Goal: Task Accomplishment & Management: Use online tool/utility

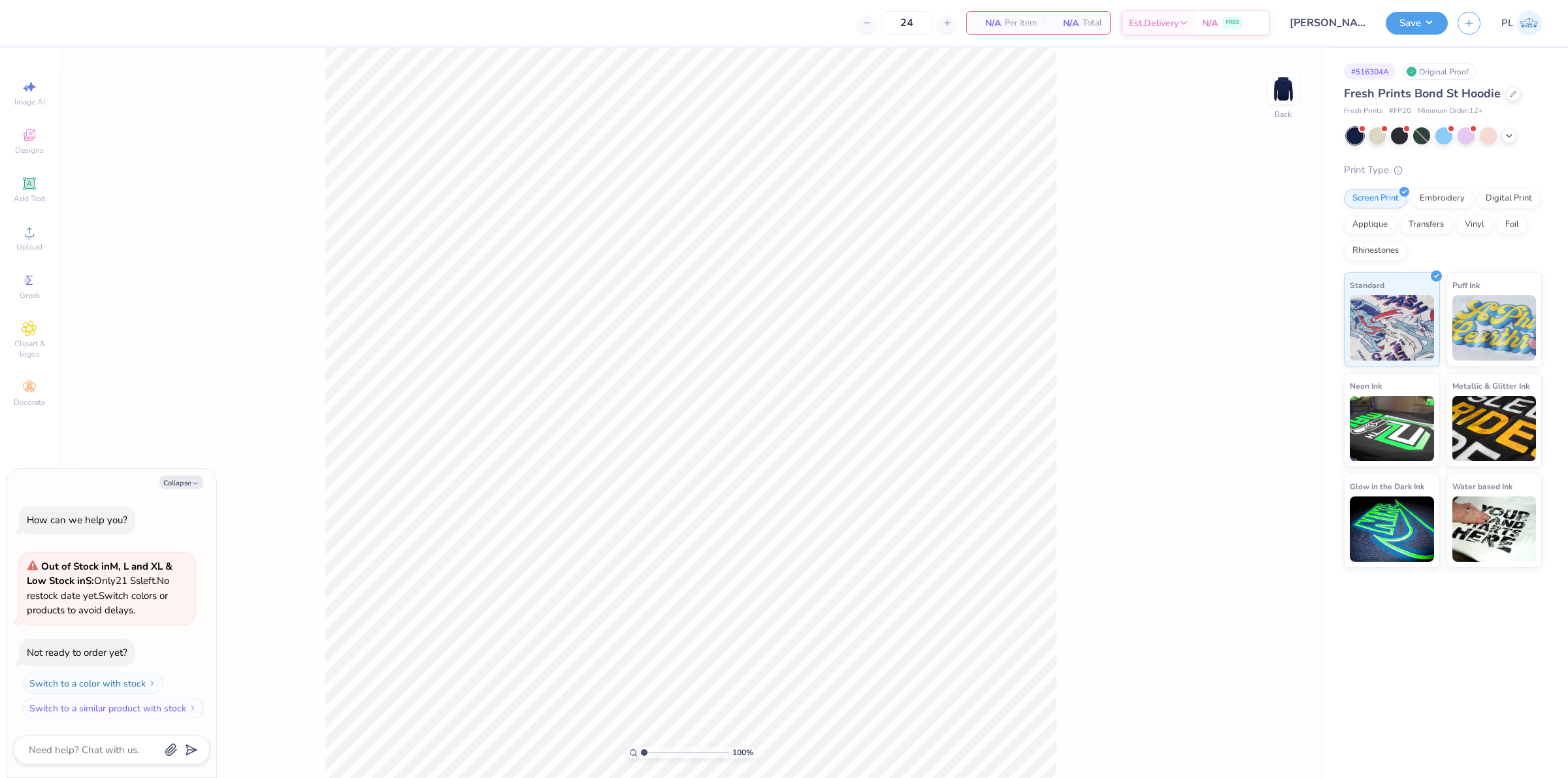
type textarea "x"
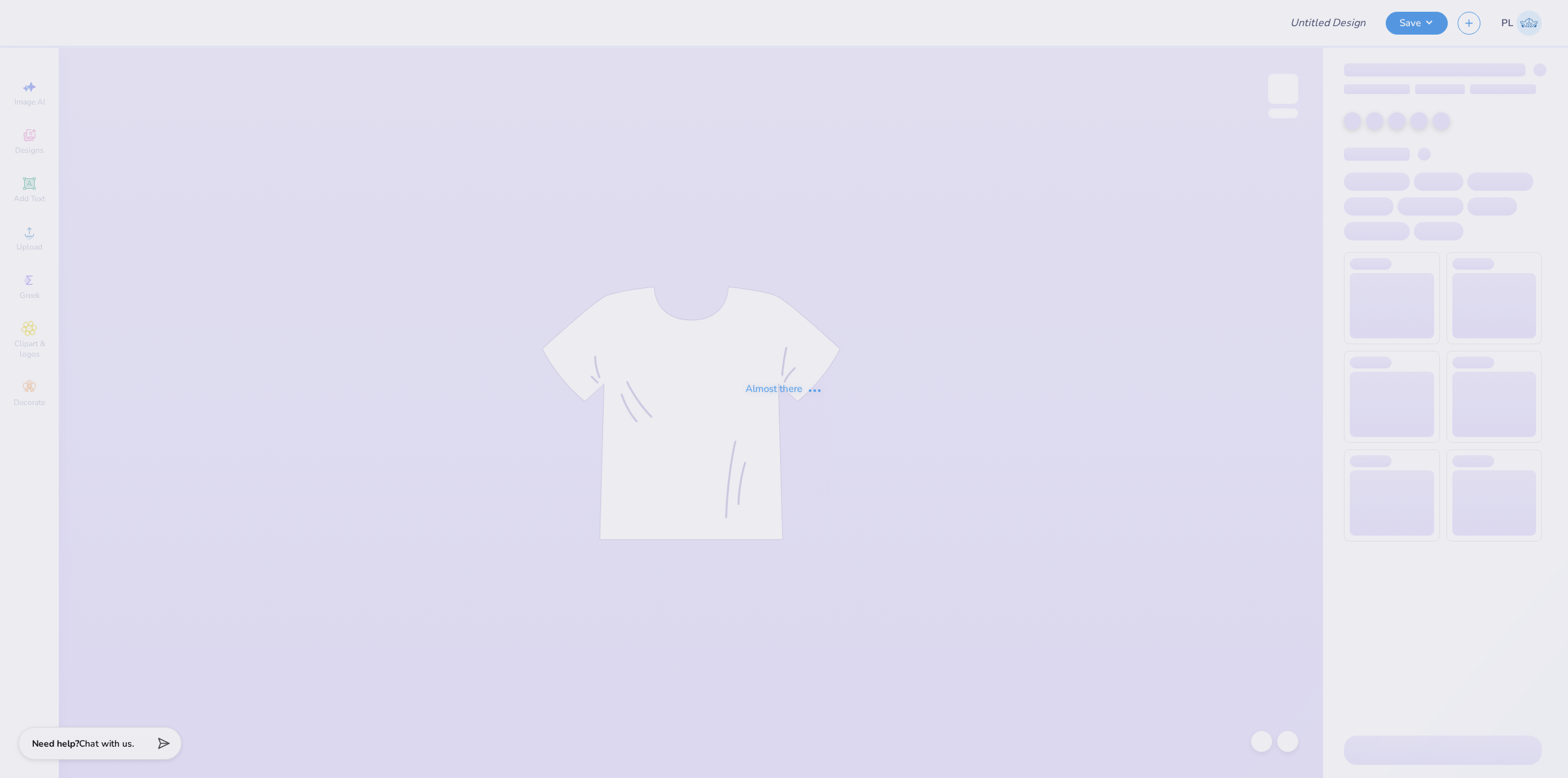
type input "[PERSON_NAME] : [GEOGRAPHIC_DATA]"
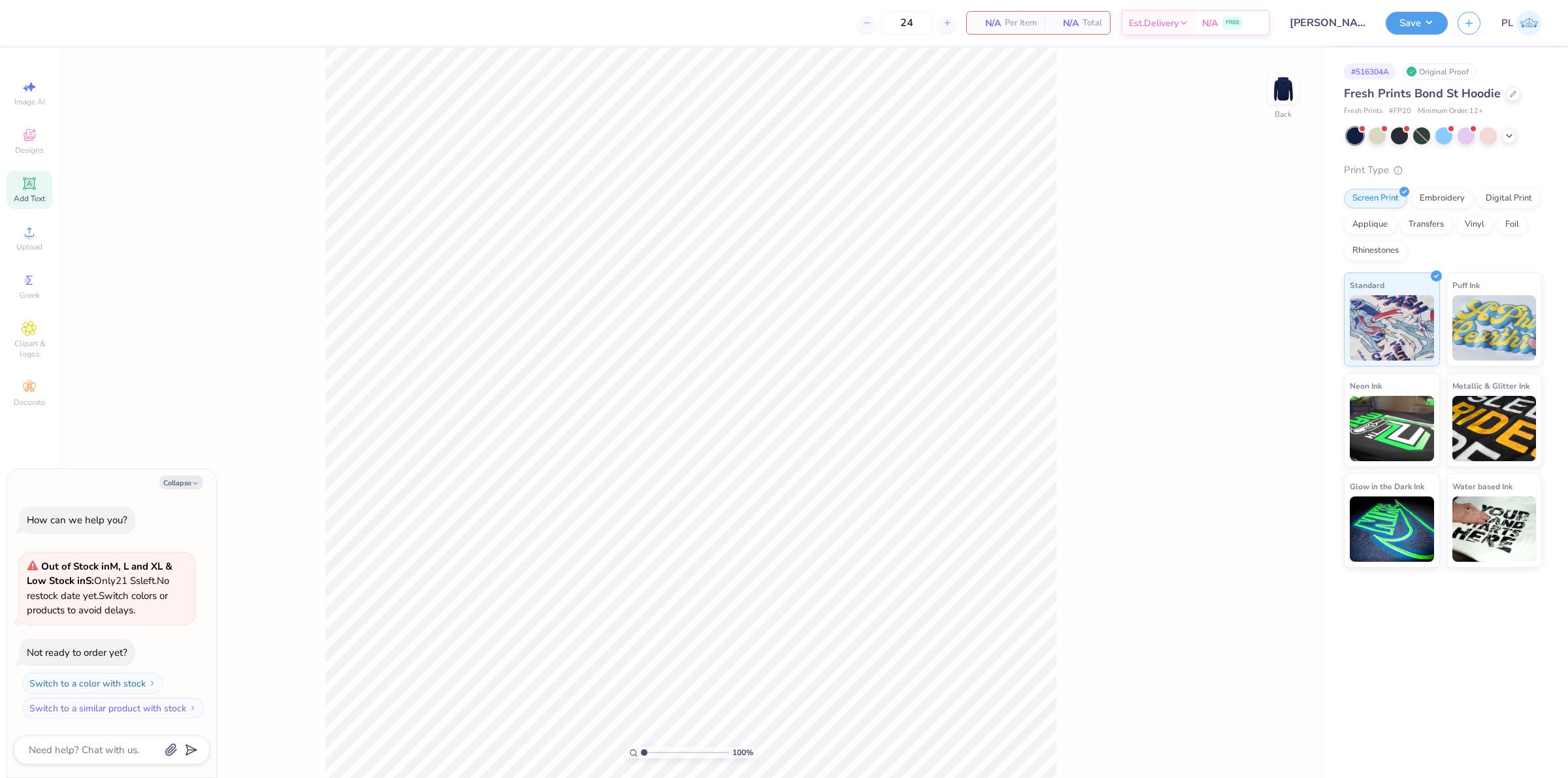
click at [43, 191] on div "Add Text" at bounding box center [29, 190] width 46 height 39
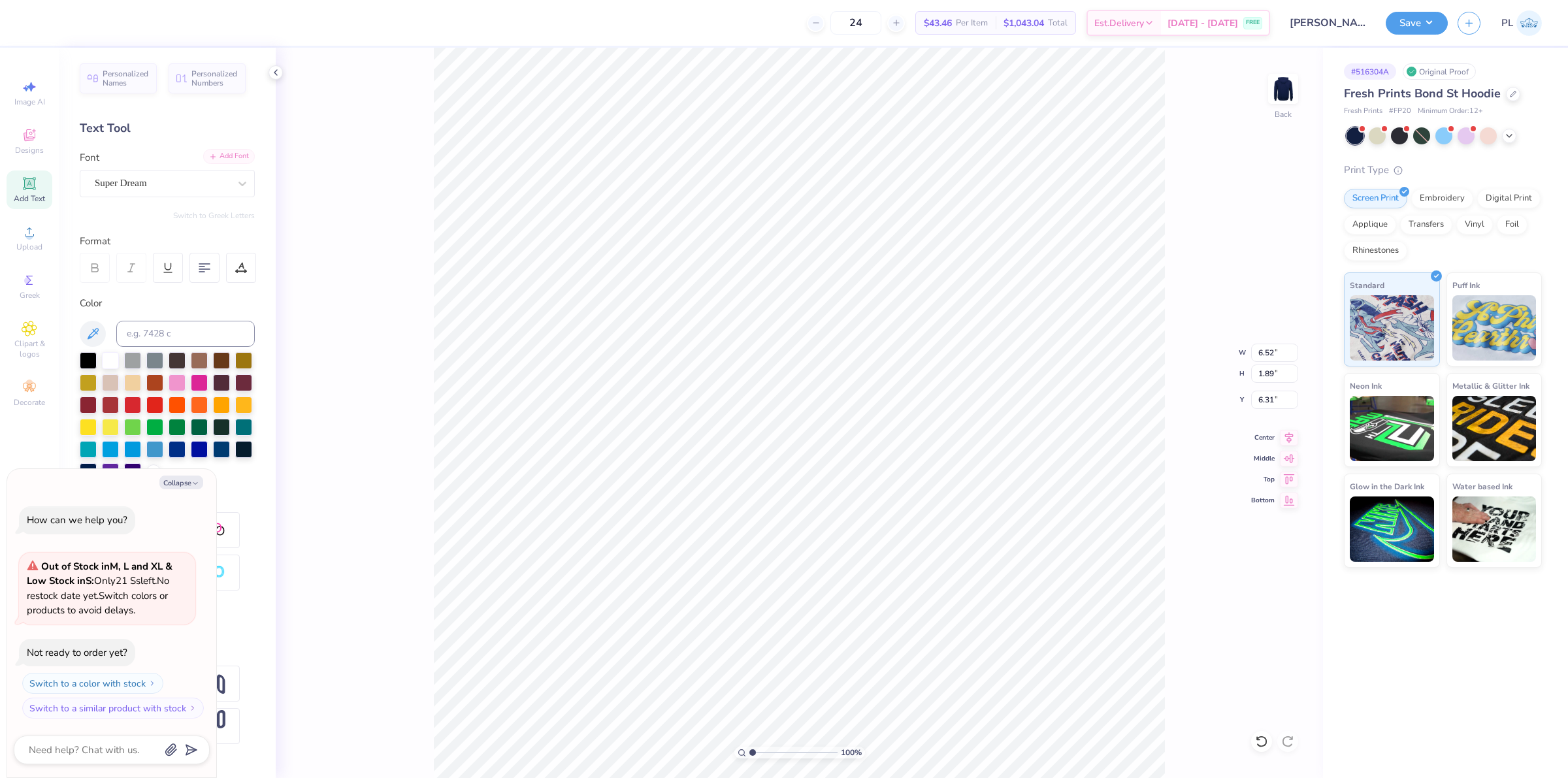
click at [211, 156] on icon at bounding box center [212, 156] width 8 height 8
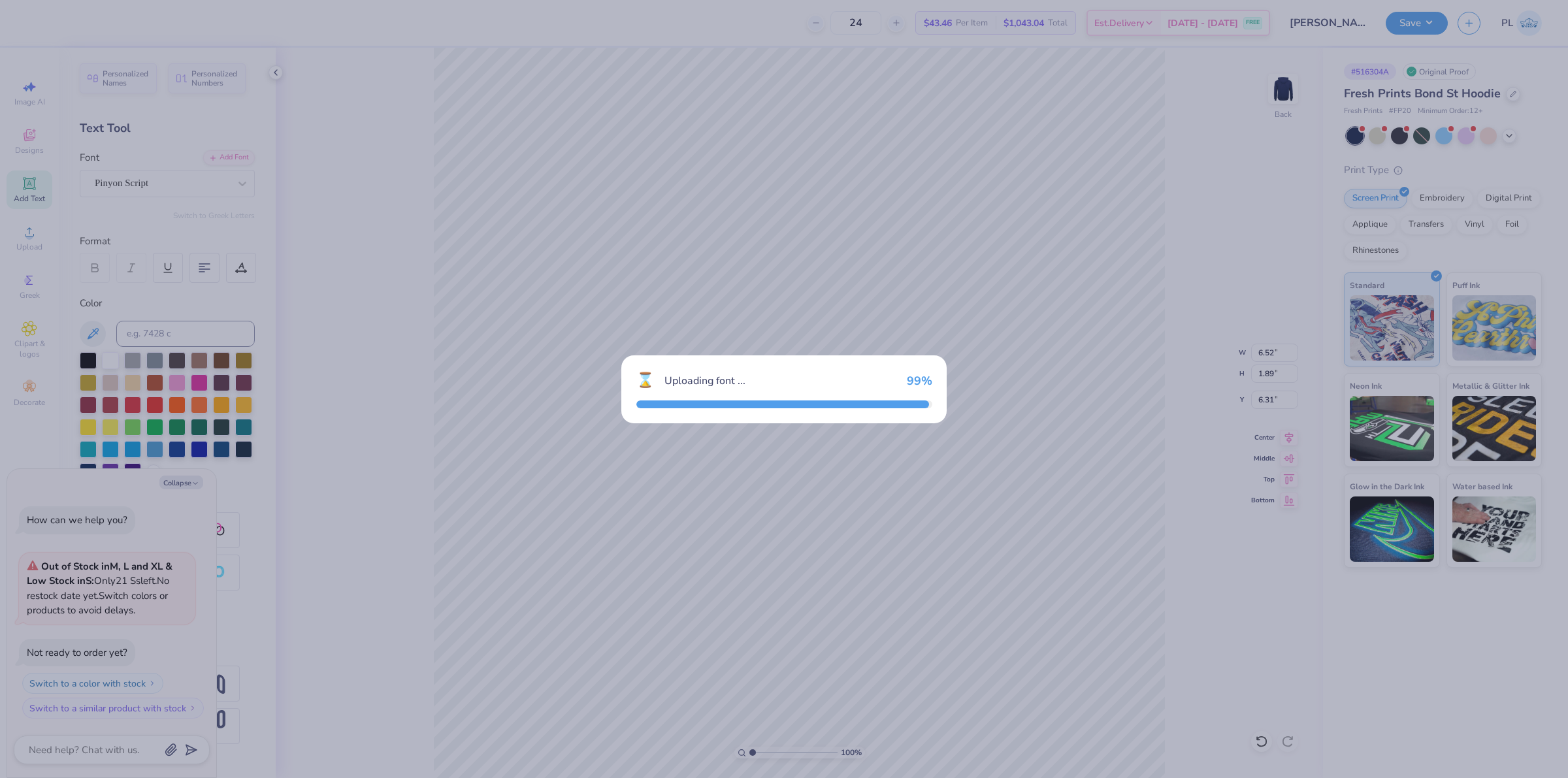
type textarea "x"
type input "8.13"
type input "2.38"
type input "6.06"
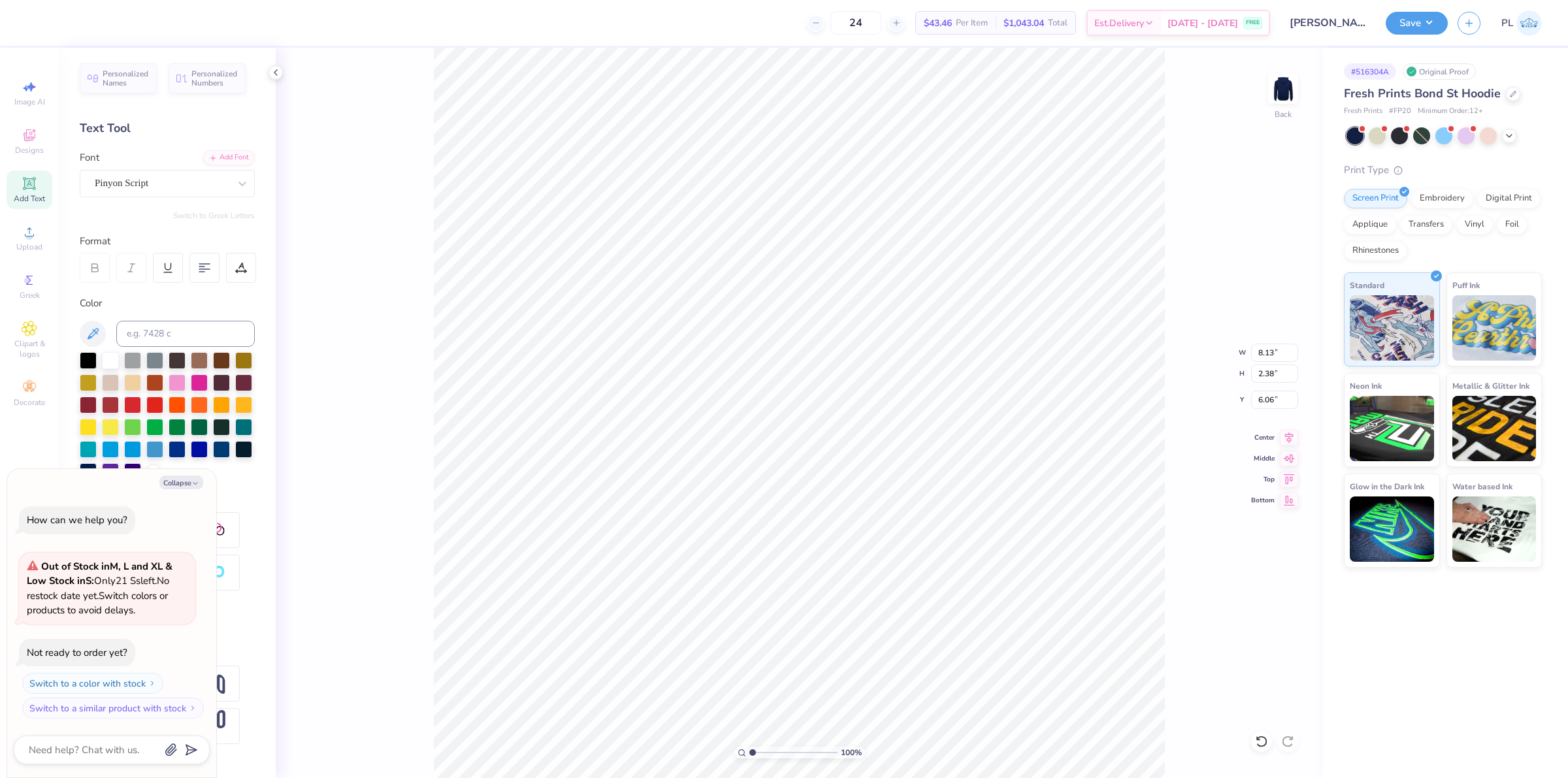
scroll to position [13, 1]
type textarea "x"
type textarea "S"
type textarea "x"
type textarea "Se"
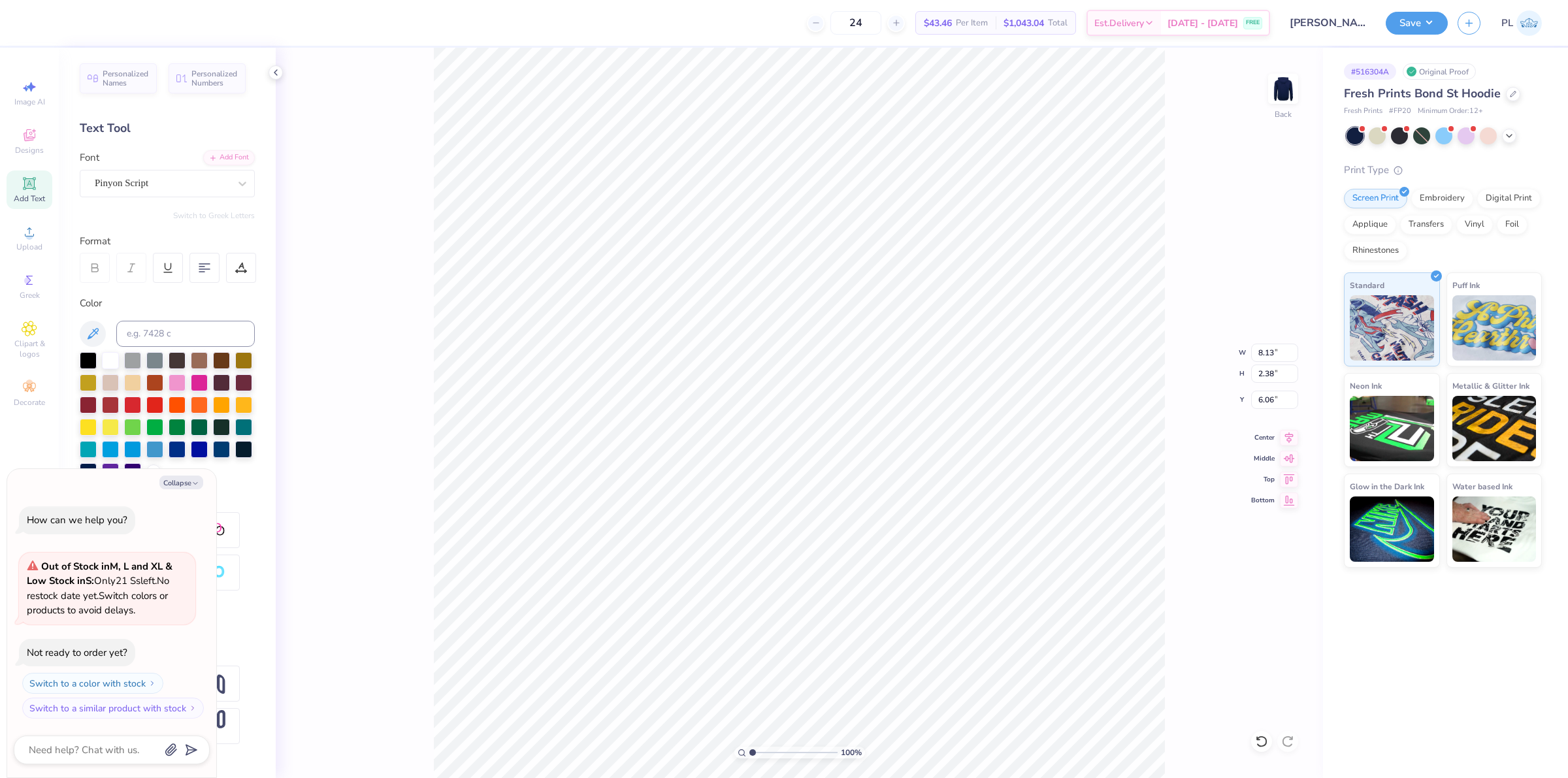
type textarea "x"
type textarea "Set"
type textarea "x"
type textarea "Seto"
type textarea "x"
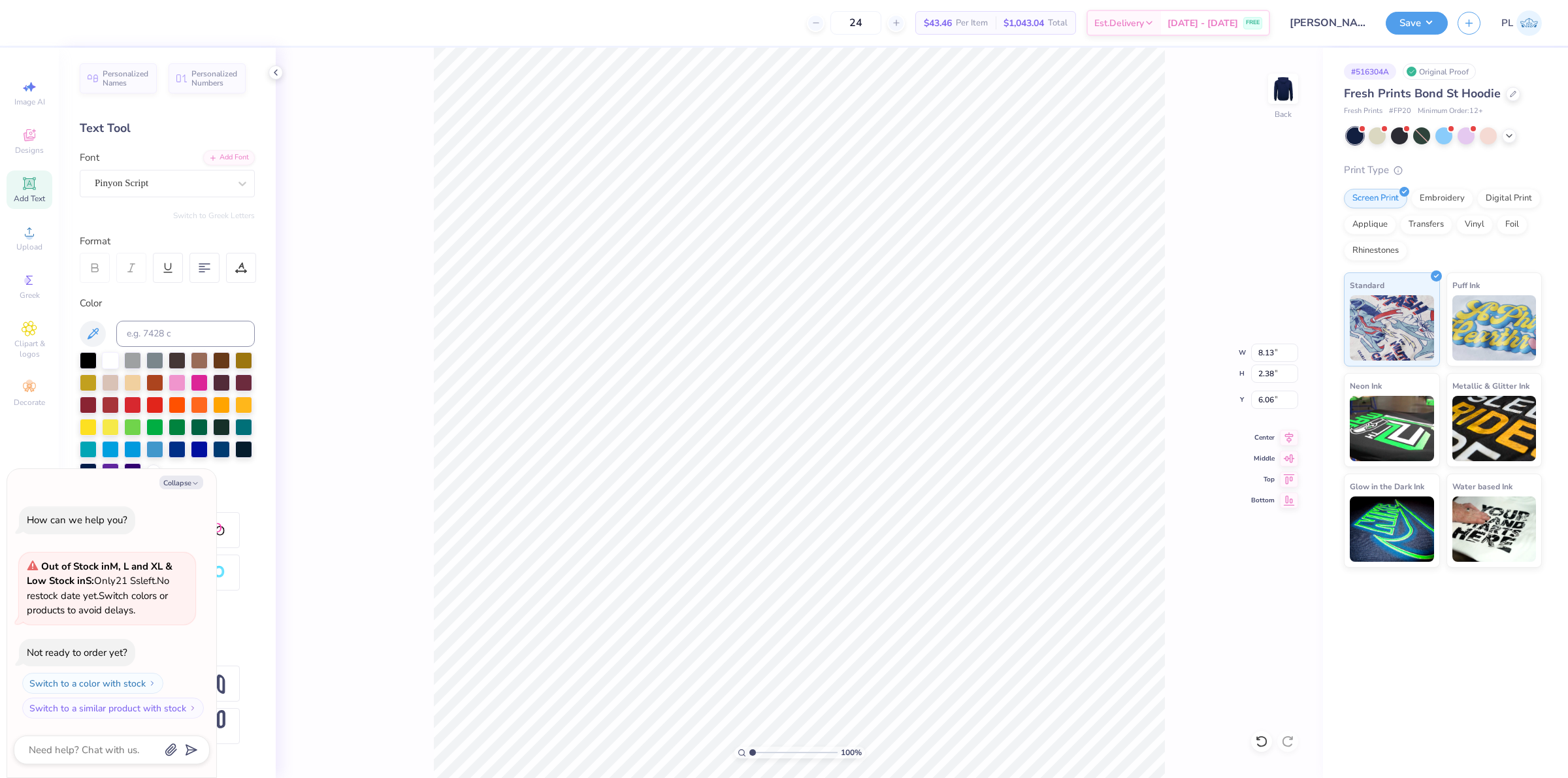
type textarea "Seton"
type textarea "x"
type textarea "Seto"
type textarea "x"
type textarea "Set"
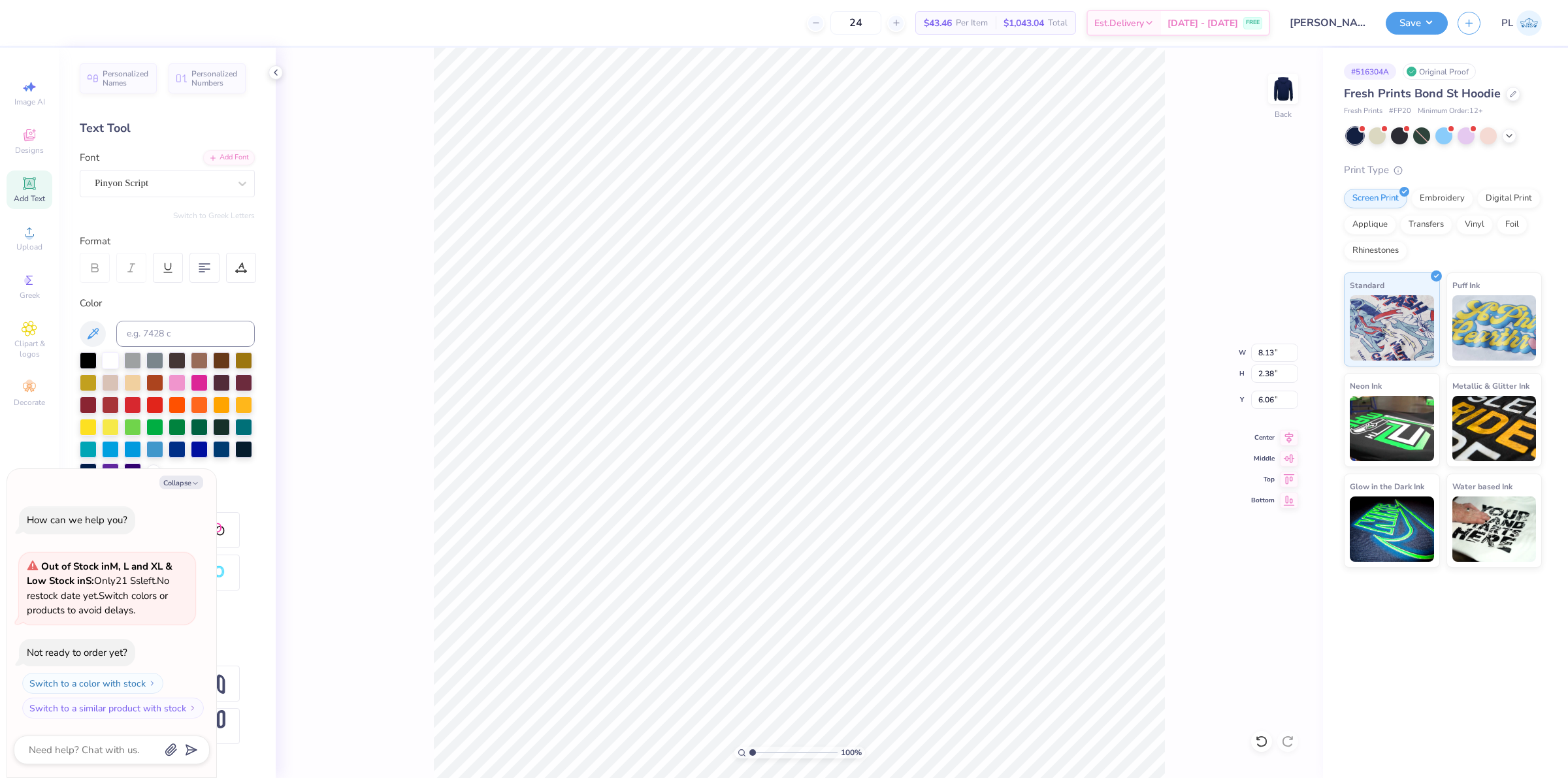
type textarea "x"
type textarea "Se"
type textarea "x"
type textarea "S"
type textarea "x"
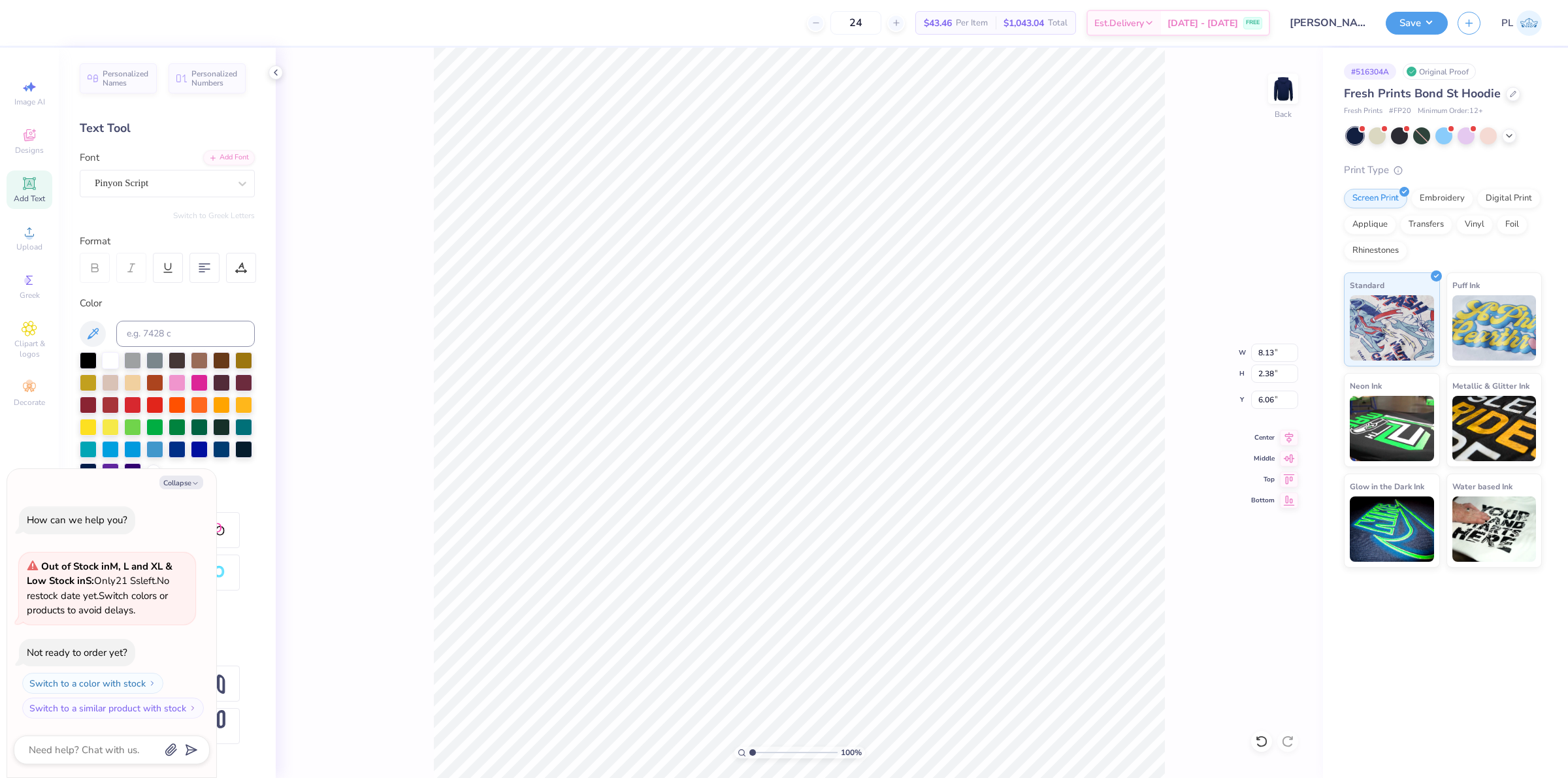
type textarea "SE"
type textarea "x"
type textarea "SET"
type textarea "x"
type textarea "SETO"
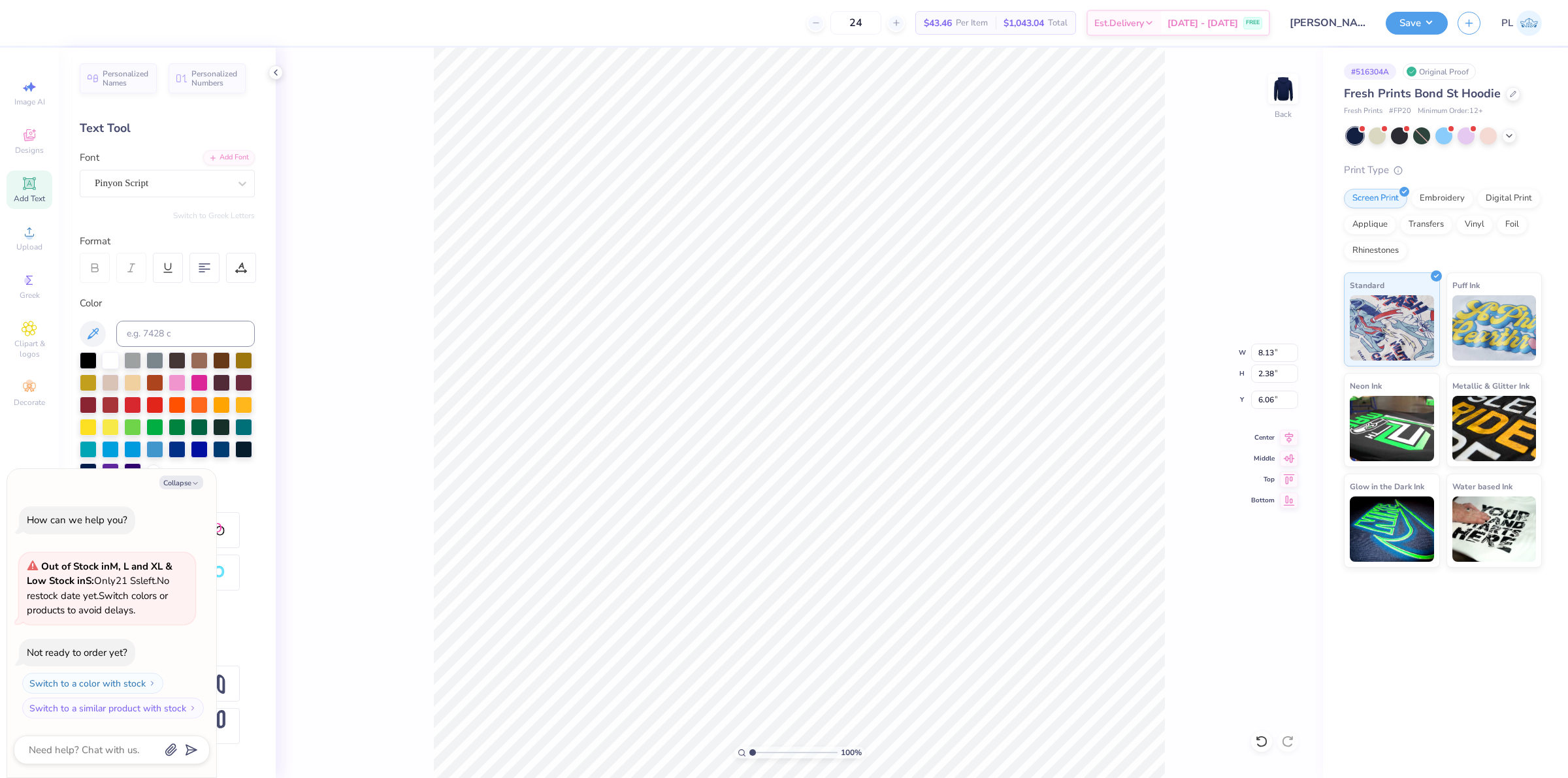
type textarea "x"
type textarea "SETON"
type textarea "x"
type input "1.13321932219944"
type textarea "x"
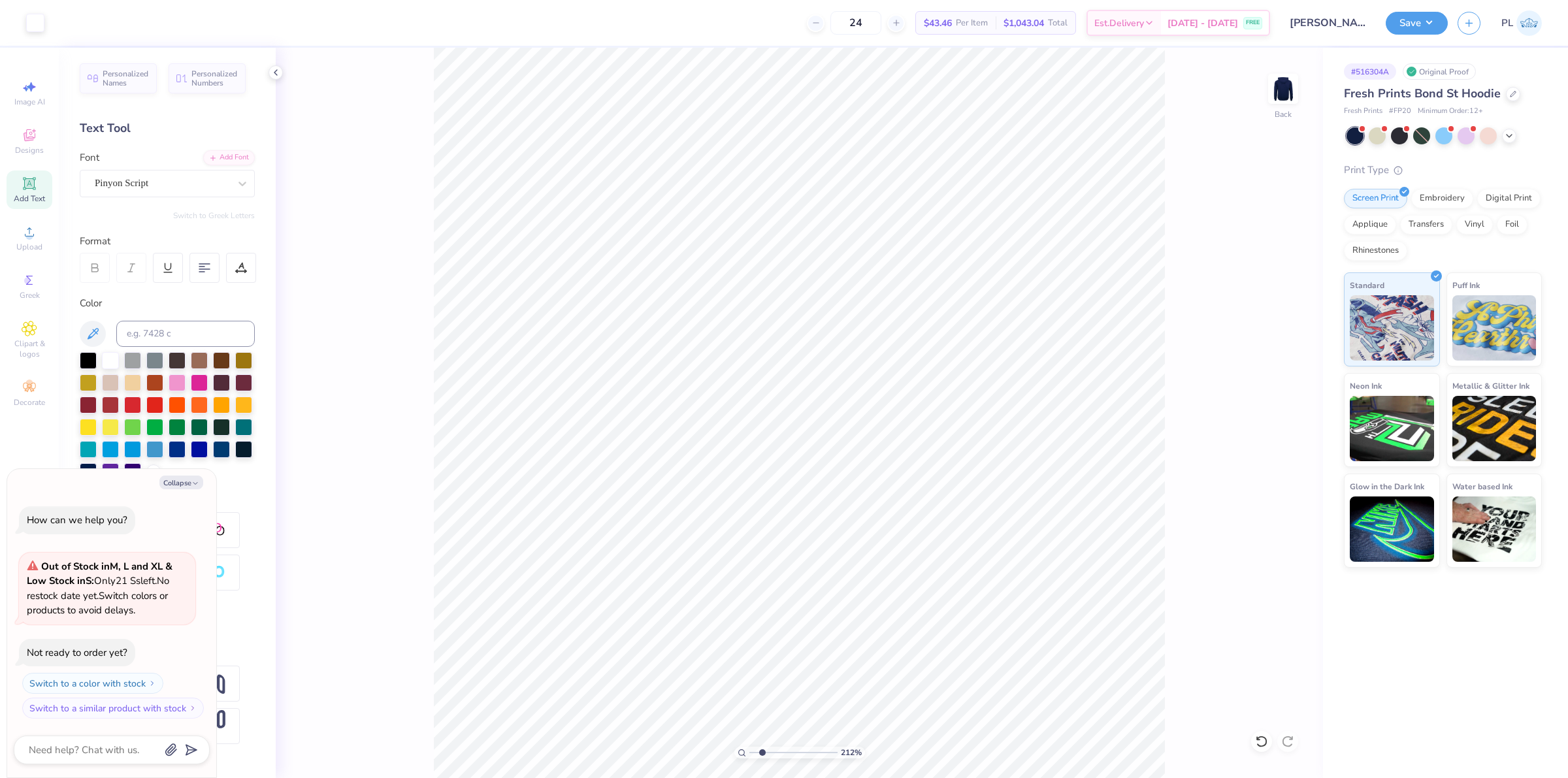
type input "2.11779454665502"
type textarea "x"
type input "2.11779454665502"
type textarea "x"
type input "3.00"
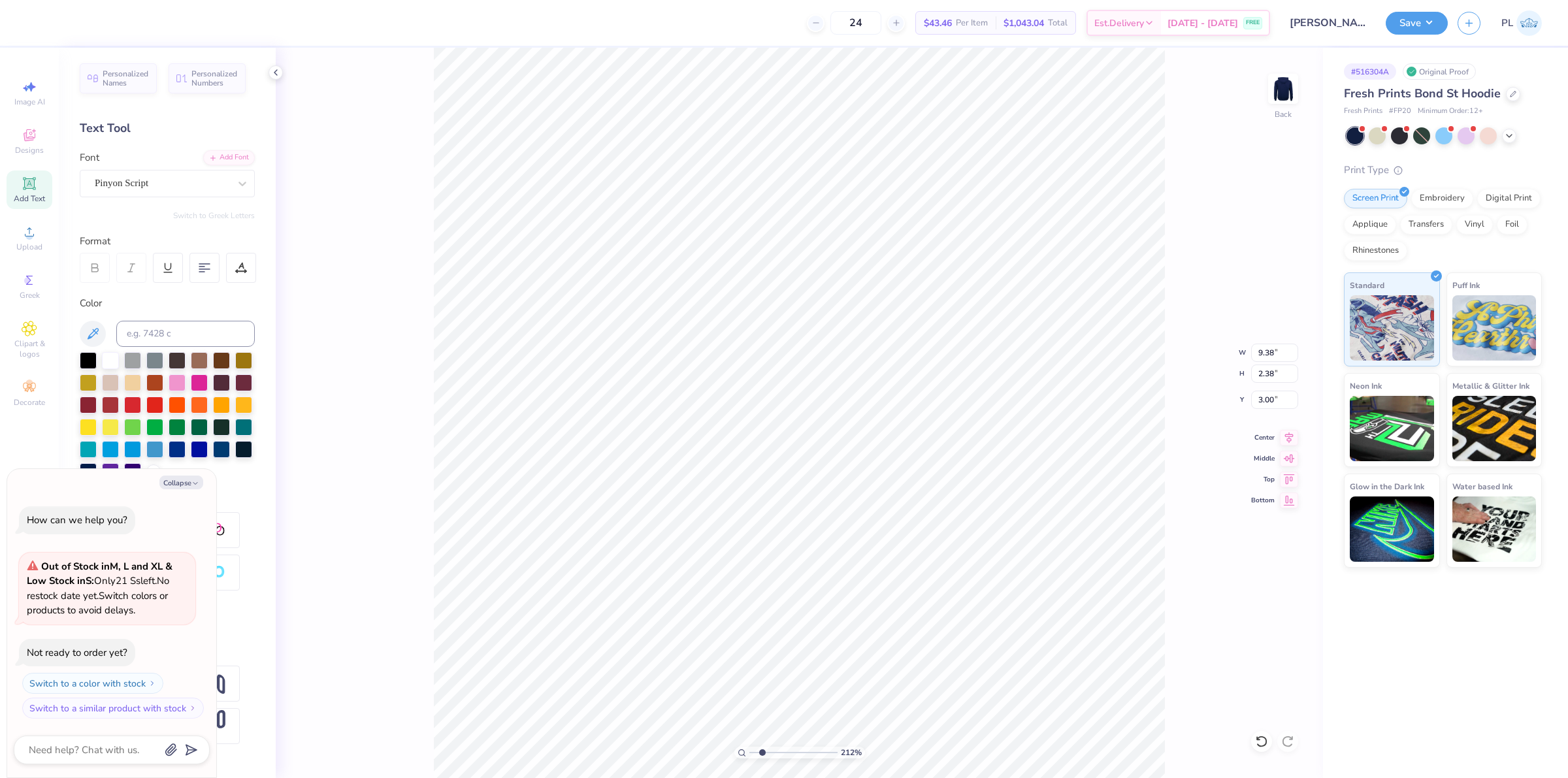
type input "2.11779454665502"
type textarea "x"
click at [1513, 138] on icon at bounding box center [1510, 134] width 11 height 11
type input "2.11779454665502"
type textarea "x"
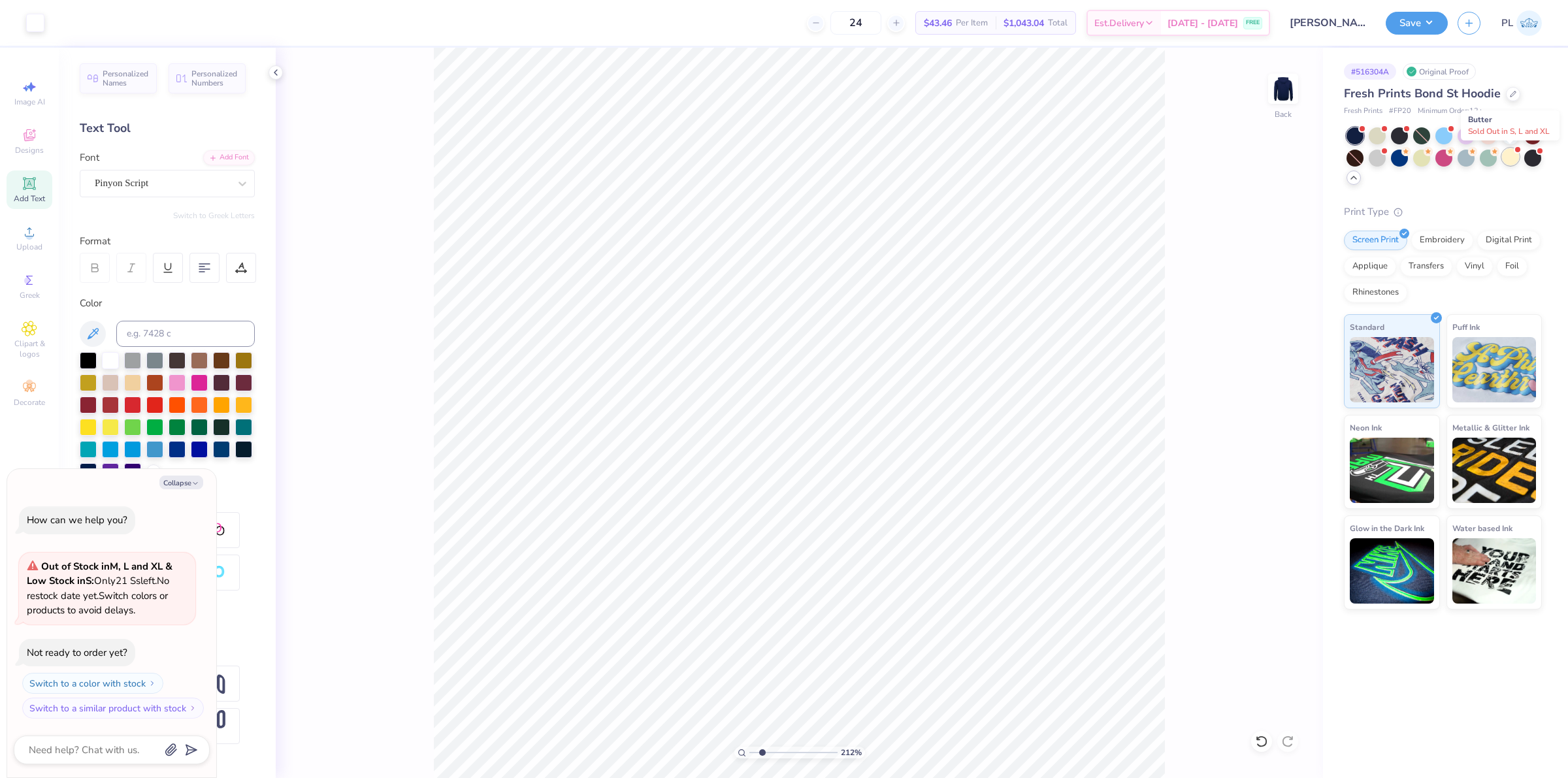
click at [1507, 164] on div at bounding box center [1510, 156] width 17 height 17
type input "2.11779454665502"
type textarea "x"
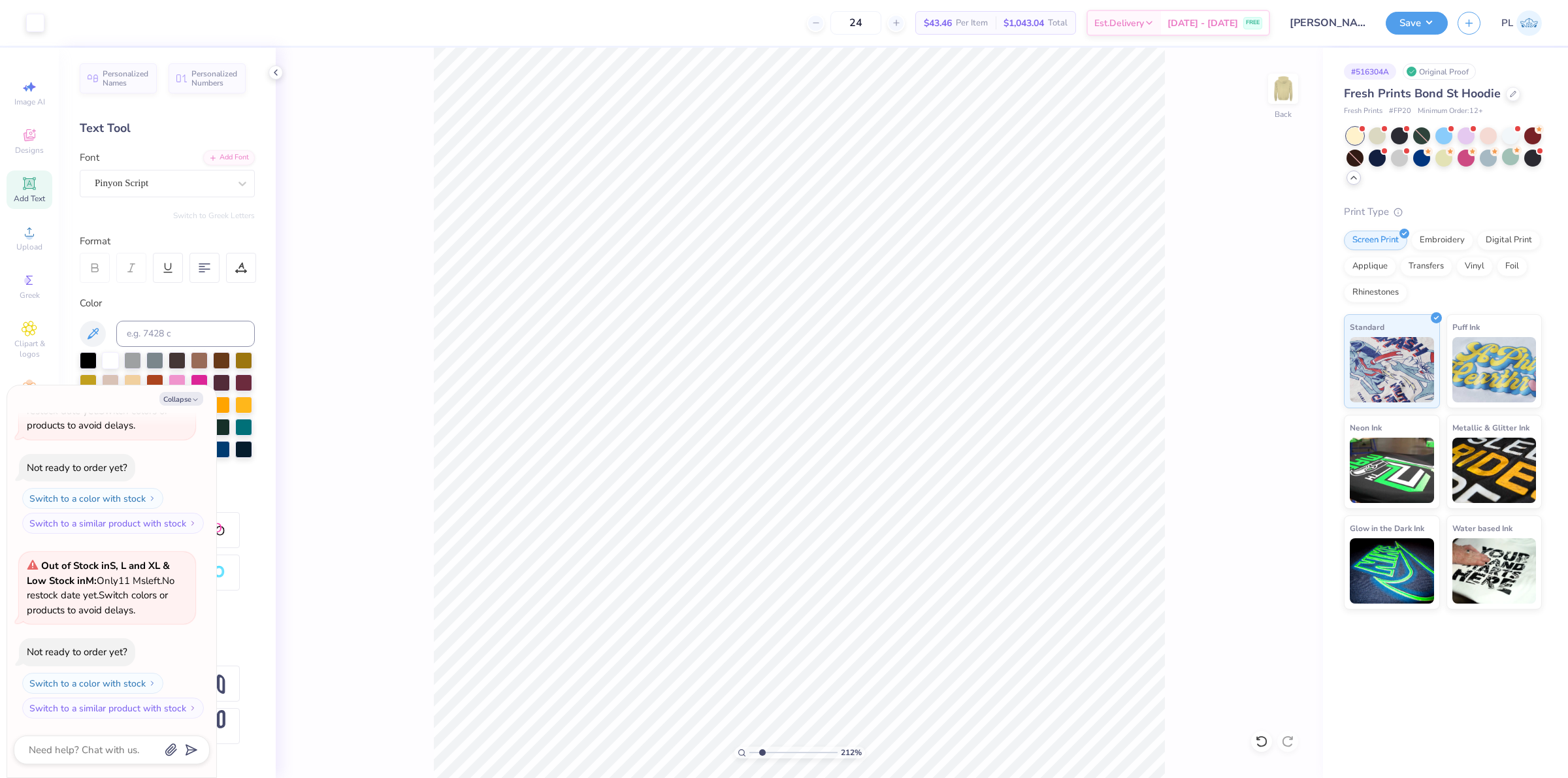
type input "2.11779454665502"
type textarea "x"
type input "2.11779454665502"
type textarea "x"
click at [1439, 154] on div at bounding box center [1443, 156] width 17 height 17
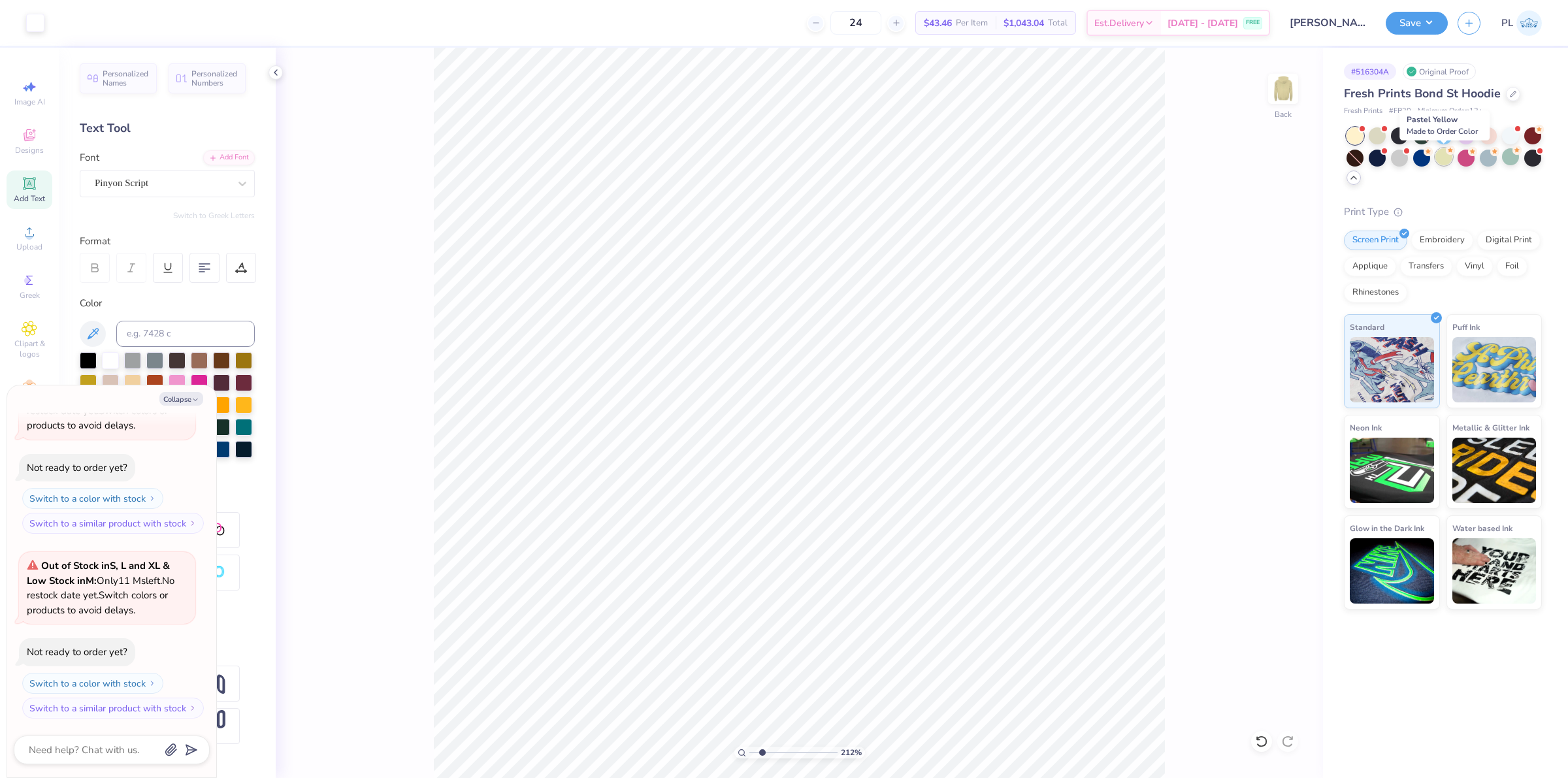
type input "2.11779454665502"
type textarea "x"
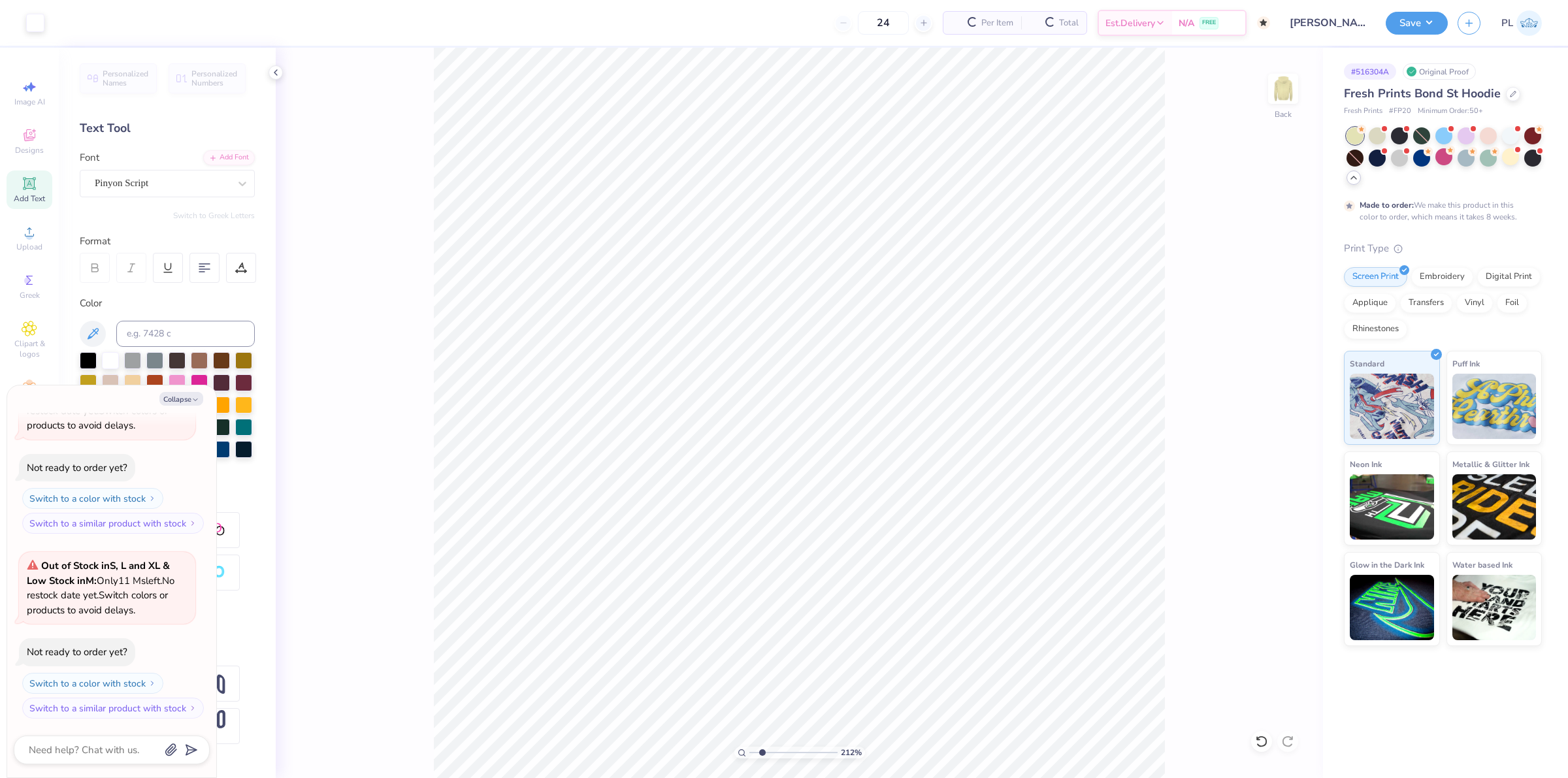
type input "2.11779454665502"
type textarea "x"
type input "50"
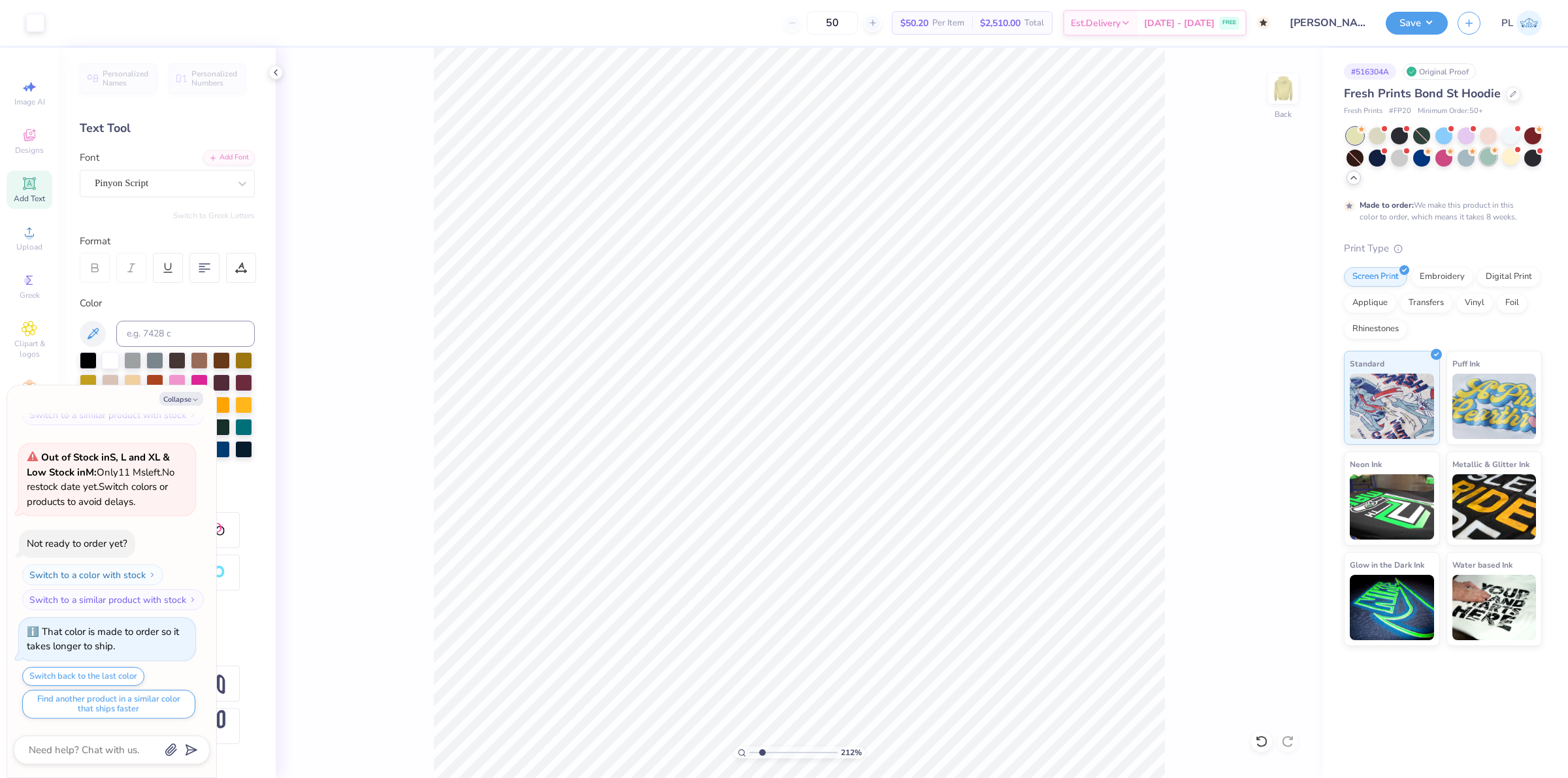
type input "2.11779454665502"
type textarea "x"
type input "2.11779454665502"
type textarea "x"
type input "2.11779454665502"
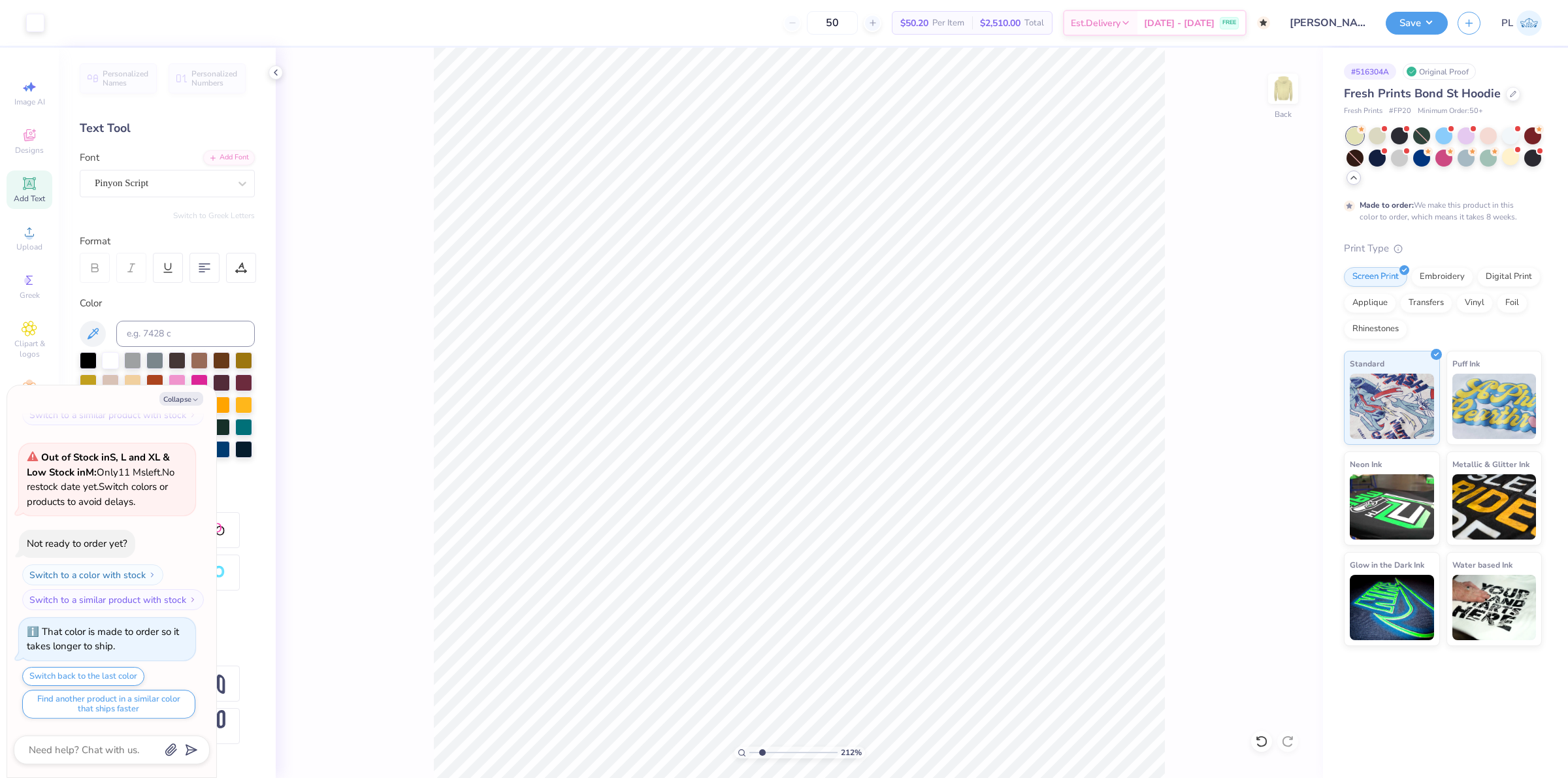
type textarea "x"
type input "2.11779454665502"
type textarea "x"
type input "2.11779454665502"
type textarea "x"
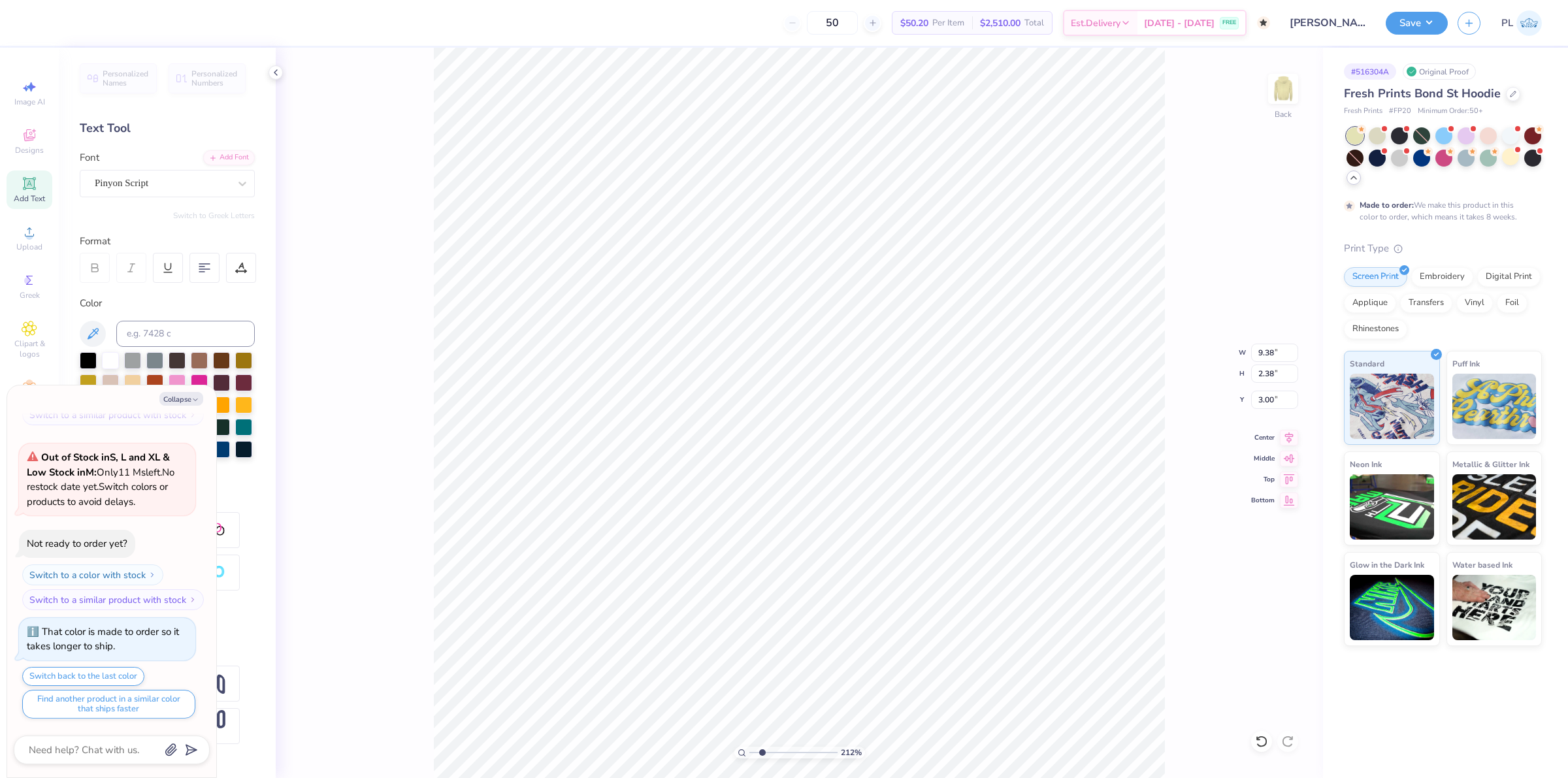
scroll to position [13, 1]
type input "2.11779454665502"
type textarea "x"
type input "2.11779454665502"
type textarea "x"
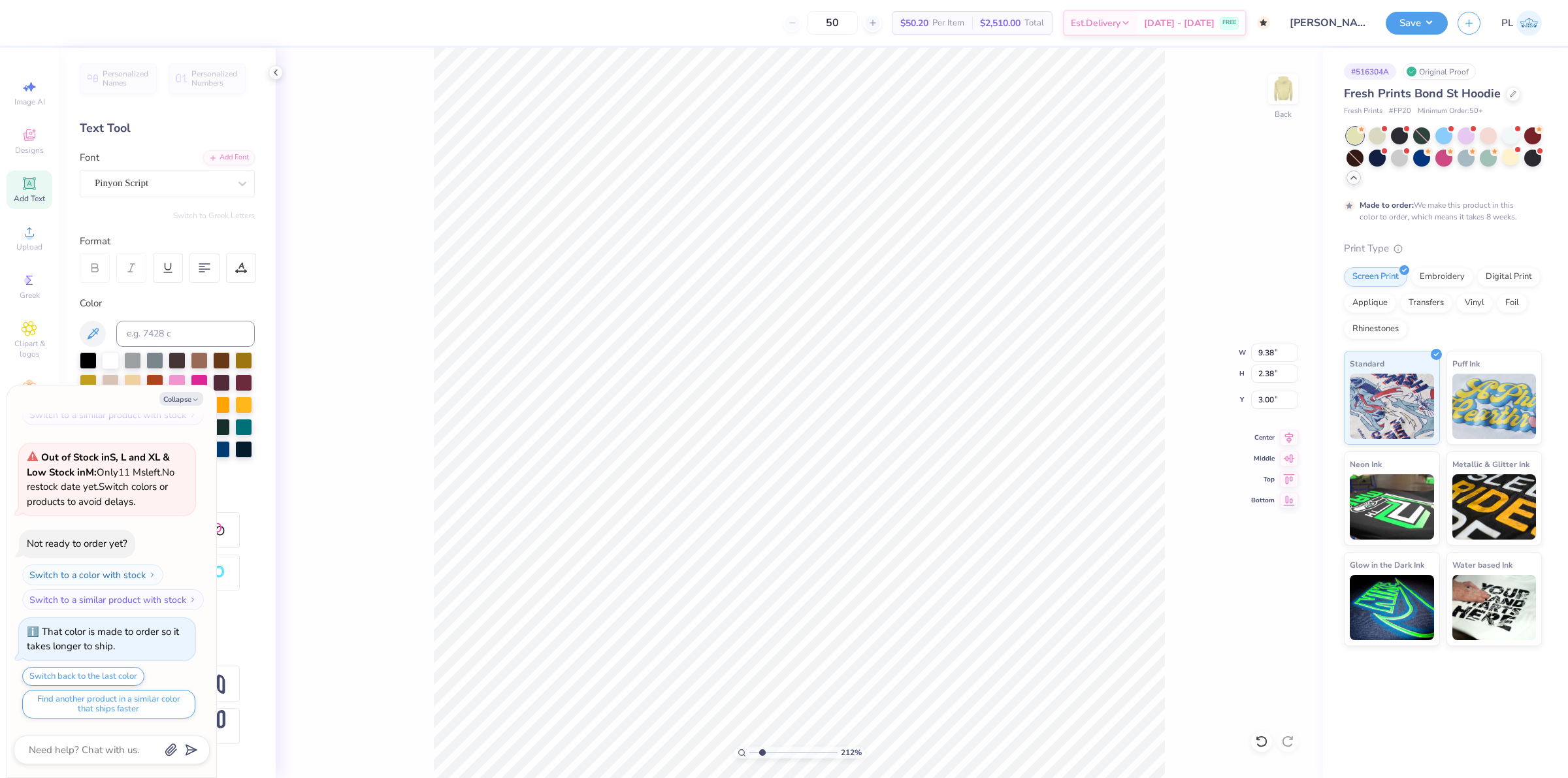
type textarea "S"
type input "2.11779454665502"
type textarea "x"
type textarea "Se"
type input "2.11779454665502"
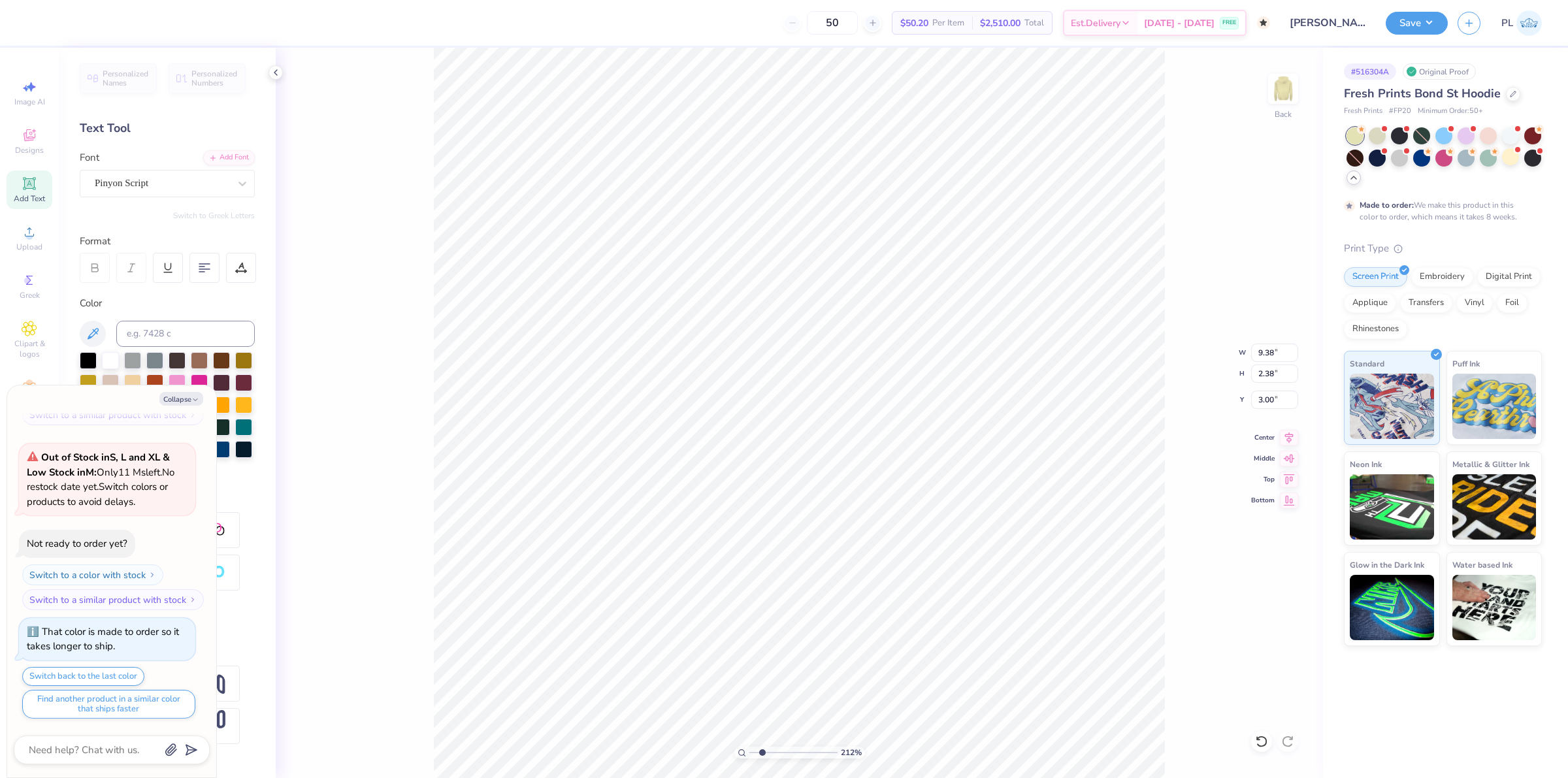
type textarea "x"
type textarea "Set"
type input "2.11779454665502"
type textarea "x"
type textarea "Seti"
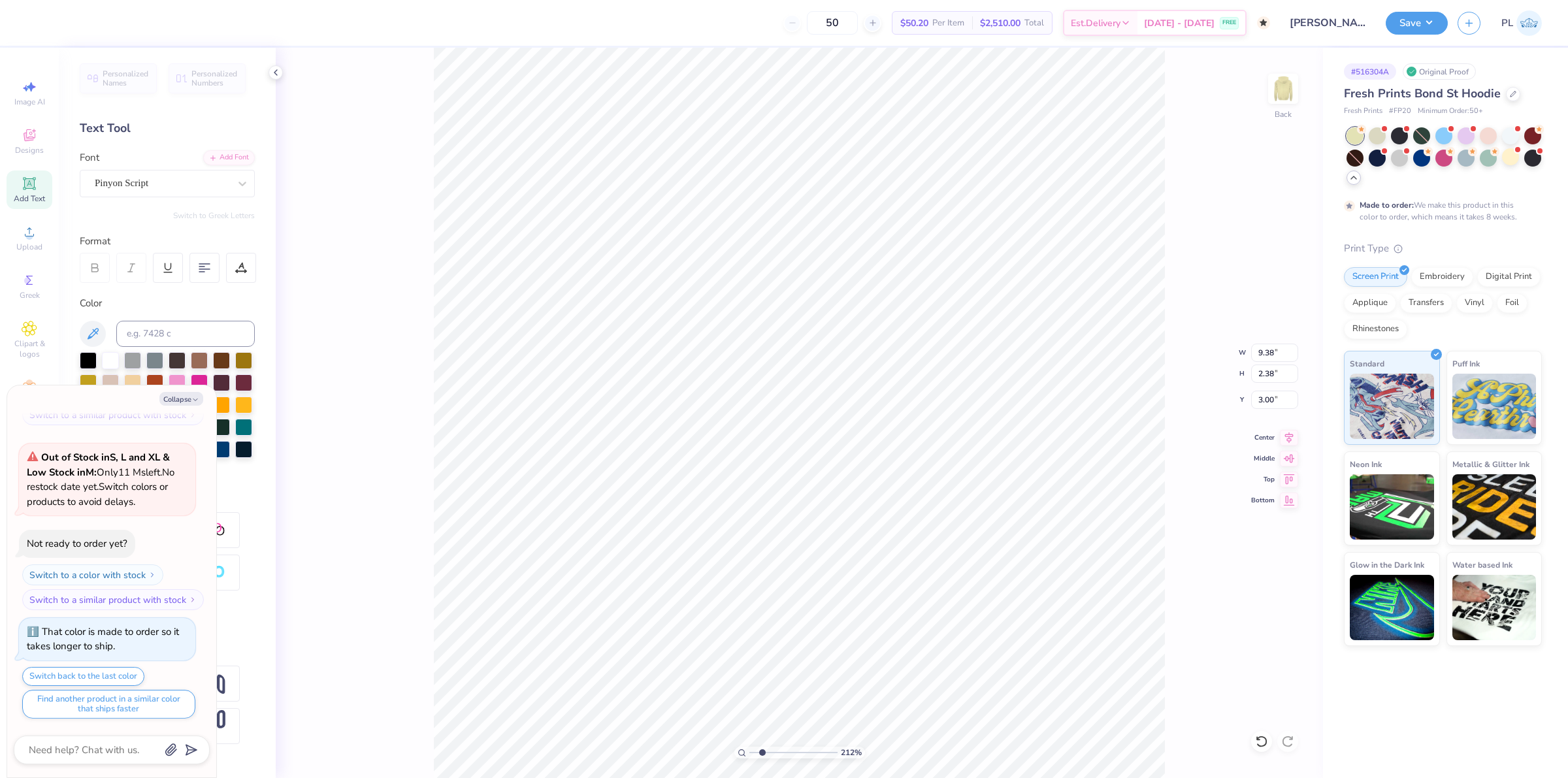
type input "2.11779454665502"
type textarea "x"
type textarea "Set"
type input "2.11779454665502"
type textarea "x"
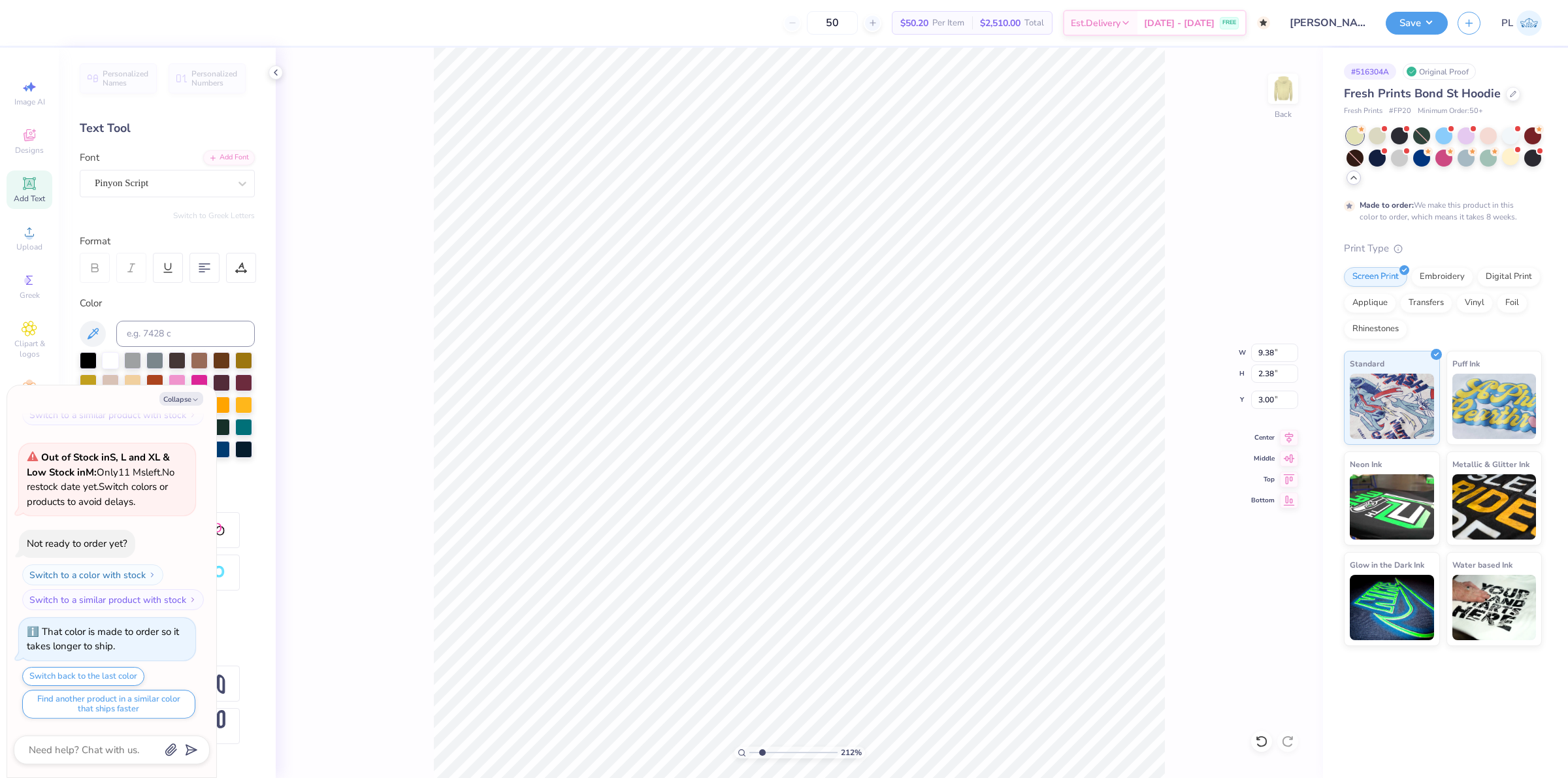
type textarea "Seto"
type input "2.11779454665502"
type textarea "x"
type textarea "Seton"
type input "2.11779454665502"
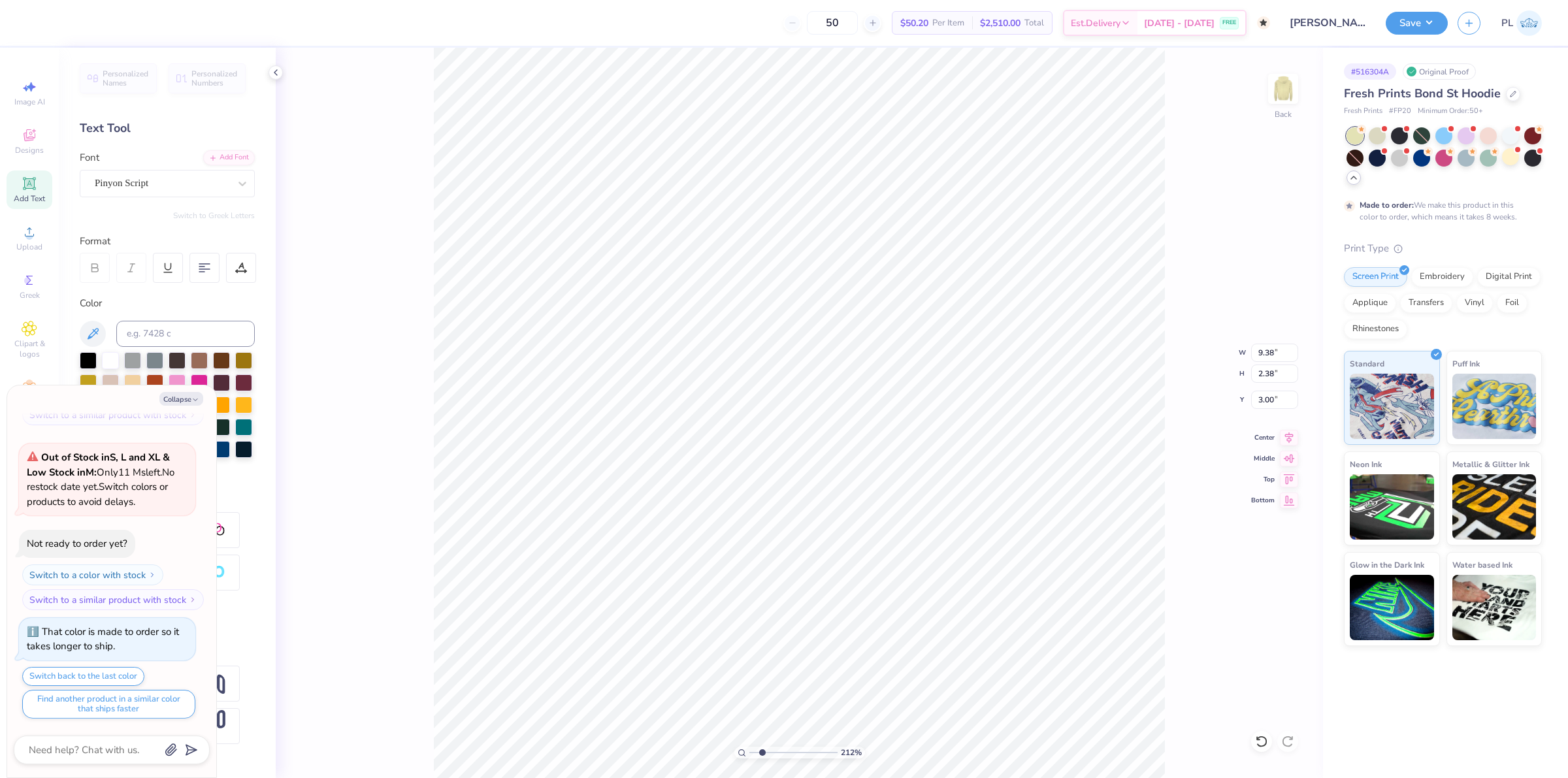
type textarea "x"
type input "2.11779454665502"
click at [188, 400] on button "Collapse" at bounding box center [180, 399] width 43 height 14
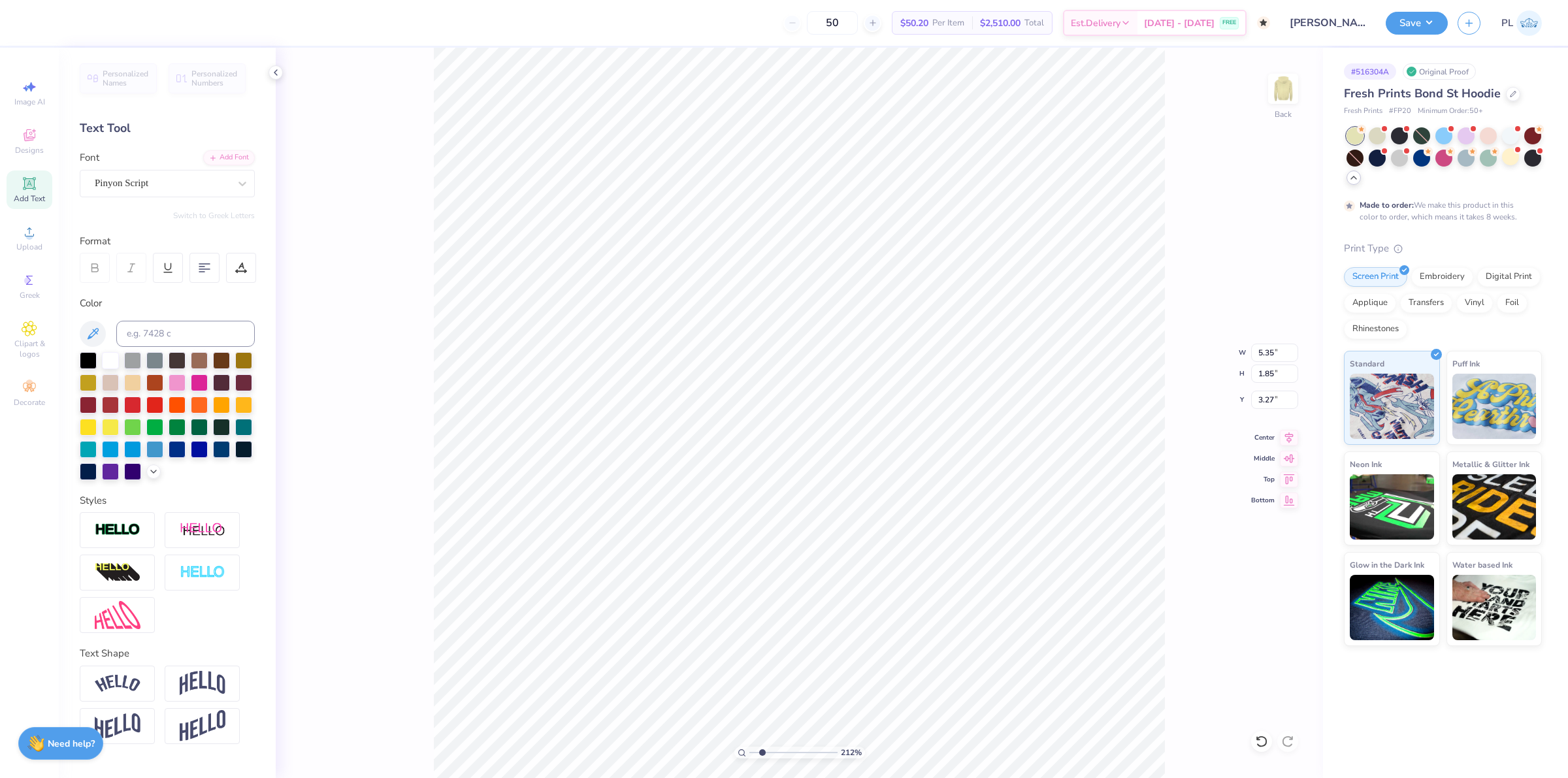
type textarea "x"
click at [119, 537] on img at bounding box center [118, 530] width 46 height 15
type input "2.11779454665502"
type input "5.39"
type input "1.89"
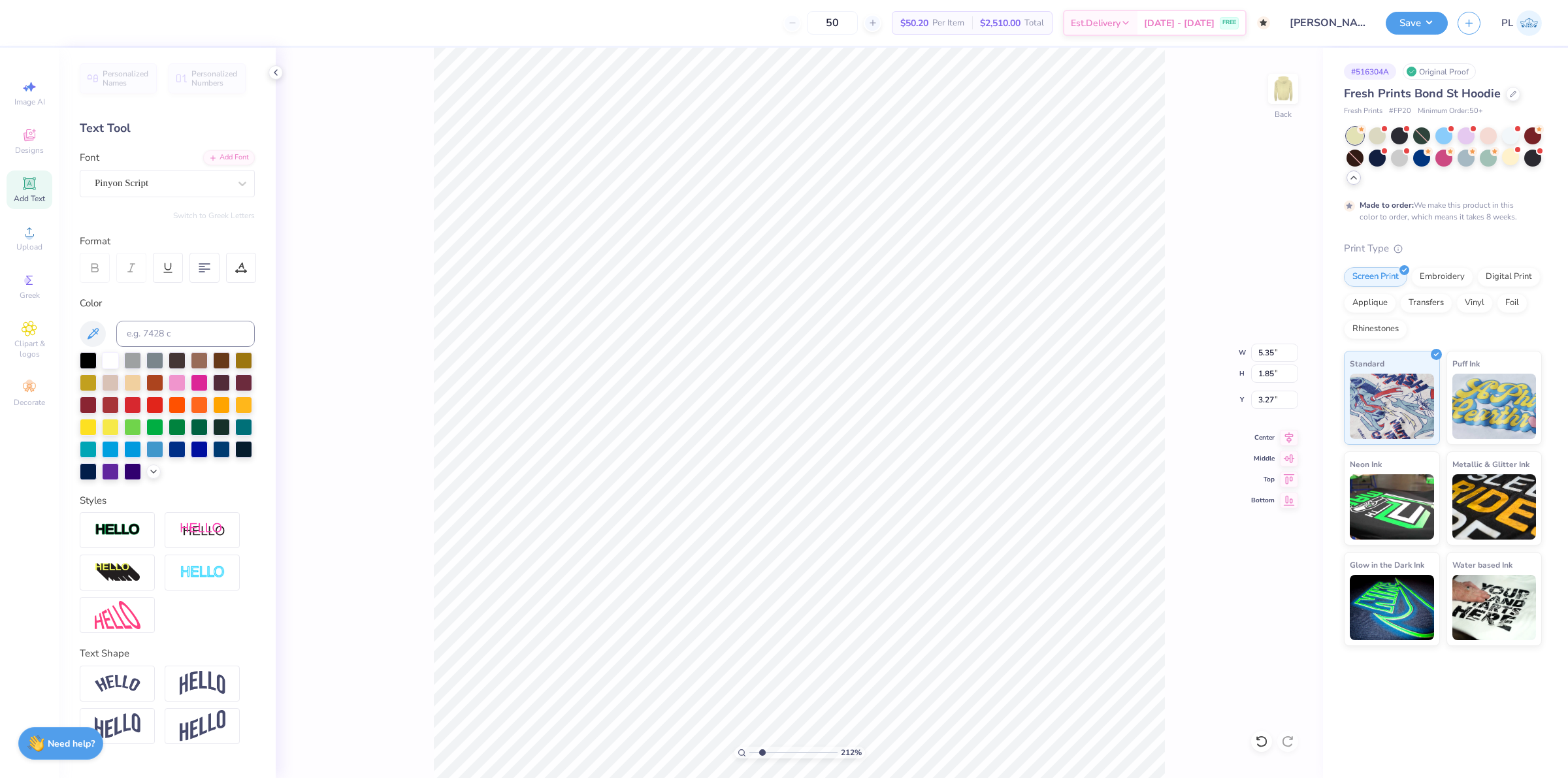
type input "3.25"
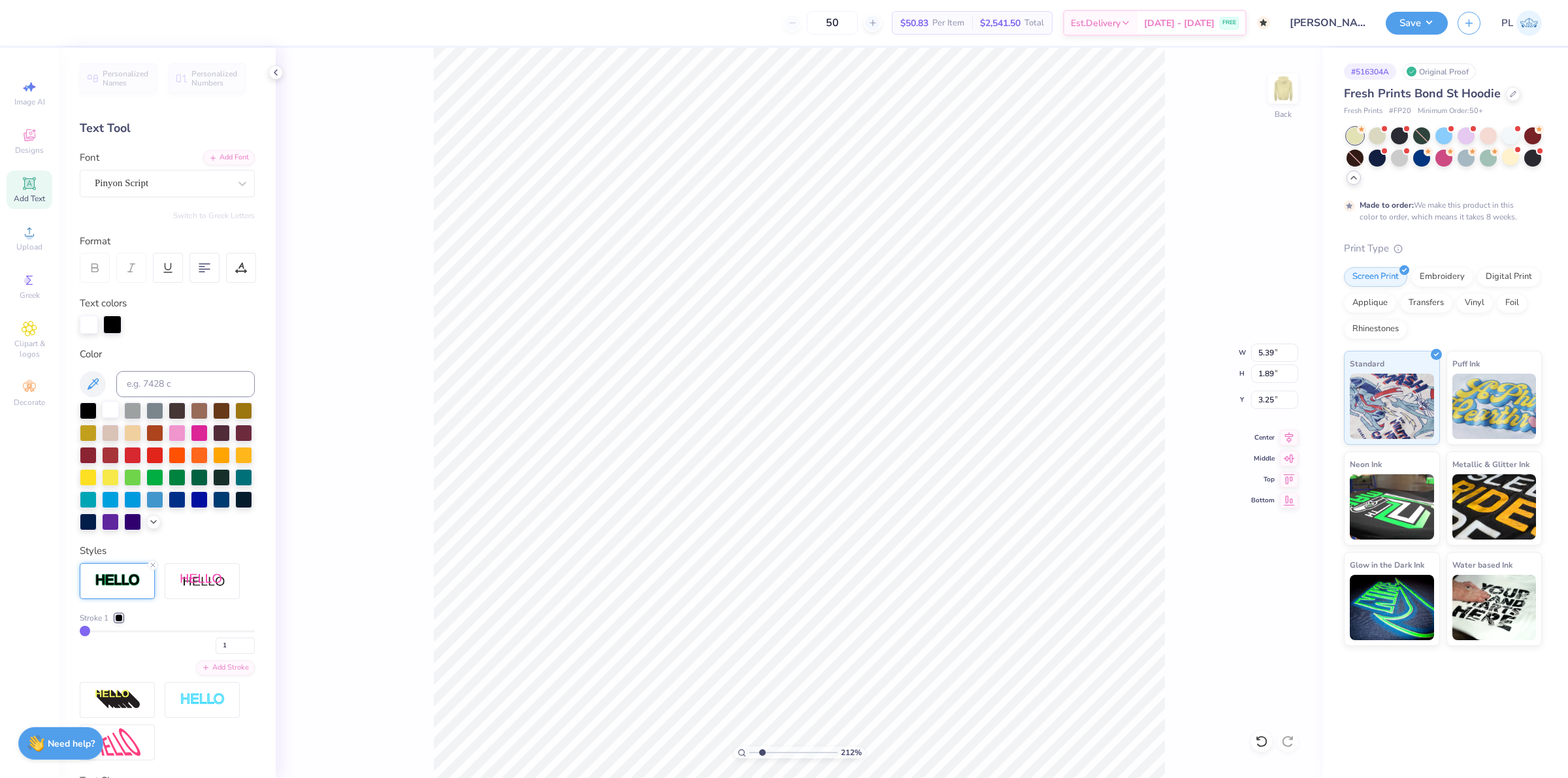
click at [109, 405] on div at bounding box center [110, 409] width 17 height 17
click at [108, 326] on div at bounding box center [112, 323] width 19 height 19
click at [111, 408] on div at bounding box center [110, 409] width 17 height 17
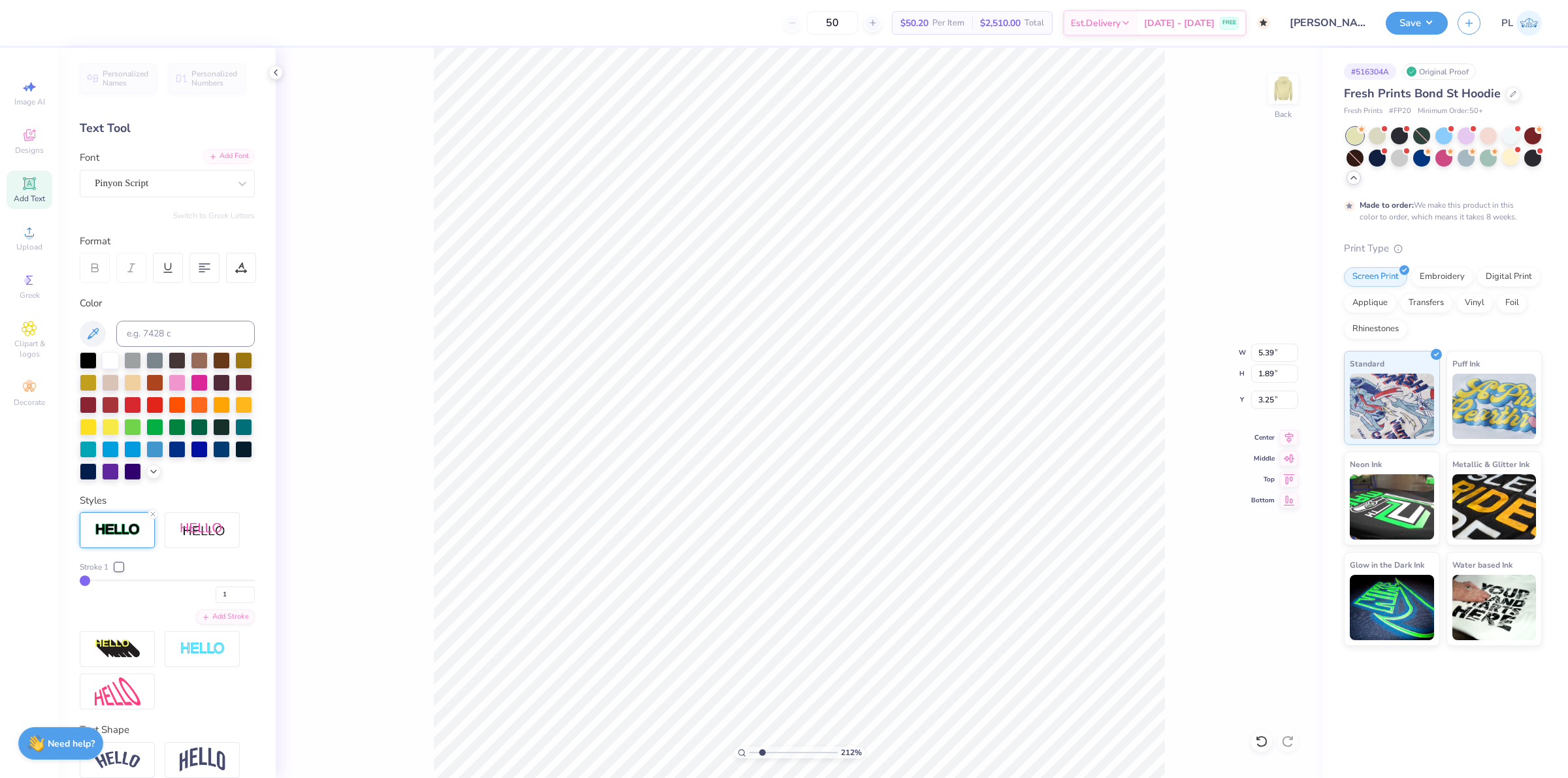
click at [206, 156] on div "Add Font" at bounding box center [229, 156] width 51 height 15
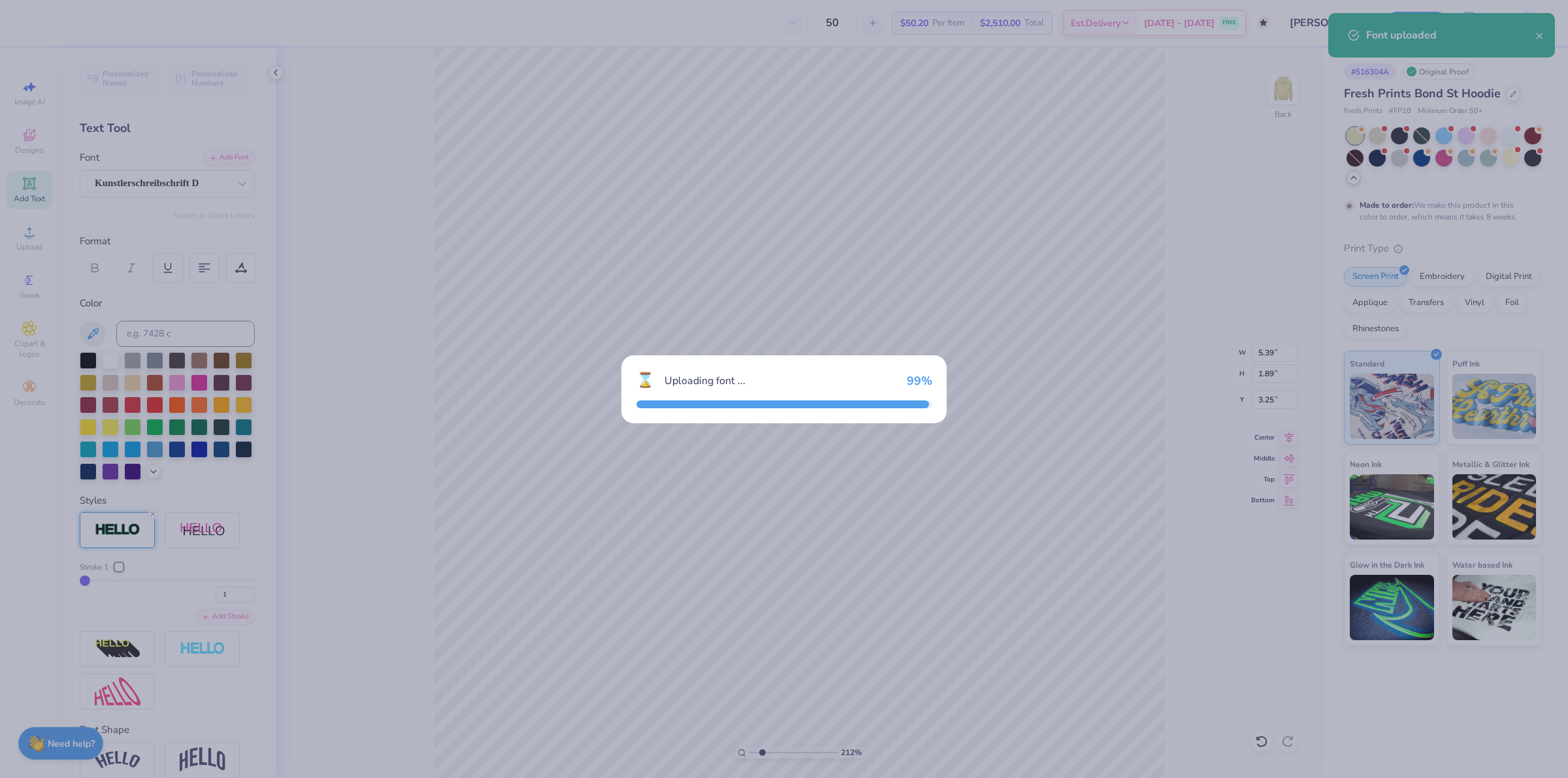
type input "2.11779454665502"
type input "4.35"
type input "3.24"
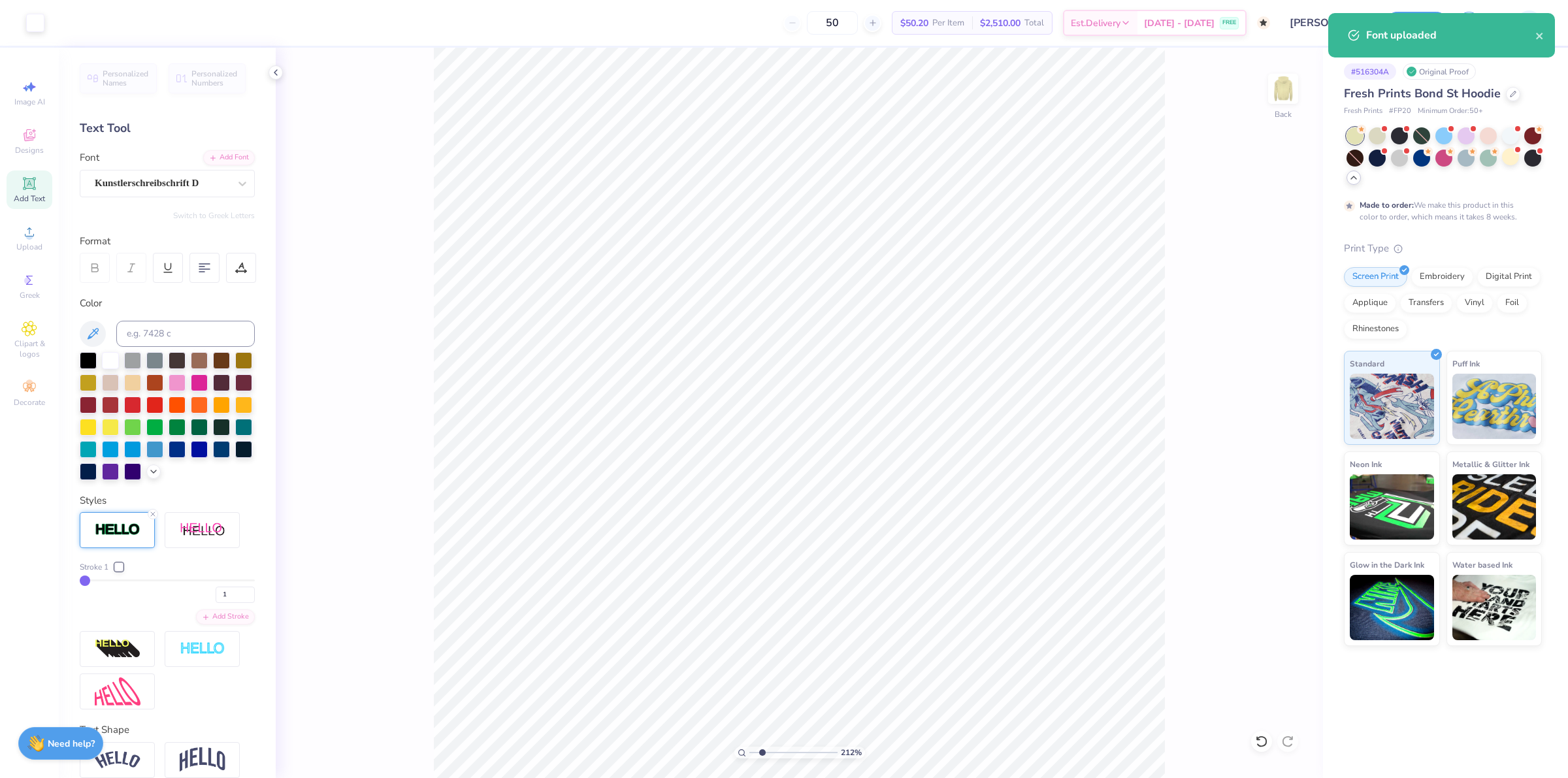
type input "2.11779454665502"
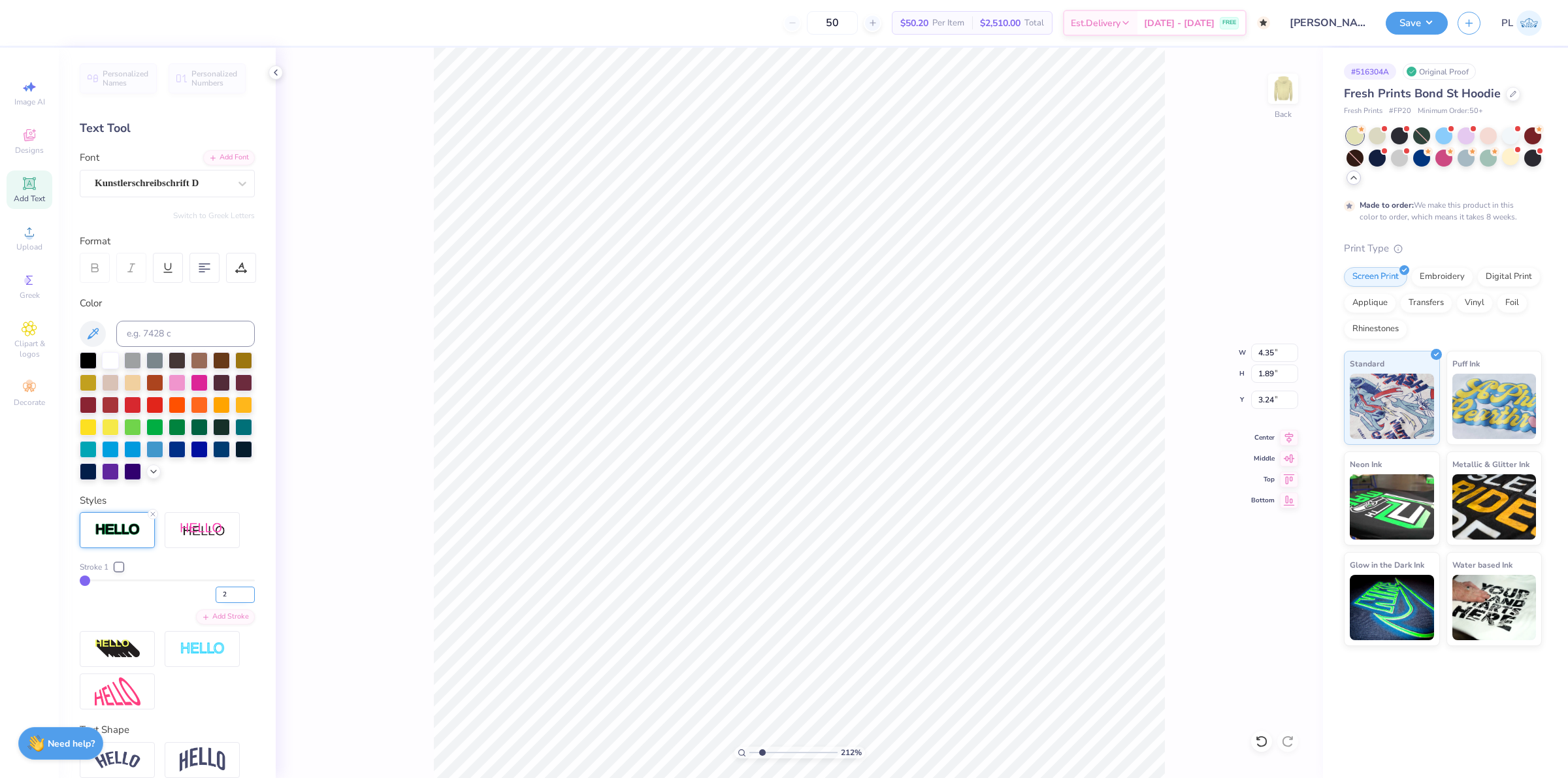
type input "2"
click at [237, 603] on input "2" at bounding box center [235, 594] width 39 height 16
type input "2.11779454665502"
type input "2"
type input "2.11779454665502"
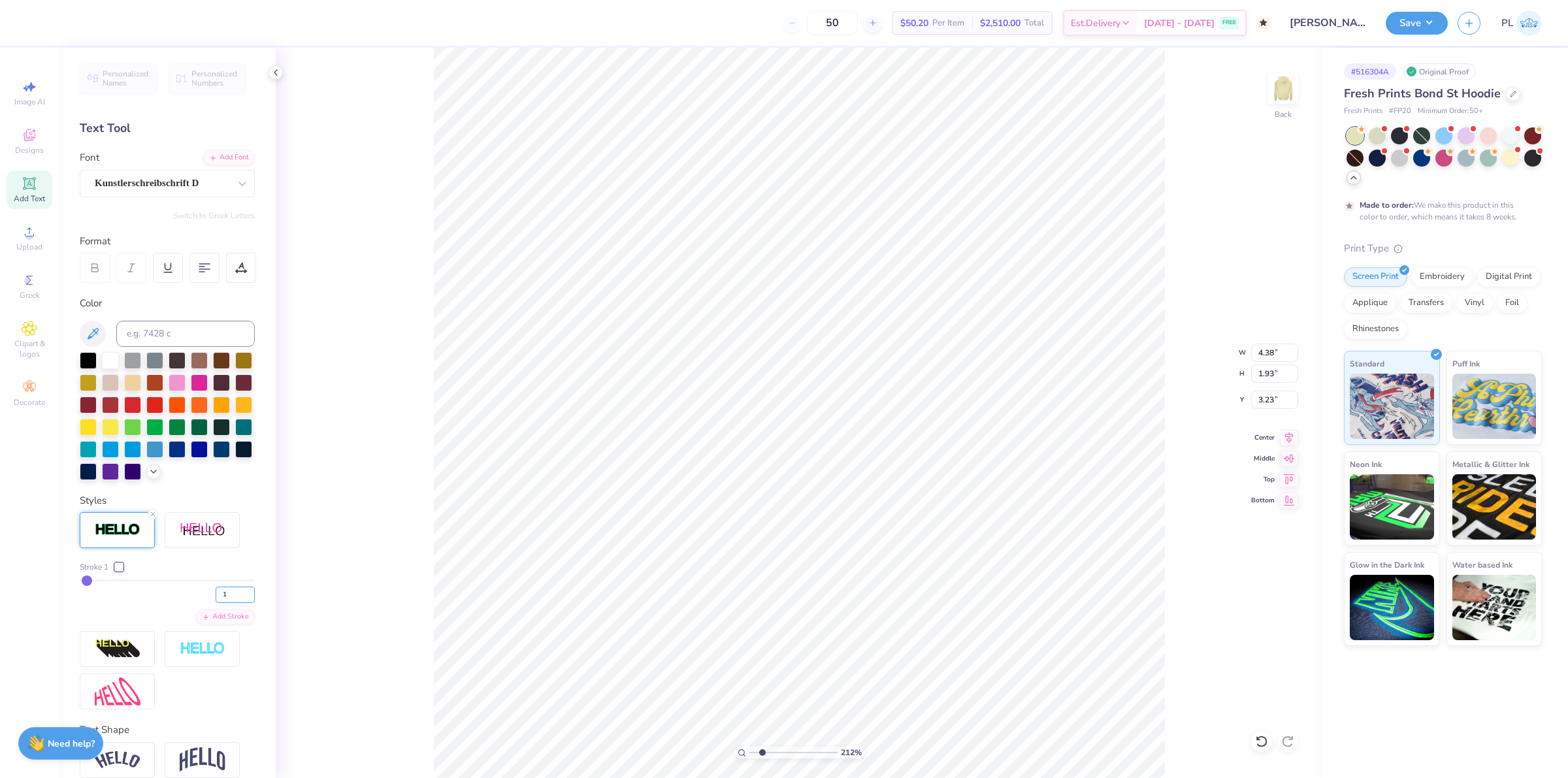
type input "1"
click at [236, 603] on input "1" at bounding box center [235, 594] width 39 height 16
type input "2.11779454665502"
type input "1"
drag, startPoint x: 1281, startPoint y: 351, endPoint x: 1236, endPoint y: 353, distance: 45.0
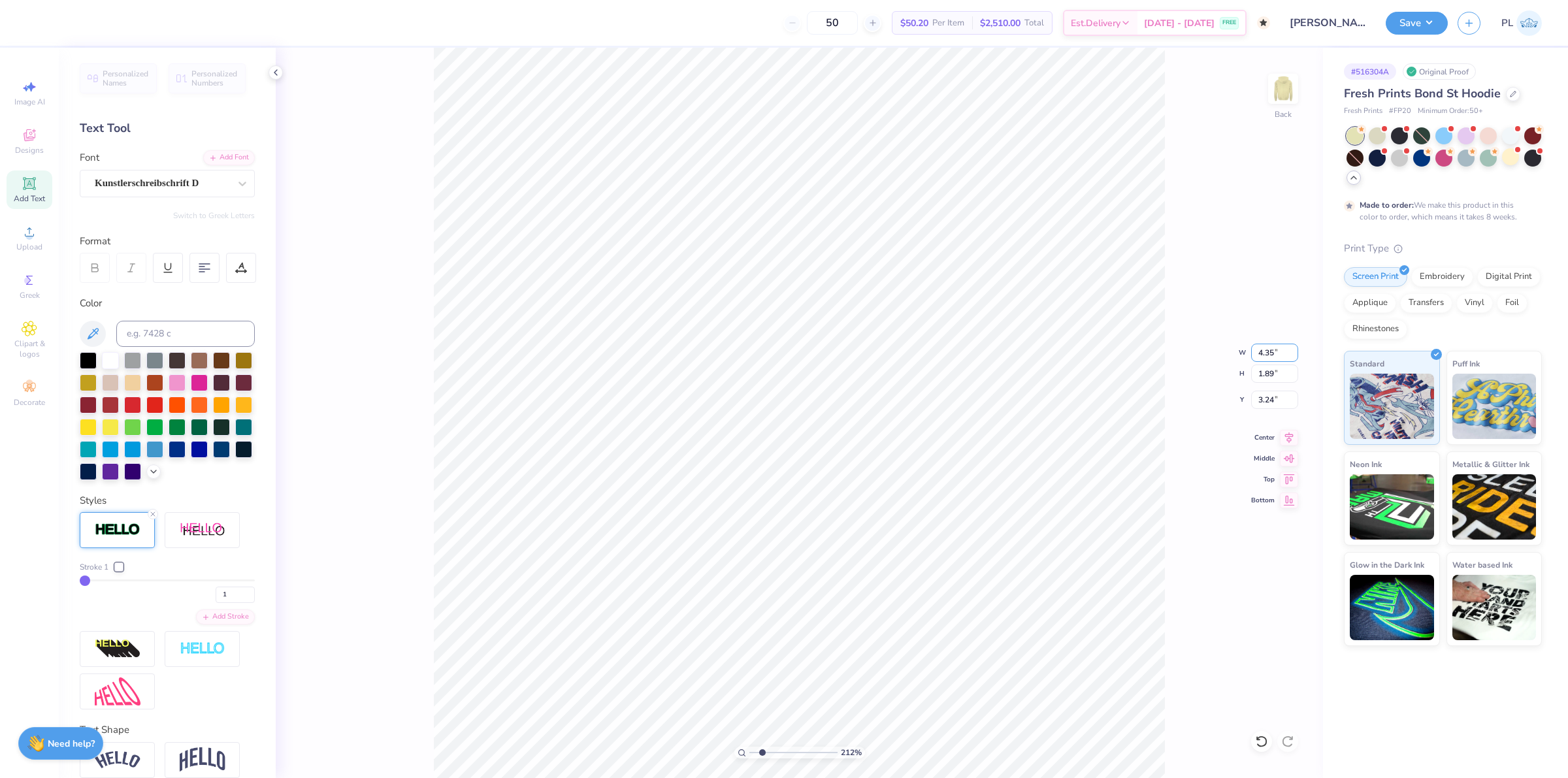
click at [1236, 353] on div "212 % Back W 4.35 4.35 " H 1.89 1.89 " Y 3.24 3.24 " Center Middle Top Bottom" at bounding box center [799, 413] width 1047 height 730
type input "2.11779454665502"
drag, startPoint x: 1279, startPoint y: 353, endPoint x: 1255, endPoint y: 351, distance: 24.1
click at [1255, 351] on input "4.35" at bounding box center [1274, 353] width 47 height 19
type input "5"
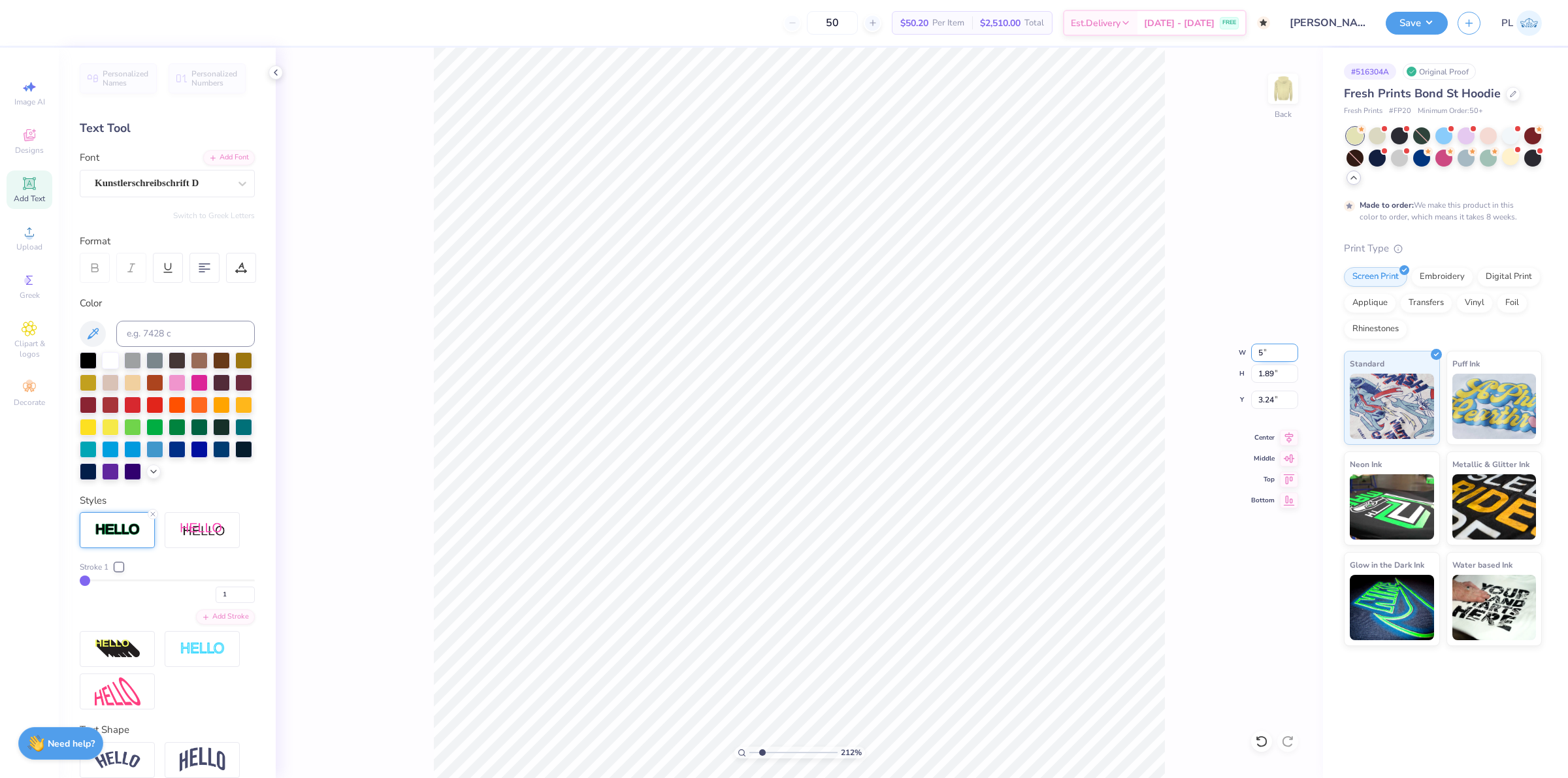
type input "2.11779454665502"
type input "5.00"
type input "2.18"
drag, startPoint x: 1259, startPoint y: 401, endPoint x: 1274, endPoint y: 400, distance: 15.0
click at [1274, 400] on input "3.10" at bounding box center [1274, 400] width 47 height 19
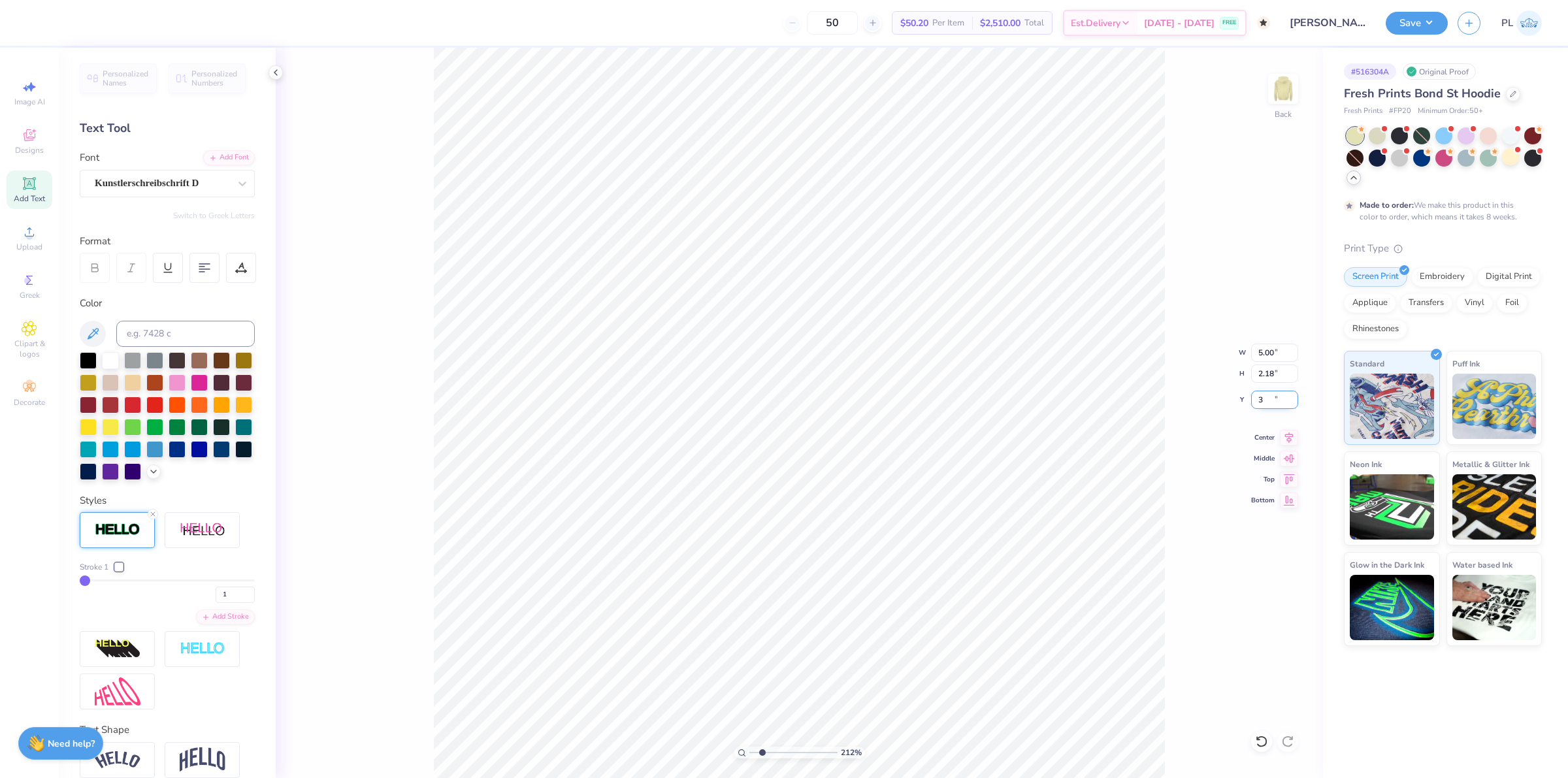
type input "3"
type input "2.11779454665502"
type input "3.00"
type input "1"
drag, startPoint x: 1254, startPoint y: 348, endPoint x: 1274, endPoint y: 347, distance: 20.0
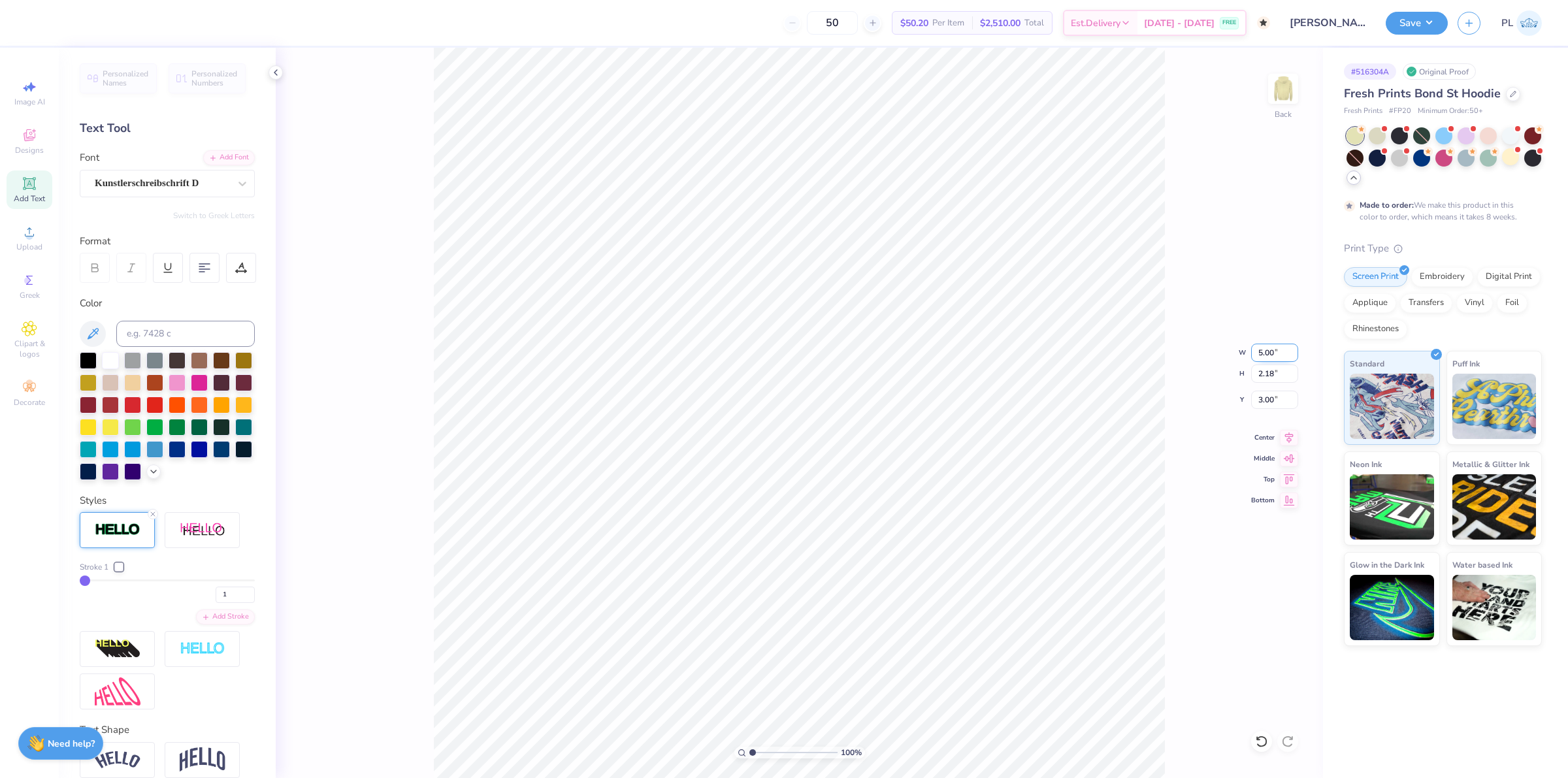
click at [1274, 347] on input "5.00" at bounding box center [1274, 353] width 47 height 19
type input "4"
type input "1"
type input "4.00"
type input "1.74"
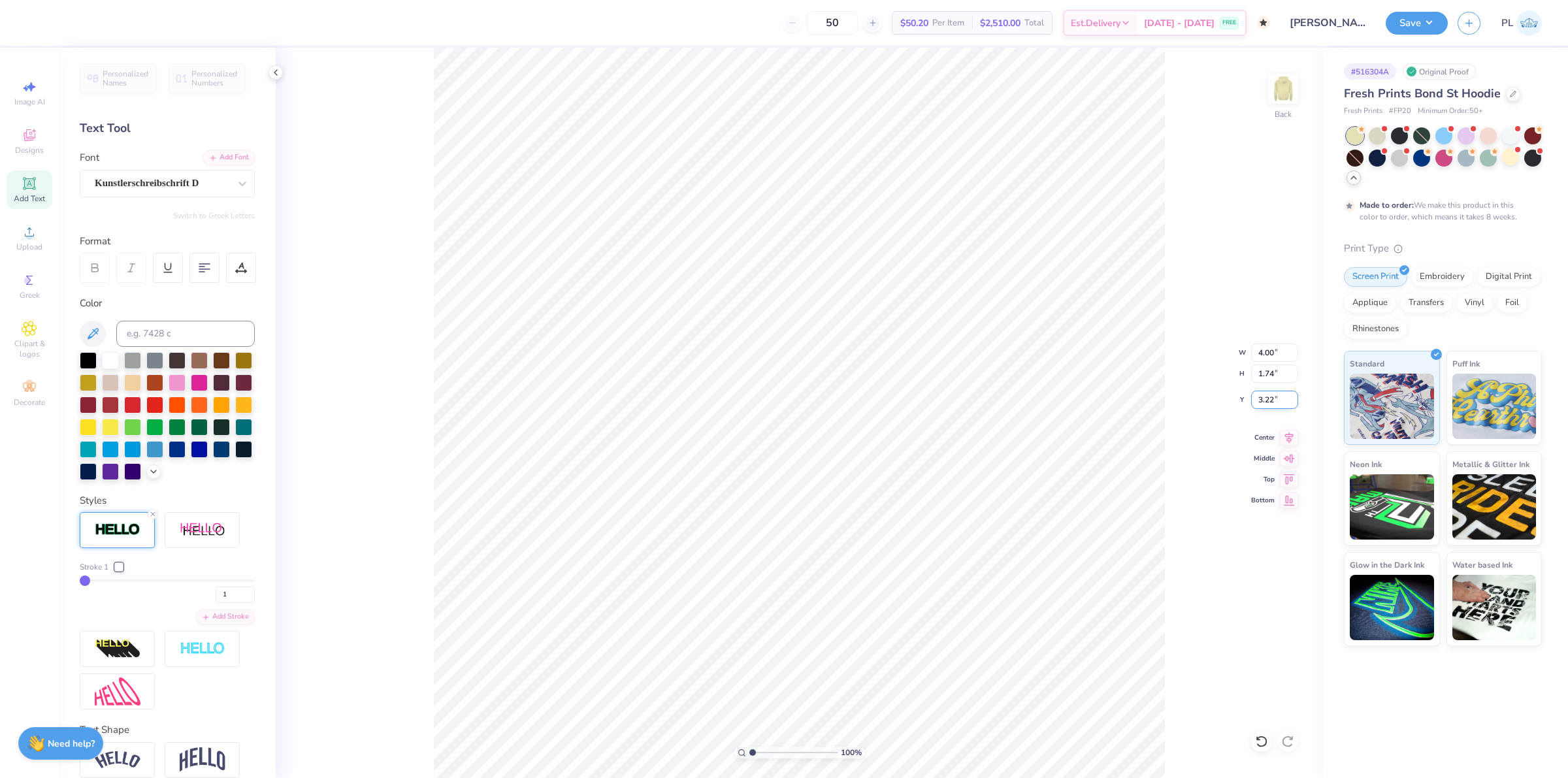
drag, startPoint x: 1257, startPoint y: 404, endPoint x: 1279, endPoint y: 400, distance: 22.4
click at [1279, 400] on input "3.22" at bounding box center [1274, 400] width 47 height 19
type input "3"
click at [1268, 377] on input "1.74" at bounding box center [1274, 373] width 47 height 19
type input "1"
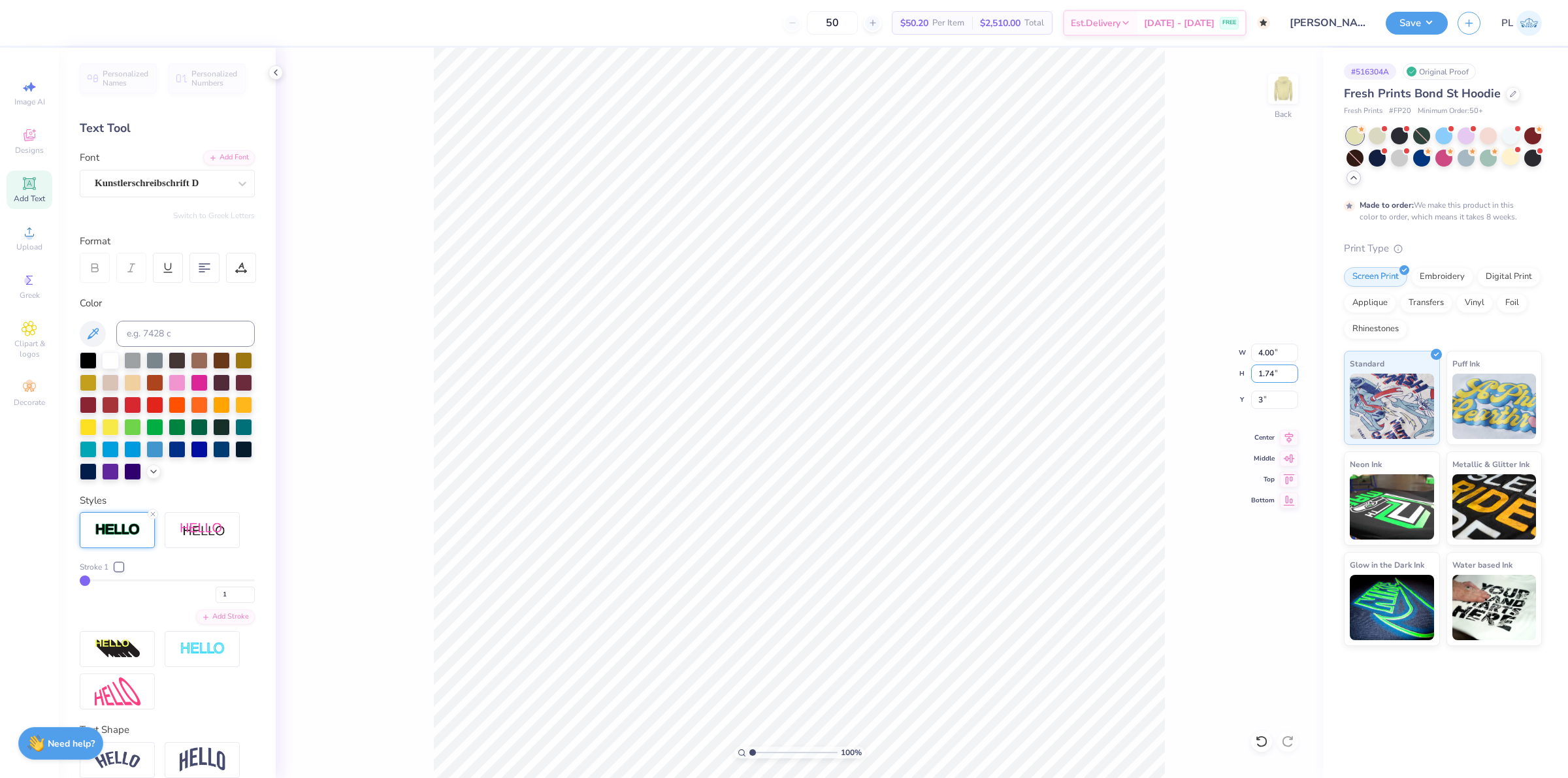
type input "3.00"
click at [1413, 24] on button "Save" at bounding box center [1417, 21] width 62 height 23
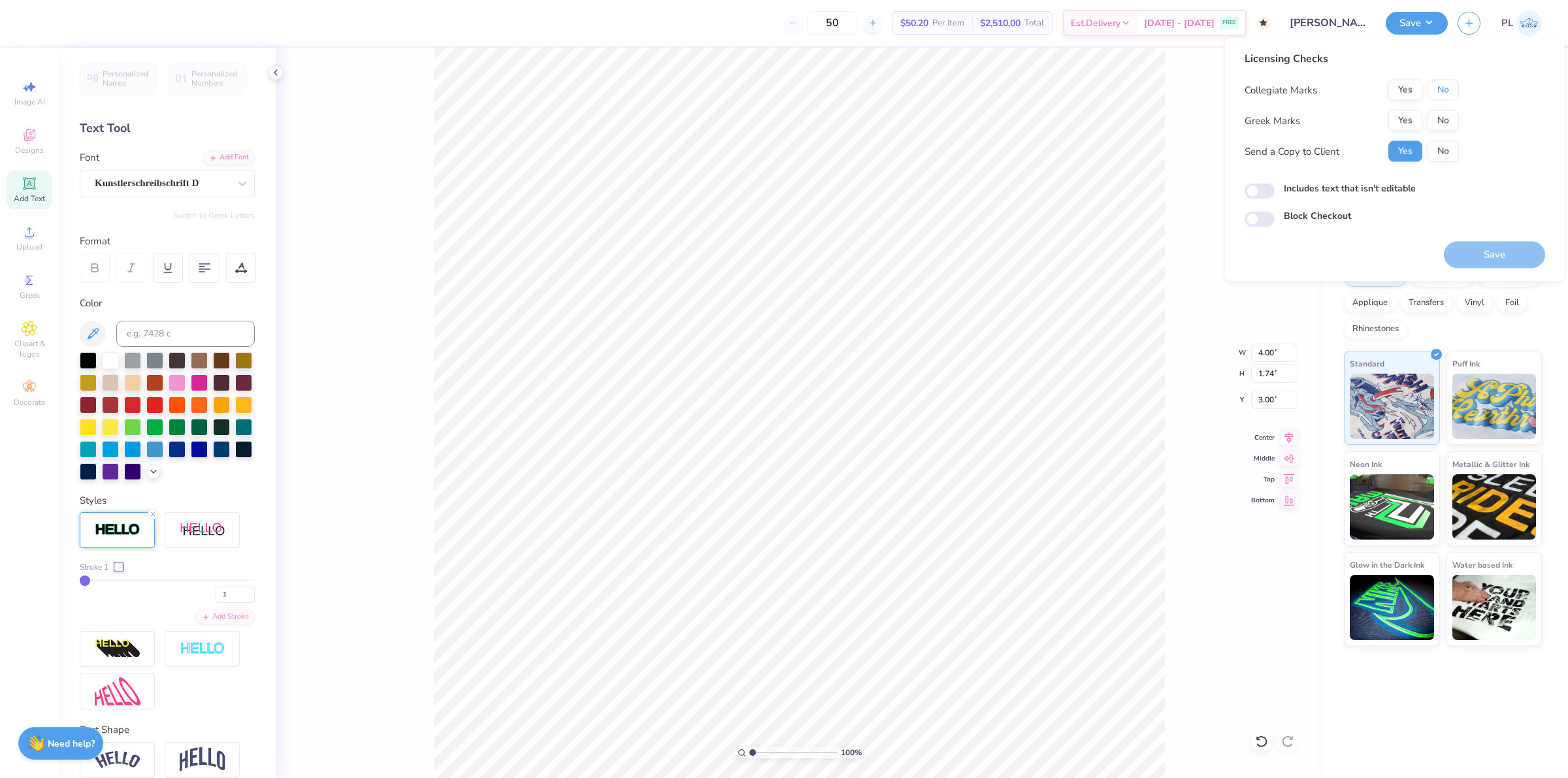
click at [1432, 94] on button "No" at bounding box center [1442, 90] width 31 height 21
click at [1438, 126] on button "No" at bounding box center [1442, 121] width 31 height 21
click at [1510, 265] on button "Save" at bounding box center [1495, 255] width 102 height 27
type input "1"
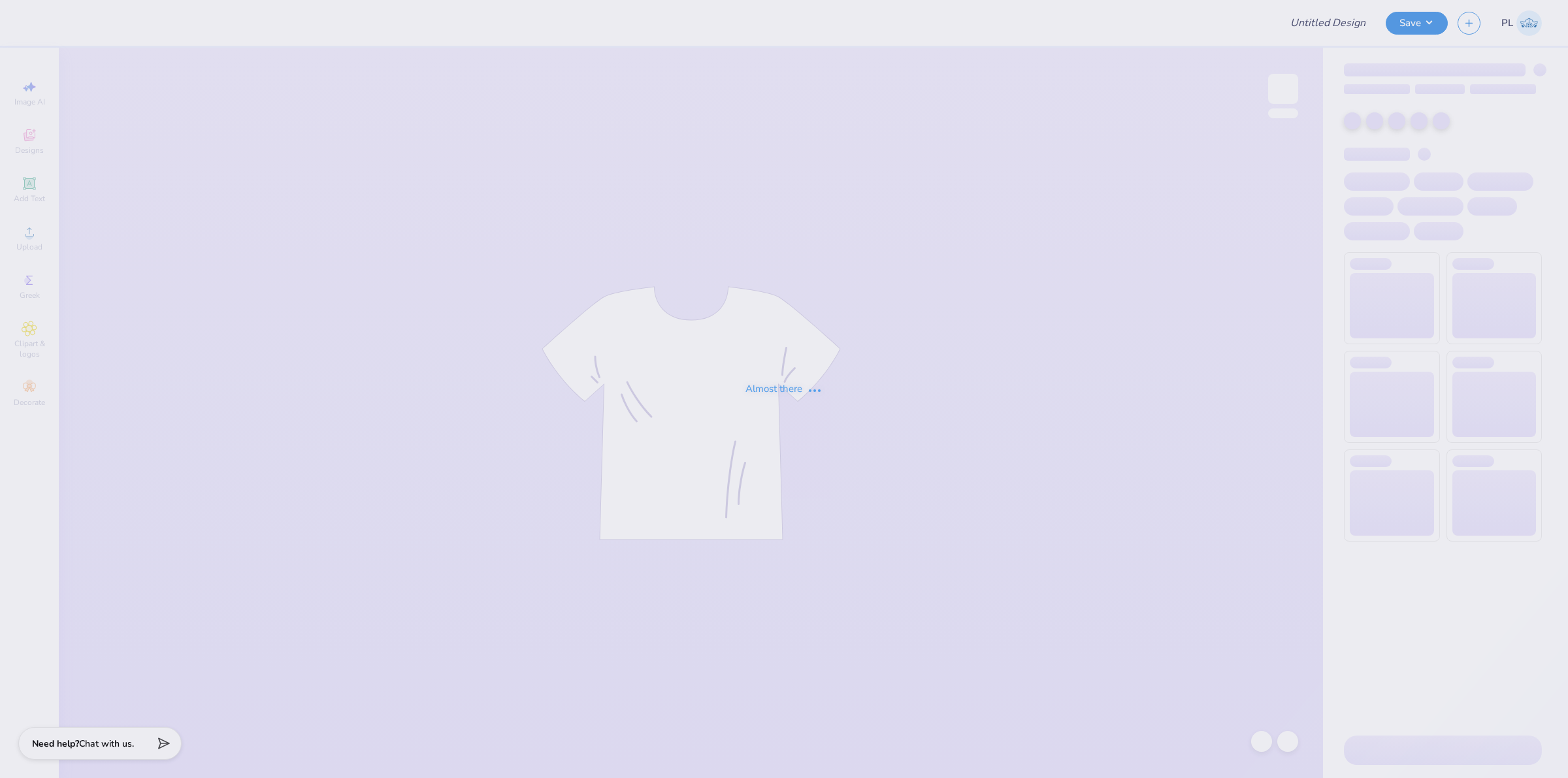
type input "PR Merch"
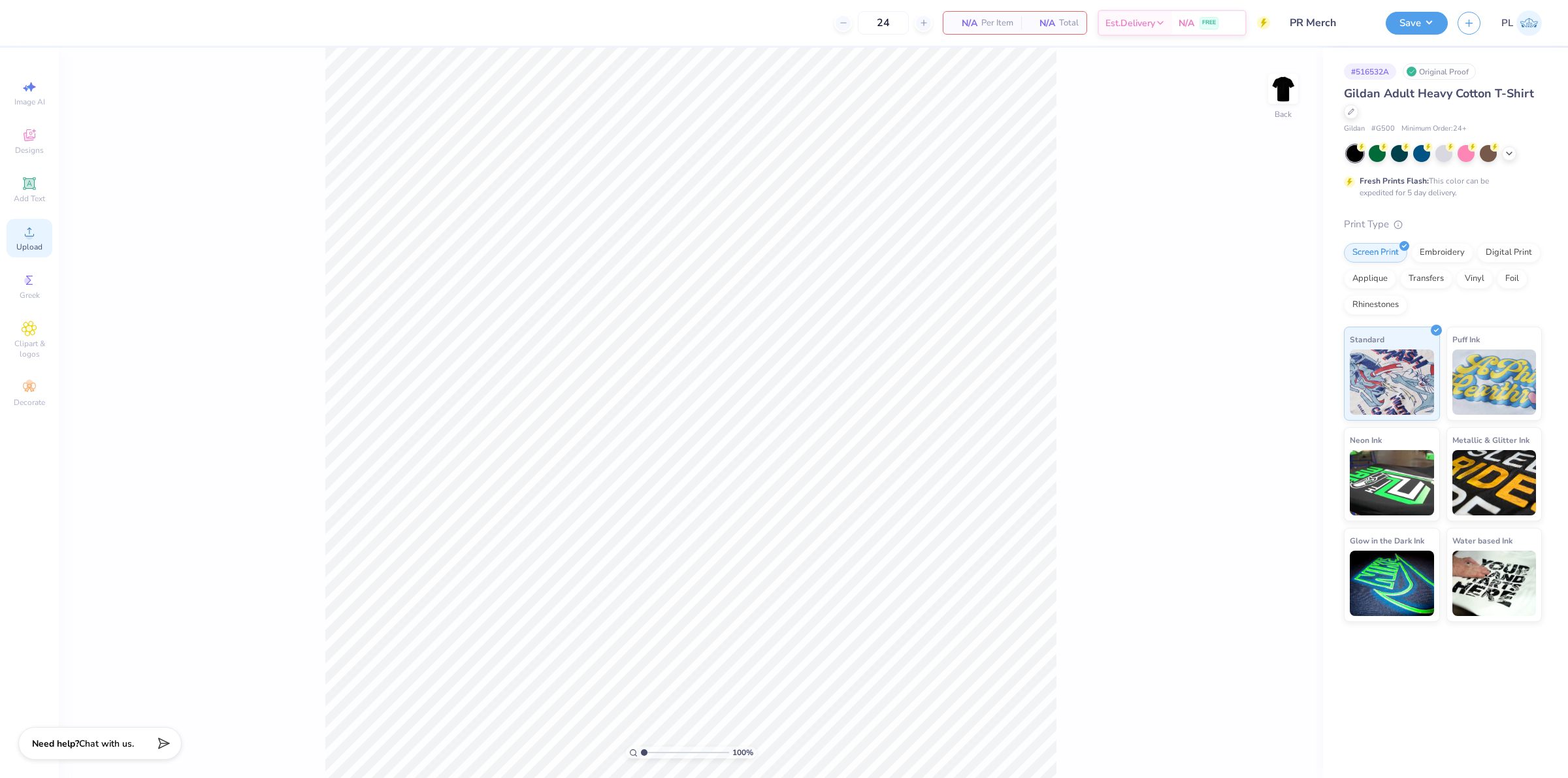
click at [21, 240] on div "Upload" at bounding box center [29, 238] width 46 height 39
click at [27, 248] on span "Upload" at bounding box center [29, 247] width 27 height 11
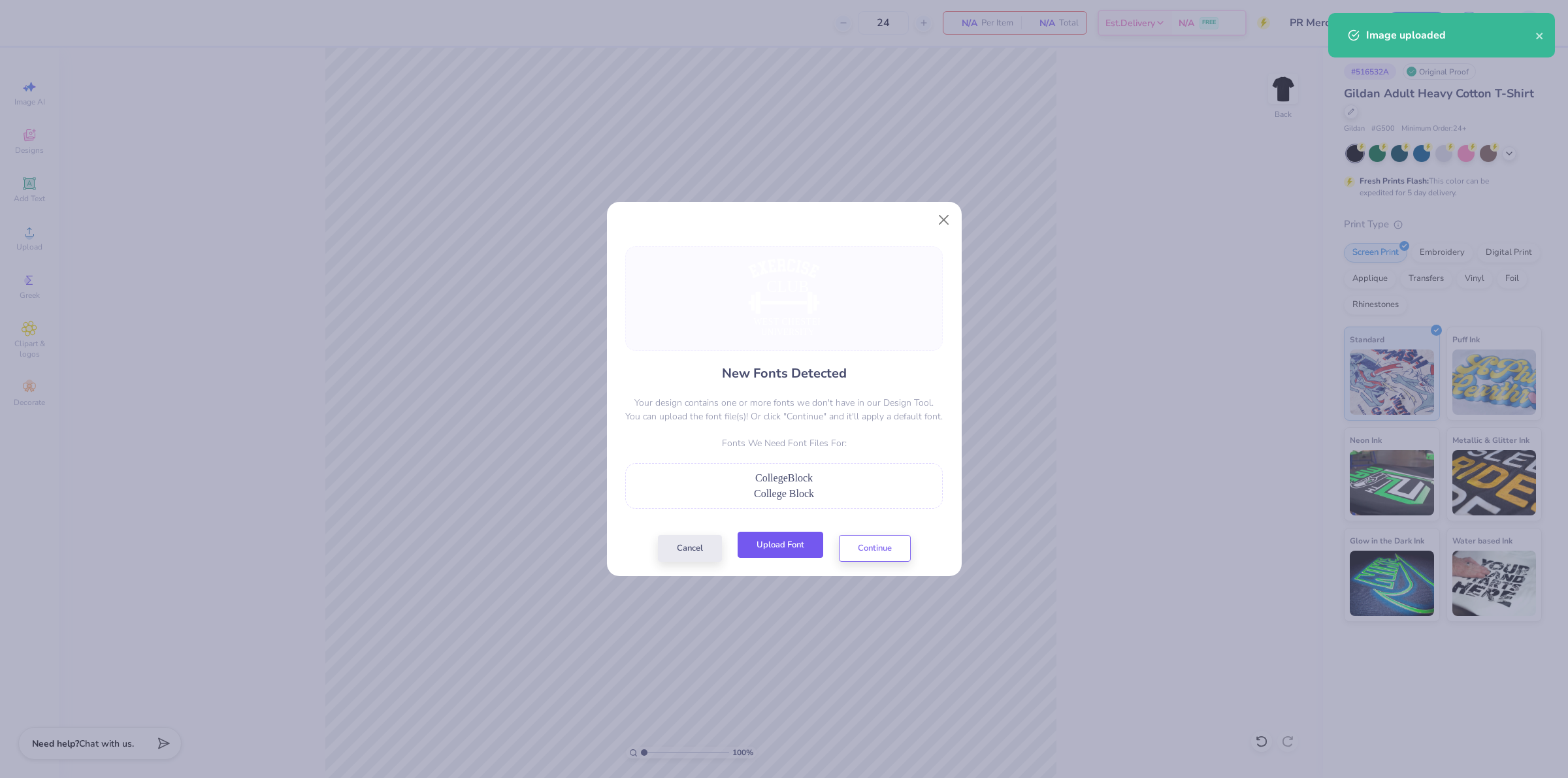
click at [776, 538] on button "Upload Font" at bounding box center [780, 545] width 86 height 27
click at [899, 545] on button "Continue" at bounding box center [875, 545] width 72 height 27
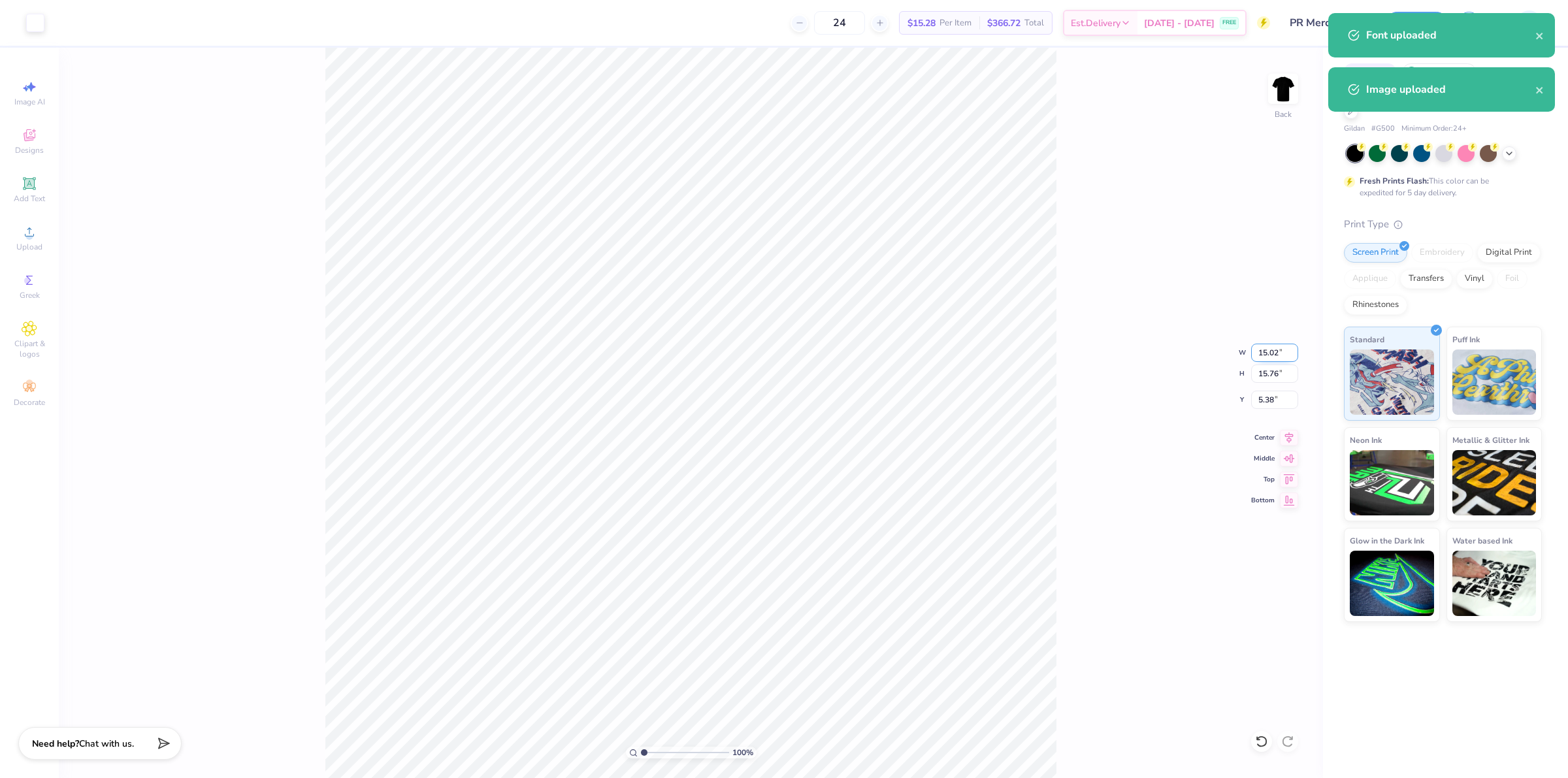
drag, startPoint x: 1262, startPoint y: 354, endPoint x: 1281, endPoint y: 354, distance: 19.0
click at [1281, 354] on input "15.02" at bounding box center [1274, 353] width 47 height 19
type input "12.00"
type input "12.59"
type input "6.96"
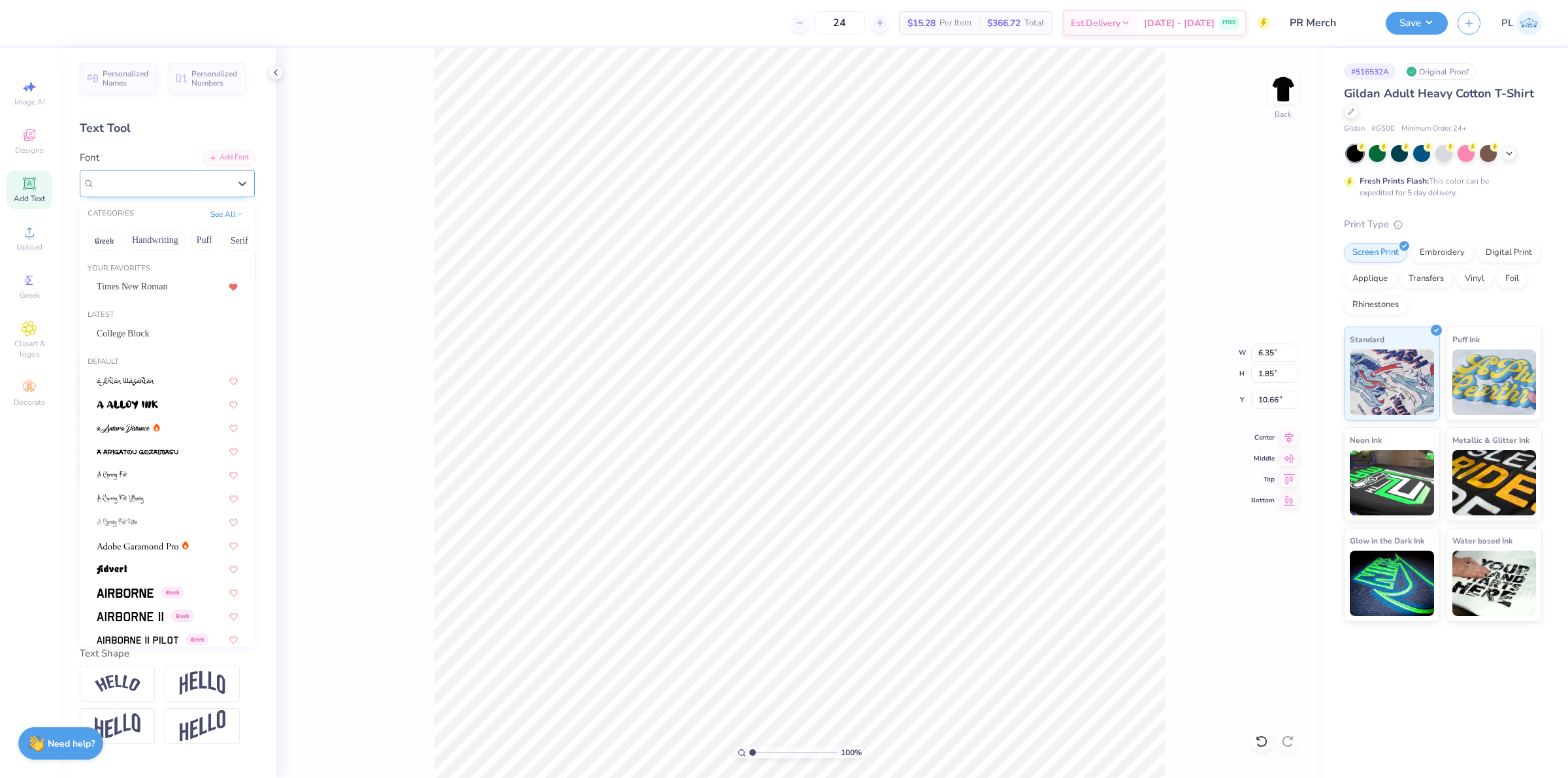
click at [134, 171] on div "Super Dream" at bounding box center [167, 183] width 175 height 27
click at [169, 328] on div "College Block" at bounding box center [167, 333] width 142 height 14
type input "5.52"
type input "2.02"
type input "10.74"
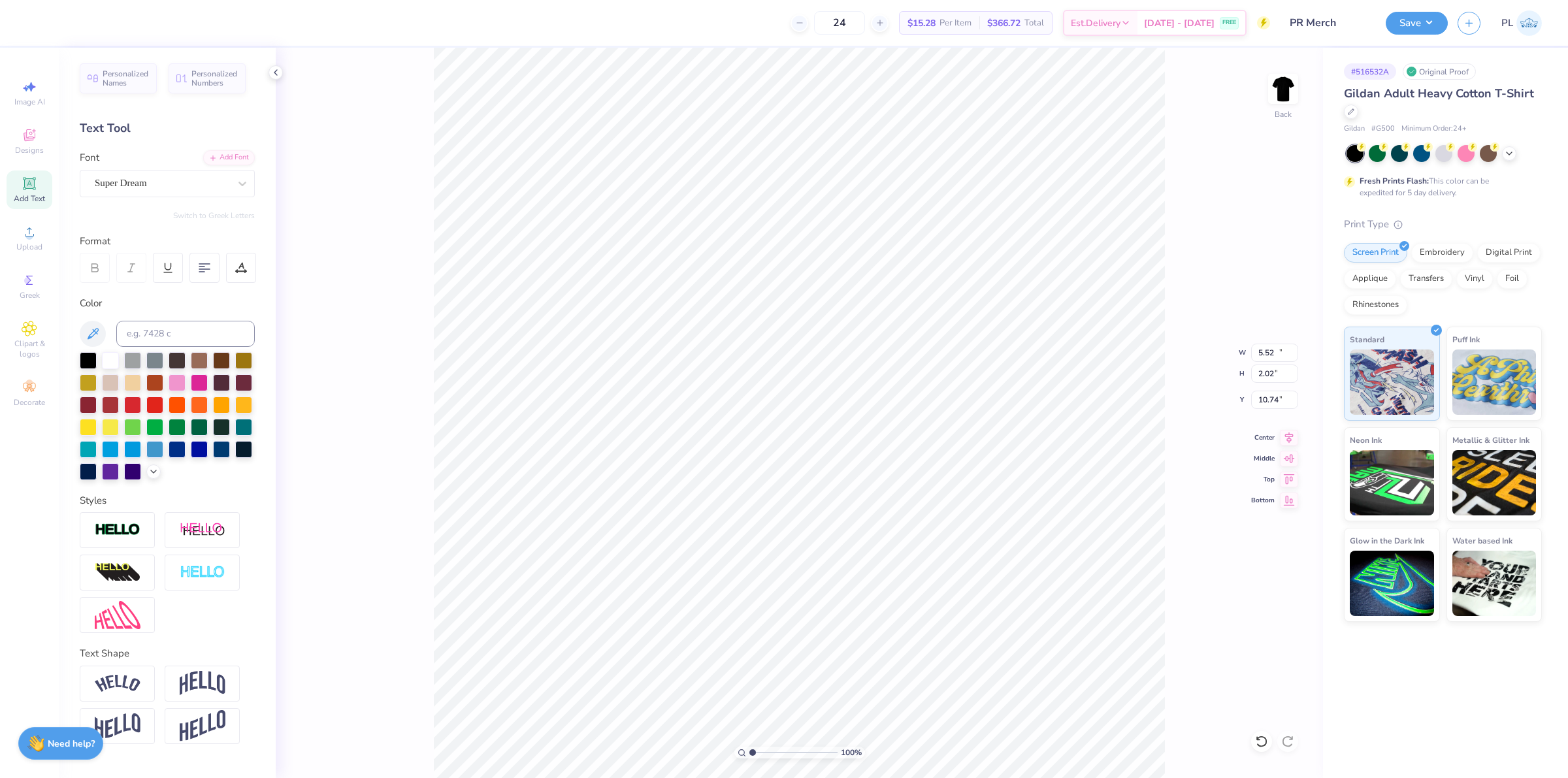
type input "11.11"
type input "1.13"
type input "16.78"
click at [129, 183] on div "Super Dream" at bounding box center [162, 183] width 137 height 20
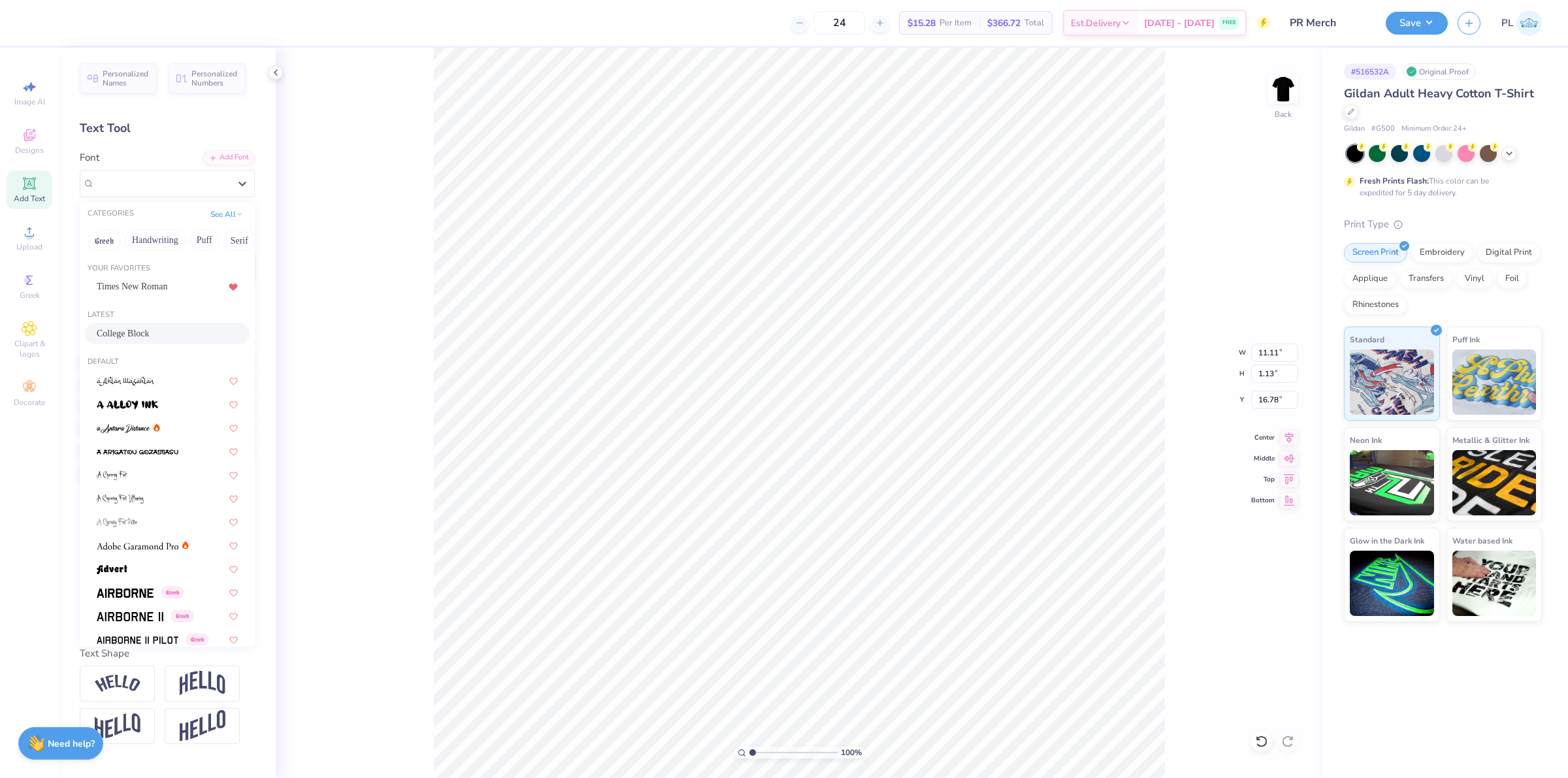
click at [133, 330] on span "College Block" at bounding box center [123, 333] width 53 height 14
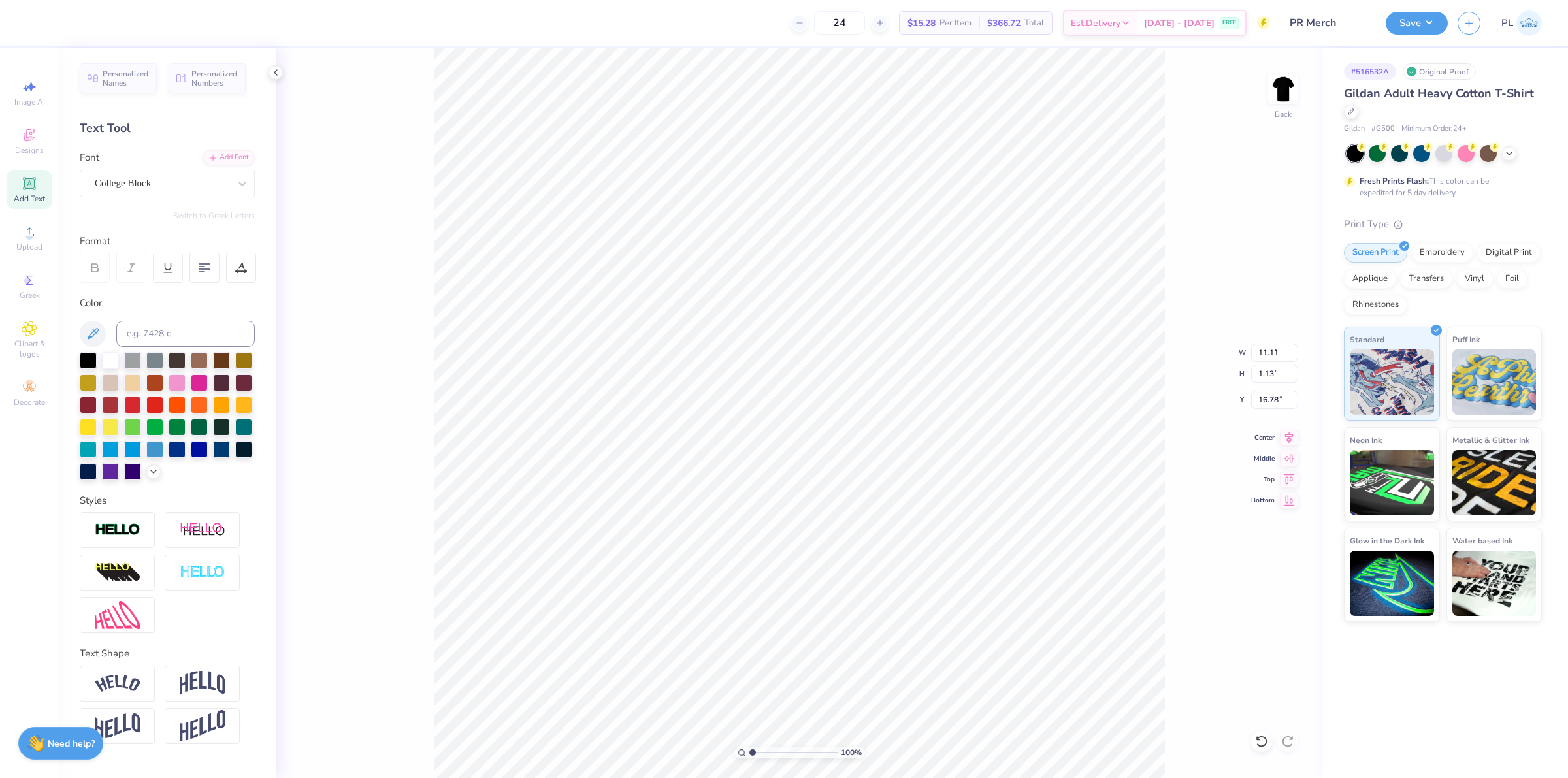
type input "9.89"
type input "1.15"
type input "16.86"
type input "8.18"
type input "1.13"
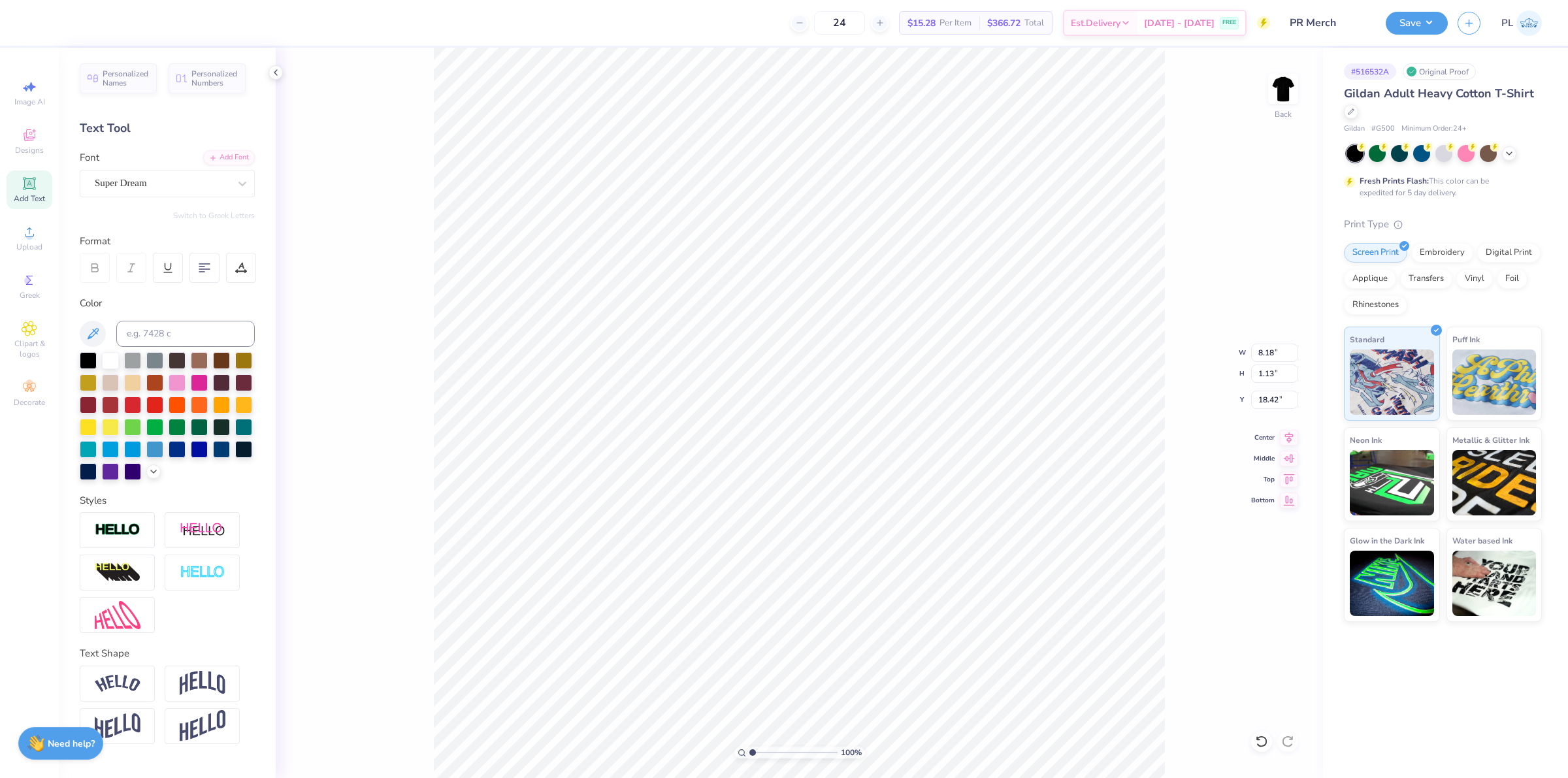
type input "18.33"
click at [125, 173] on div "Super Dream" at bounding box center [162, 183] width 137 height 20
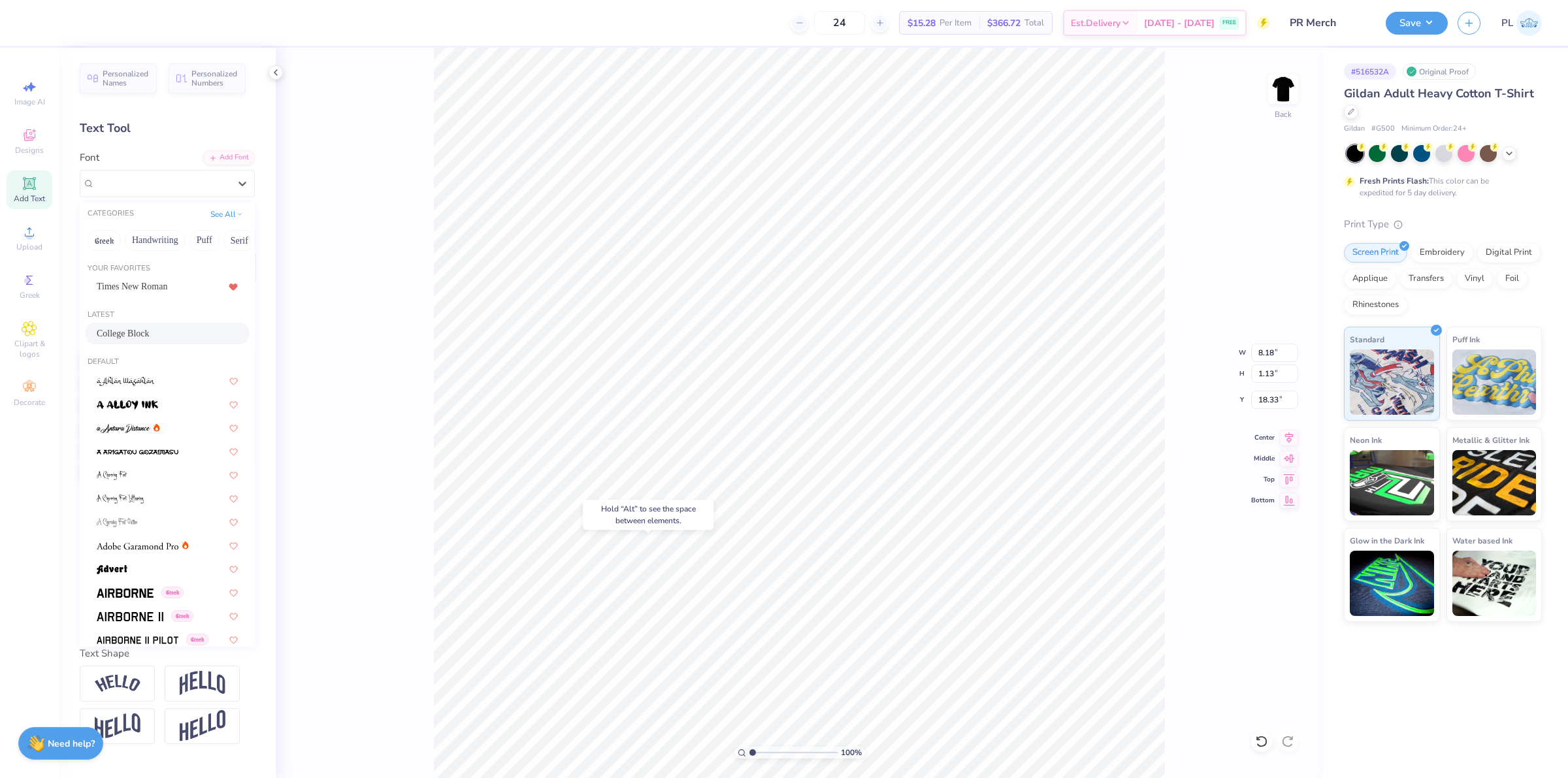
click at [137, 328] on span "College Block" at bounding box center [123, 333] width 53 height 14
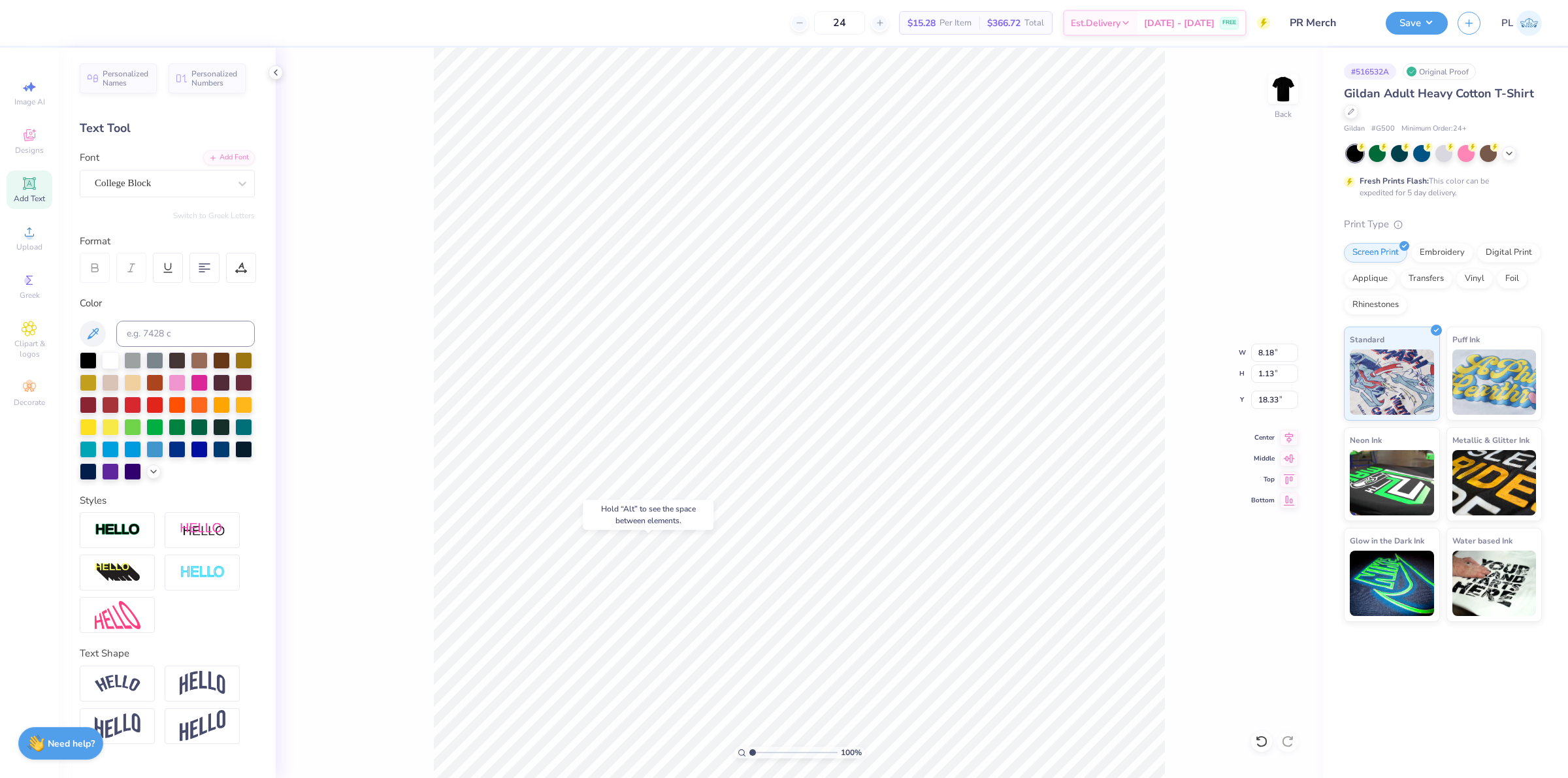
type input "7.53"
type input "1.15"
type input "18.41"
type input "1.6491337653134"
type input "0.33"
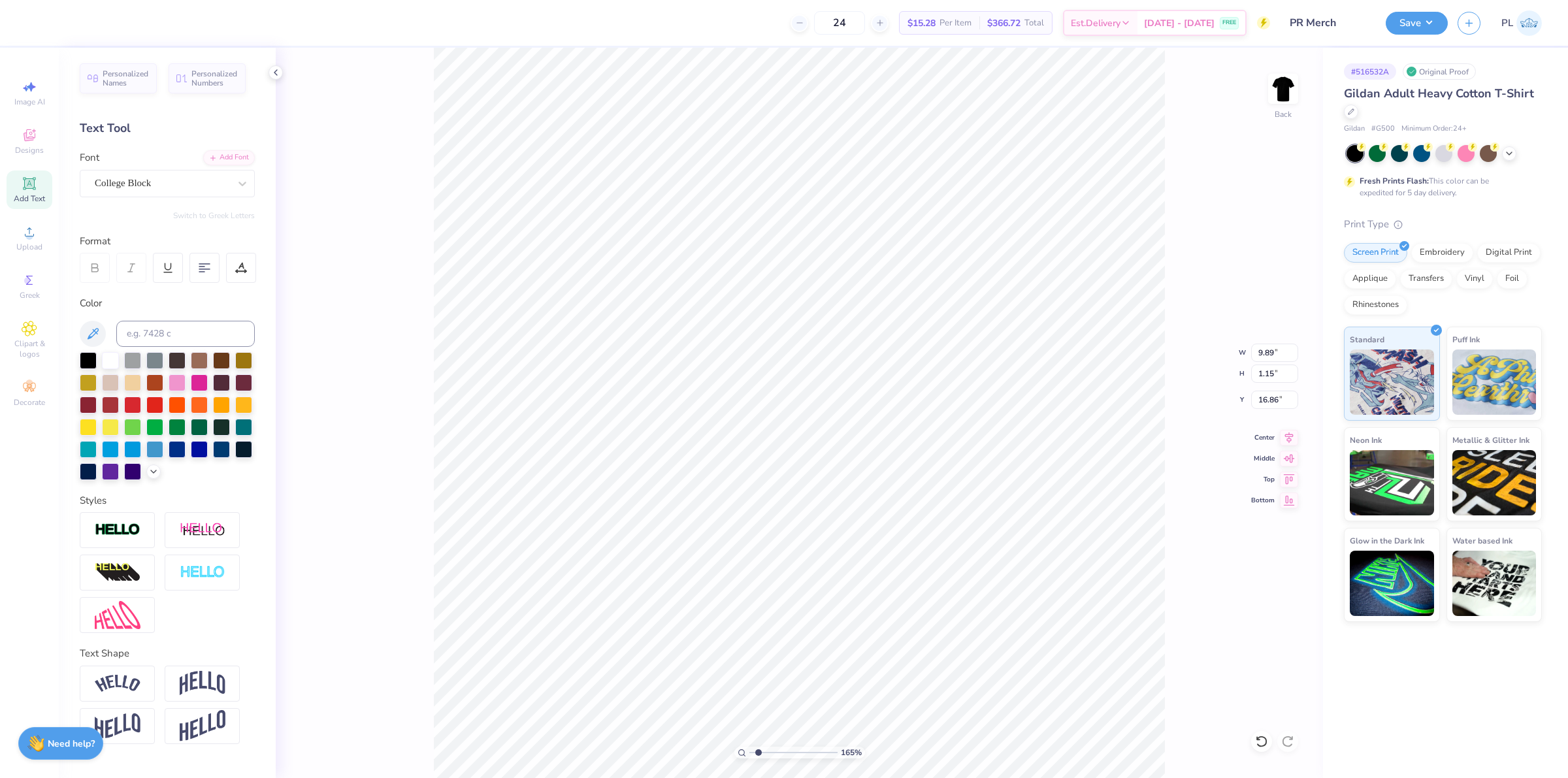
type input "0.23"
type input "18.33"
click at [99, 181] on div "Super Dream" at bounding box center [162, 183] width 137 height 20
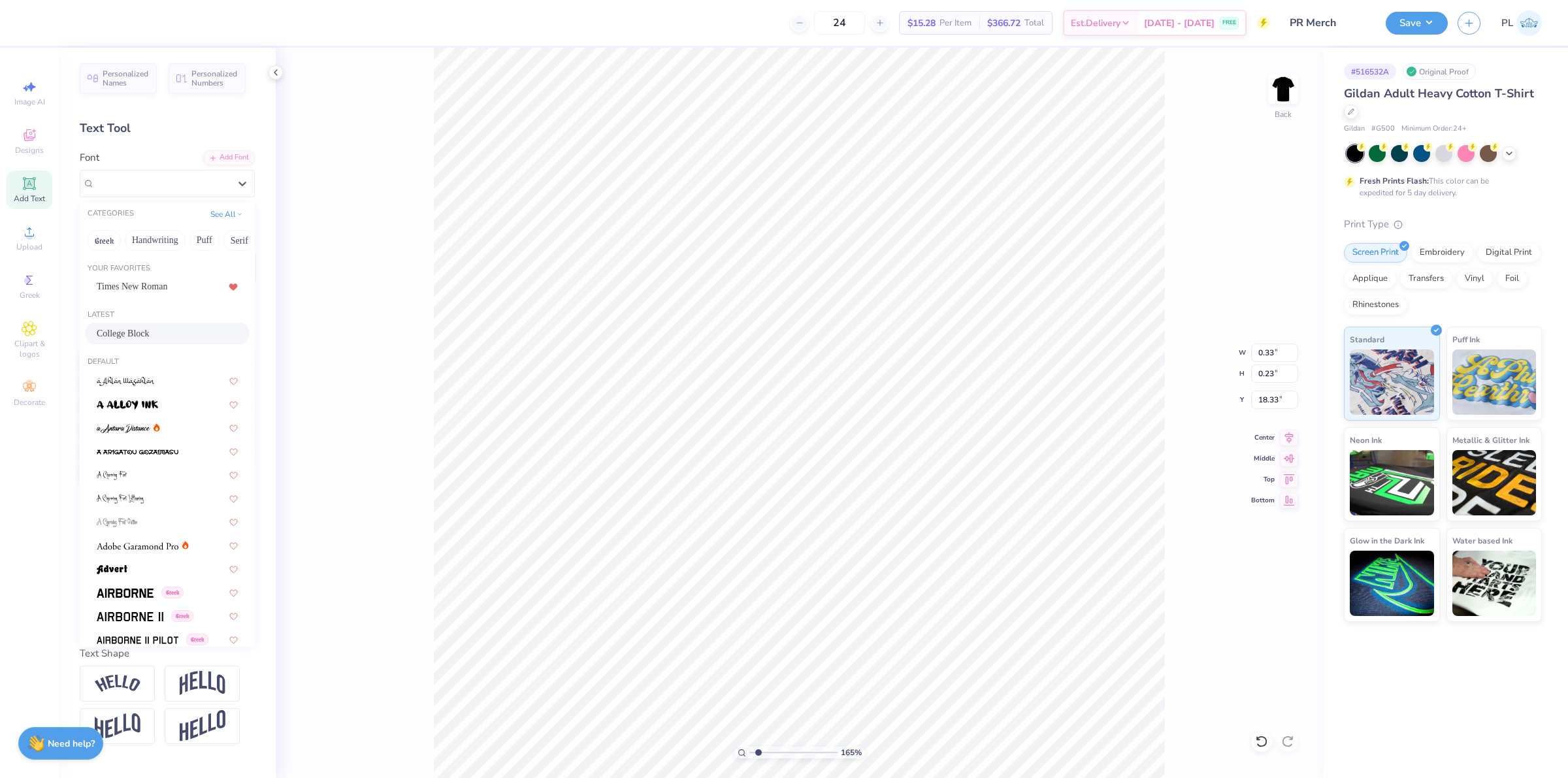
click at [165, 329] on div "College Block" at bounding box center [167, 333] width 142 height 14
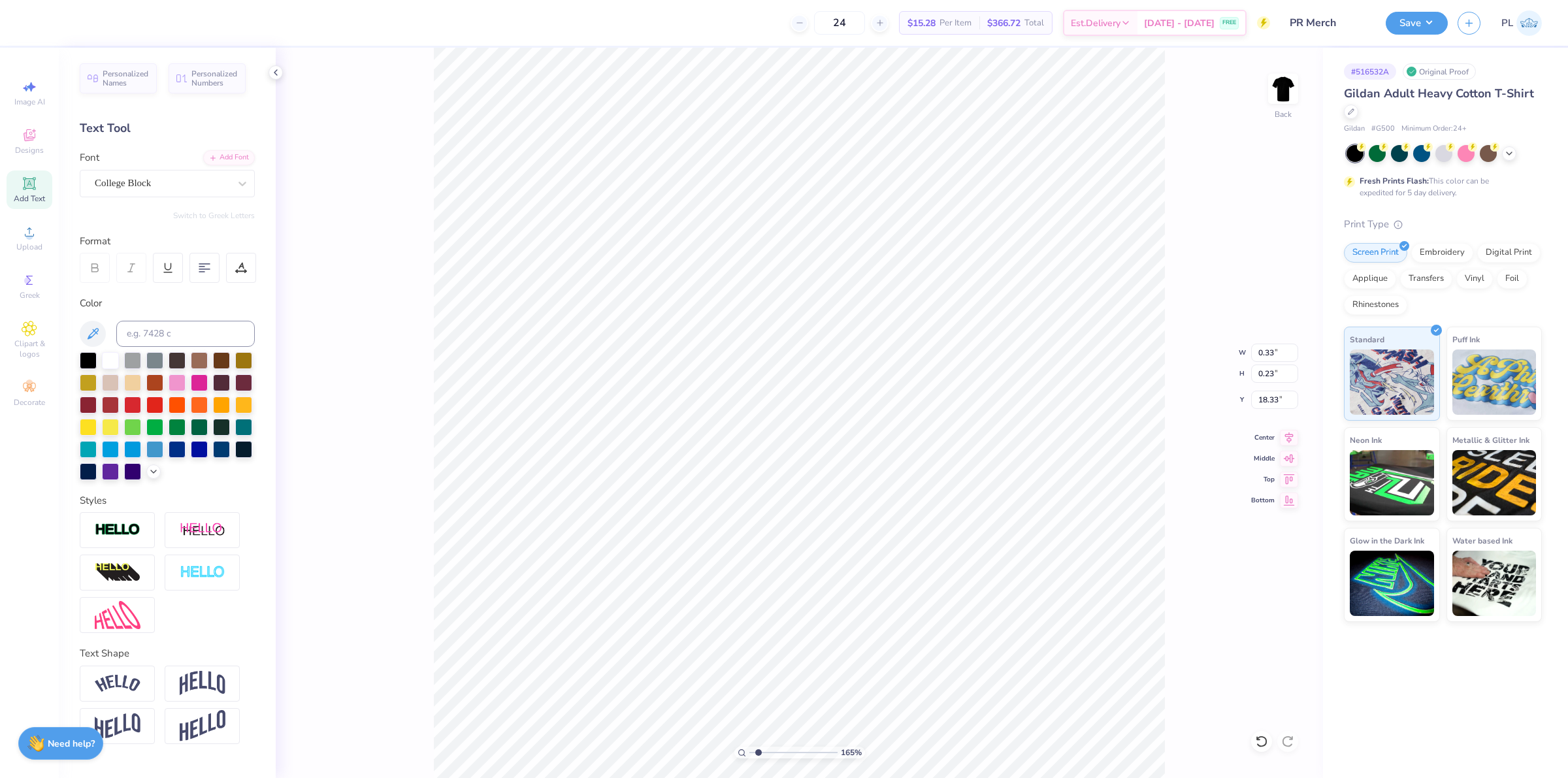
type input "0.29"
type input "0.19"
type input "18.36"
type input "11.79"
type input "3.23"
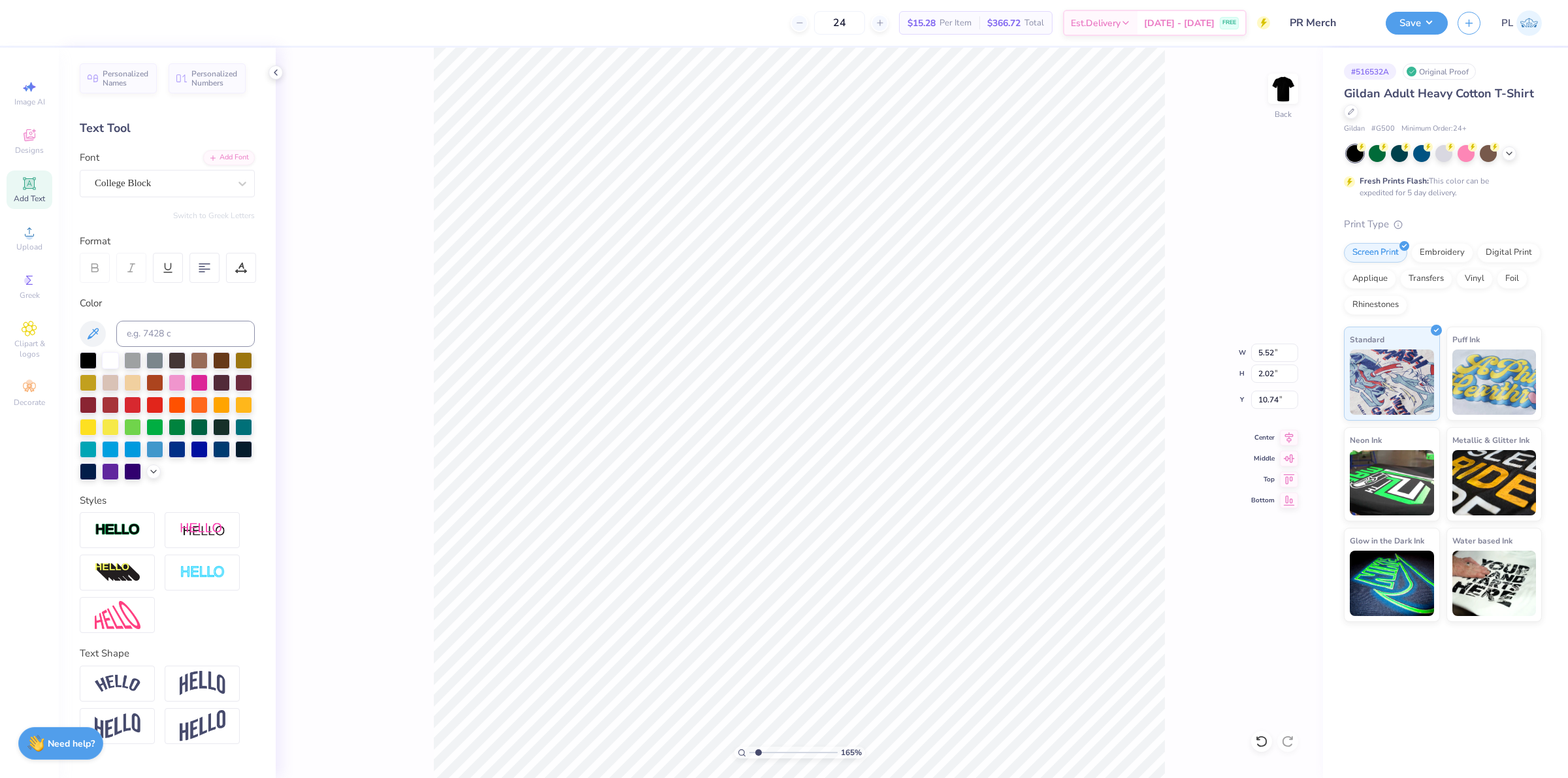
type input "6.96"
type input "11.69"
type input "3.62"
type input "12.39"
type input "9.89"
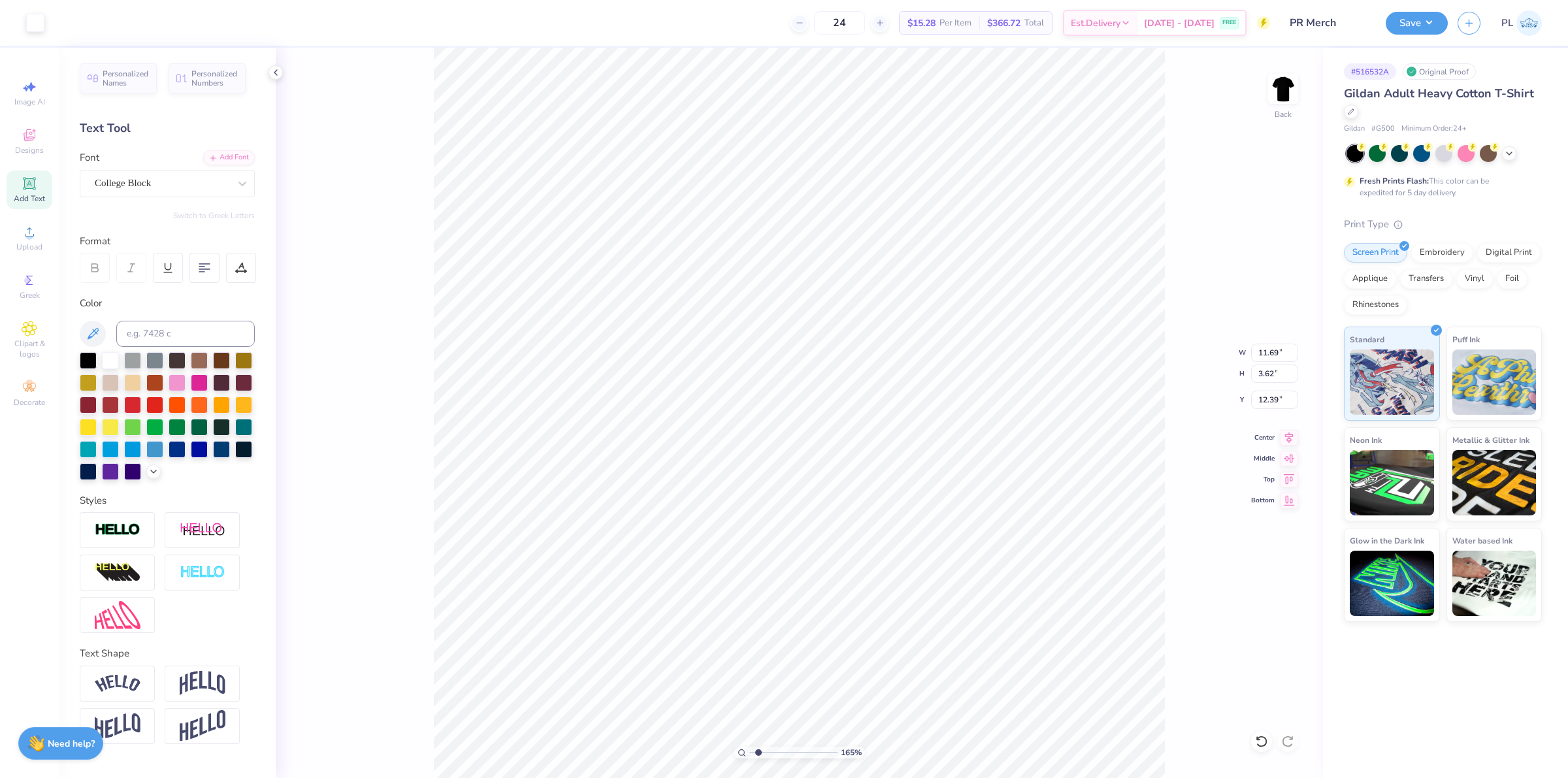
type input "1.15"
click at [1279, 400] on input "16.84" at bounding box center [1274, 400] width 47 height 19
type input "16.86"
type input "7.53"
type input "18.41"
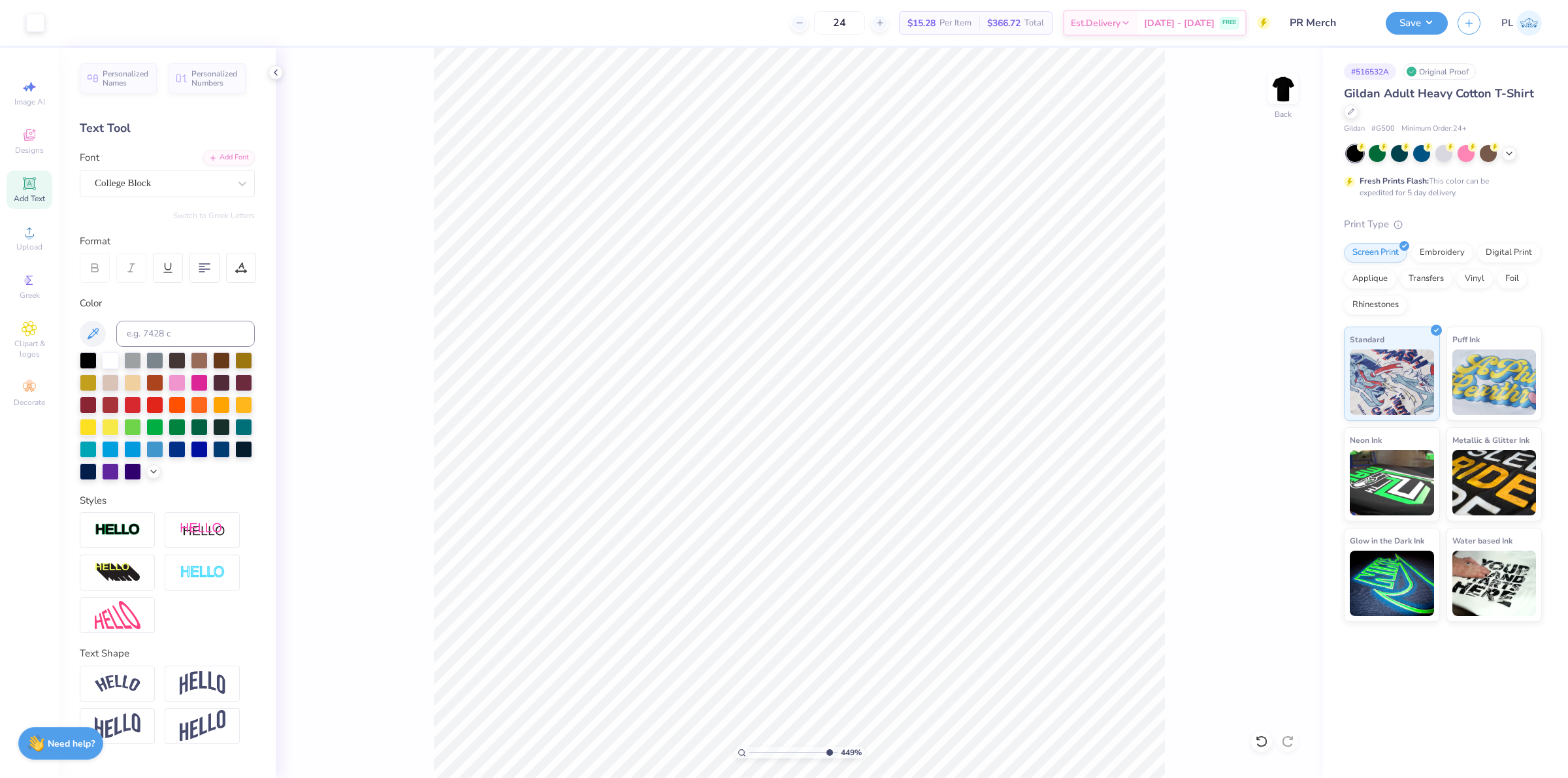
type input "10"
type input "18.41"
type input "1"
drag, startPoint x: 1258, startPoint y: 357, endPoint x: 1279, endPoint y: 354, distance: 21.2
click at [1279, 354] on input "11.79" at bounding box center [1274, 353] width 47 height 19
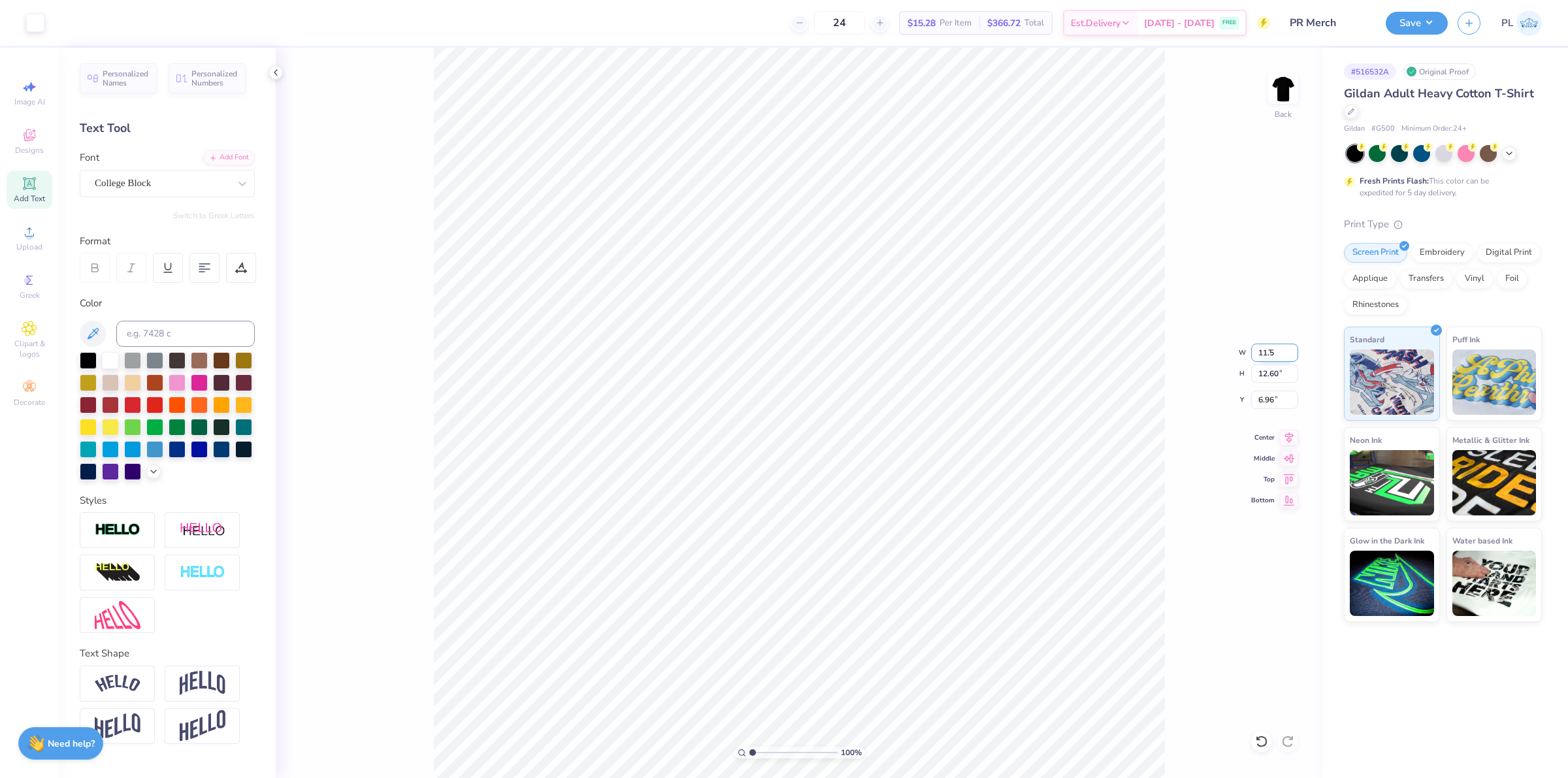
type input "11.50"
type input "12.29"
drag, startPoint x: 1258, startPoint y: 402, endPoint x: 1282, endPoint y: 402, distance: 24.0
click at [1282, 402] on input "7.12" at bounding box center [1274, 400] width 47 height 19
type input "3.00"
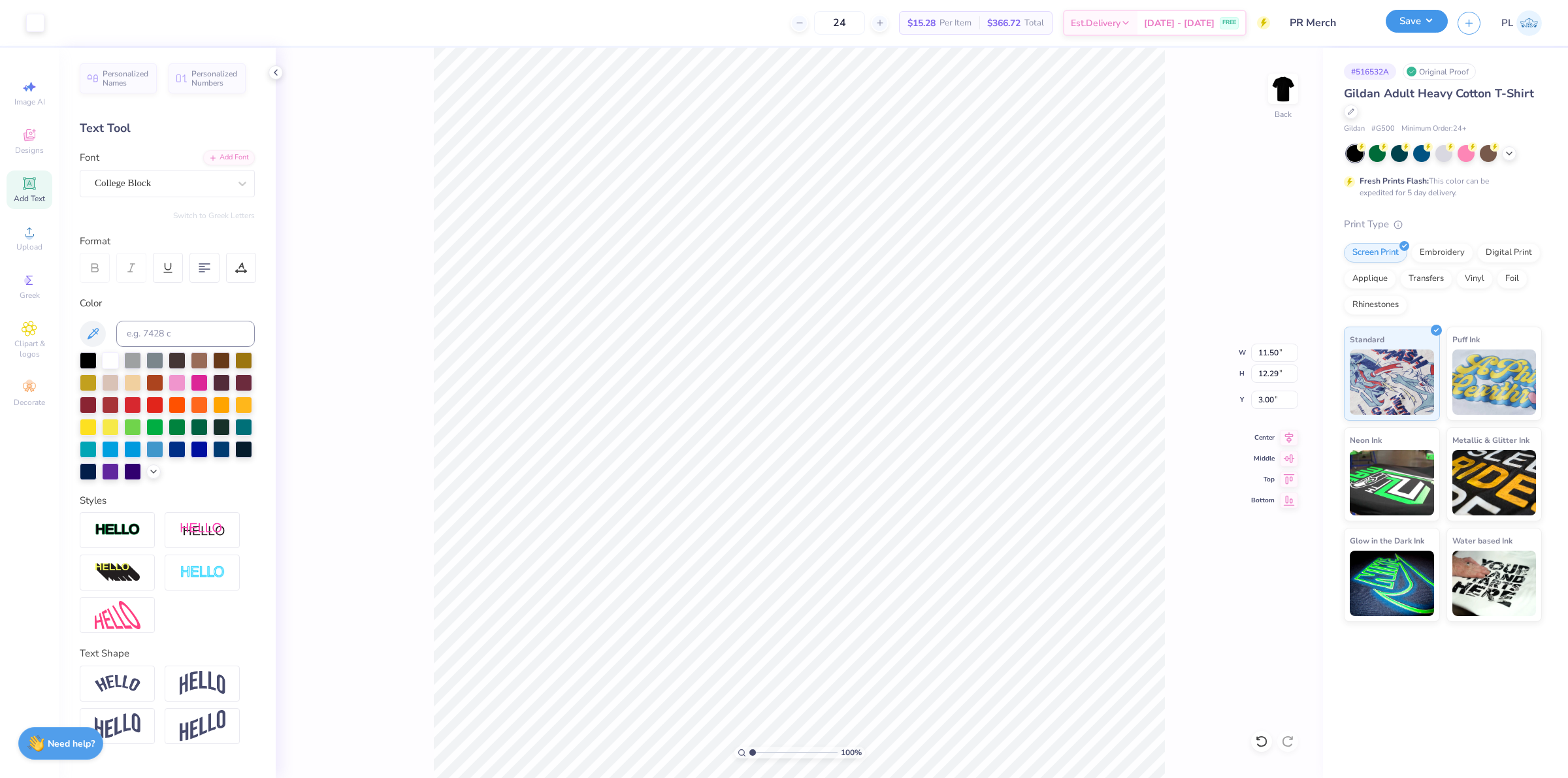
click at [1422, 24] on button "Save" at bounding box center [1417, 21] width 62 height 23
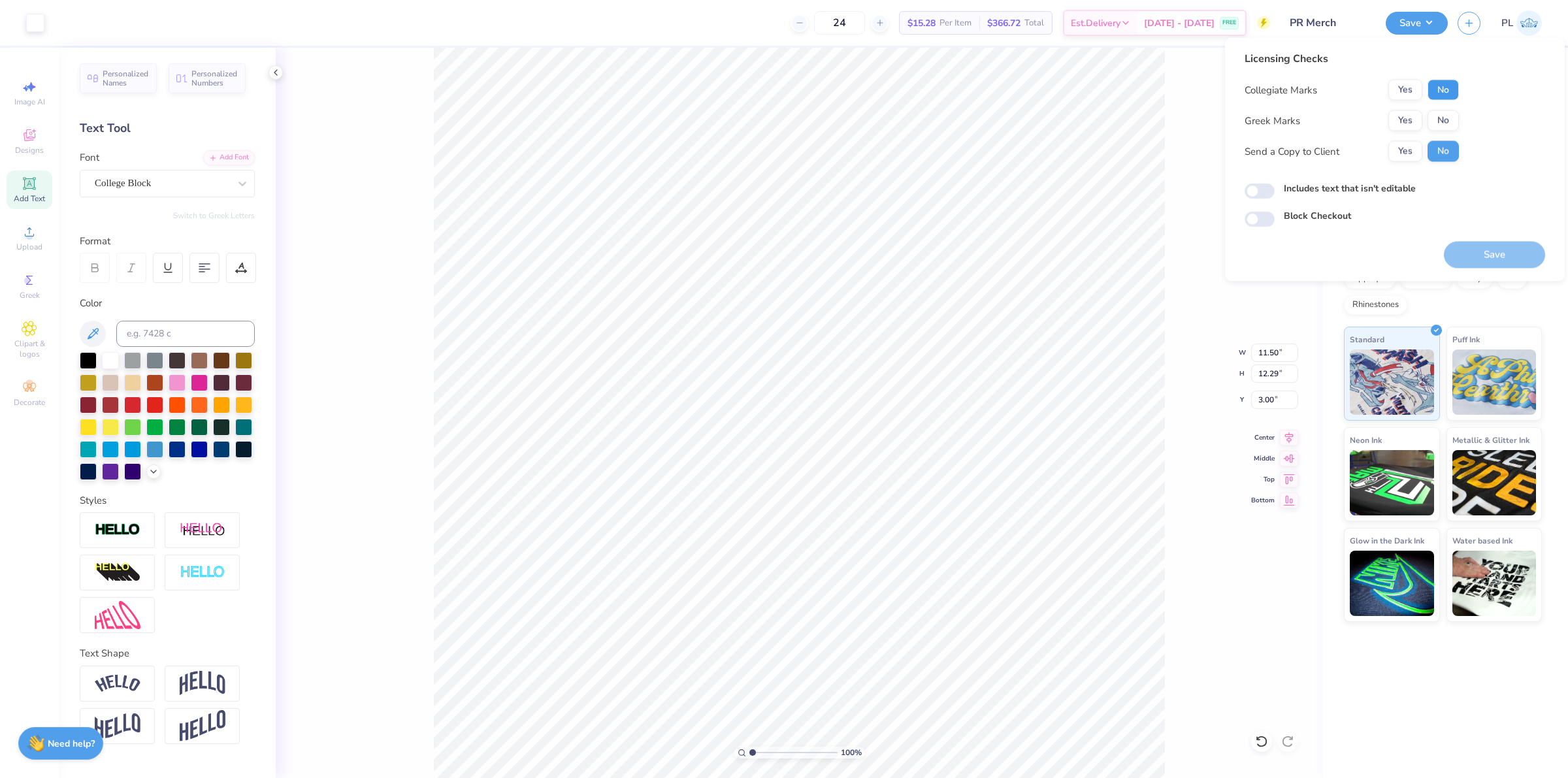
click at [1442, 88] on button "No" at bounding box center [1442, 90] width 31 height 21
click at [1397, 89] on button "Yes" at bounding box center [1405, 90] width 34 height 21
click at [1442, 128] on button "No" at bounding box center [1442, 121] width 31 height 21
type input "1"
click at [1402, 188] on label "Includes text that isn't editable" at bounding box center [1350, 188] width 132 height 14
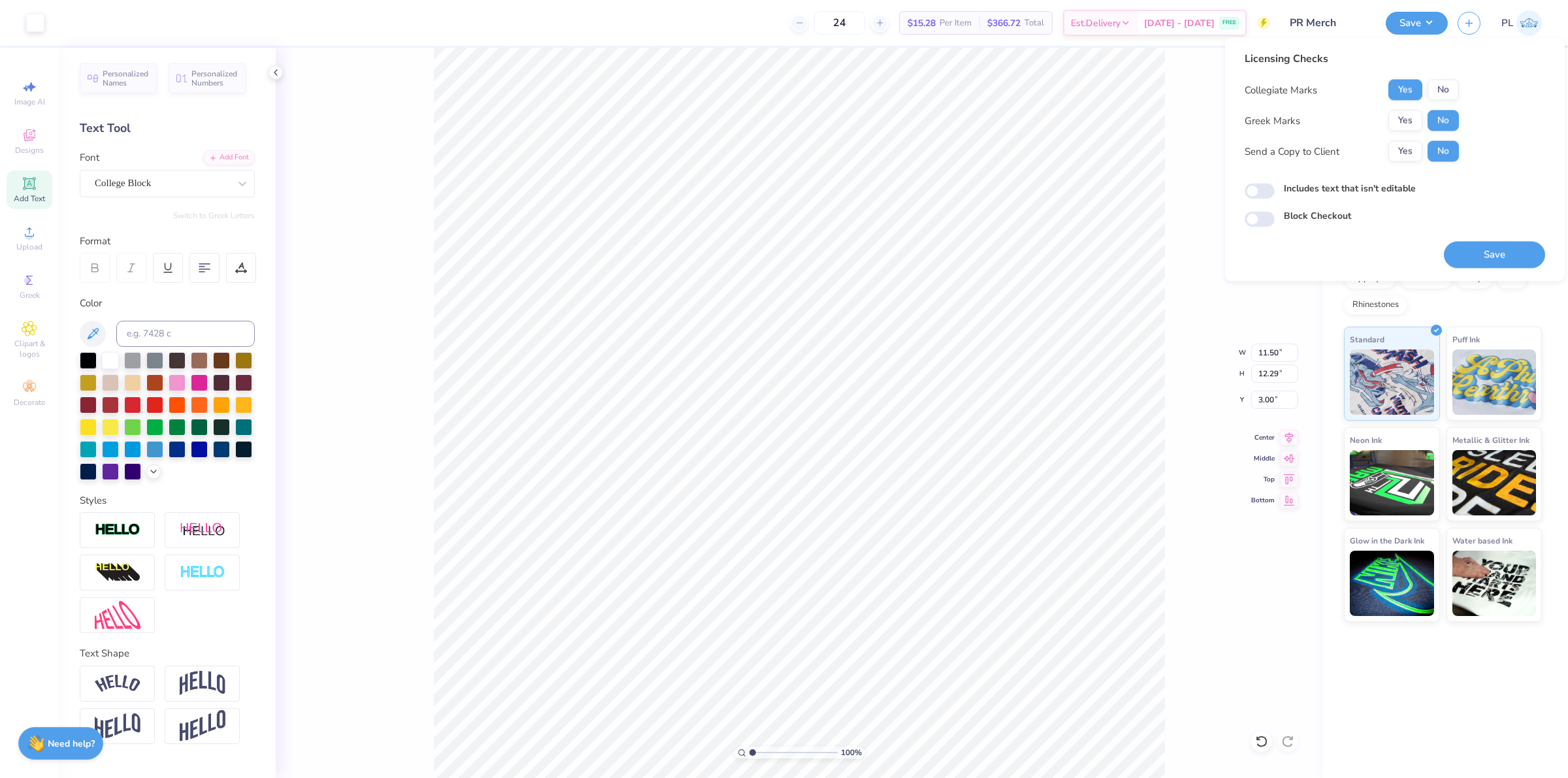
click at [1274, 188] on input "Includes text that isn't editable" at bounding box center [1259, 192] width 30 height 16
checkbox input "true"
click at [1490, 256] on button "Save" at bounding box center [1495, 255] width 102 height 27
type input "1"
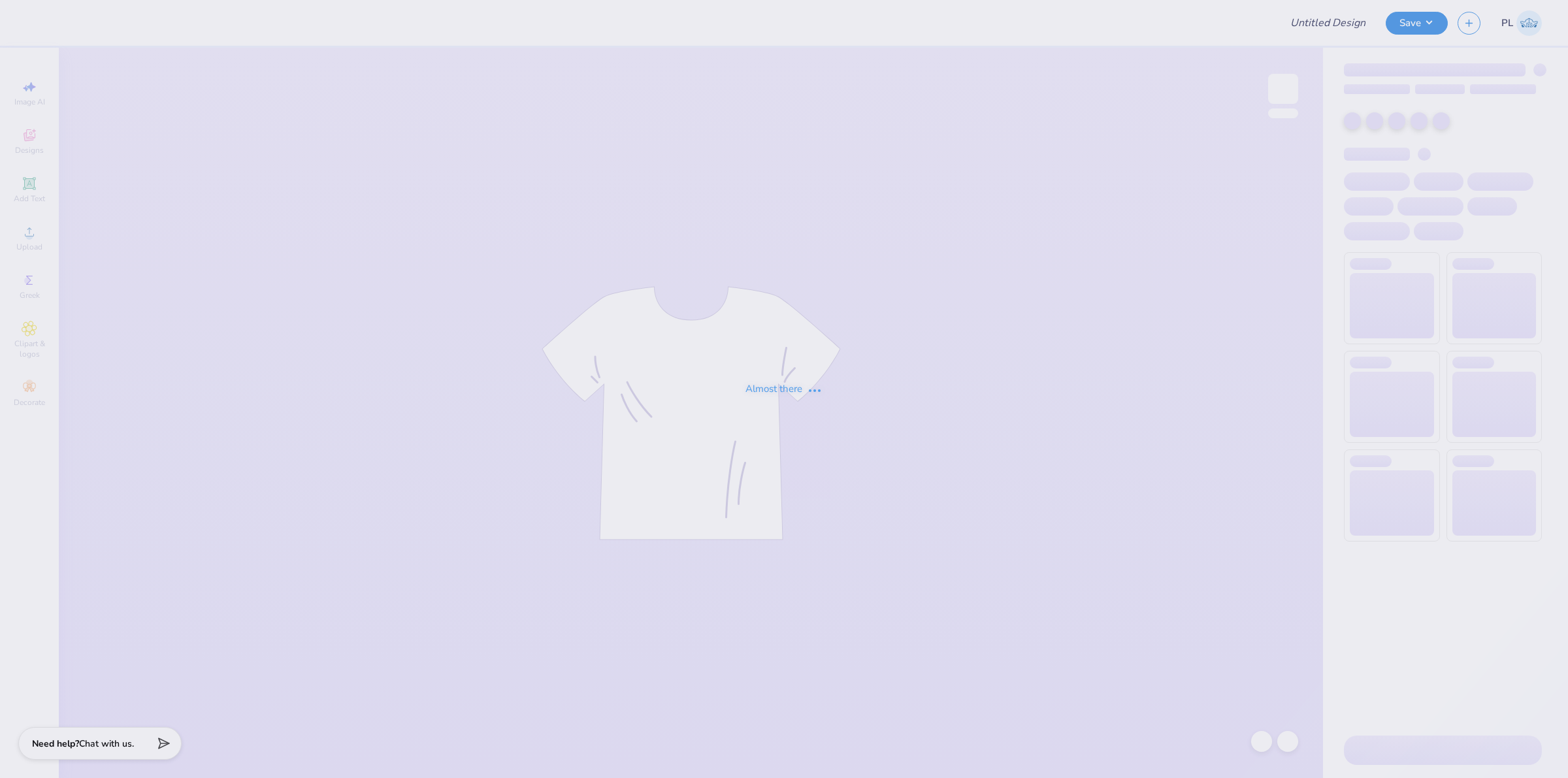
type input "UL SOM - 2025 Drop"
type input "24"
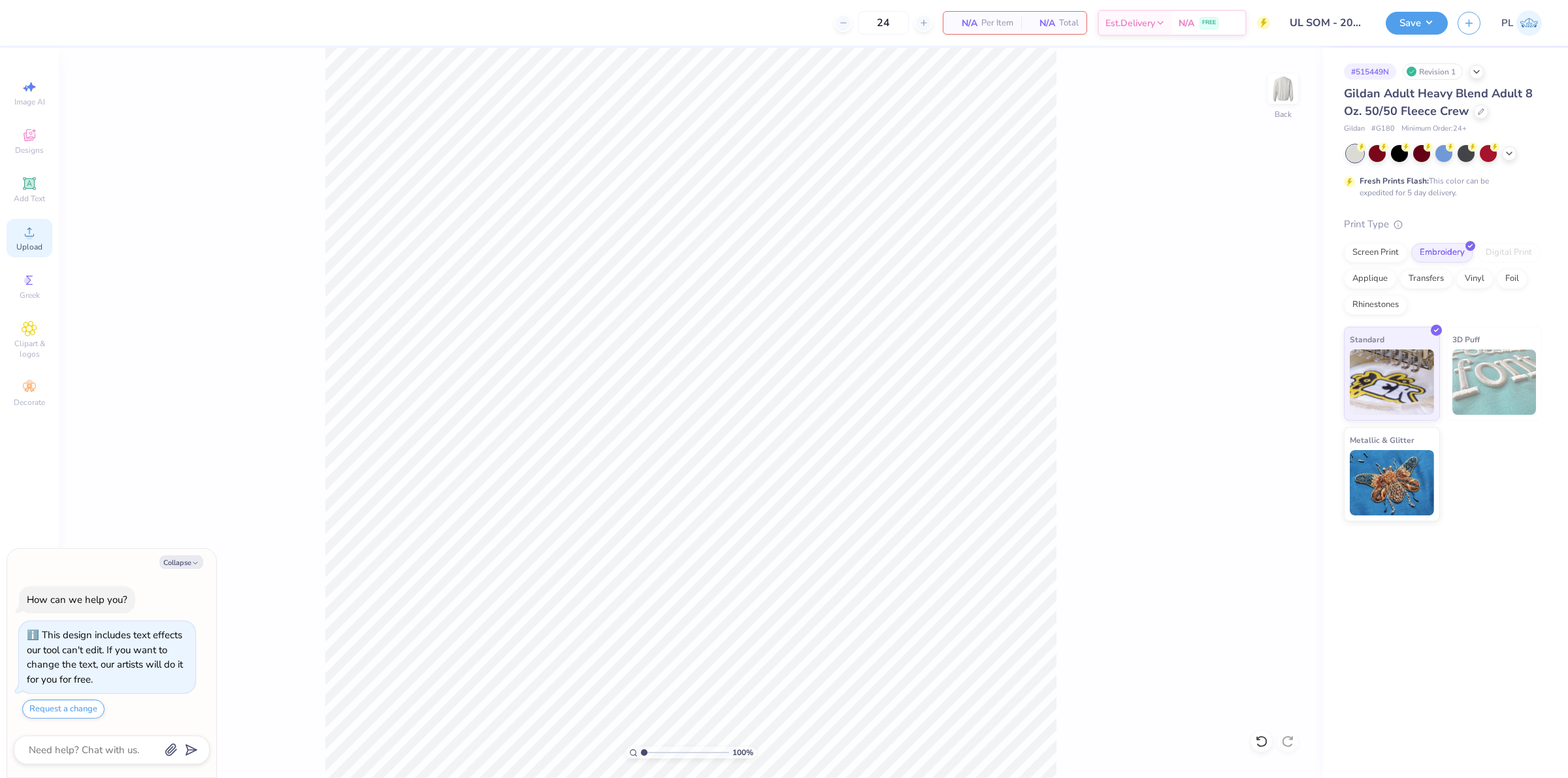
click at [25, 236] on icon at bounding box center [29, 232] width 9 height 9
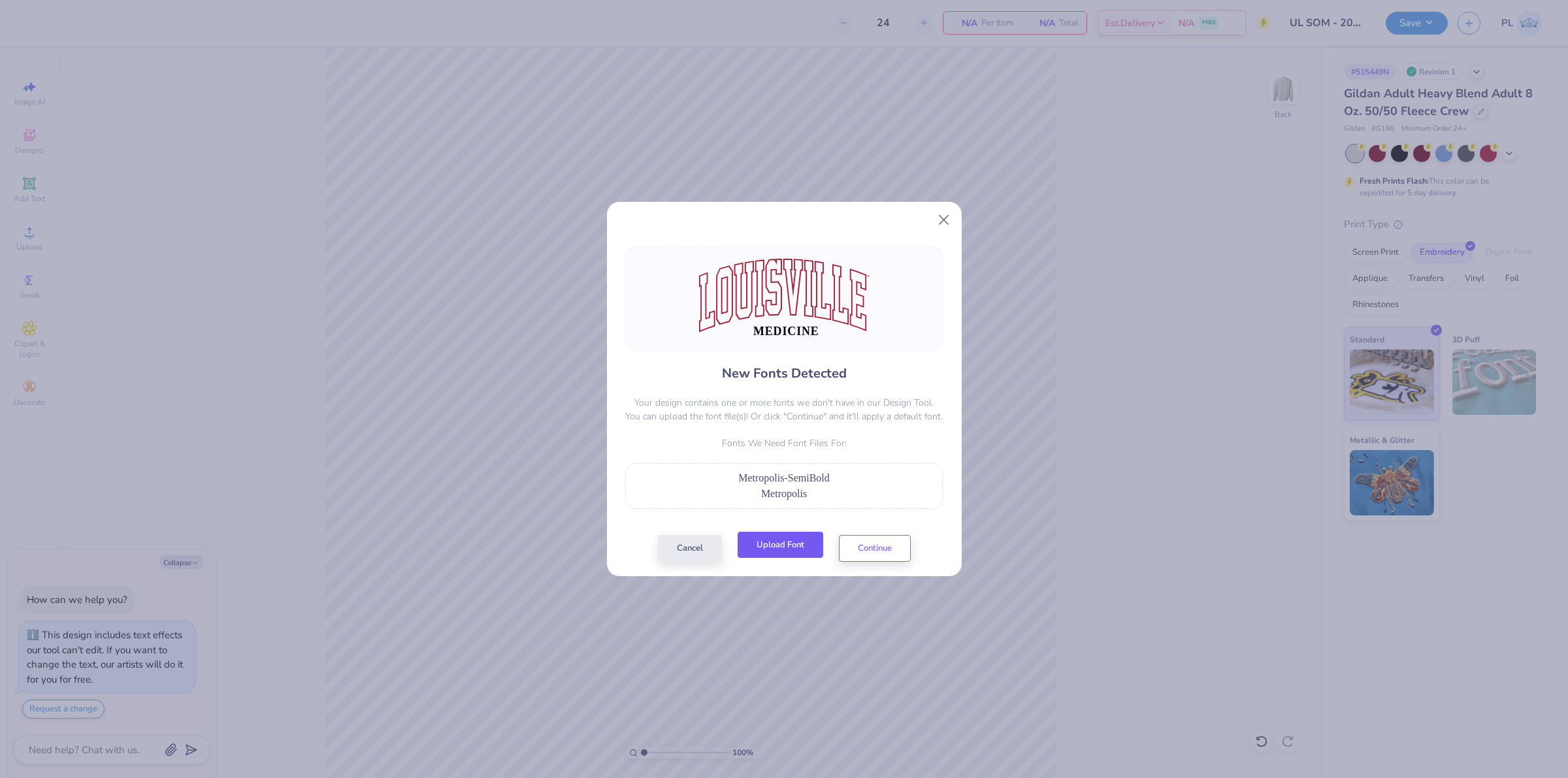
click at [789, 539] on button "Upload Font" at bounding box center [780, 545] width 86 height 27
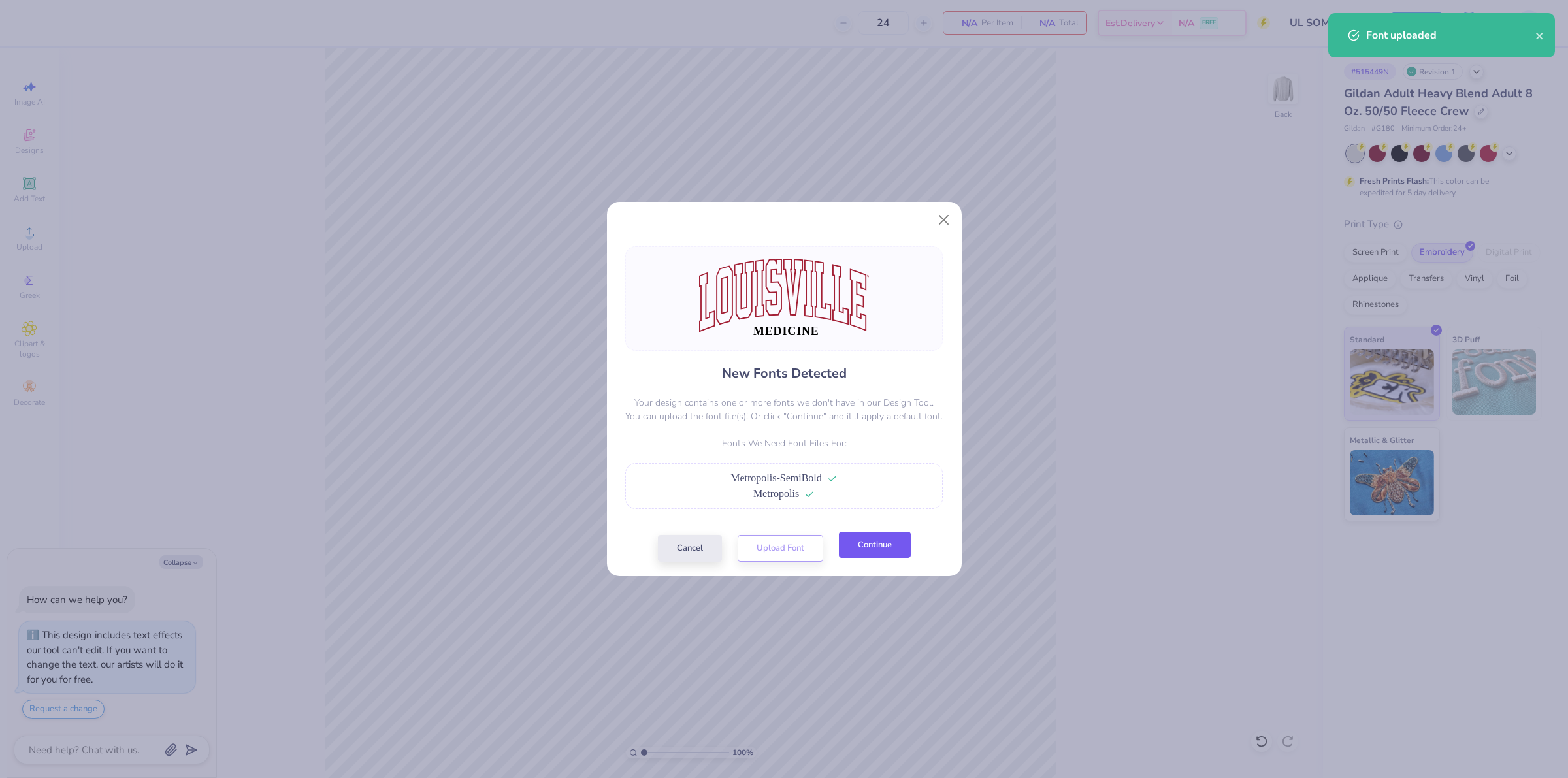
click at [899, 544] on button "Continue" at bounding box center [875, 545] width 72 height 27
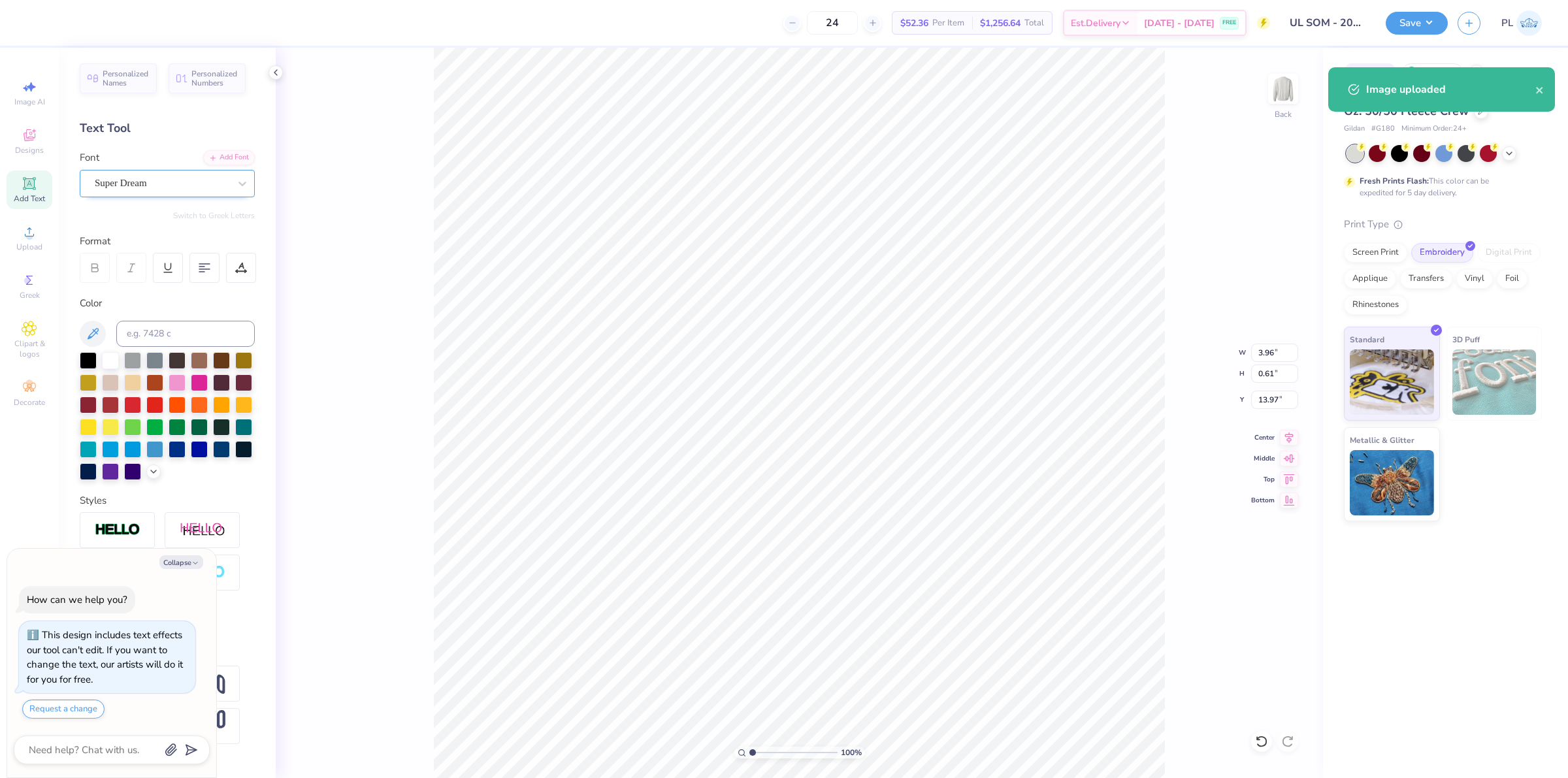
drag, startPoint x: 165, startPoint y: 176, endPoint x: 165, endPoint y: 187, distance: 11.0
click at [164, 176] on div "Super Dream" at bounding box center [162, 183] width 137 height 20
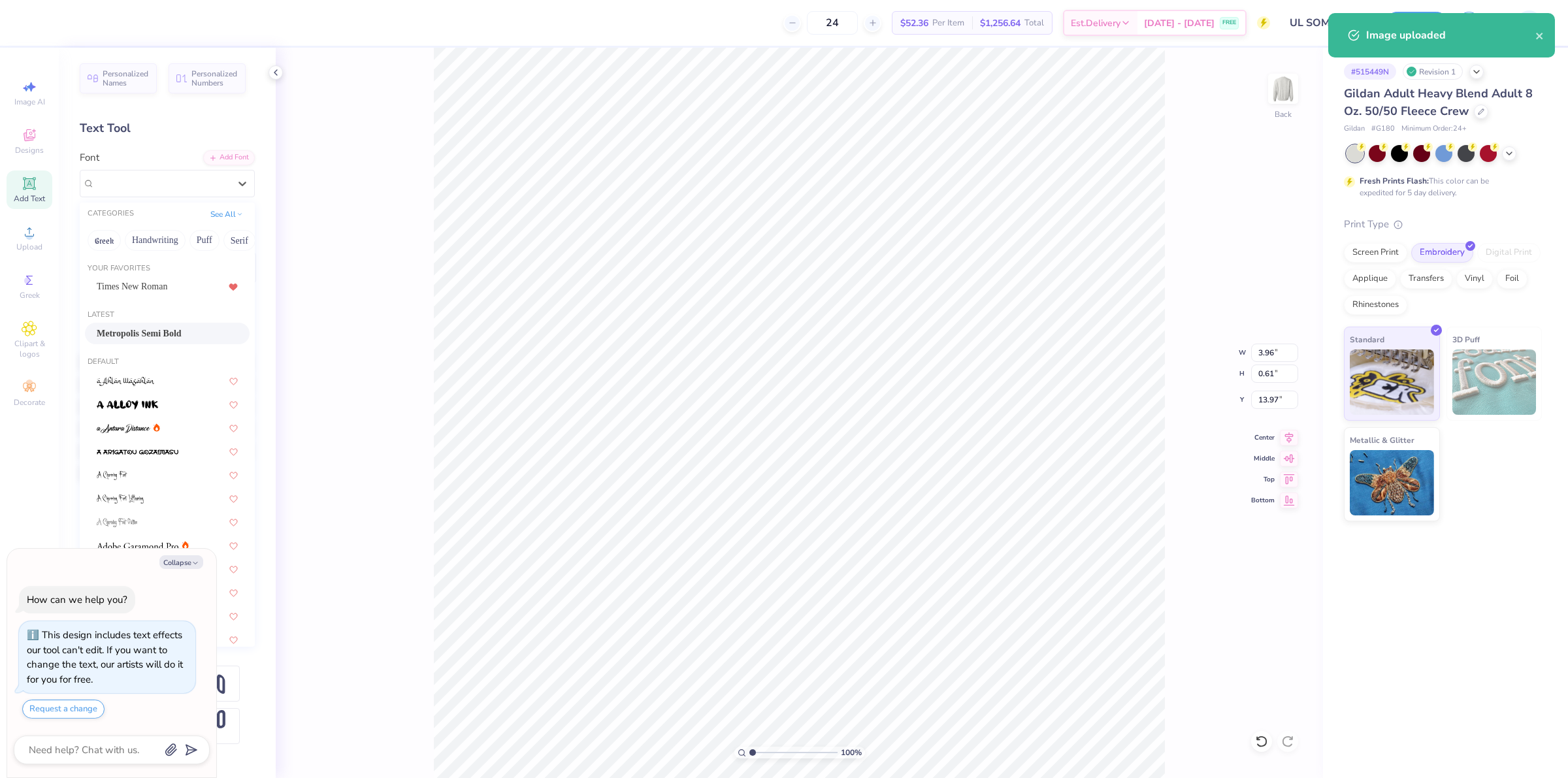
click at [162, 336] on span "Metropolis Semi Bold" at bounding box center [139, 333] width 85 height 14
type textarea "x"
type input "4.23"
type input "0.59"
type input "14.03"
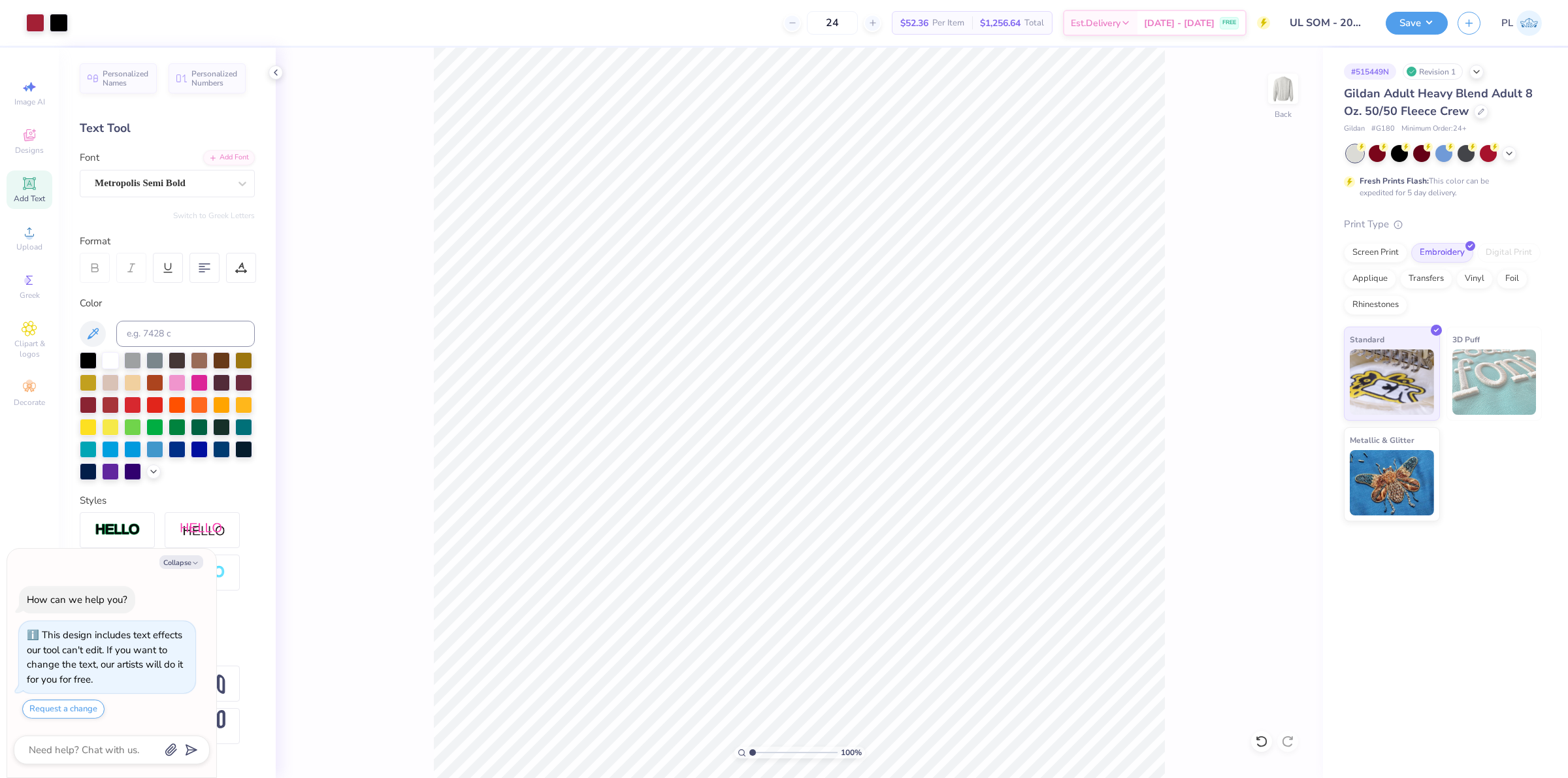
type textarea "x"
drag, startPoint x: 1259, startPoint y: 402, endPoint x: 1276, endPoint y: 399, distance: 17.3
click at [1276, 399] on input "9.18" at bounding box center [1274, 400] width 47 height 19
type input "3.00"
type textarea "x"
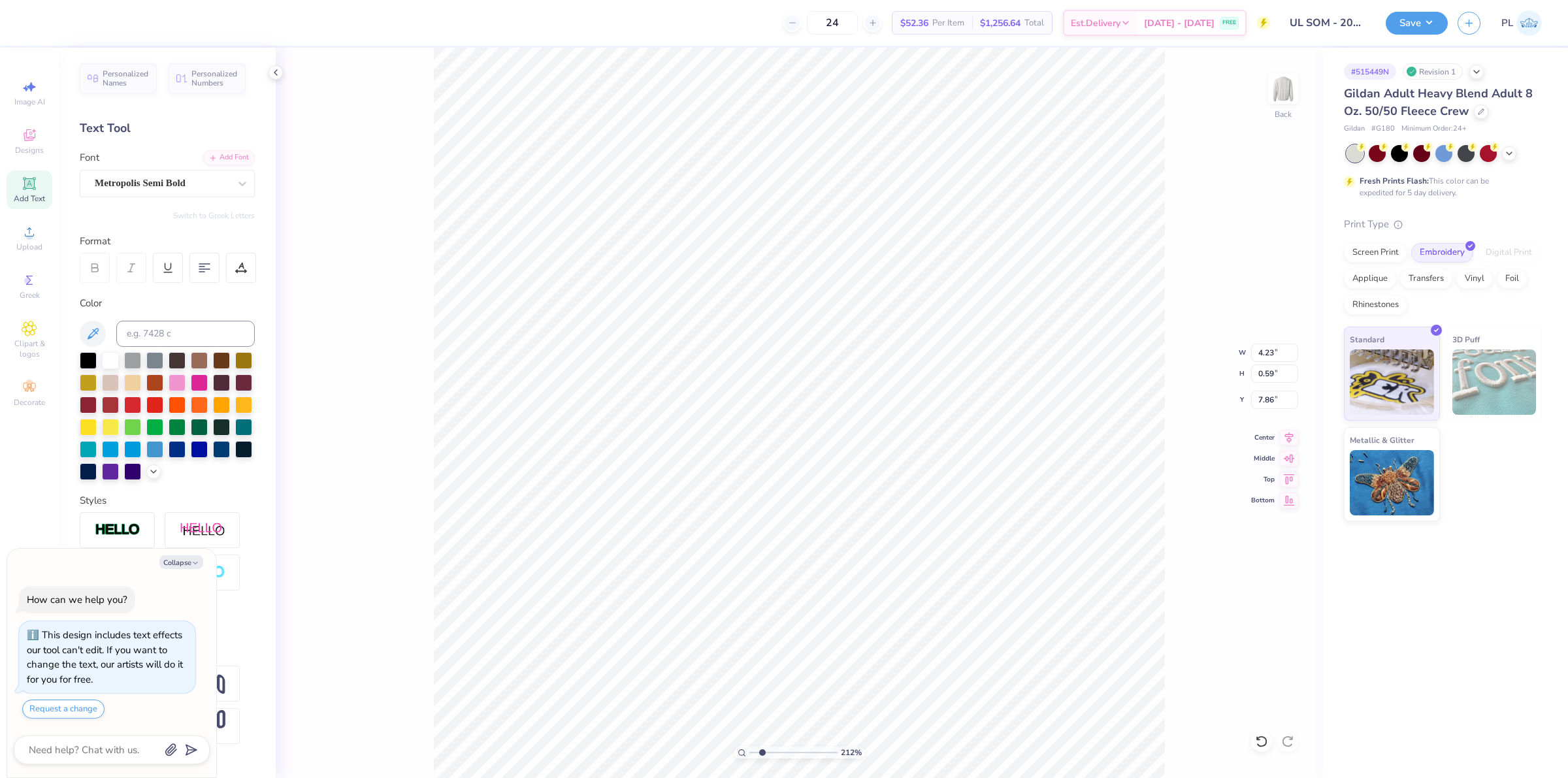
type input "2.39992570071807"
type textarea "x"
type input "2.39992570071807"
type textarea "x"
type input "1.13321932219944"
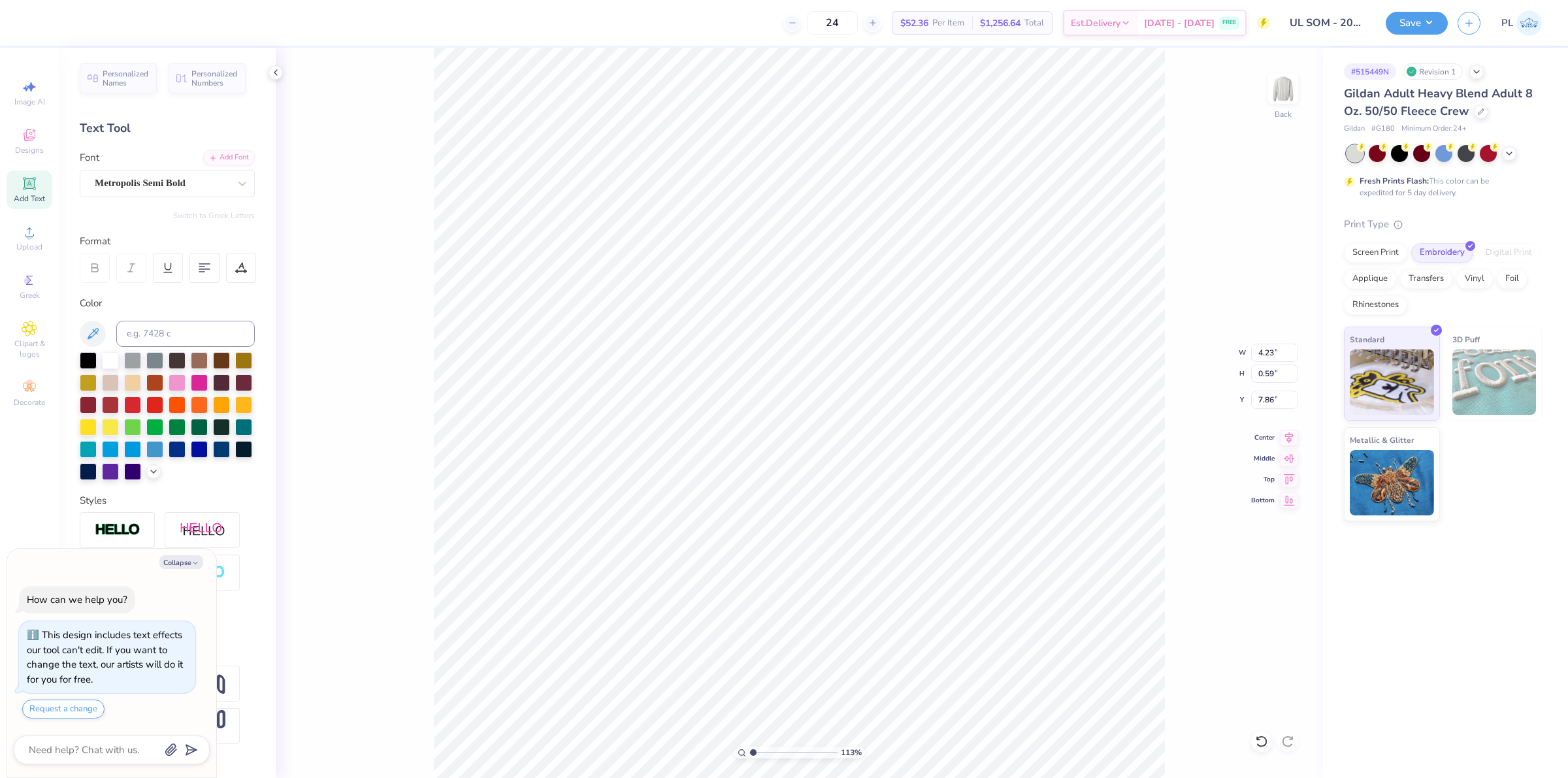
type textarea "x"
type input "1.13321932219944"
type textarea "x"
type input "1.13321932219944"
type textarea "x"
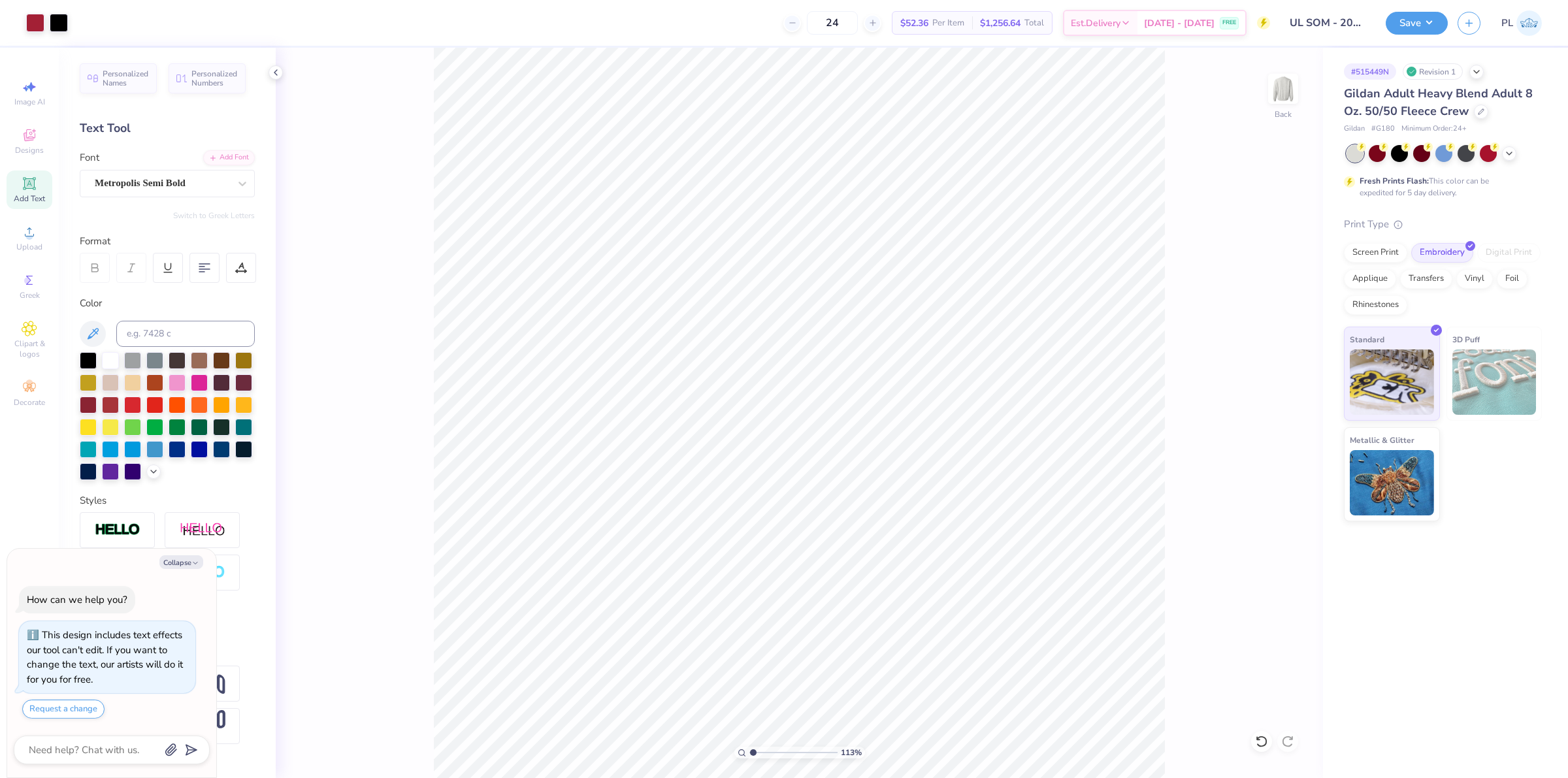
type input "1.13321932219944"
type textarea "x"
type input "1.13321932219944"
type textarea "x"
type input "1.13321932219944"
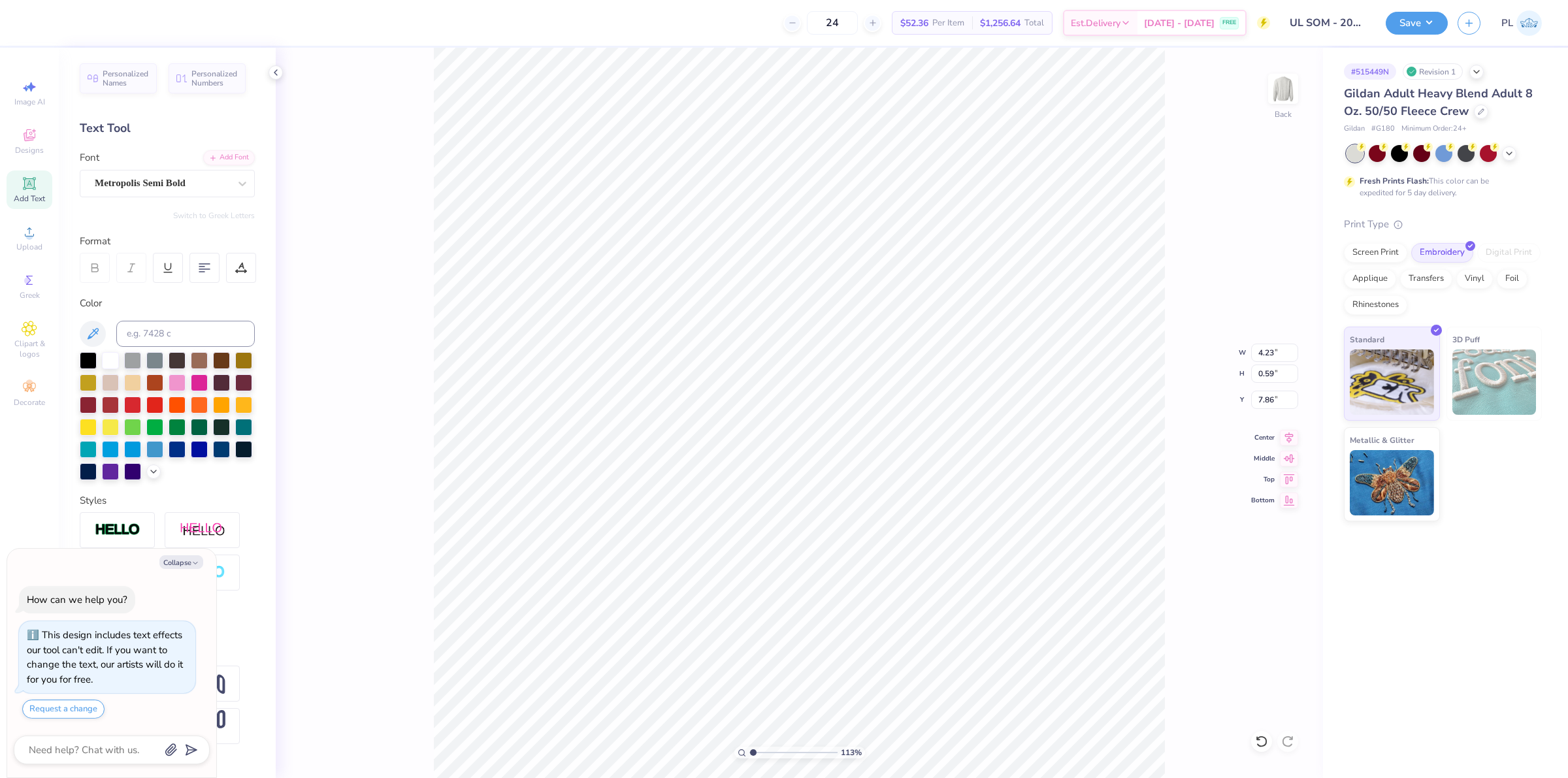
type input "12.00"
type input "5.18"
type input "3.00"
type textarea "x"
type input "1.13321932219944"
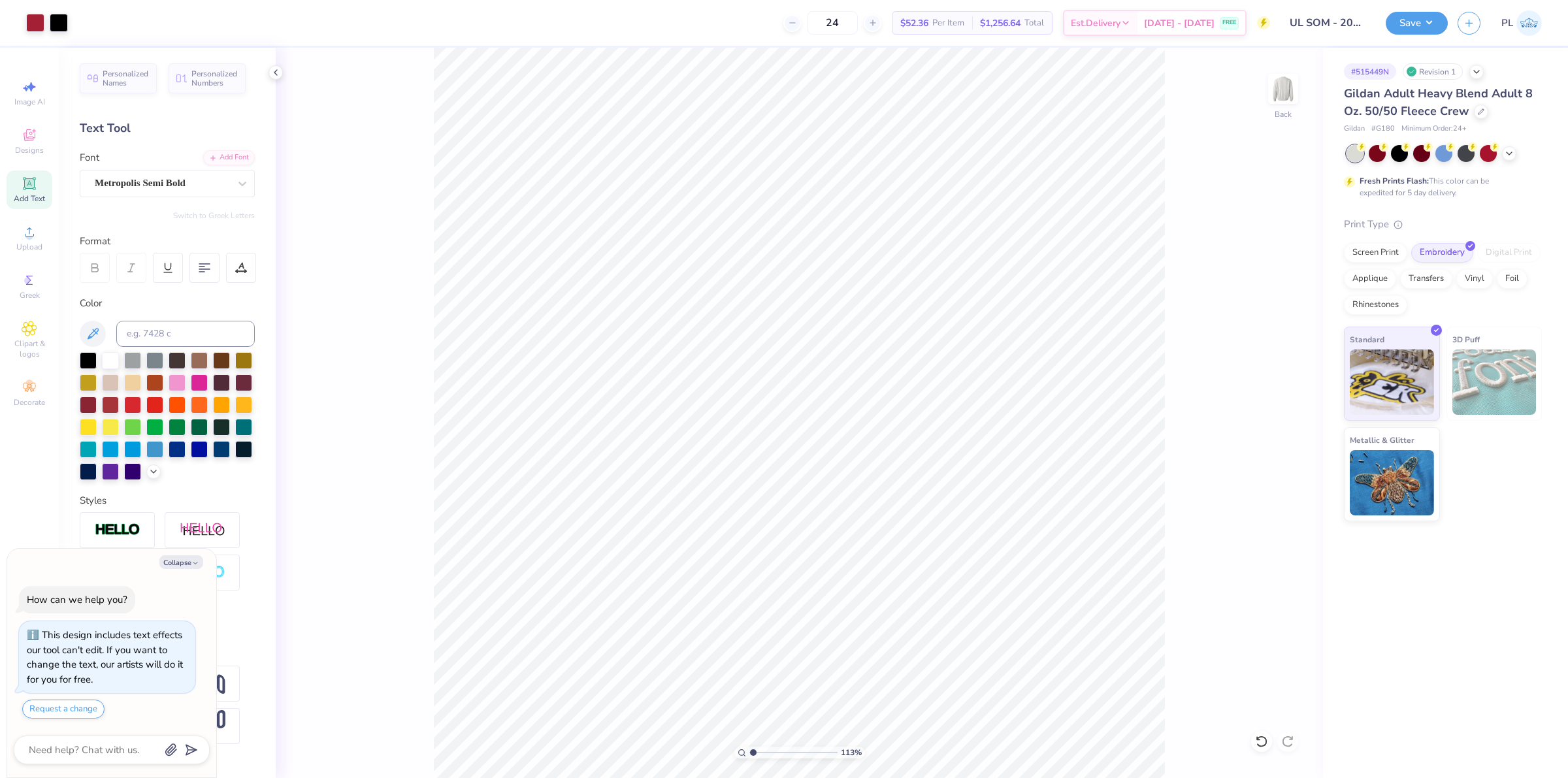
type textarea "x"
type input "1.13321932219944"
type textarea "x"
type input "1.13321932219944"
type textarea "x"
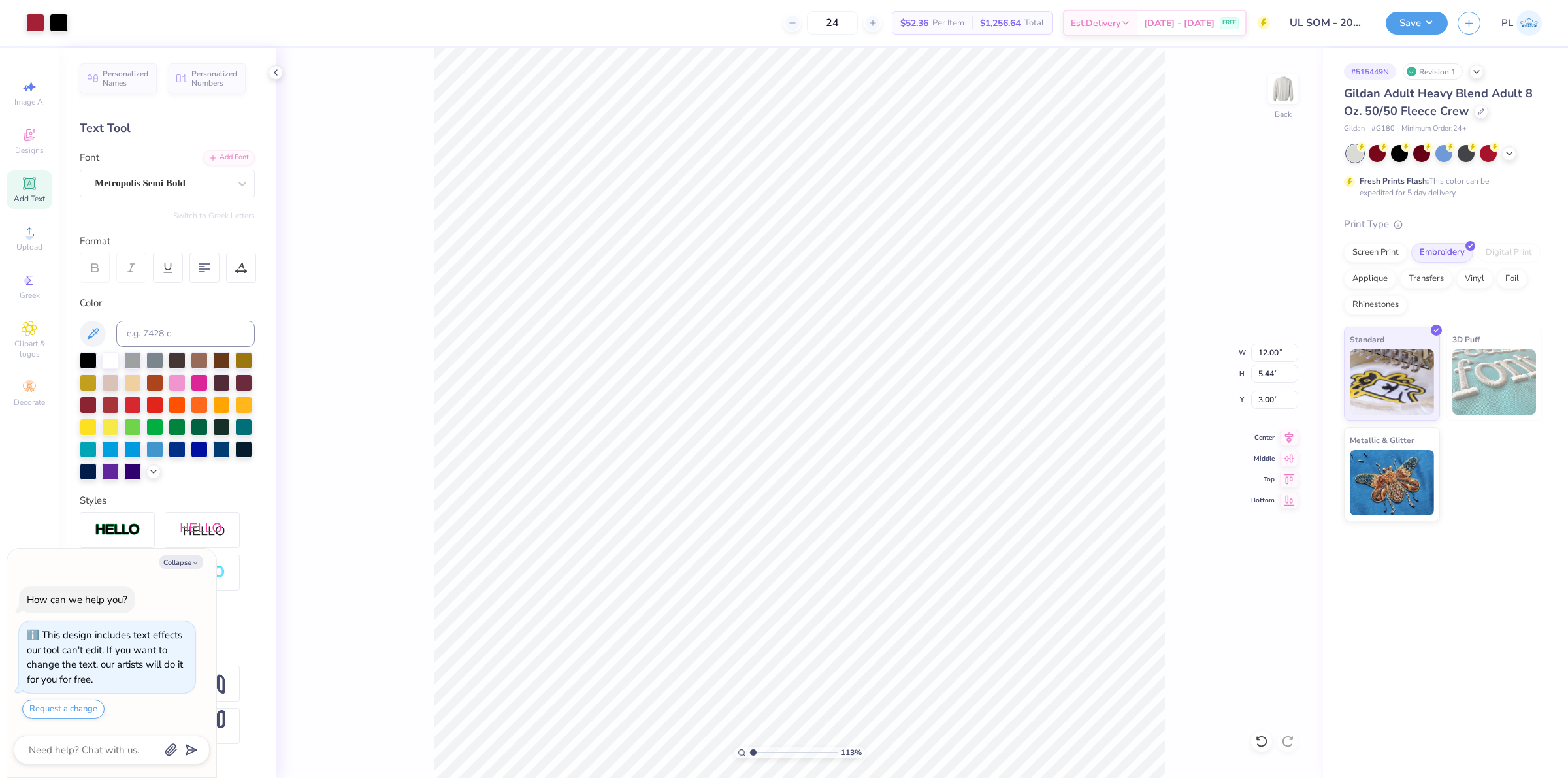
type input "1"
click at [1426, 25] on button "Save" at bounding box center [1417, 21] width 62 height 23
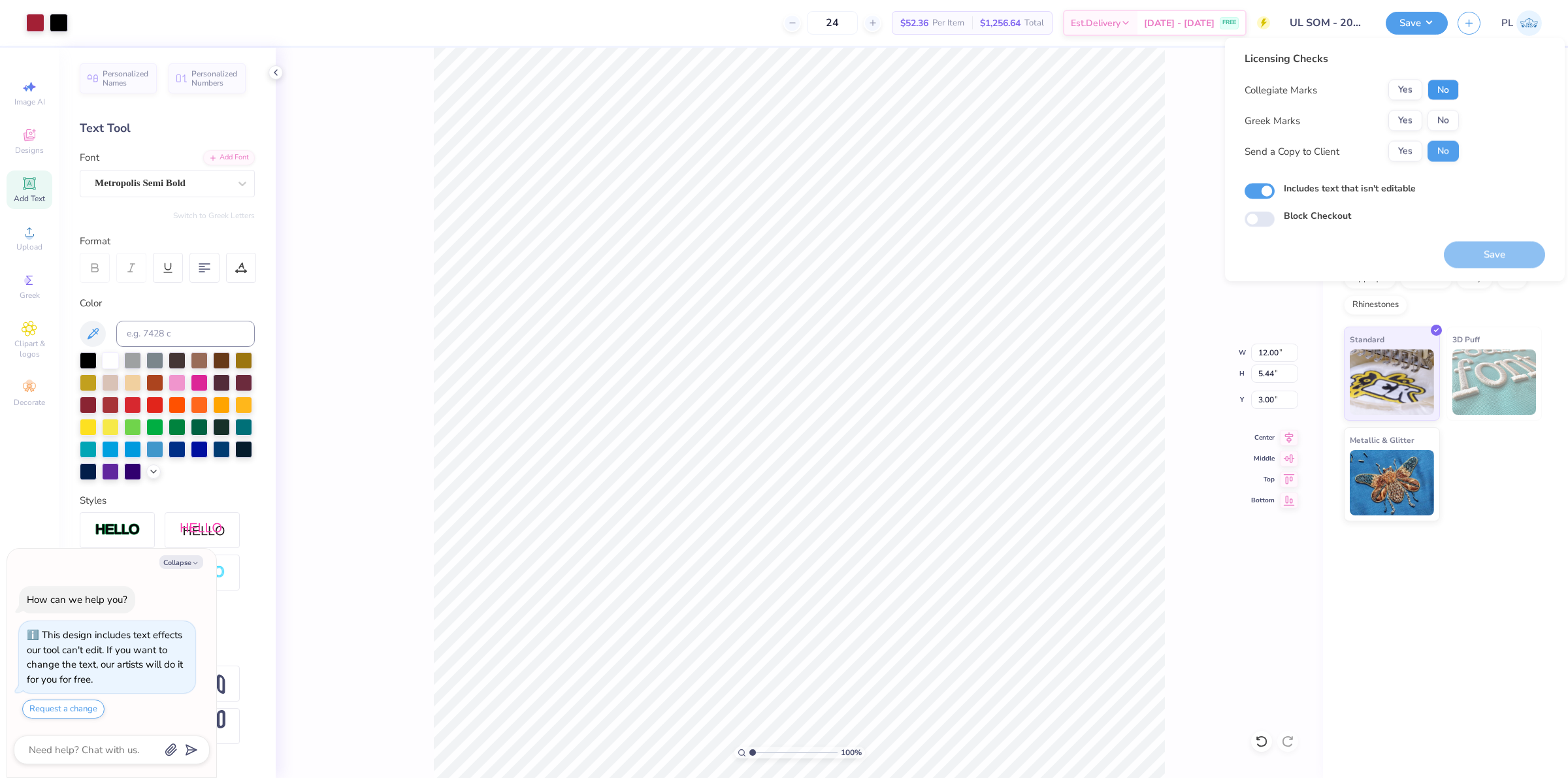
click at [1431, 87] on button "No" at bounding box center [1442, 90] width 31 height 21
click at [1409, 118] on button "Yes" at bounding box center [1405, 121] width 34 height 21
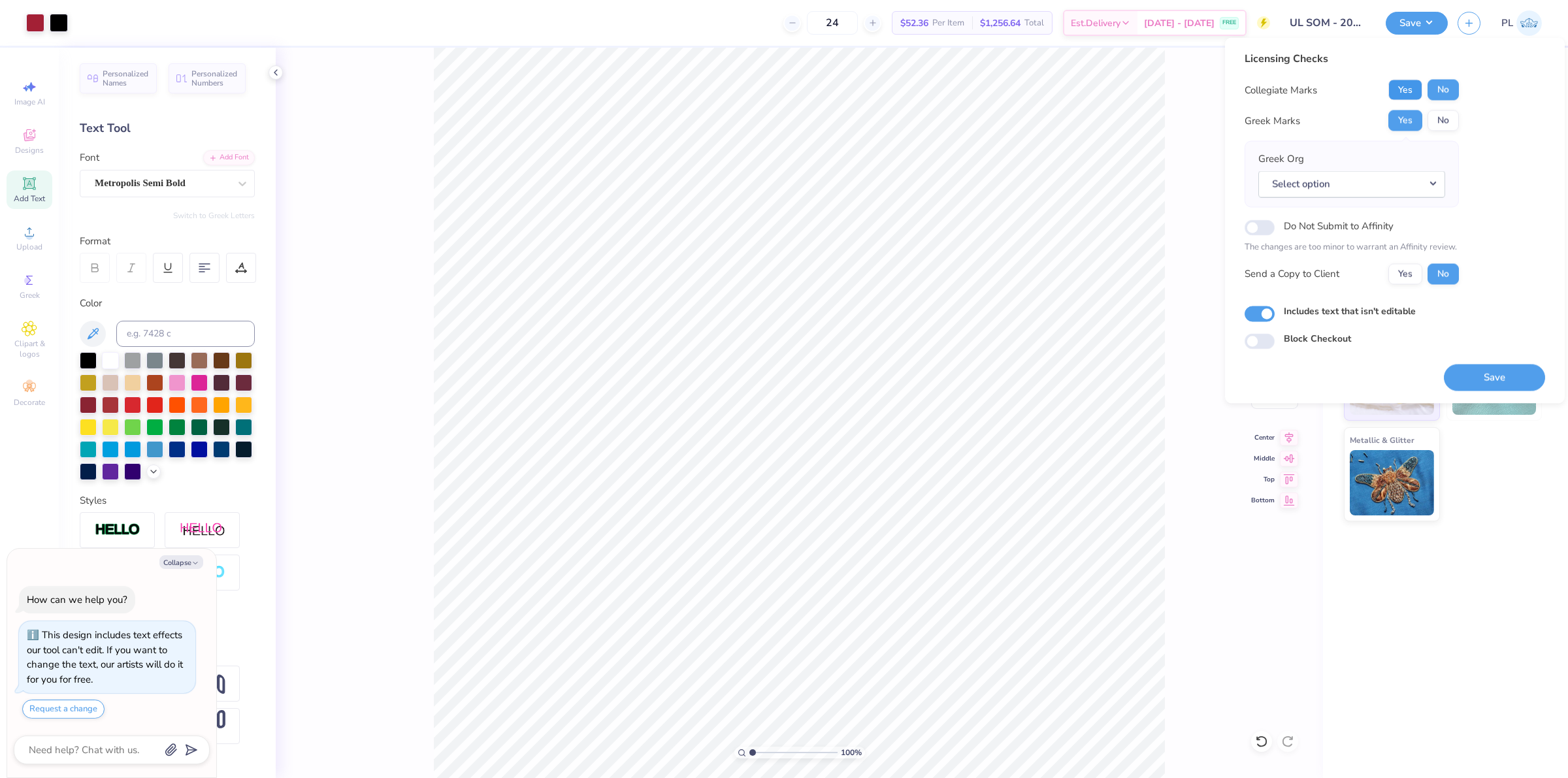
click at [1402, 80] on button "Yes" at bounding box center [1405, 90] width 34 height 21
click at [1454, 117] on button "No" at bounding box center [1442, 121] width 31 height 21
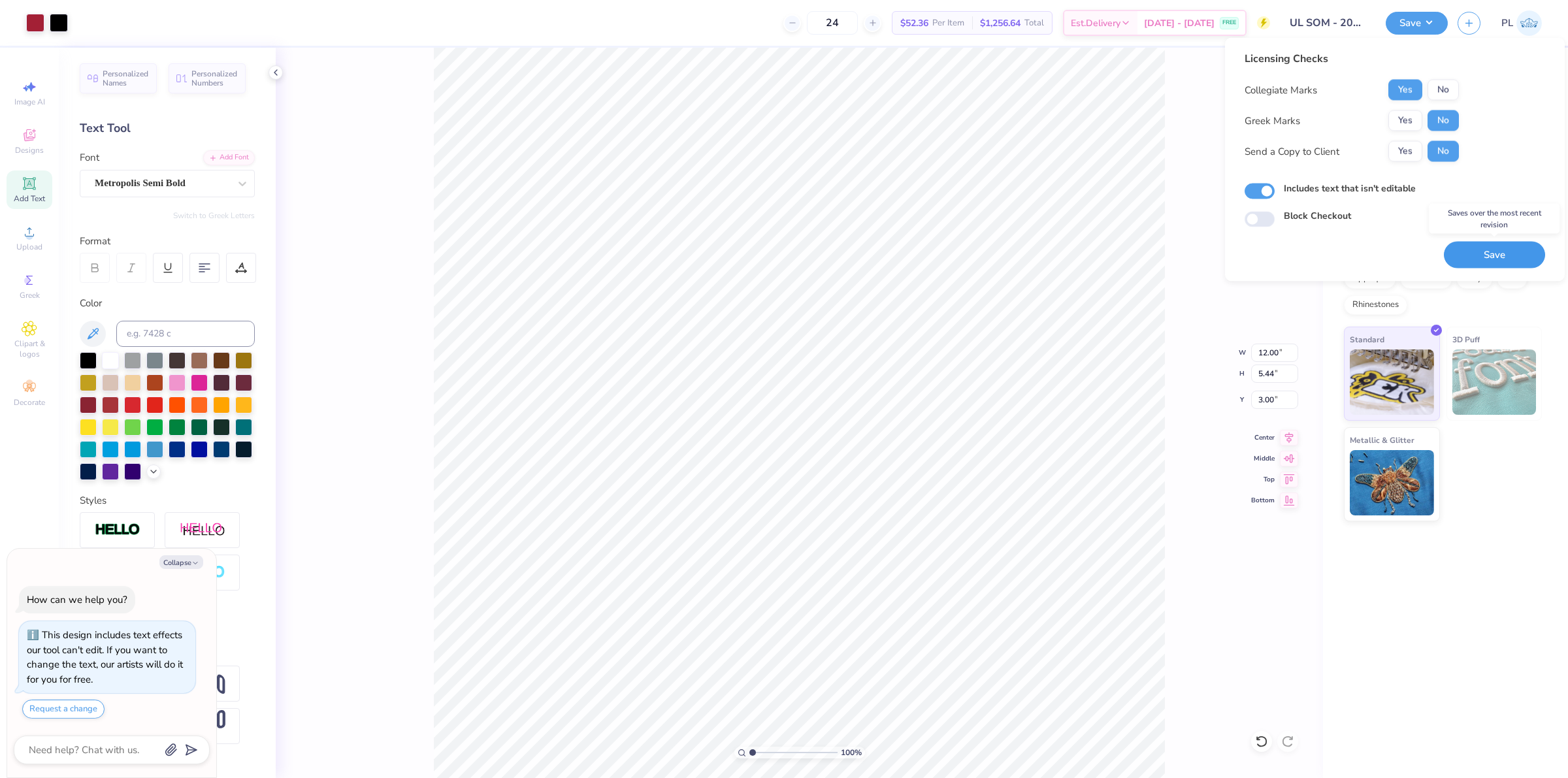
click at [1510, 254] on button "Save" at bounding box center [1495, 255] width 102 height 27
type textarea "x"
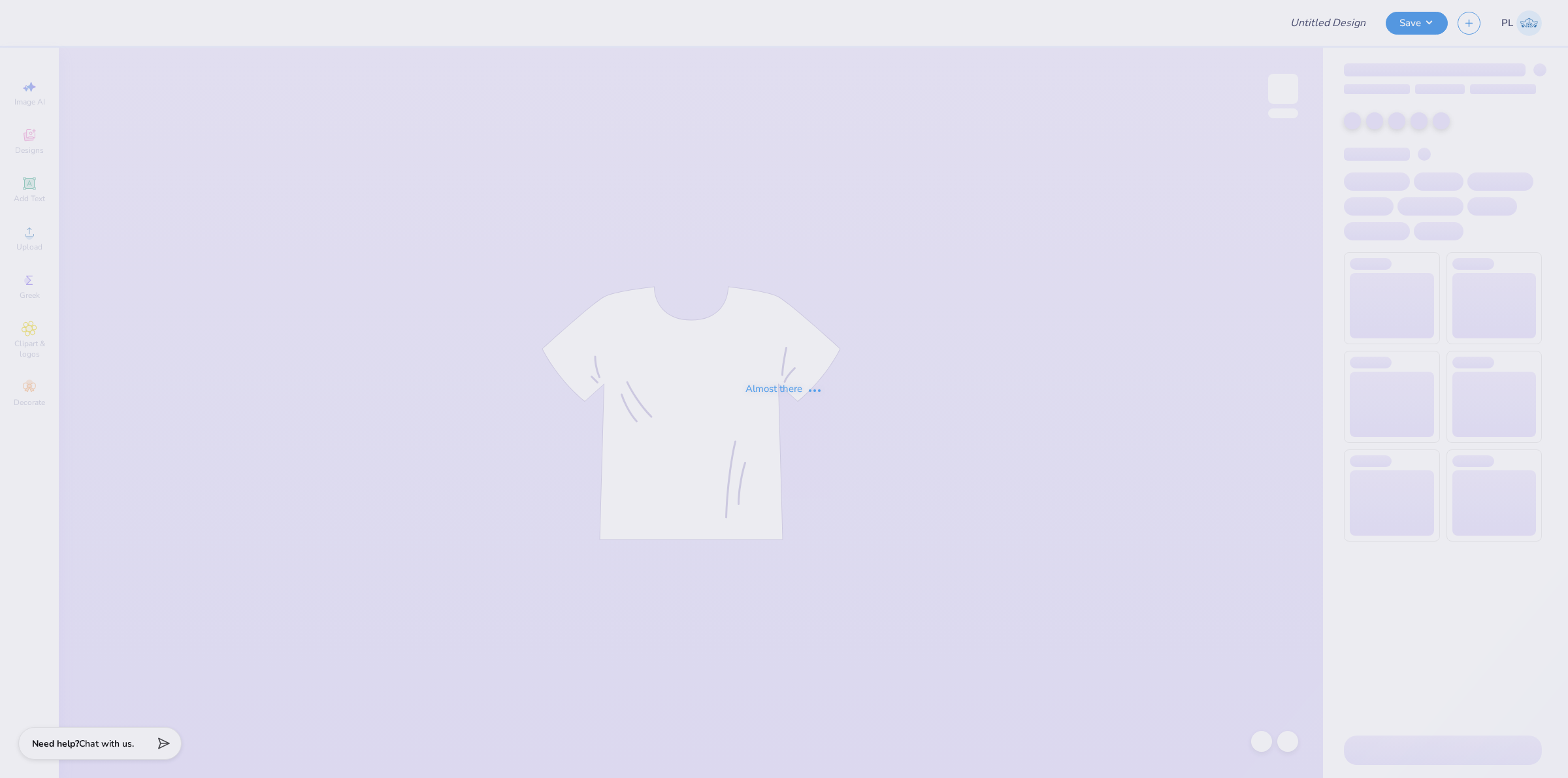
type input "UL SOM - 2025 Drop"
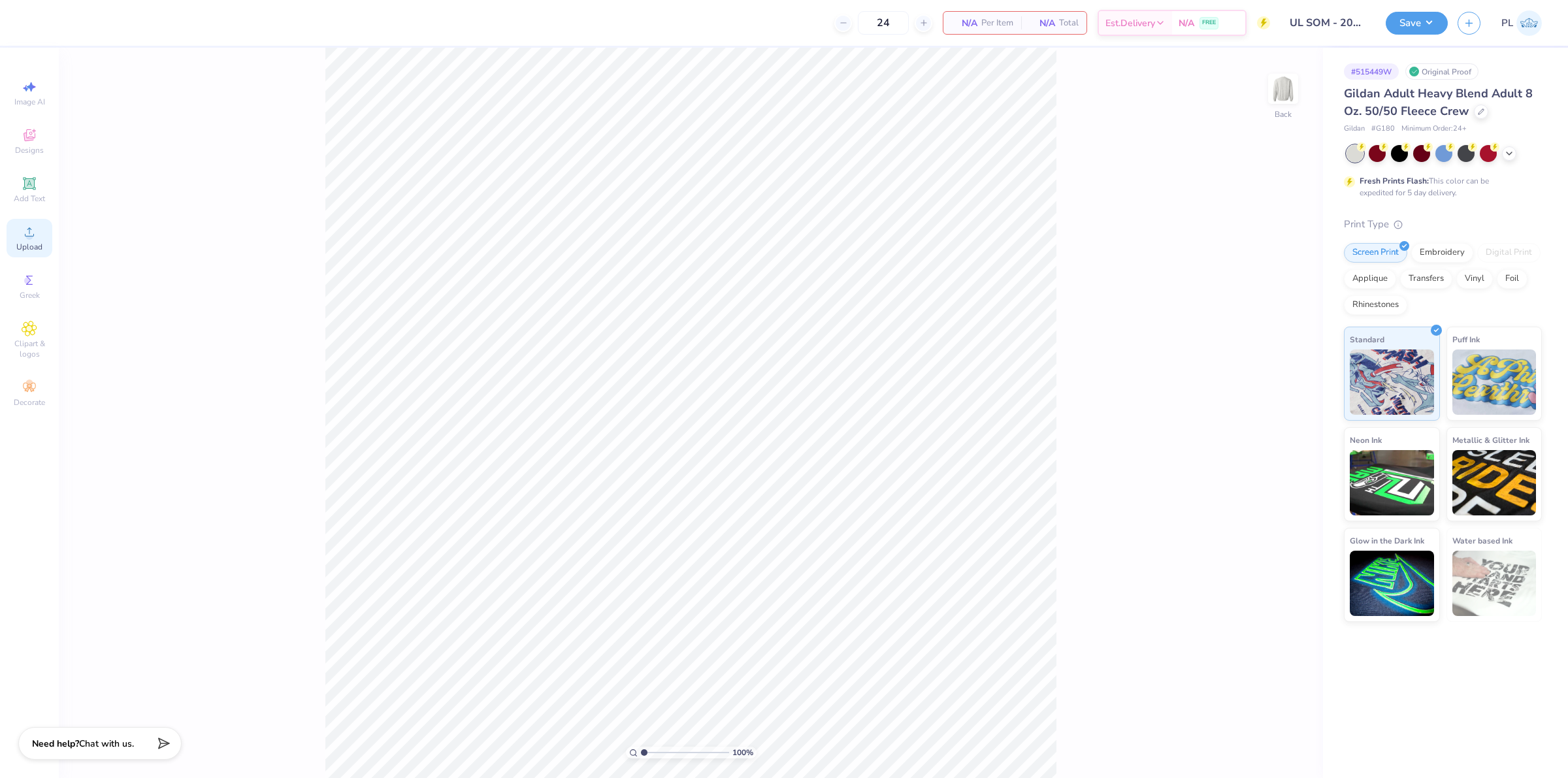
click at [15, 232] on div "Upload" at bounding box center [29, 238] width 46 height 39
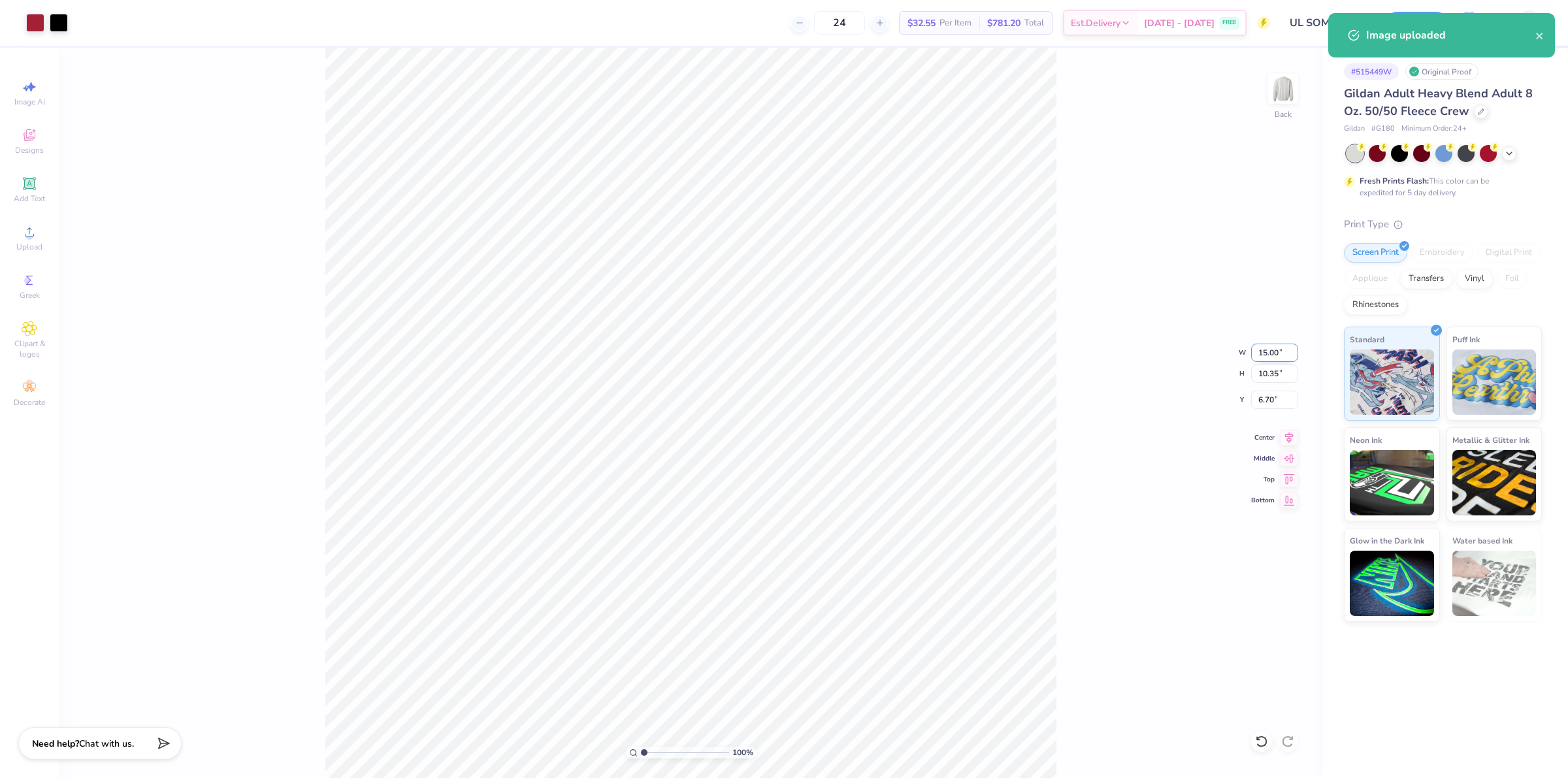
drag, startPoint x: 1255, startPoint y: 351, endPoint x: 1282, endPoint y: 347, distance: 27.3
click at [1282, 347] on input "15.00" at bounding box center [1274, 353] width 47 height 19
type input "12.00"
type input "8.28"
drag, startPoint x: 1255, startPoint y: 399, endPoint x: 1275, endPoint y: 393, distance: 20.9
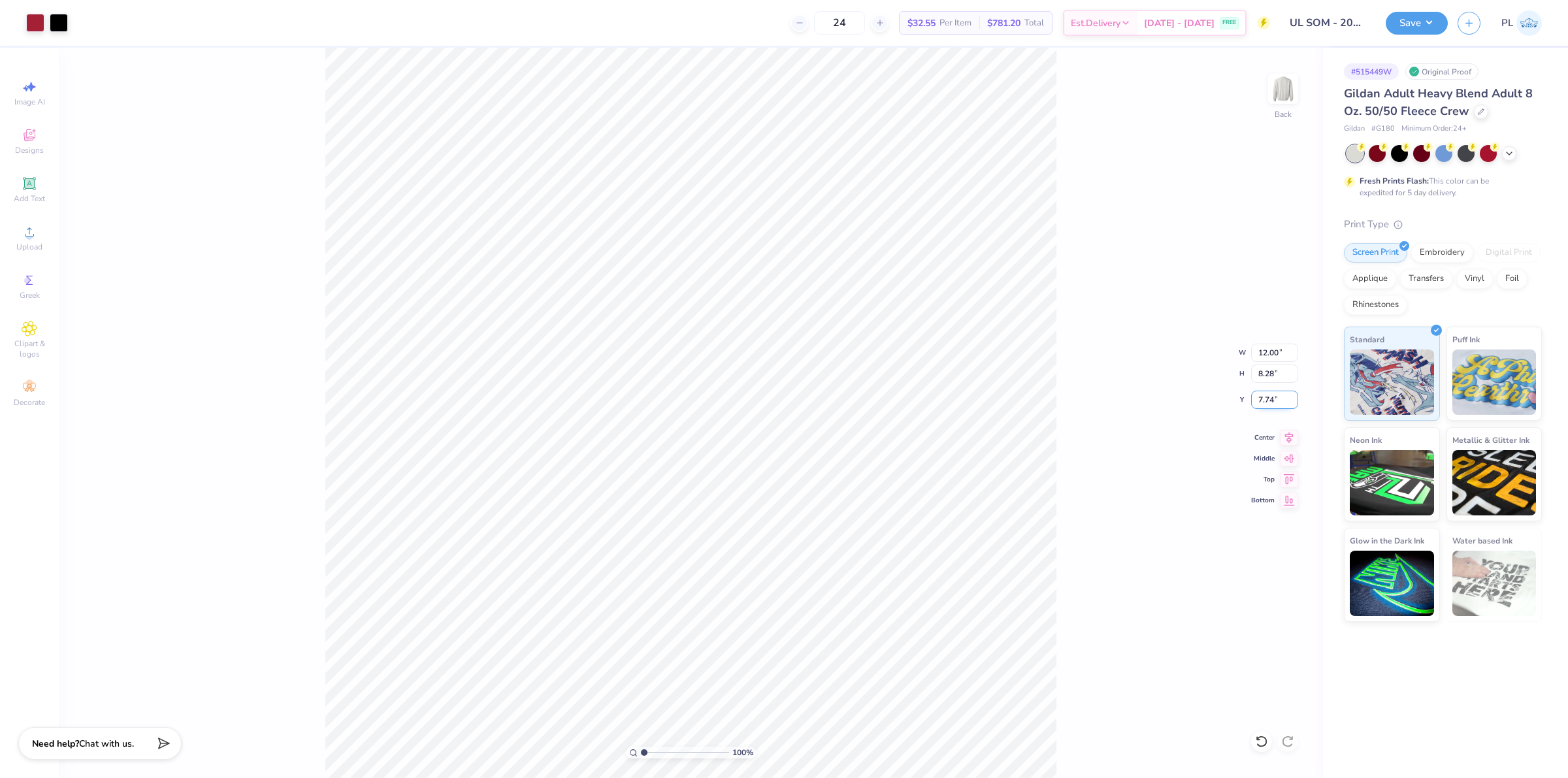
click at [1275, 393] on input "7.74" at bounding box center [1274, 400] width 47 height 19
type input "3.00"
click at [1435, 252] on div "Embroidery" at bounding box center [1442, 251] width 62 height 19
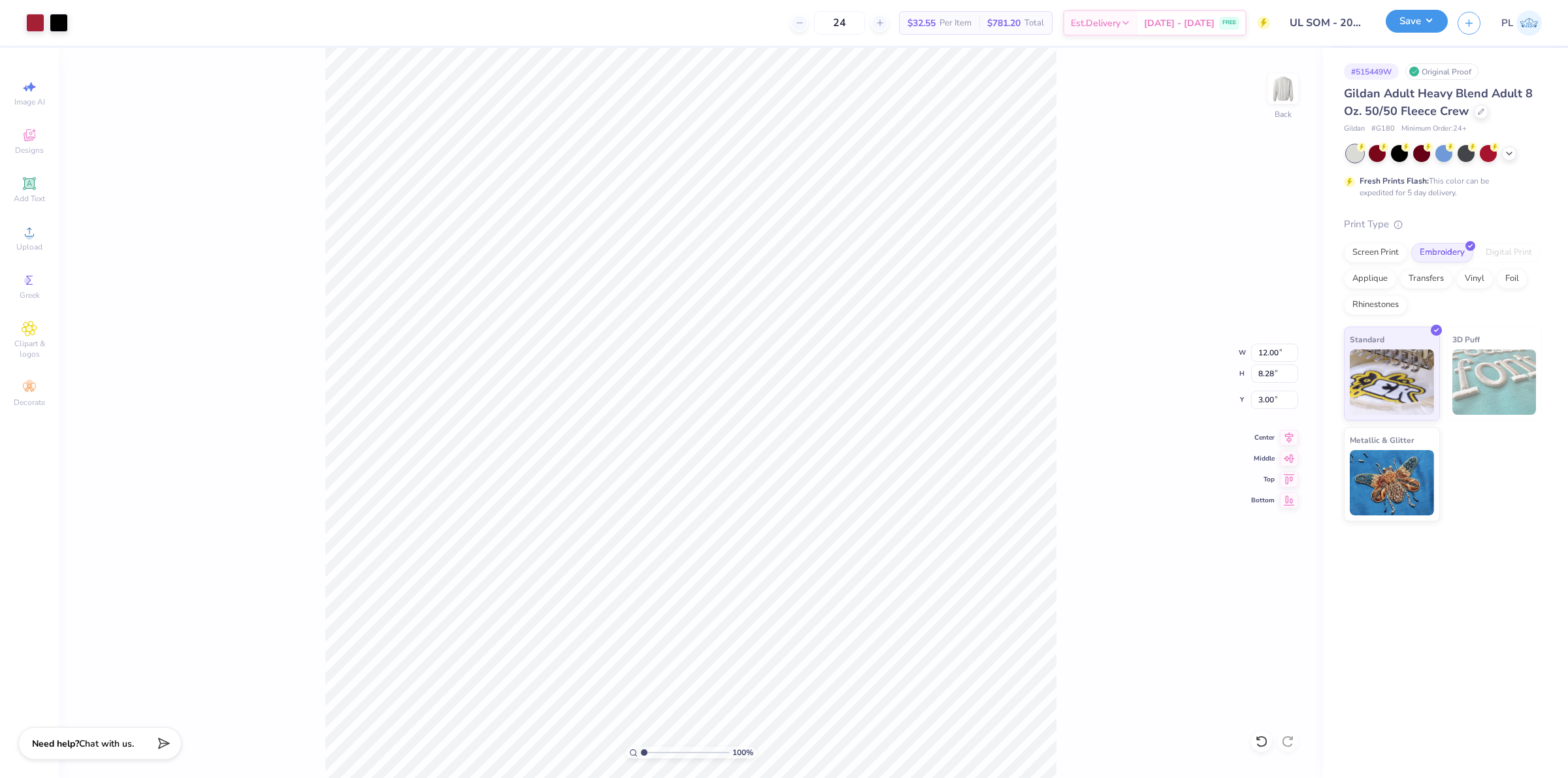
click at [1422, 19] on button "Save" at bounding box center [1417, 21] width 62 height 23
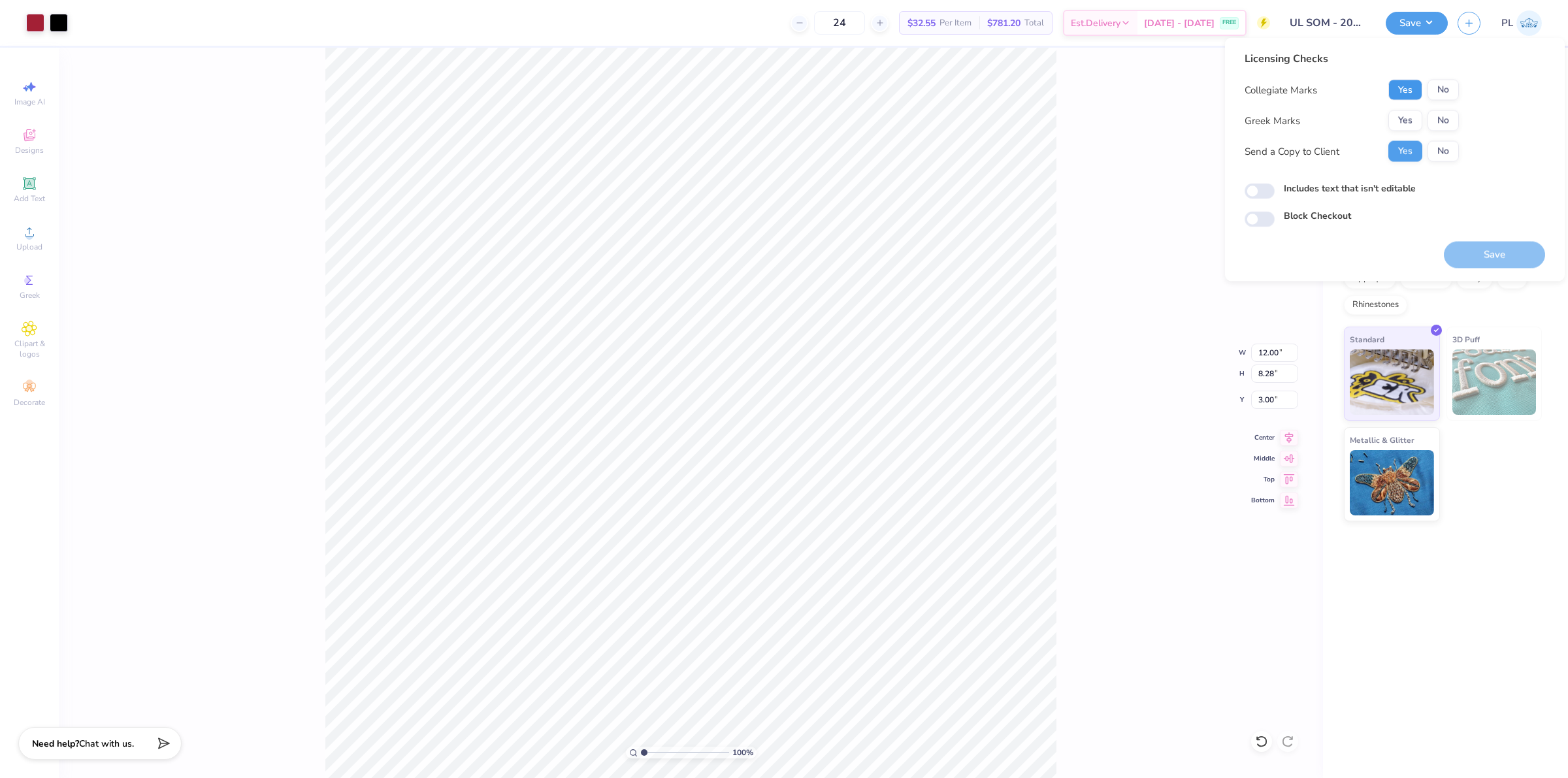
click at [1397, 88] on button "Yes" at bounding box center [1405, 90] width 34 height 21
click at [1436, 111] on button "No" at bounding box center [1442, 121] width 31 height 21
click at [1359, 191] on label "Includes text that isn't editable" at bounding box center [1350, 188] width 132 height 14
click at [1274, 191] on input "Includes text that isn't editable" at bounding box center [1259, 192] width 30 height 16
checkbox input "true"
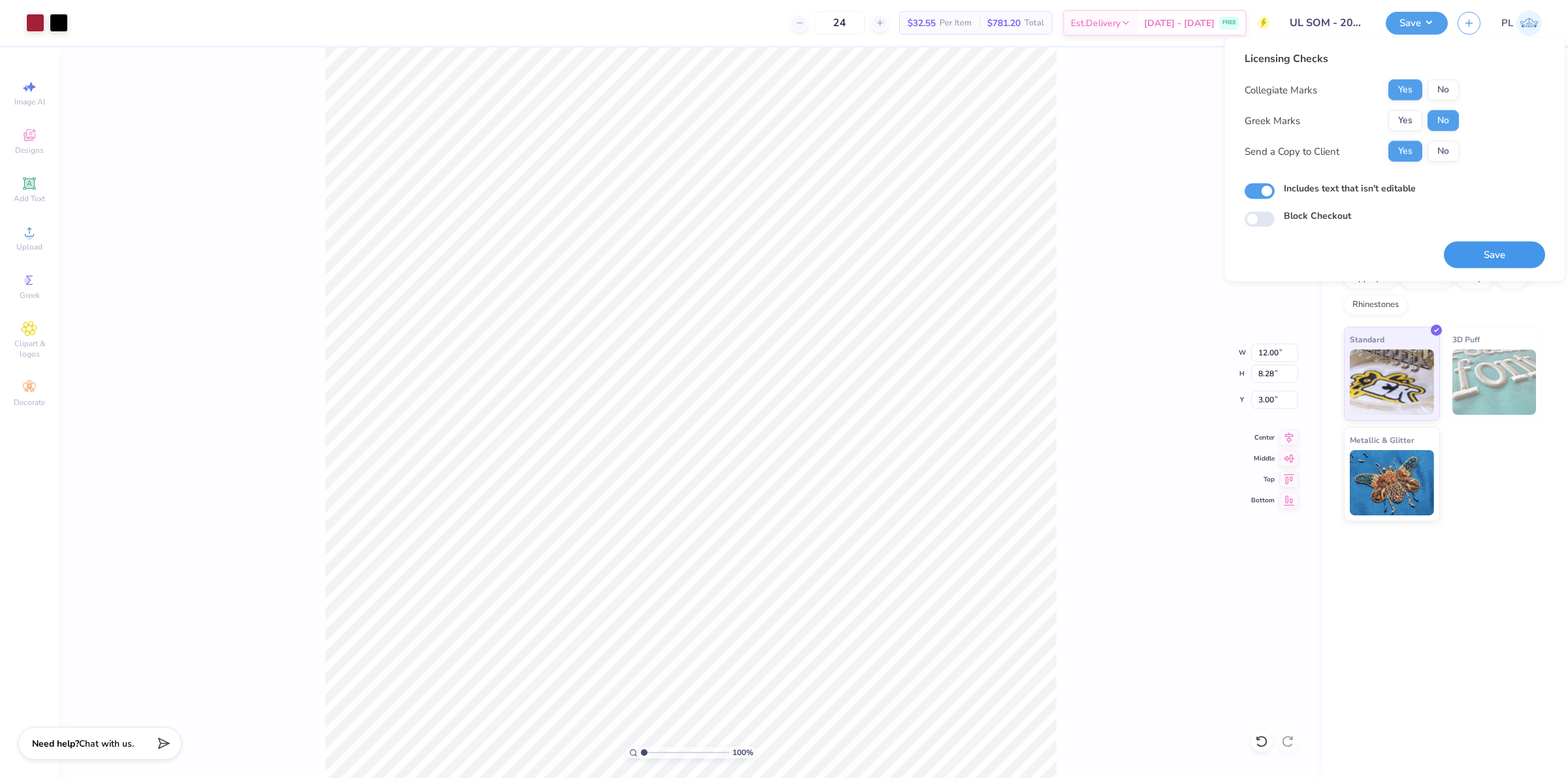
click at [1490, 258] on button "Save" at bounding box center [1495, 255] width 102 height 27
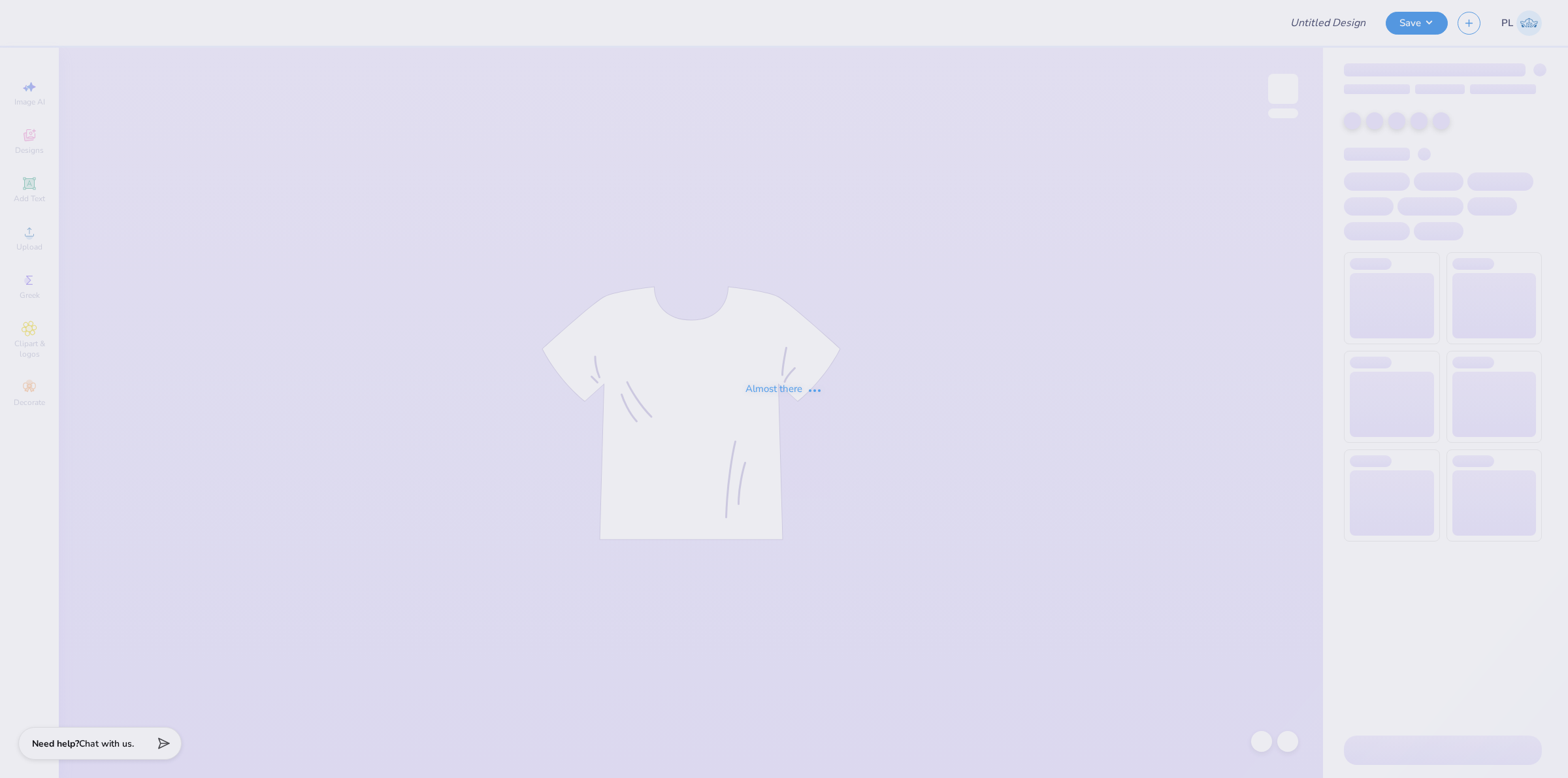
type input "UL SOM - 2025 Drop"
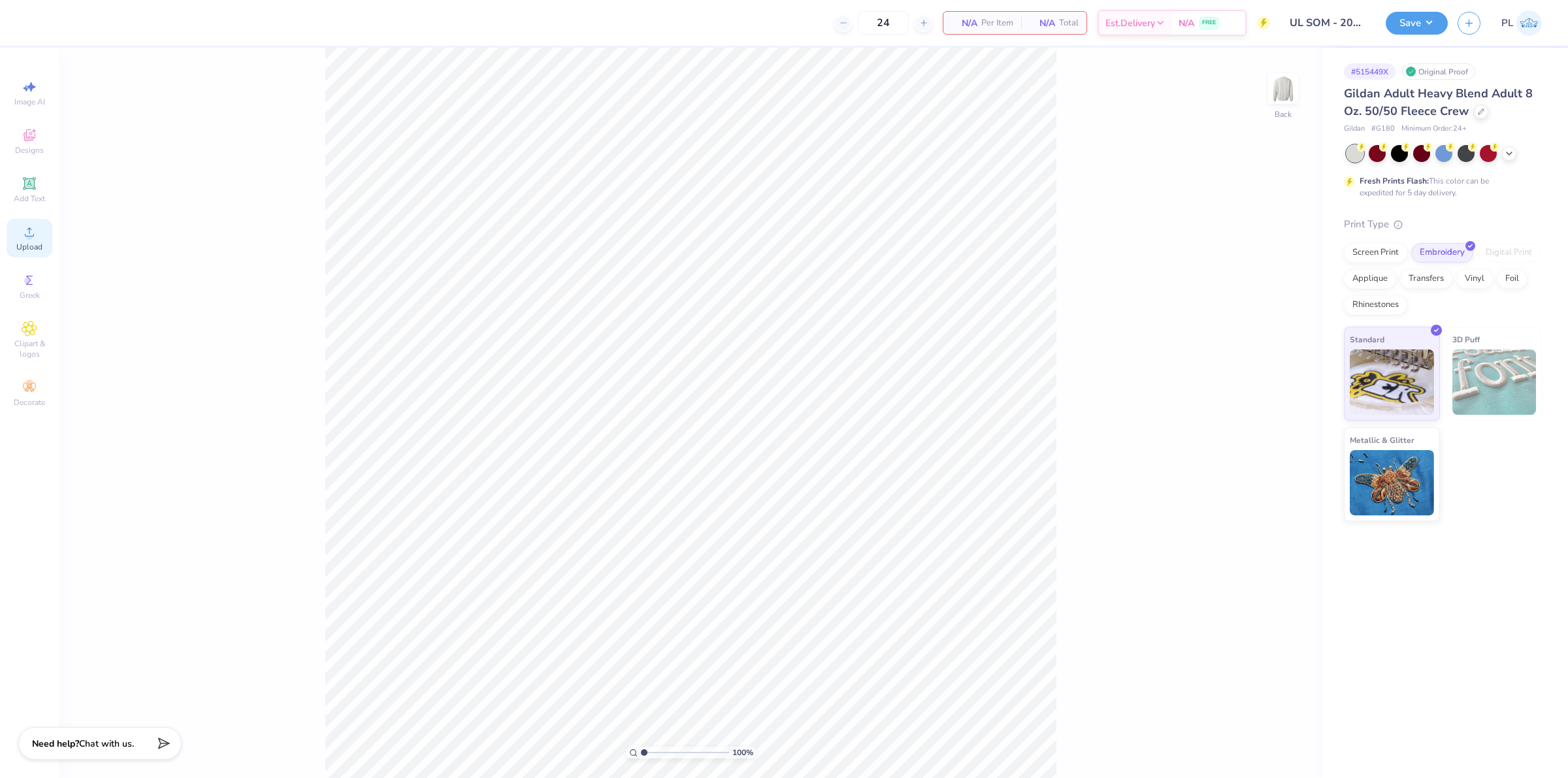
click at [38, 247] on span "Upload" at bounding box center [29, 247] width 27 height 11
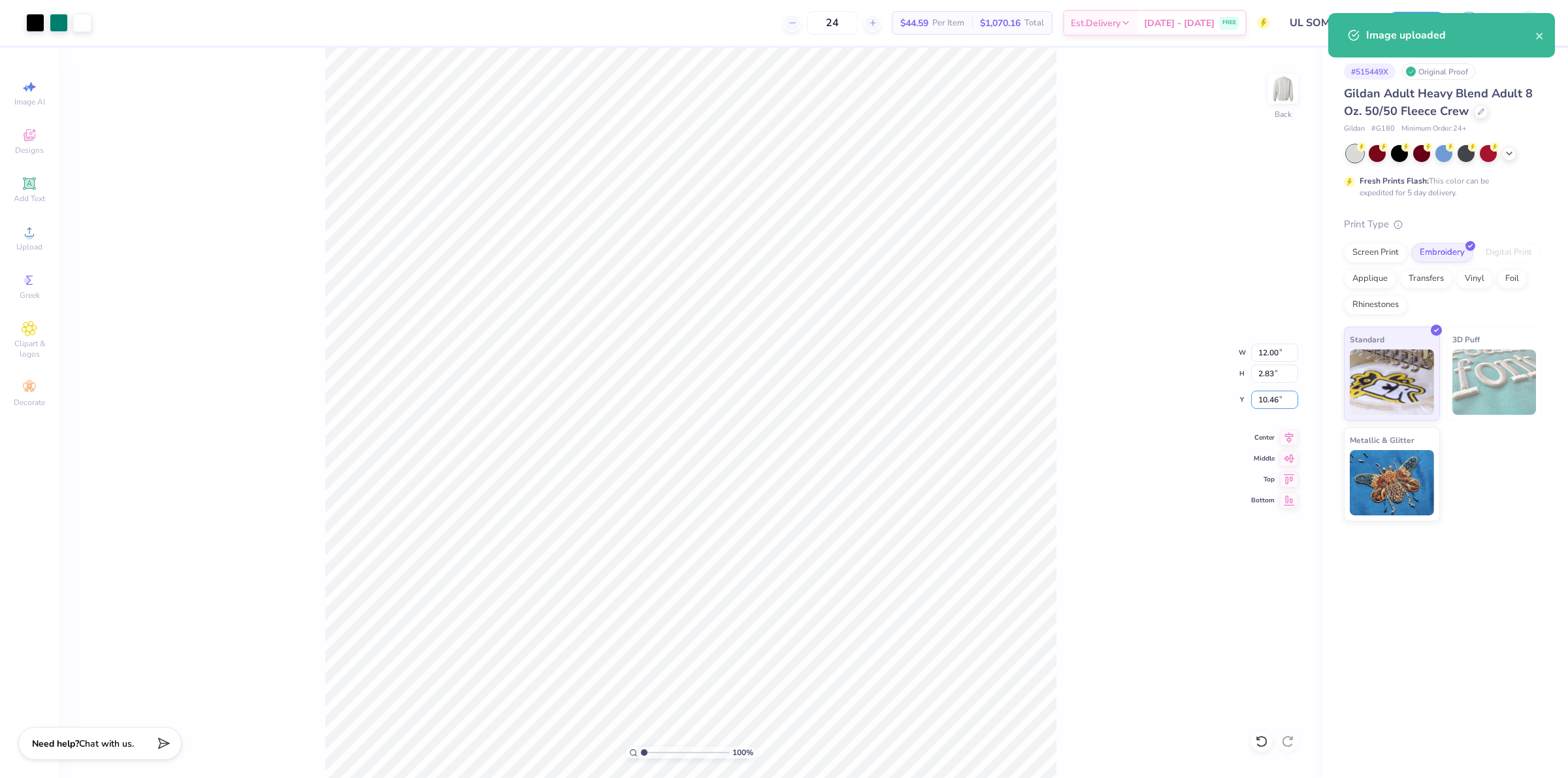
drag, startPoint x: 1255, startPoint y: 393, endPoint x: 1281, endPoint y: 387, distance: 26.7
click at [1281, 387] on div "100 % Back W 12.00 12.00 " H 2.83 2.83 " Y 10.46 10.46 " Center Middle Top Bott…" at bounding box center [691, 413] width 1265 height 730
drag, startPoint x: 1257, startPoint y: 402, endPoint x: 1281, endPoint y: 395, distance: 25.0
click at [1281, 395] on input "10.46" at bounding box center [1274, 400] width 47 height 19
type input "3.00"
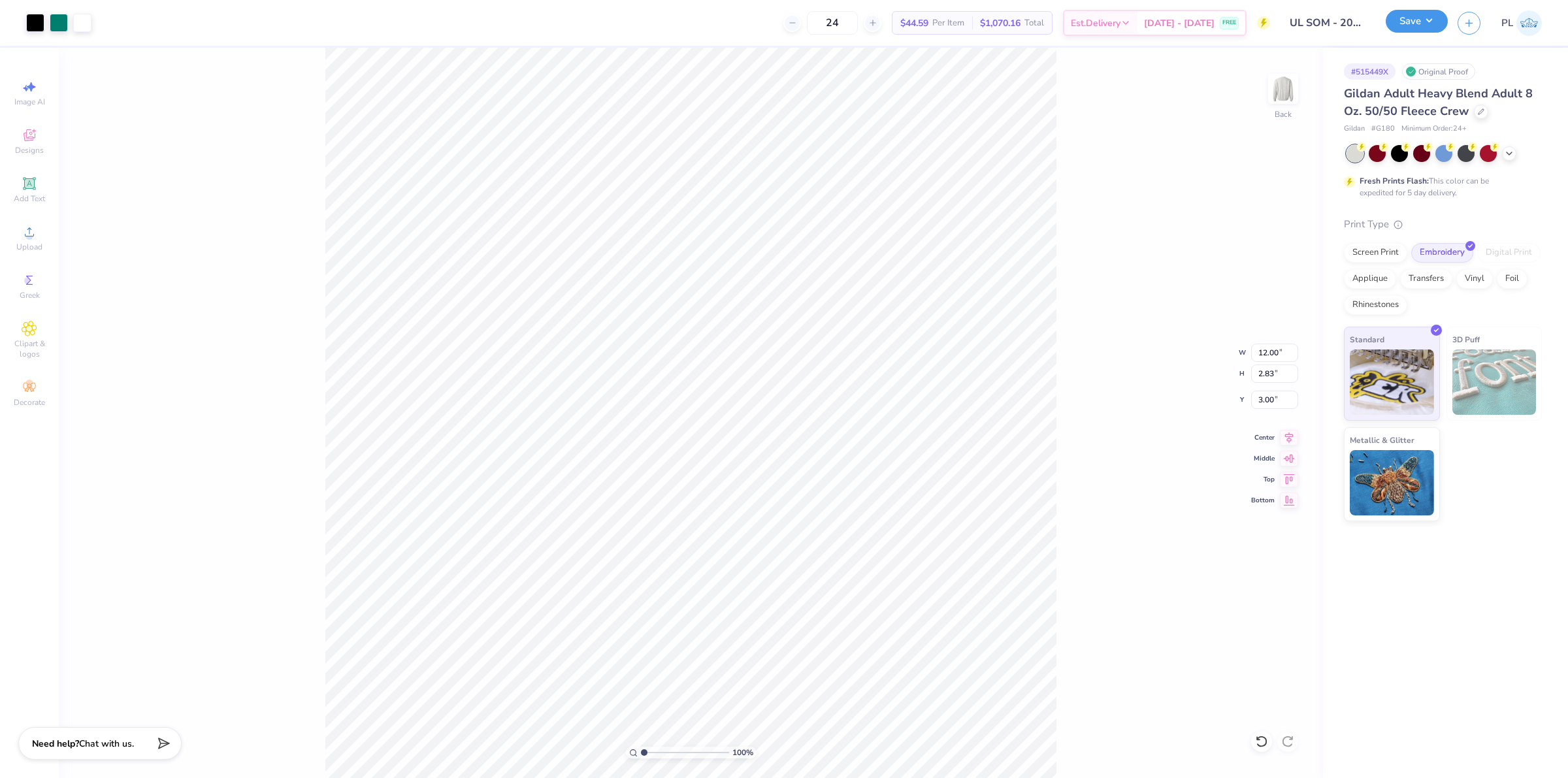
click at [1414, 24] on button "Save" at bounding box center [1417, 21] width 62 height 23
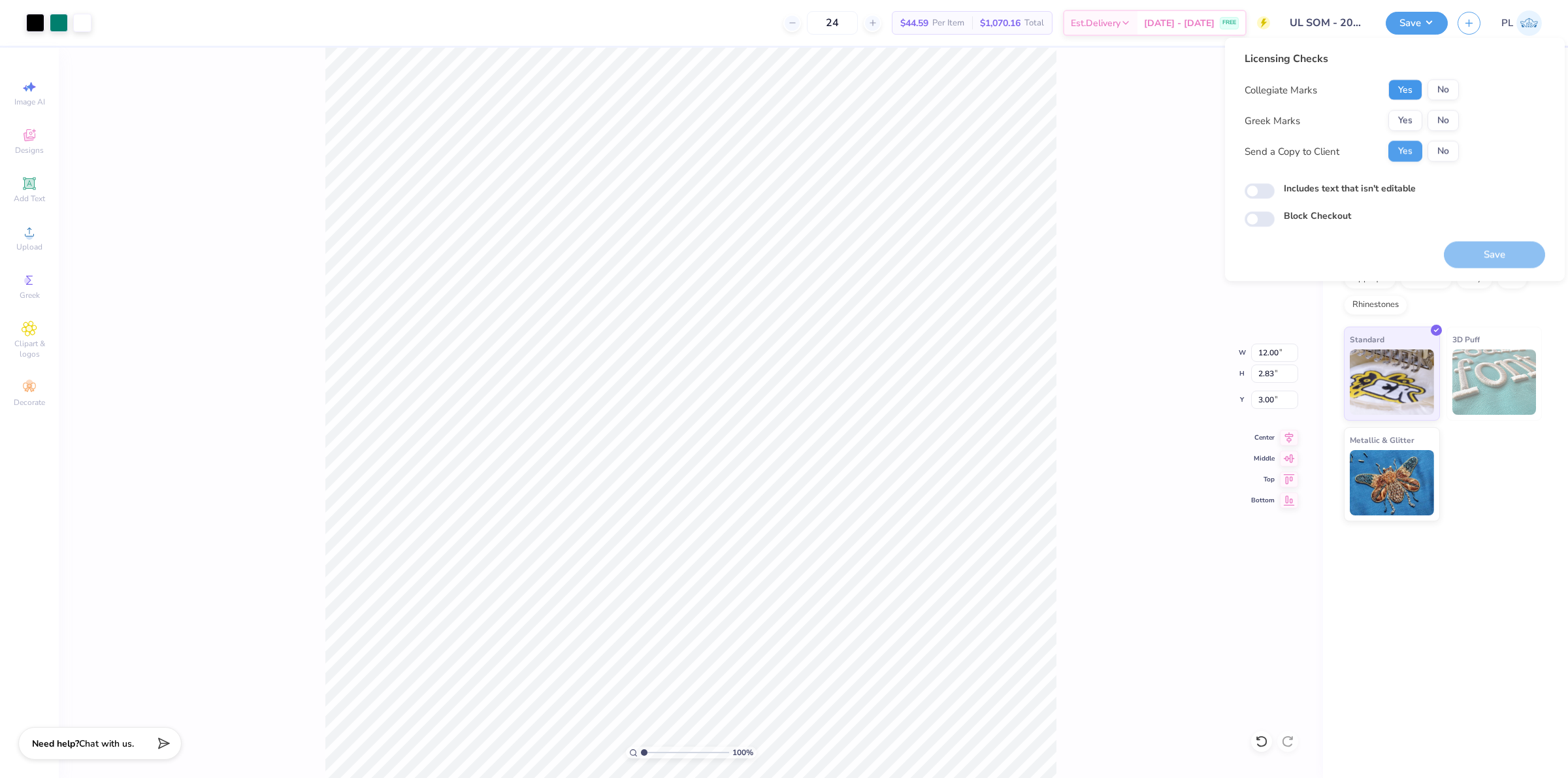
click at [1400, 88] on button "Yes" at bounding box center [1405, 90] width 34 height 21
click at [1444, 118] on button "No" at bounding box center [1442, 121] width 31 height 21
click at [1399, 184] on label "Includes text that isn't editable" at bounding box center [1350, 188] width 132 height 14
click at [1274, 184] on input "Includes text that isn't editable" at bounding box center [1259, 192] width 30 height 16
checkbox input "true"
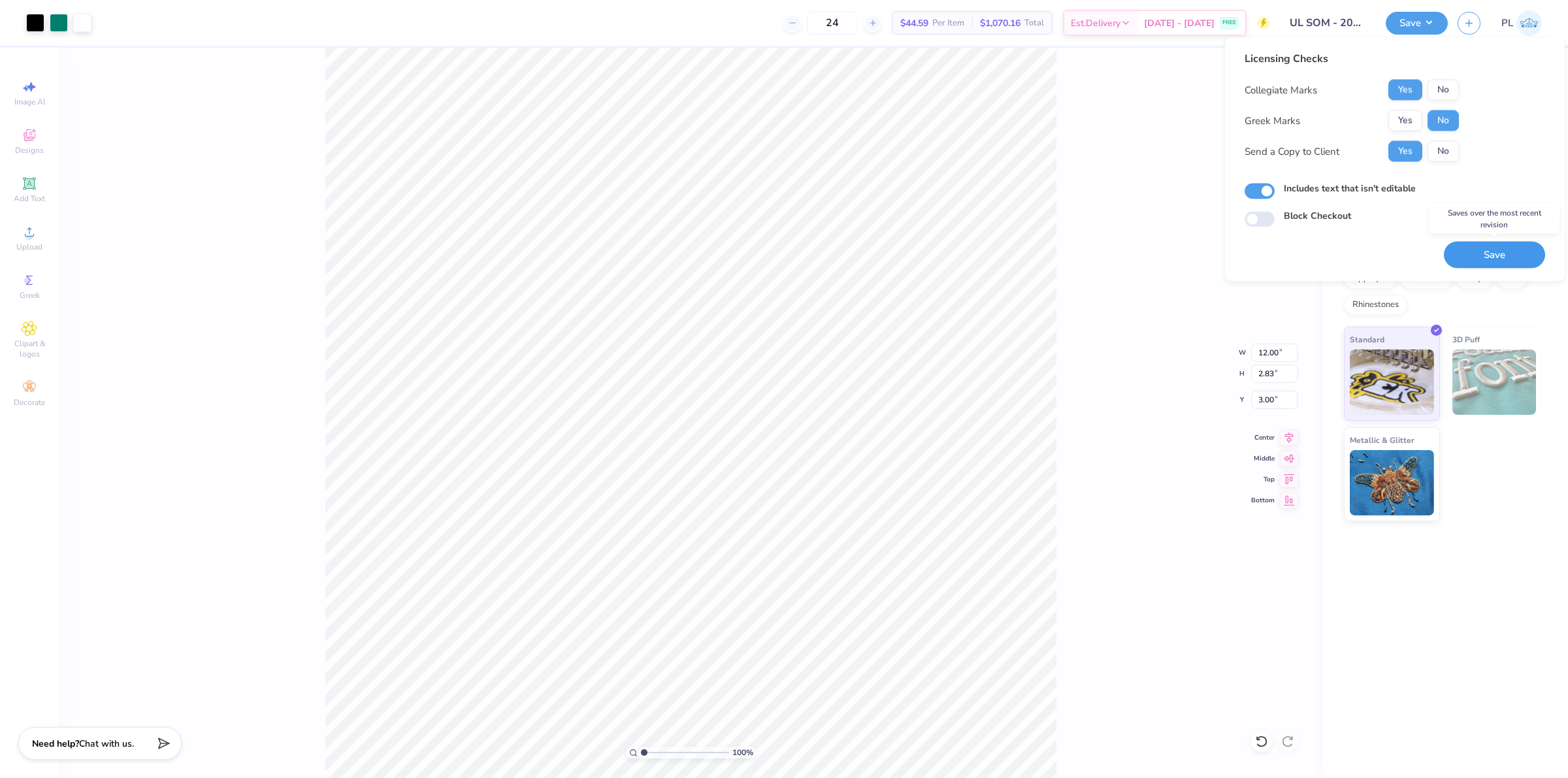
click at [1477, 254] on button "Save" at bounding box center [1495, 255] width 102 height 27
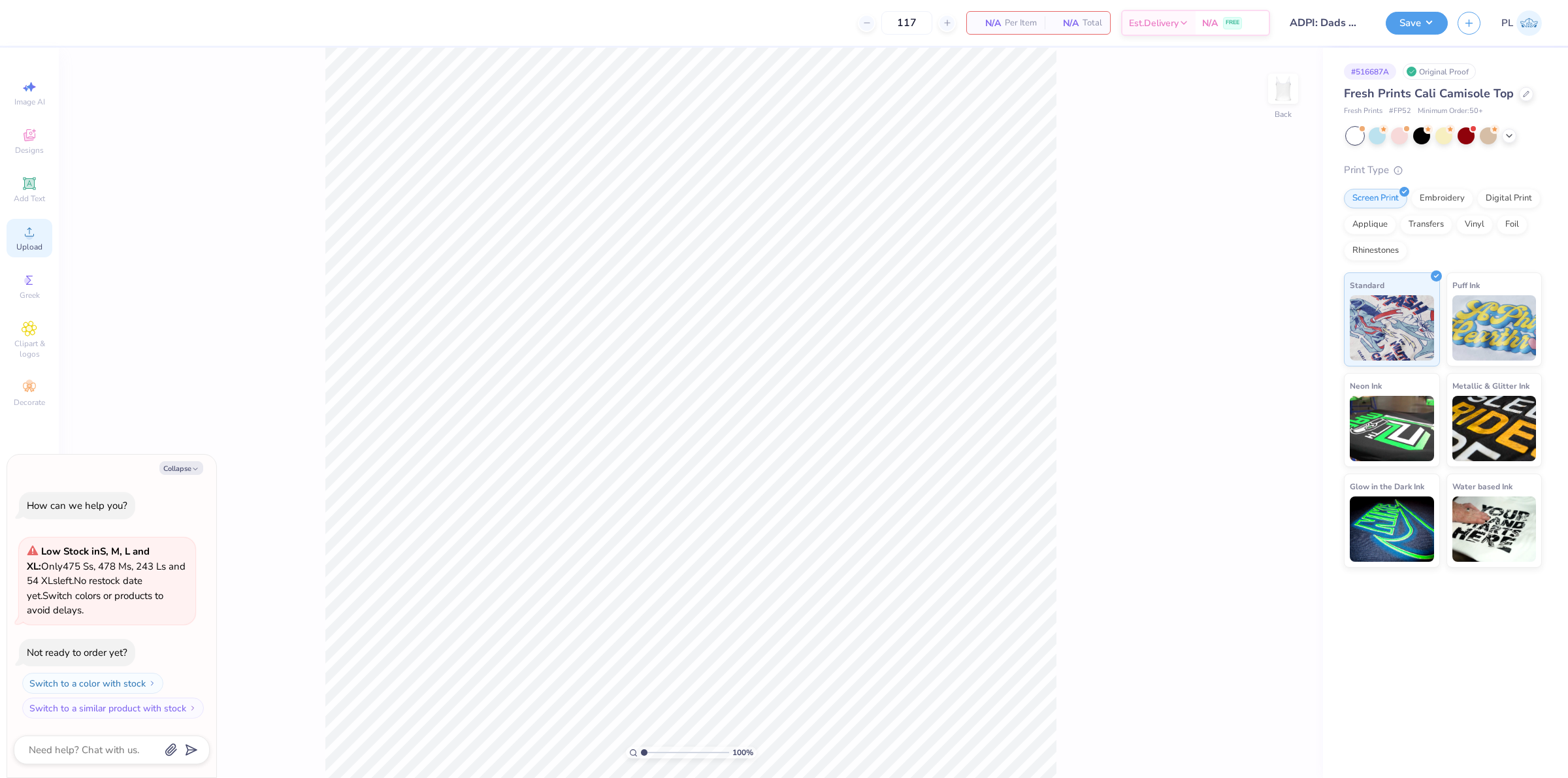
click at [25, 242] on span "Upload" at bounding box center [29, 247] width 27 height 11
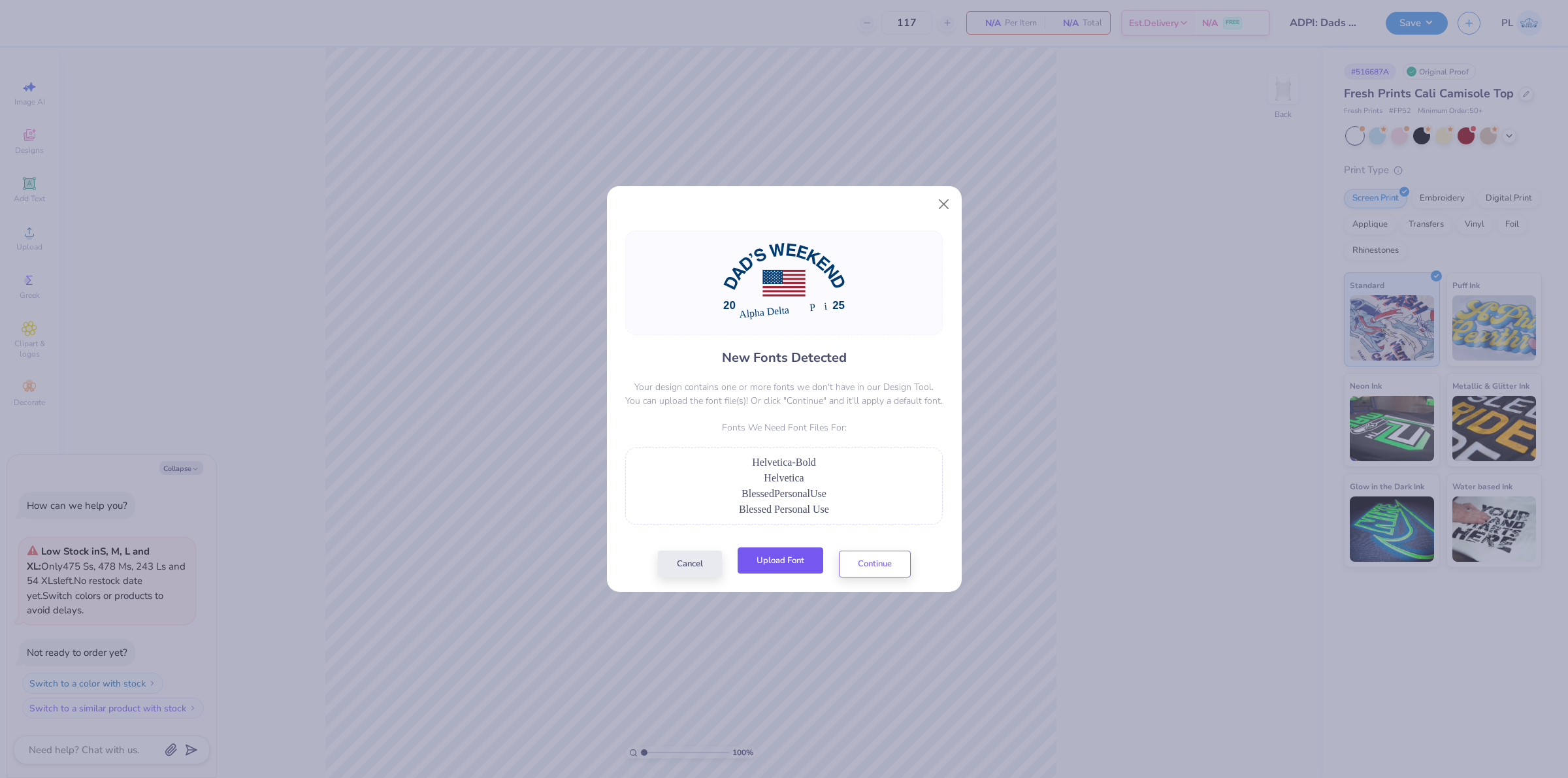
click at [759, 557] on button "Upload Font" at bounding box center [780, 561] width 86 height 27
click at [800, 564] on button "Upload Font" at bounding box center [780, 561] width 86 height 27
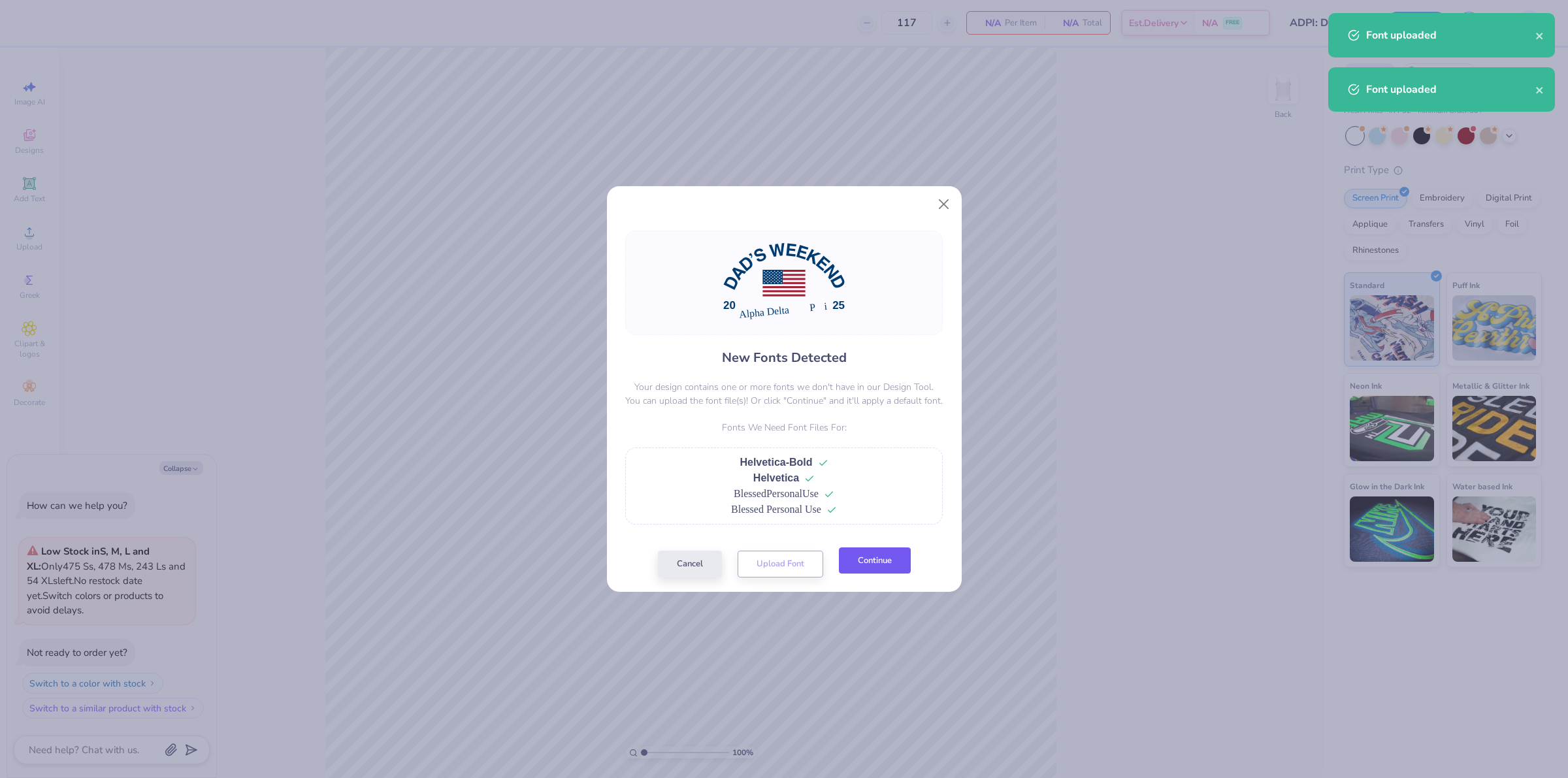
click at [851, 560] on button "Continue" at bounding box center [875, 561] width 72 height 27
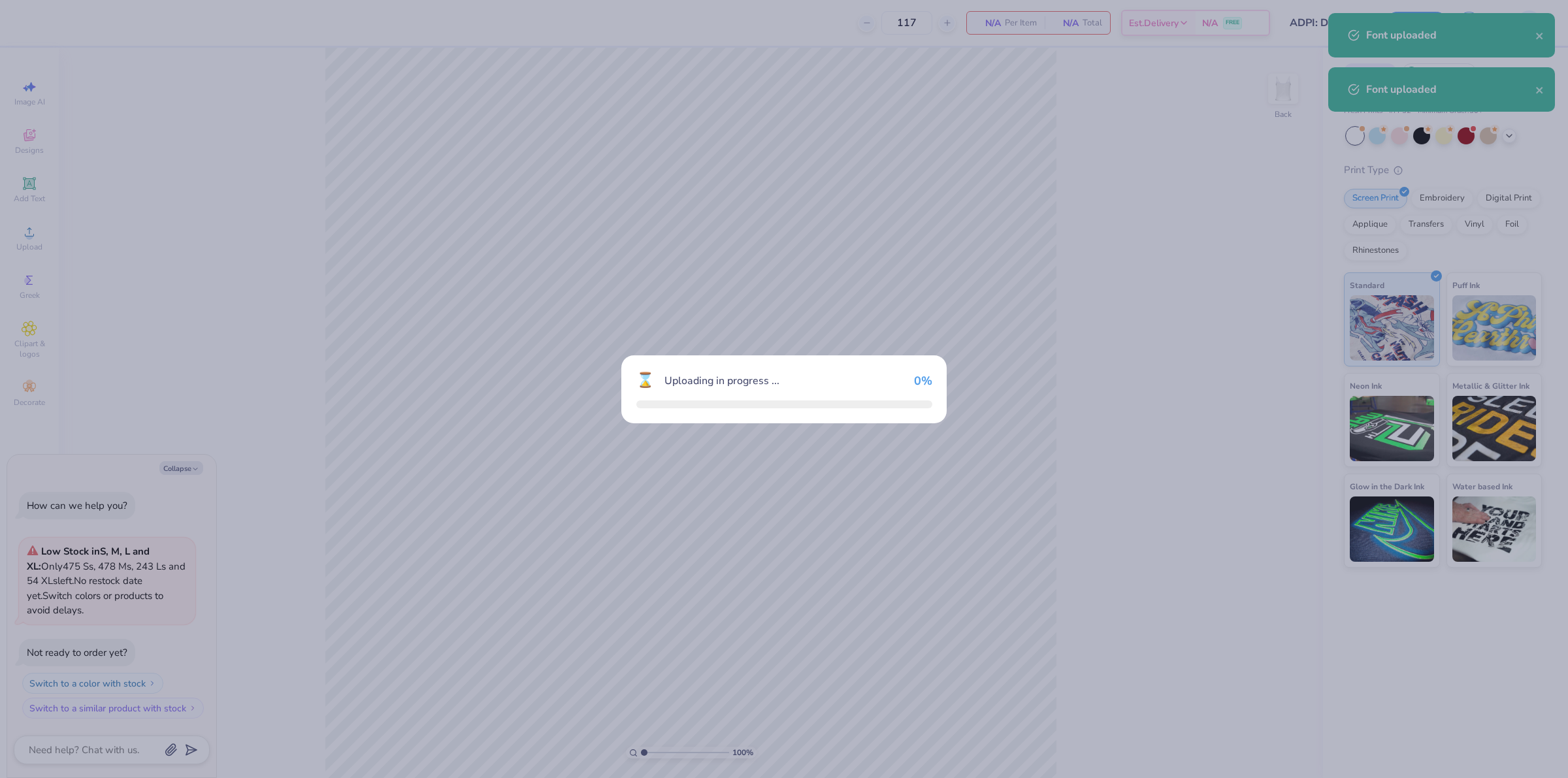
type textarea "x"
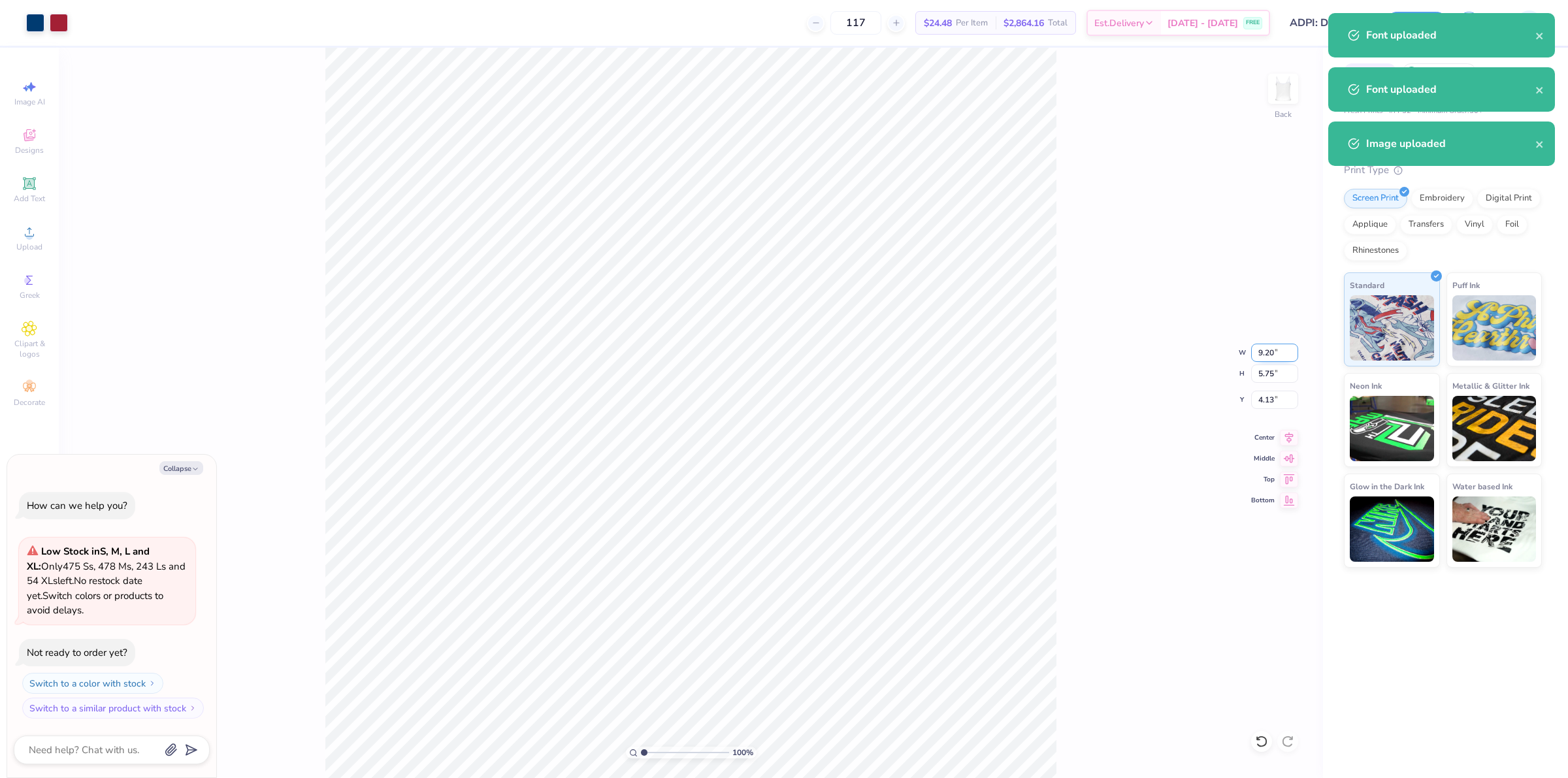
drag, startPoint x: 1255, startPoint y: 347, endPoint x: 1274, endPoint y: 343, distance: 19.4
click at [1274, 344] on input "9.20" at bounding box center [1274, 353] width 47 height 19
type input "7"
type textarea "x"
type input "7.00"
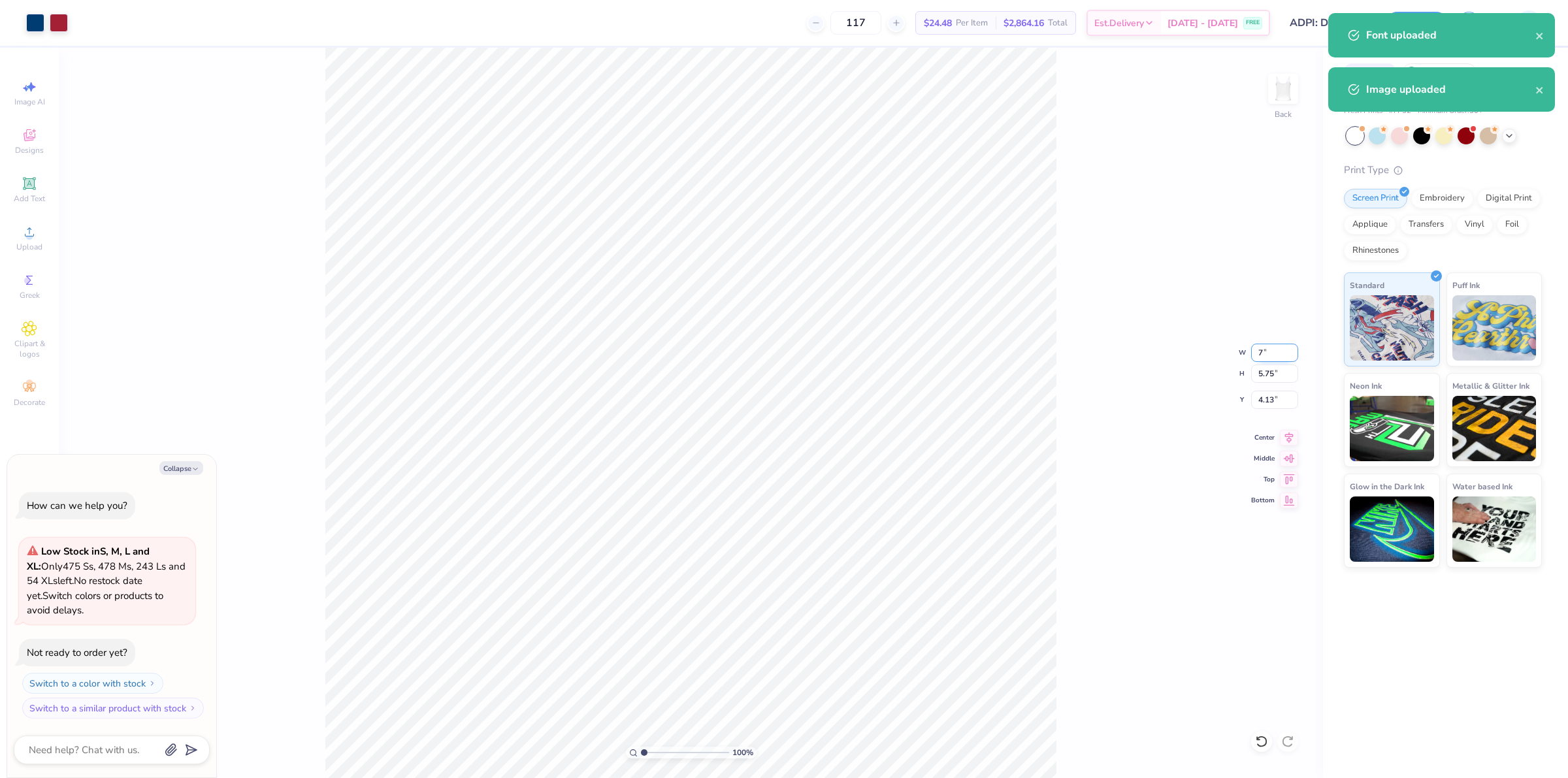
type input "4.38"
type input "4.81"
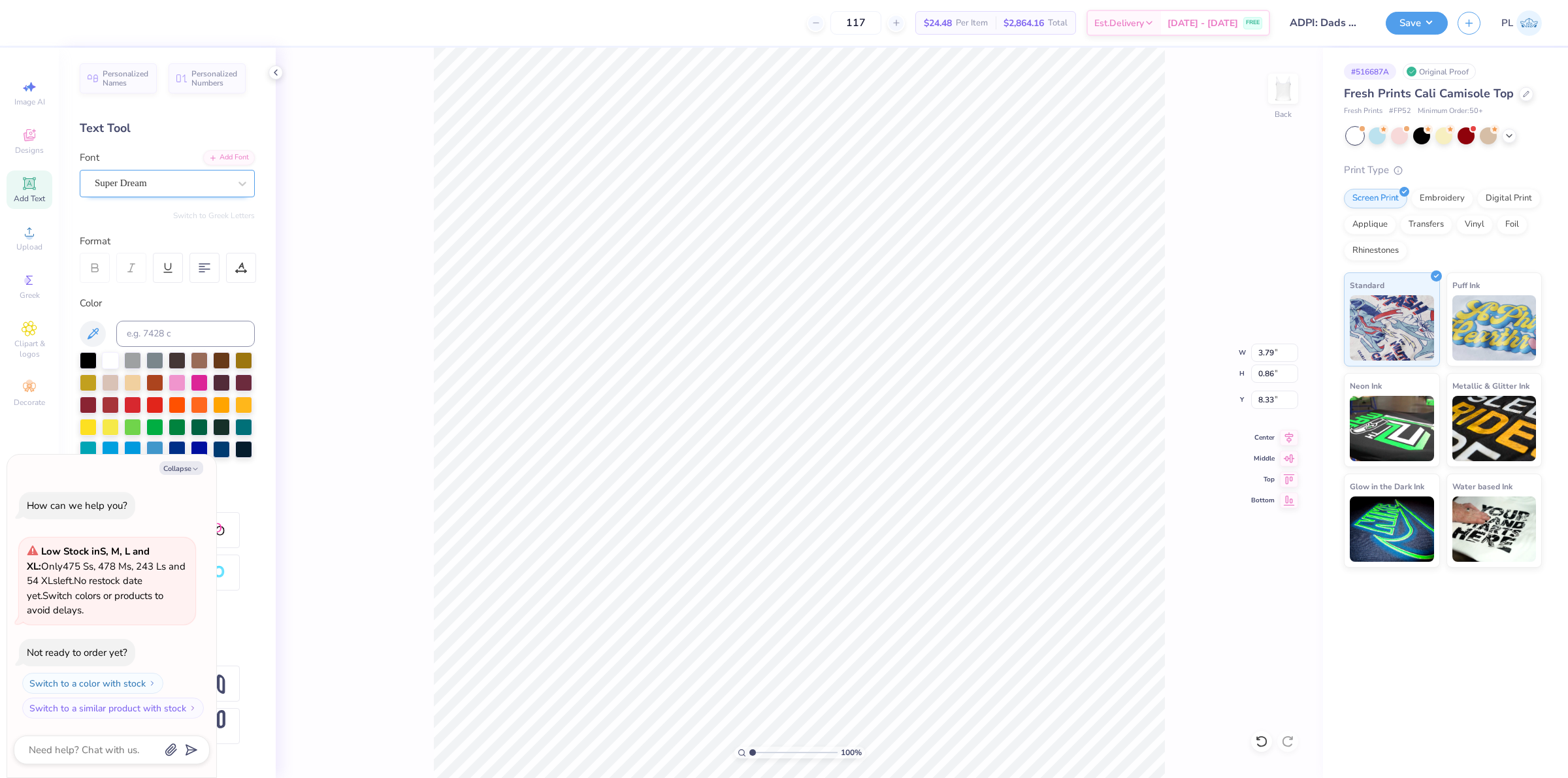
click at [210, 193] on div "Super Dream" at bounding box center [162, 183] width 137 height 20
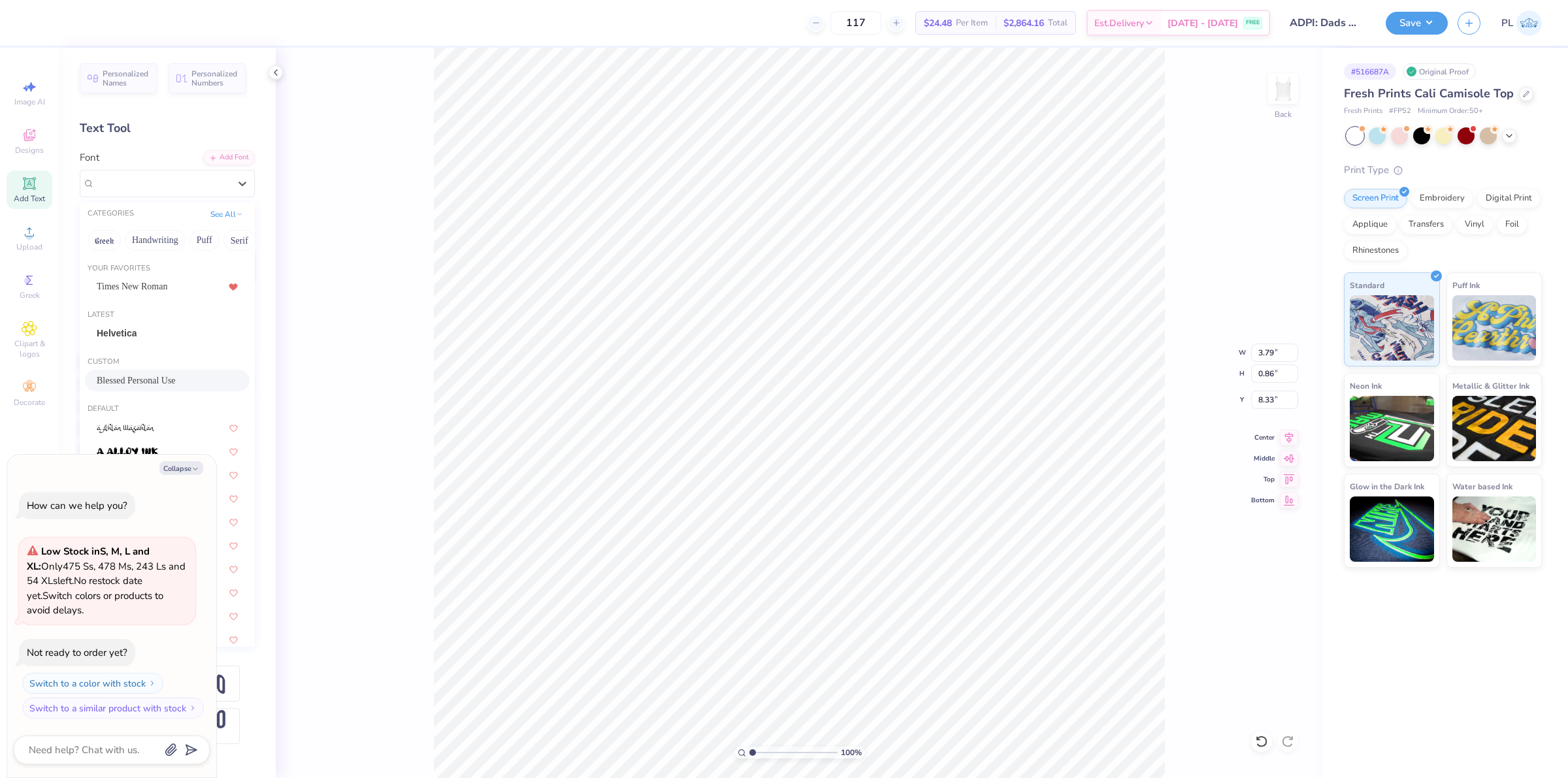
click at [175, 374] on span "Blessed Personal Use" at bounding box center [135, 381] width 79 height 14
type textarea "x"
type input "5.07"
type input "1.17"
type input "8.16"
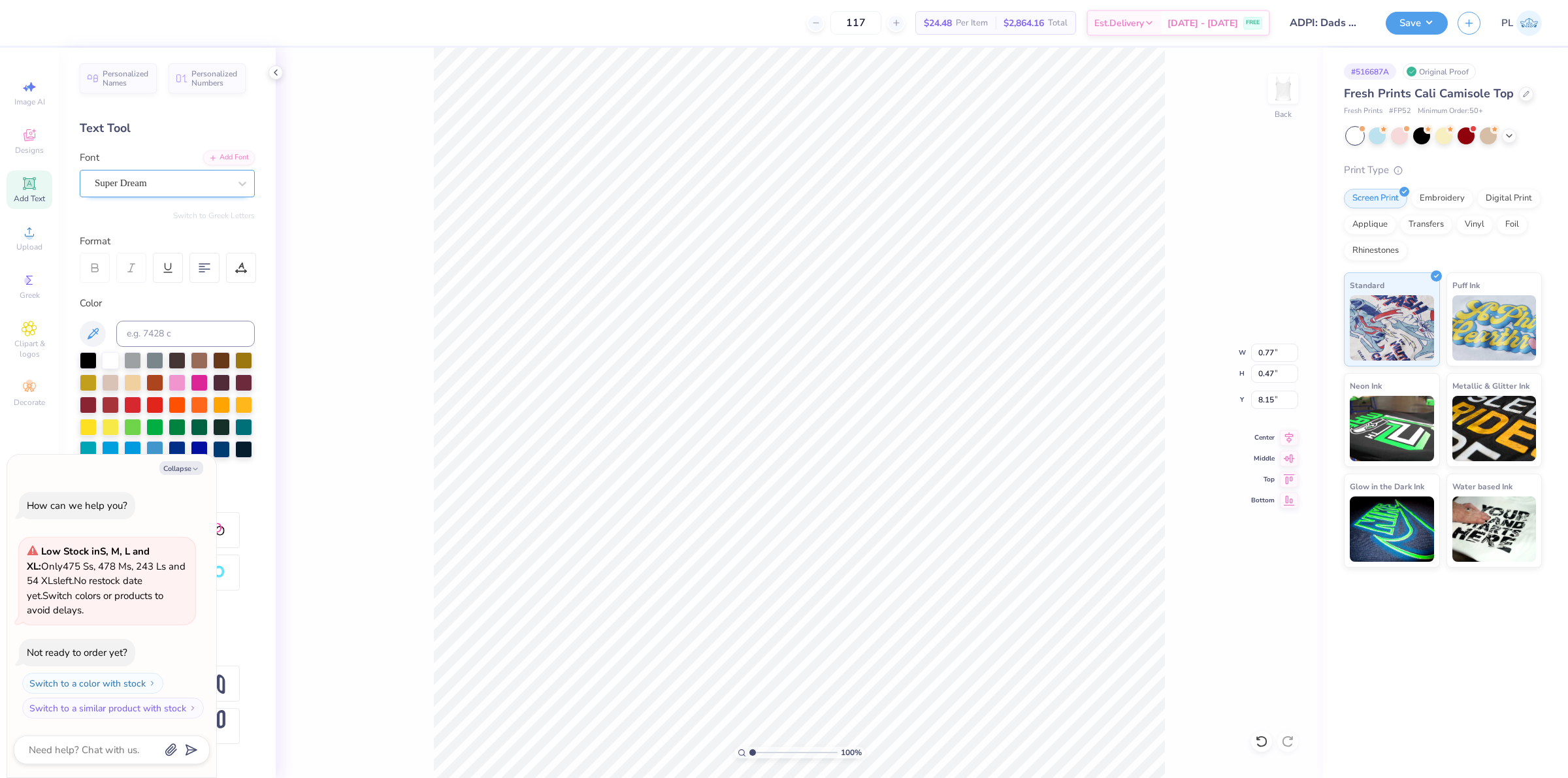
click at [139, 181] on div "Super Dream" at bounding box center [162, 183] width 137 height 20
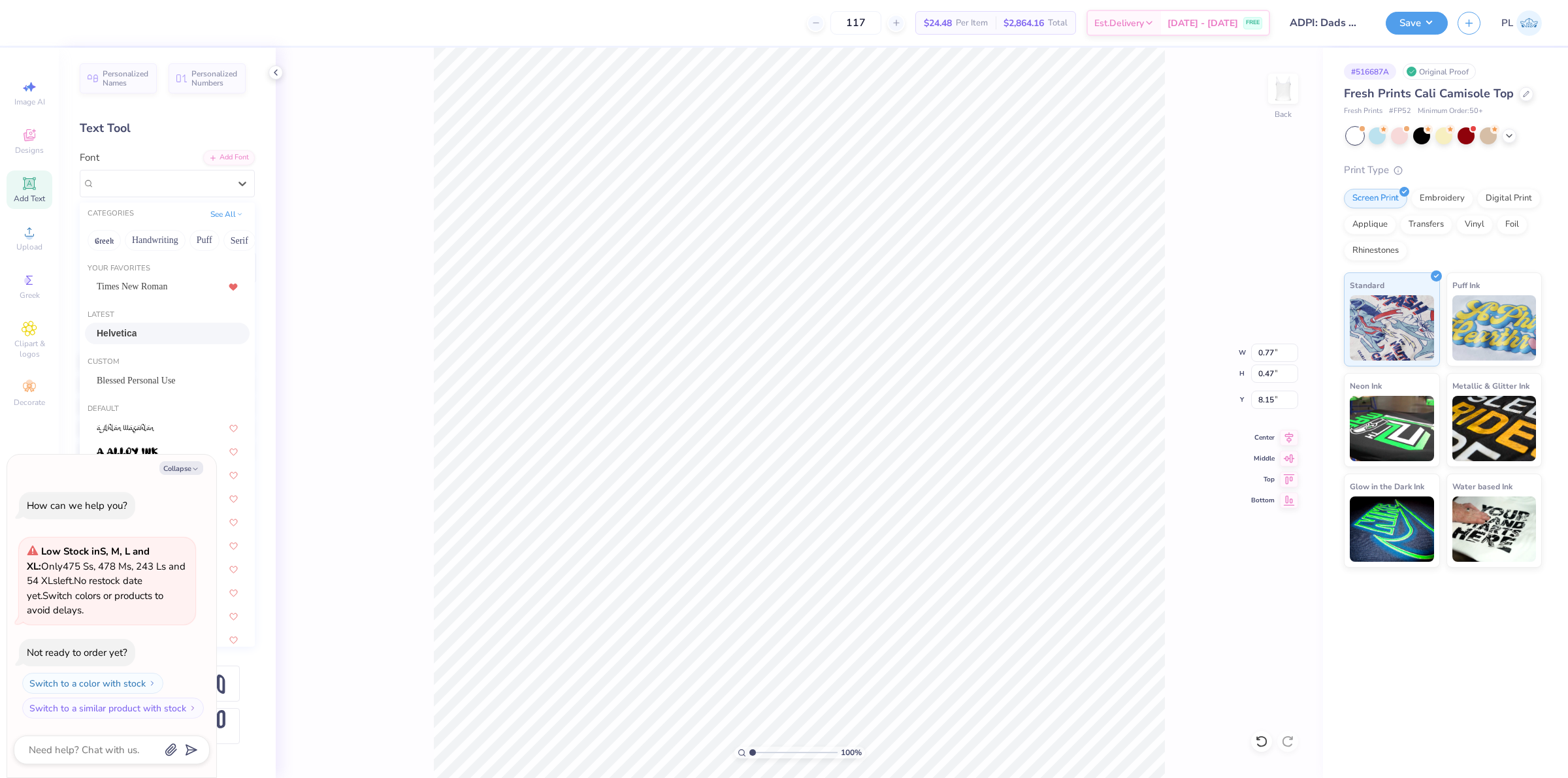
click at [180, 329] on div "Helvetica" at bounding box center [167, 333] width 142 height 14
type textarea "x"
type input "0.66"
type input "0.46"
type input "8.19"
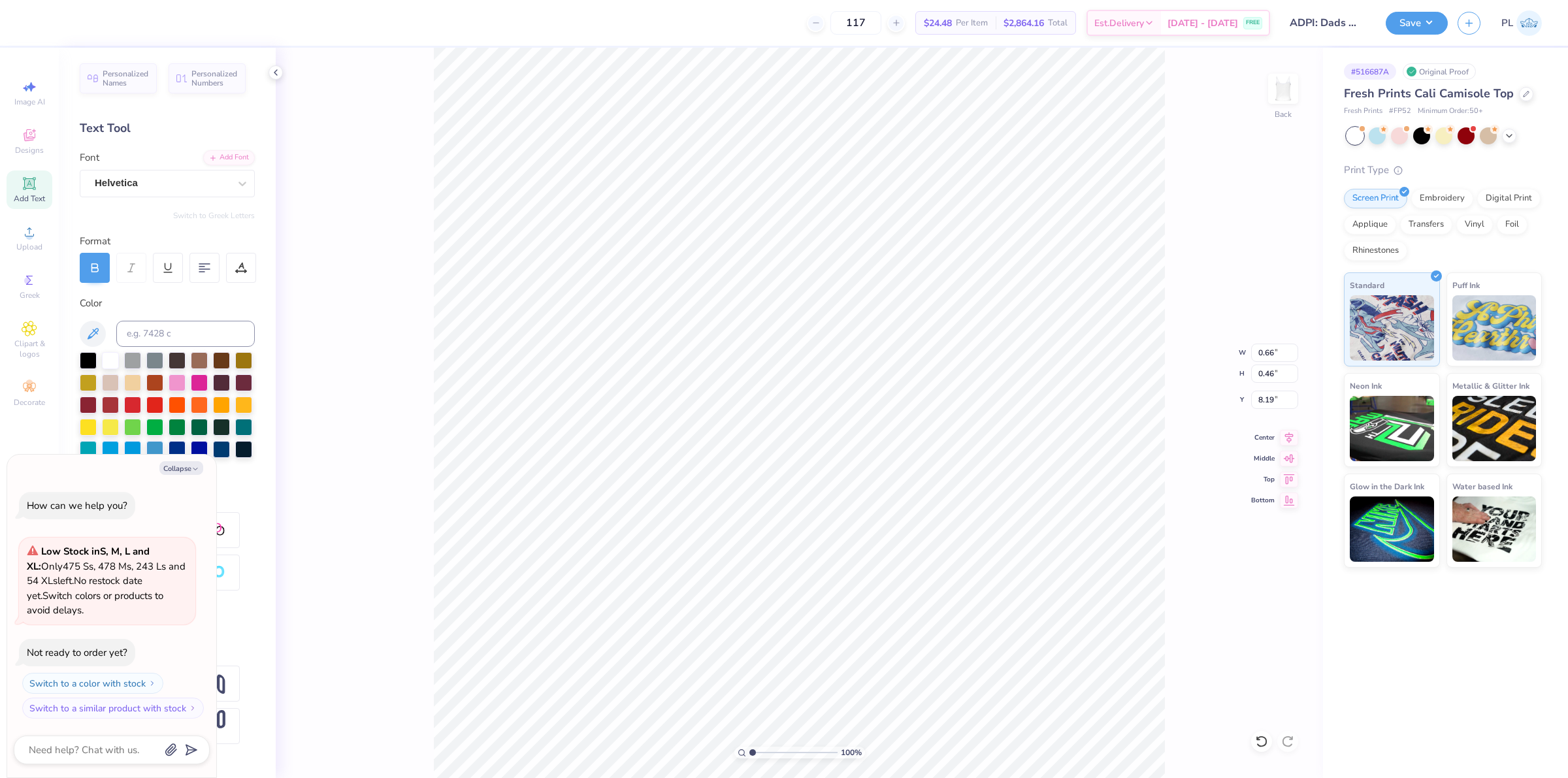
type textarea "x"
type input "0.73"
type input "0.47"
type input "8.15"
click at [102, 170] on div "Super Dream" at bounding box center [167, 183] width 175 height 27
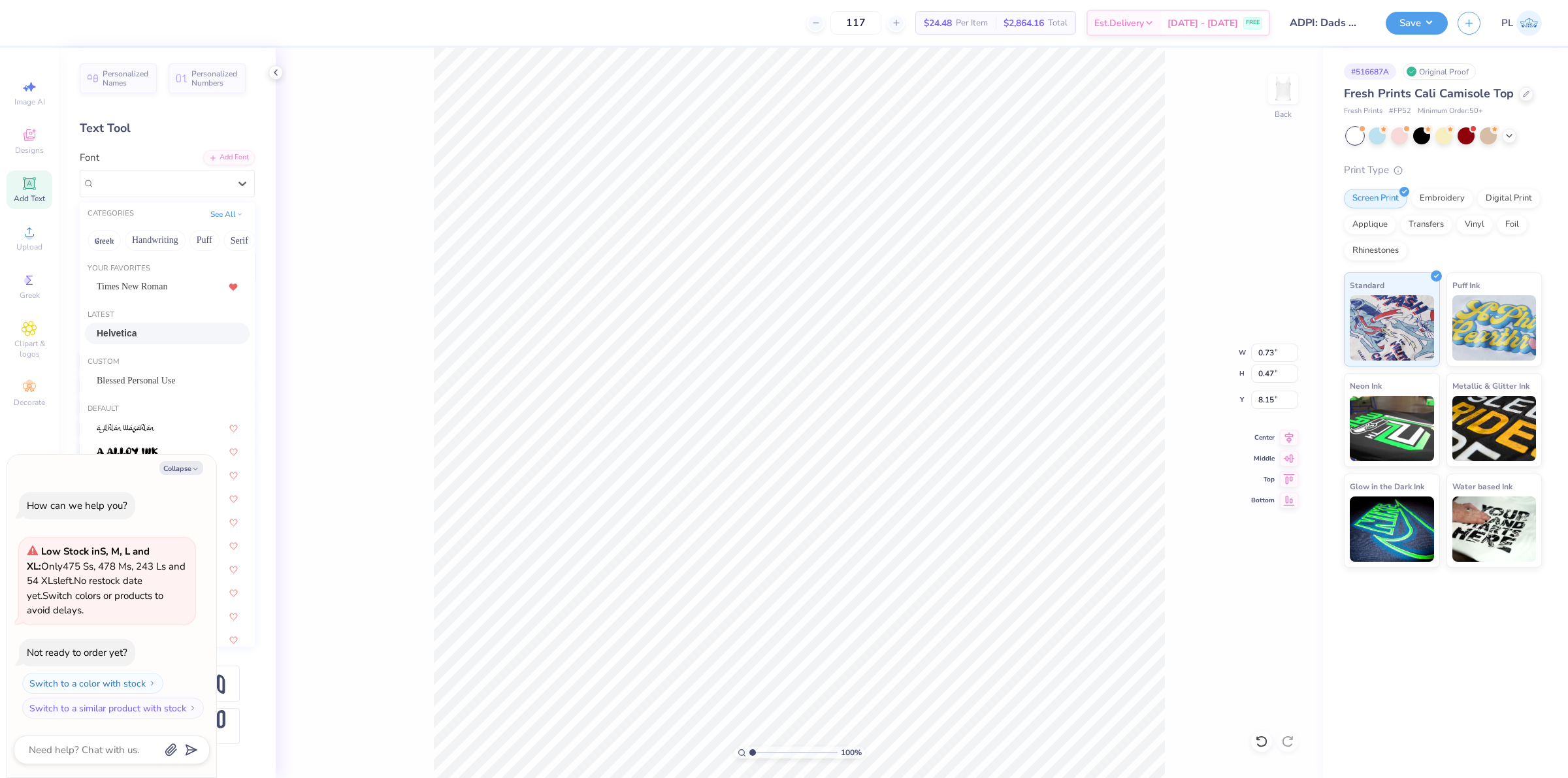
click at [131, 333] on span "Helvetica" at bounding box center [116, 333] width 40 height 14
type textarea "x"
type input "0.66"
type input "0.46"
type input "8.19"
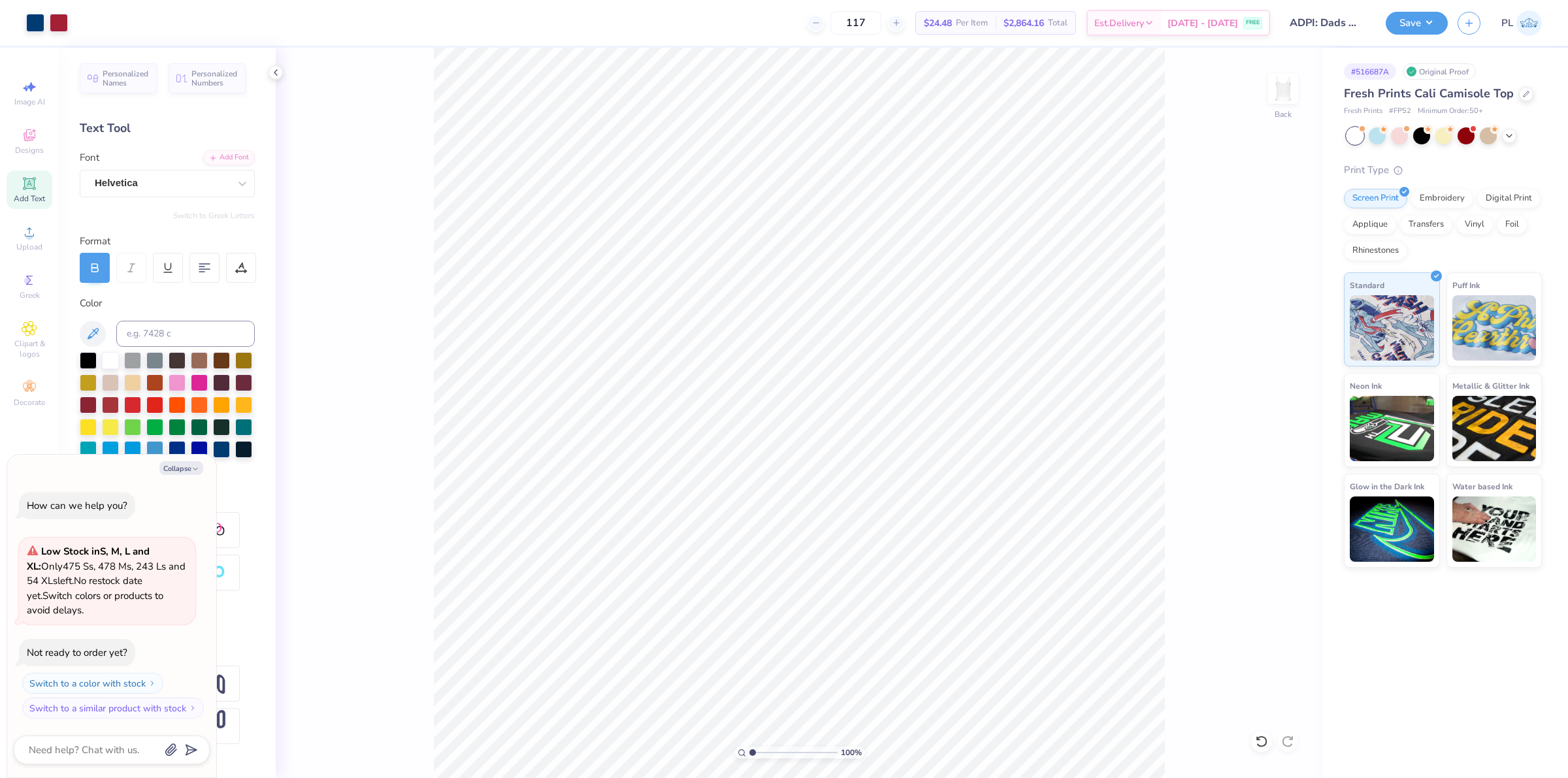
type textarea "x"
type input "2.11779454665502"
type textarea "x"
type input "2.11779454665502"
type textarea "x"
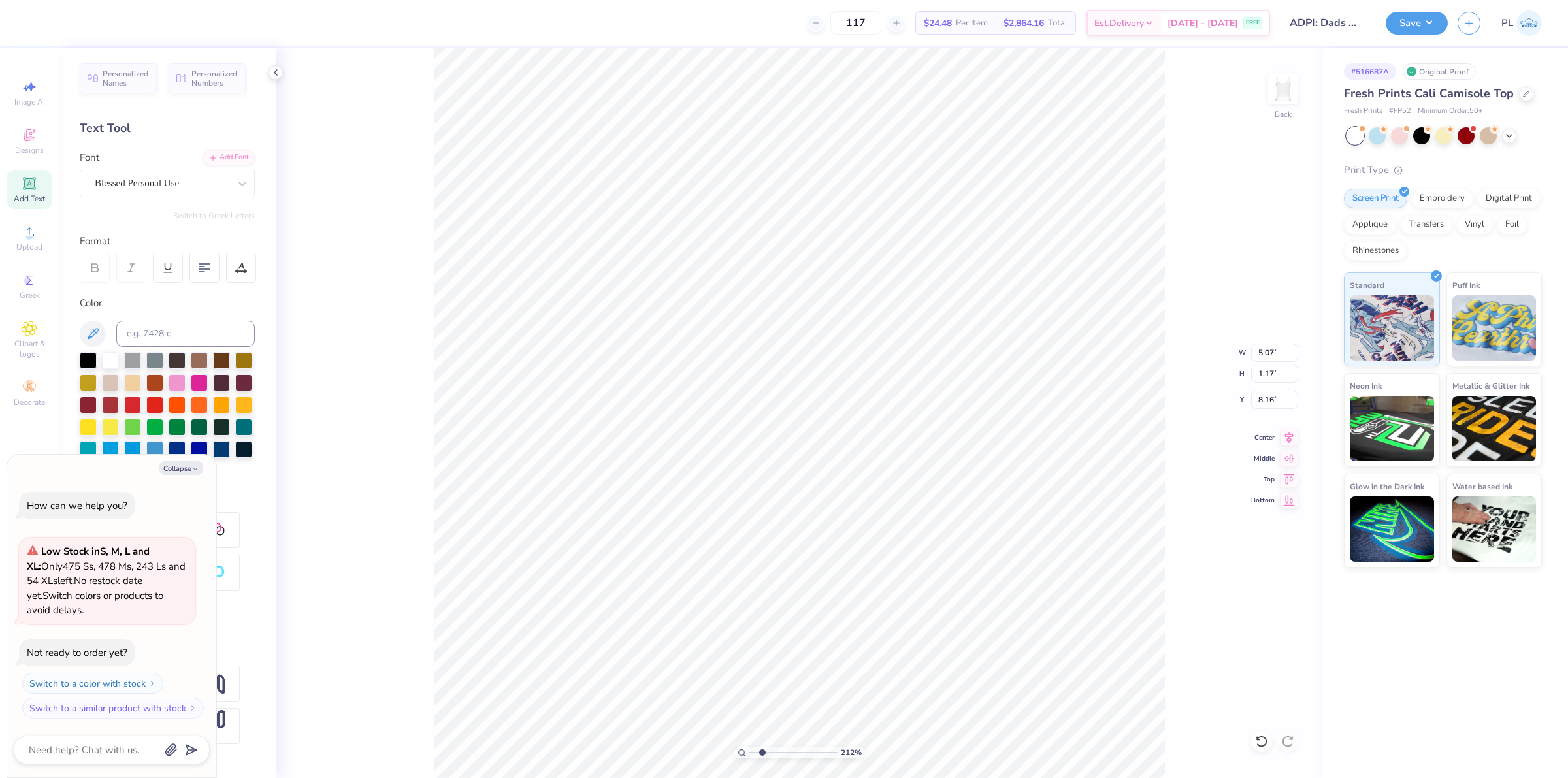
type input "2.11779454665502"
type textarea "x"
type input "2.11779454665502"
type textarea "x"
type input "2.11779454665502"
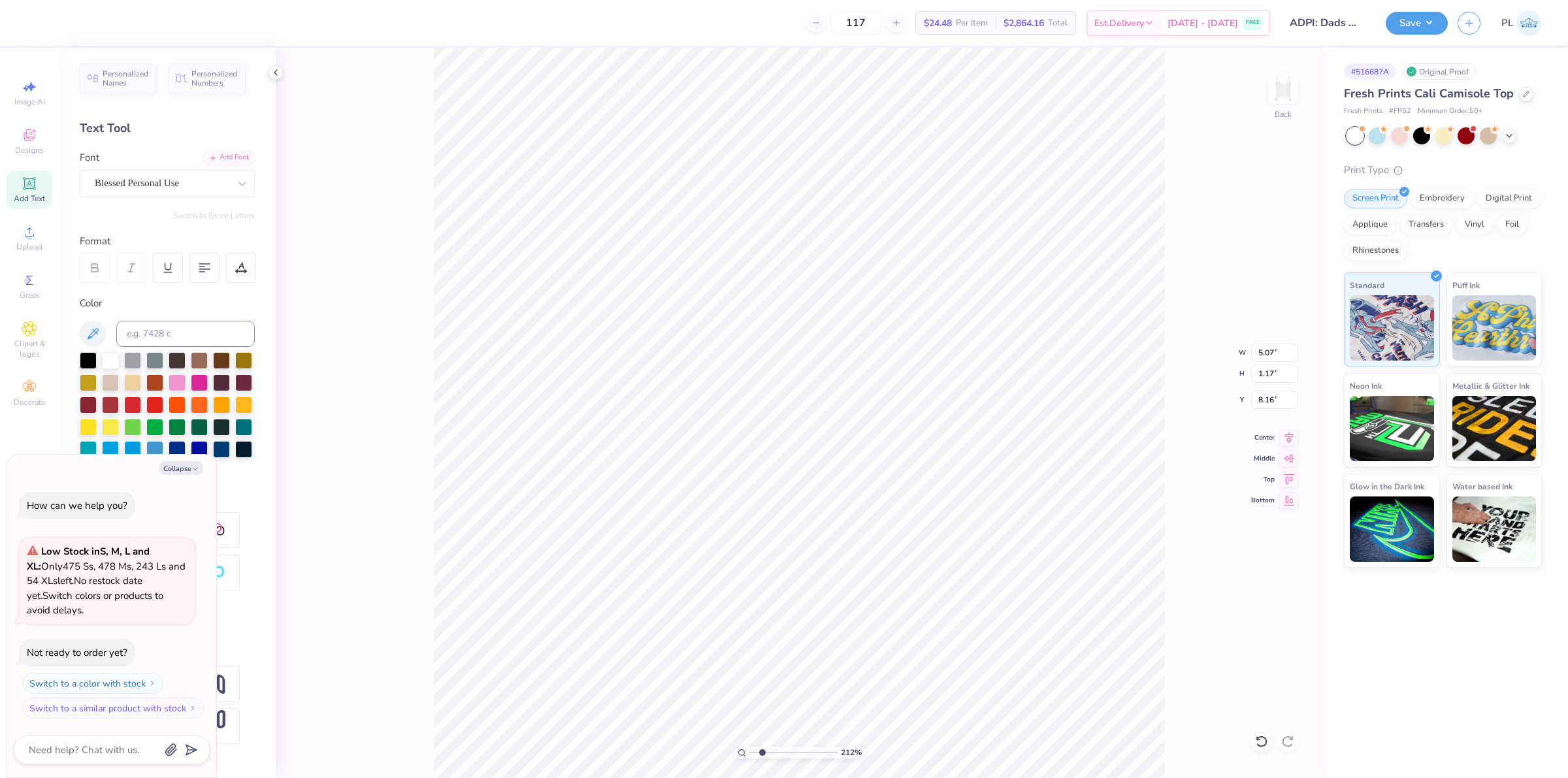
type textarea "x"
type input "2.11779454665502"
type textarea "x"
type input "2.11779454665502"
type textarea "x"
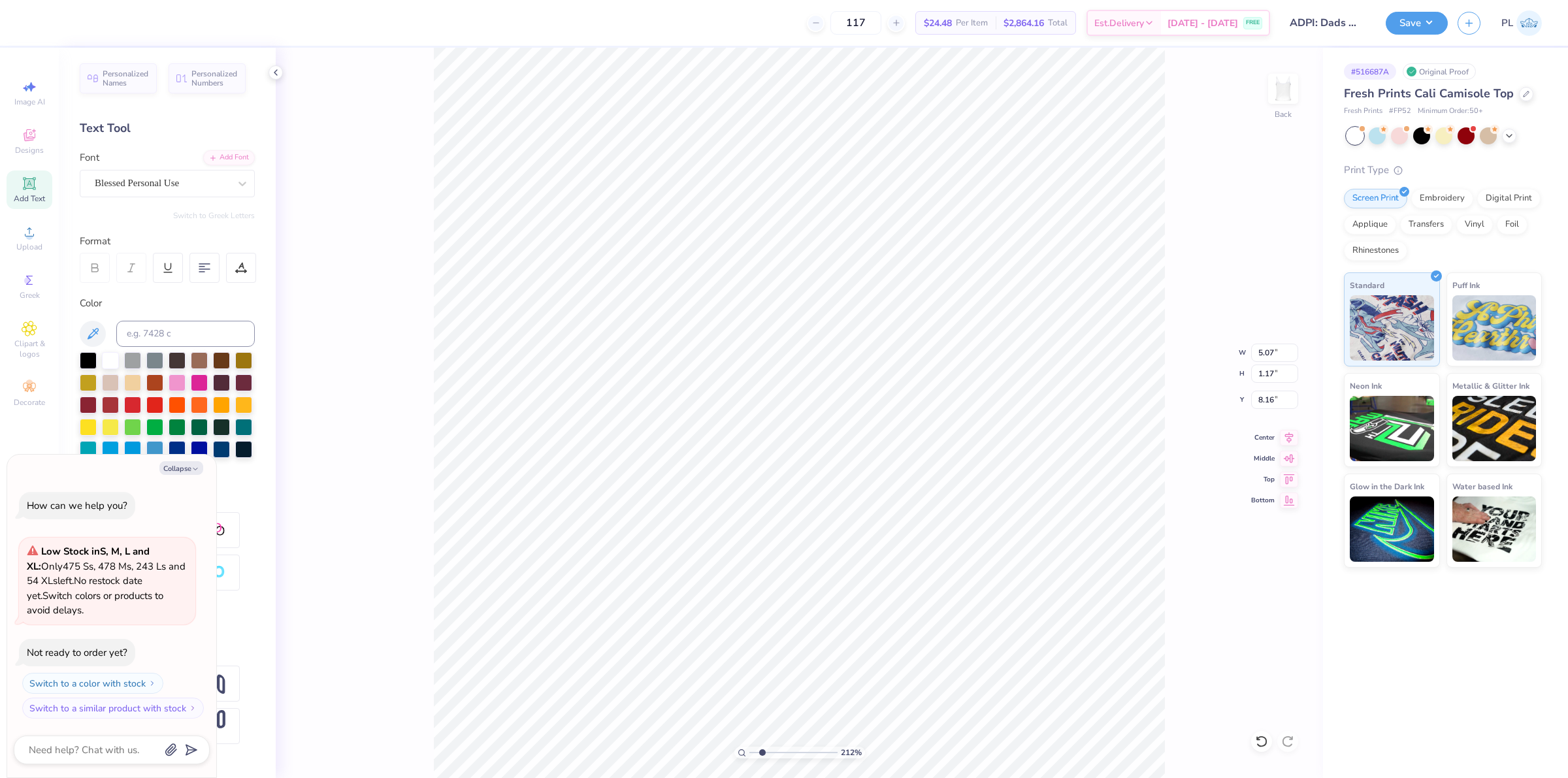
type input "2.11779454665502"
type textarea "x"
type input "2.11779454665502"
type textarea "x"
type input "2.11779454665502"
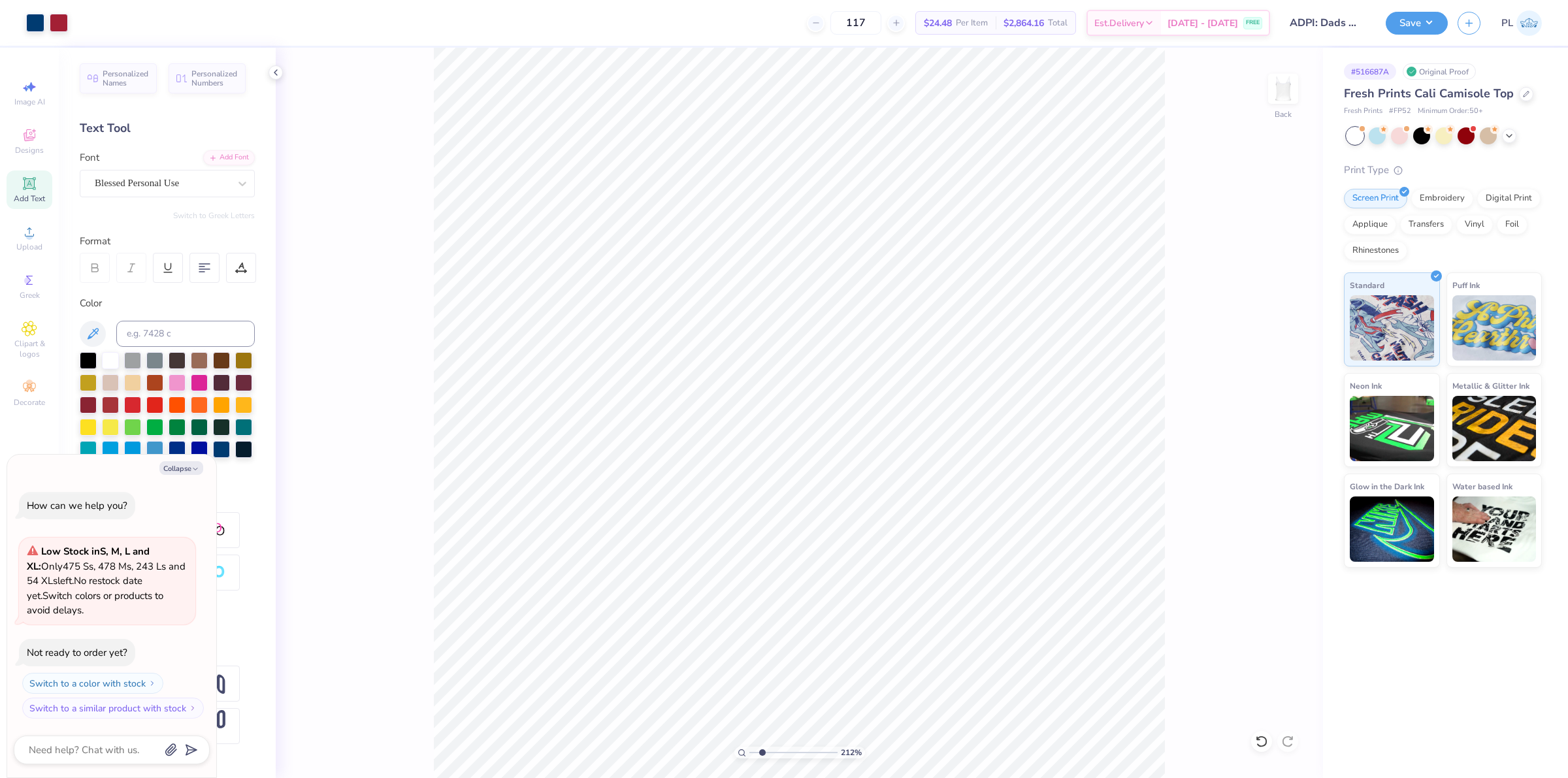
type textarea "x"
type input "2.11779454665502"
type textarea "x"
type input "6.93"
type input "2.69"
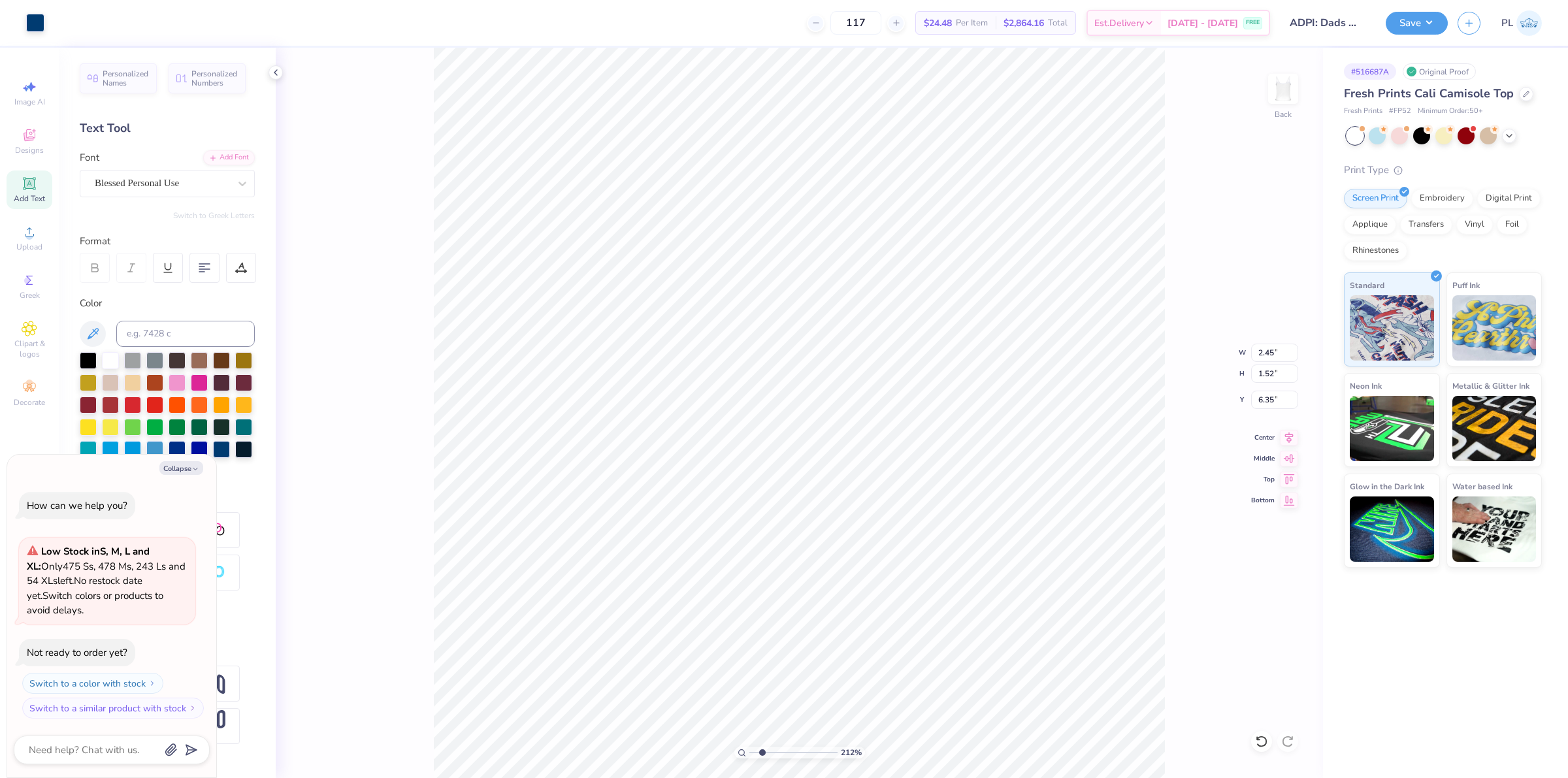
type input "4.81"
type input "2.11779454665502"
type textarea "x"
type input "0.66"
type input "0.46"
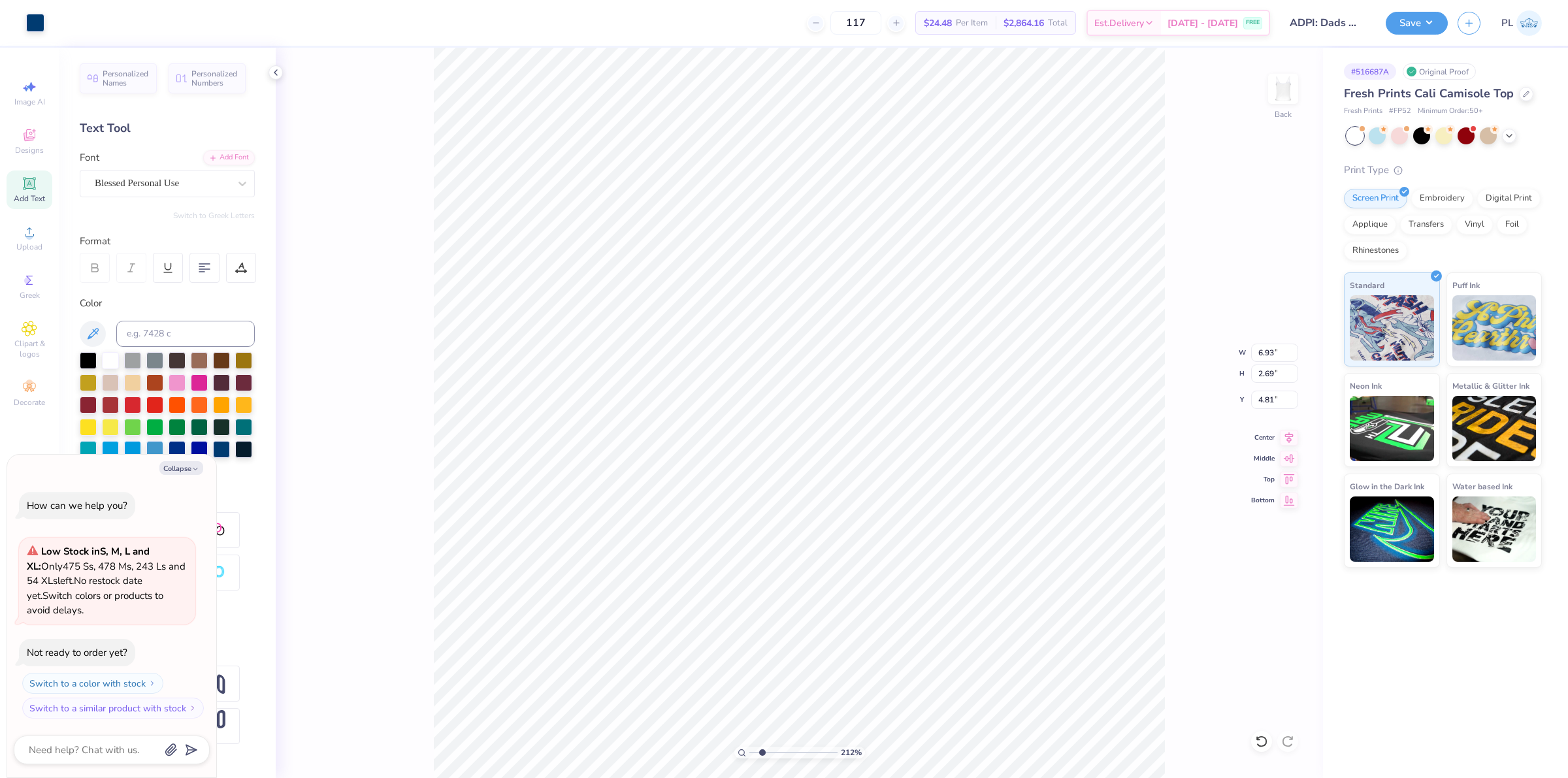
type input "8.19"
type input "2.11779454665502"
type textarea "x"
type input "2.11779454665502"
type textarea "x"
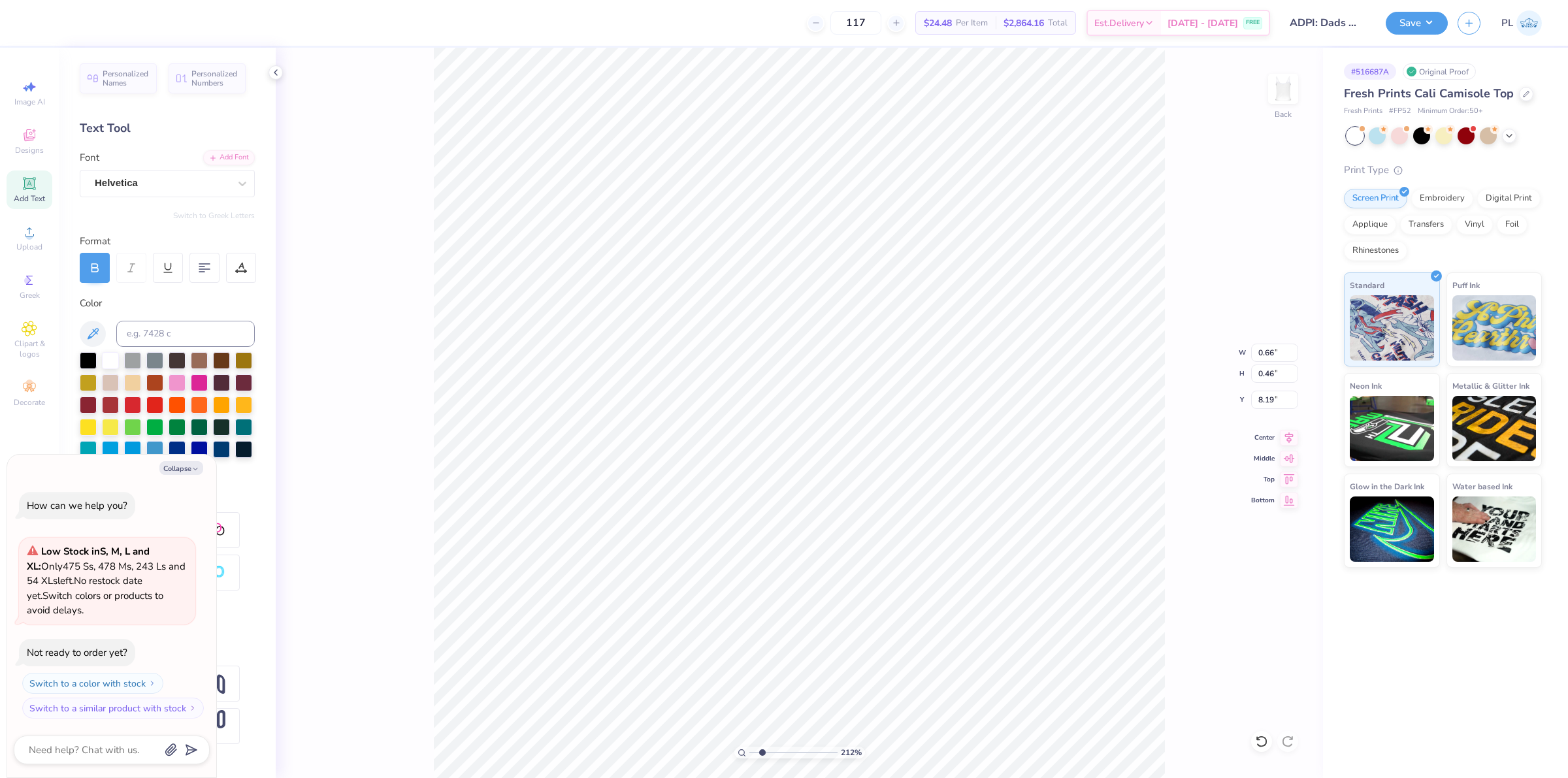
type input "6.91"
type input "2.11779454665502"
type textarea "x"
type input "2.11779454665502"
type textarea "x"
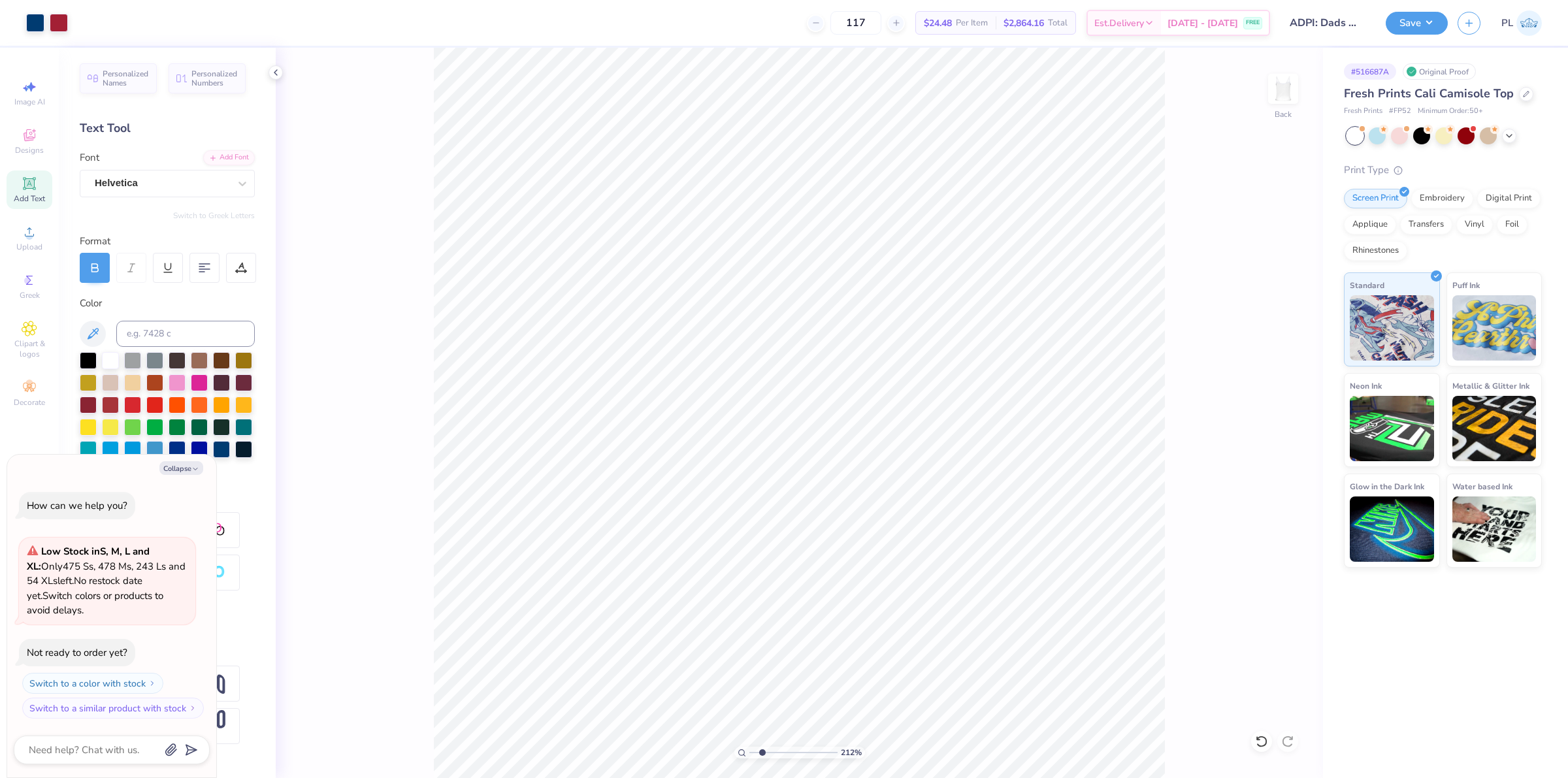
type input "2.11779454665502"
type textarea "x"
type input "1.45526442499465"
type textarea "x"
drag, startPoint x: 1256, startPoint y: 353, endPoint x: 1281, endPoint y: 350, distance: 25.2
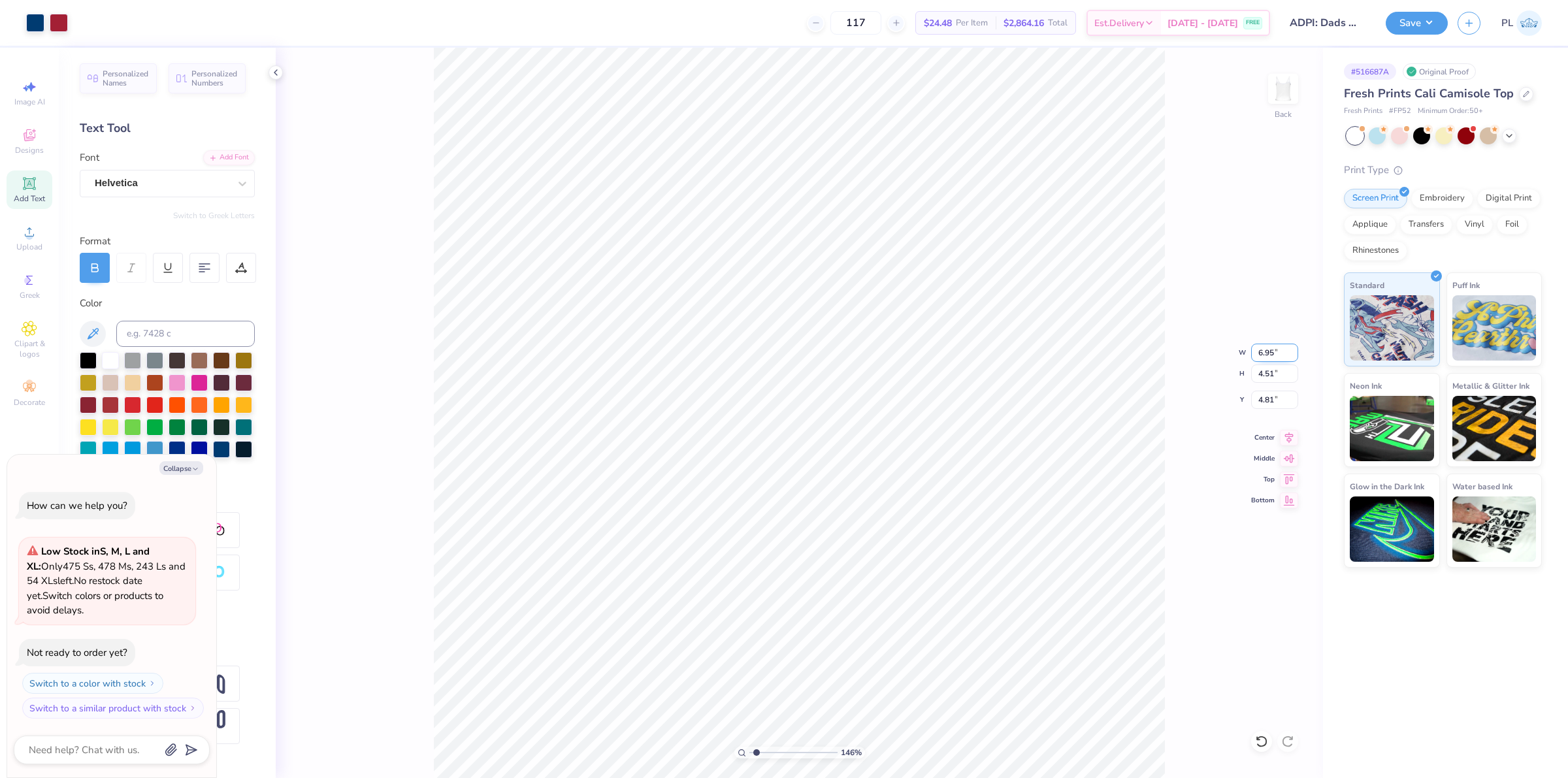
click at [1281, 350] on input "6.95" at bounding box center [1274, 353] width 47 height 19
type input "7"
type input "1.45526442499465"
type textarea "x"
type input "7.00"
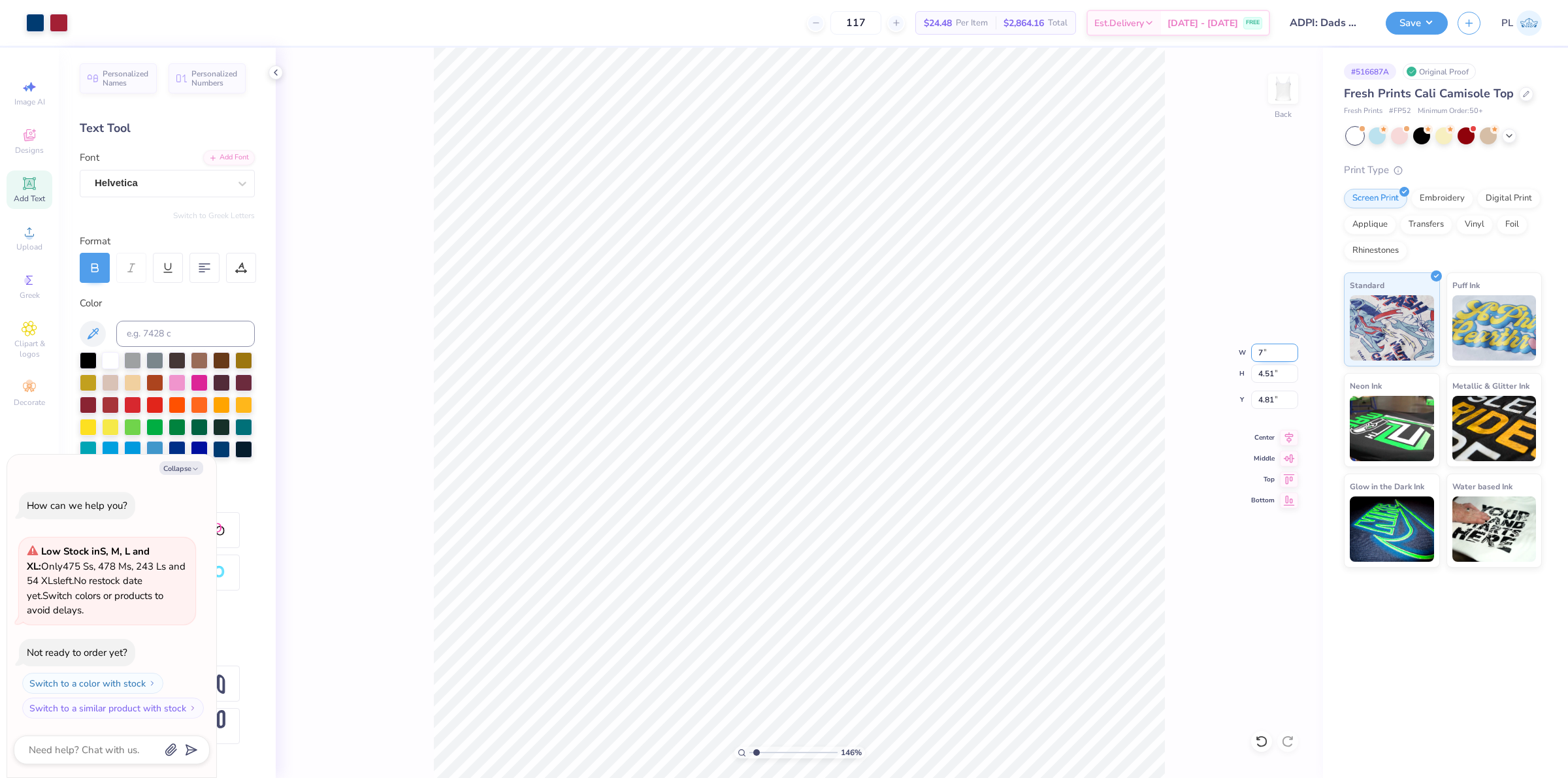
type input "4.54"
drag, startPoint x: 1254, startPoint y: 395, endPoint x: 1282, endPoint y: 393, distance: 28.1
click at [1282, 393] on input "4.80" at bounding box center [1274, 400] width 47 height 19
type input "2"
type input "1.45526442499465"
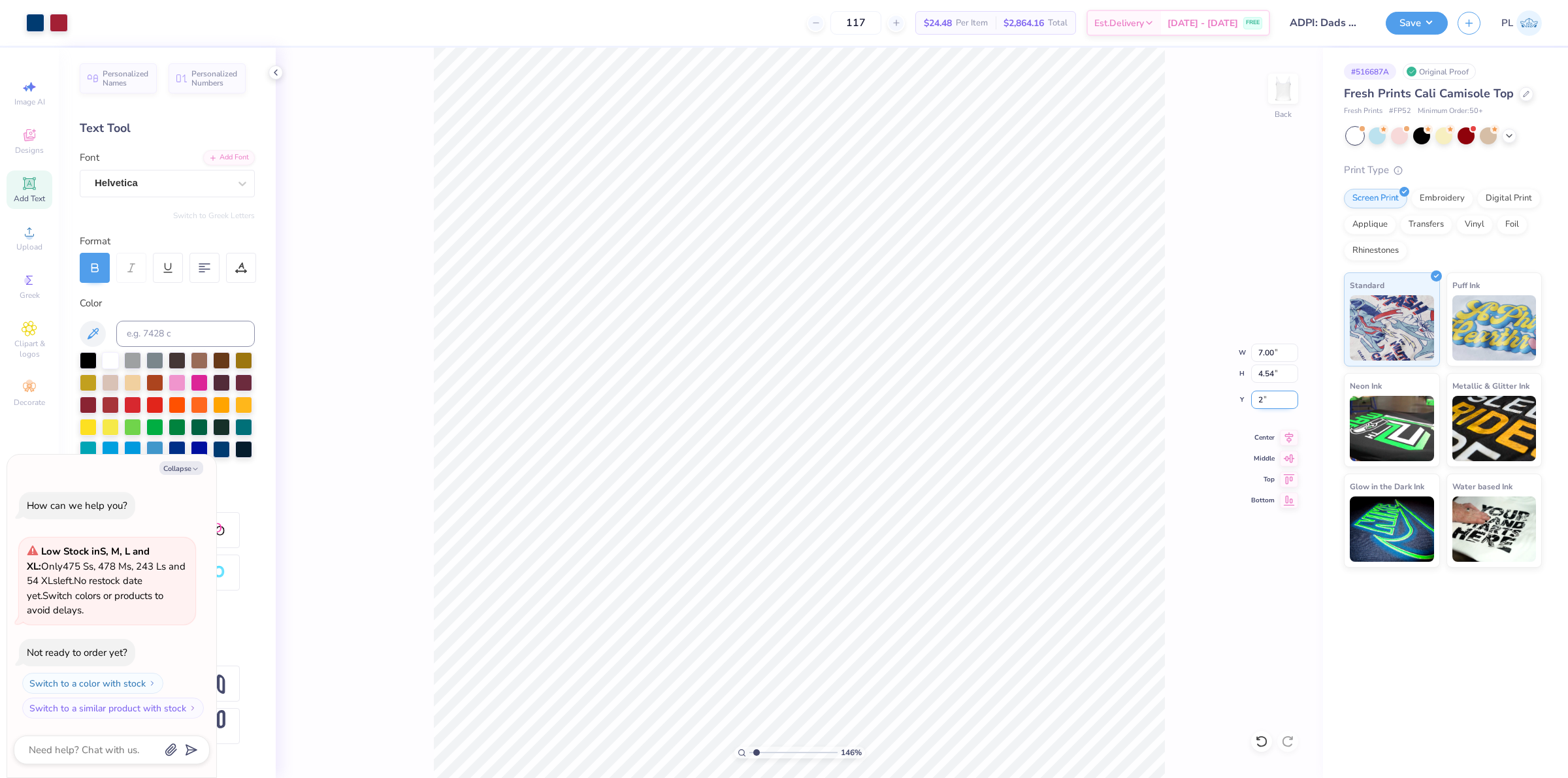
type textarea "x"
type input "2.00"
type input "1.45526442499465"
type textarea "x"
type input "1.45526442499465"
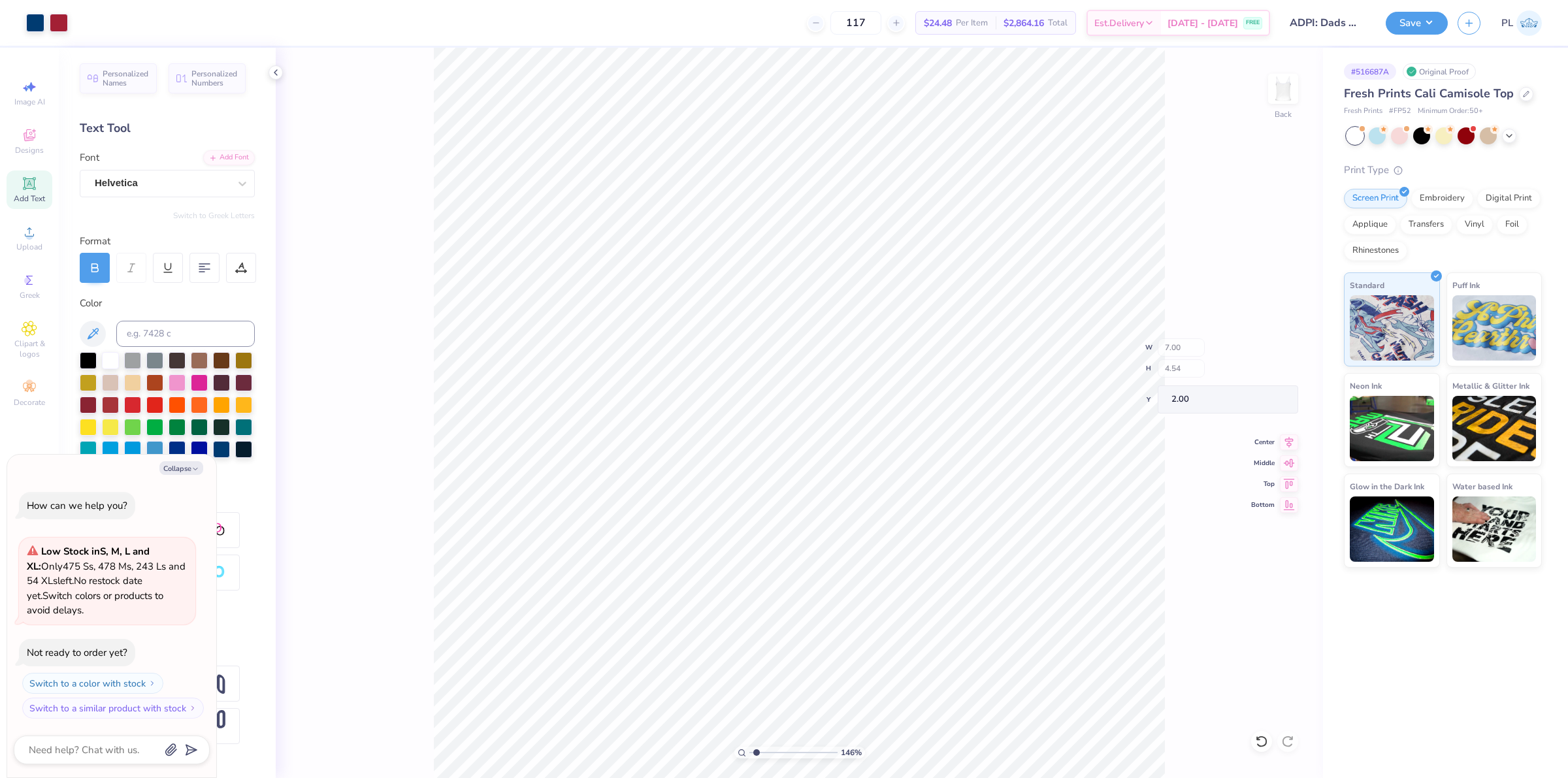
type textarea "x"
type input "1.45526442499465"
type textarea "x"
type input "1"
type textarea "x"
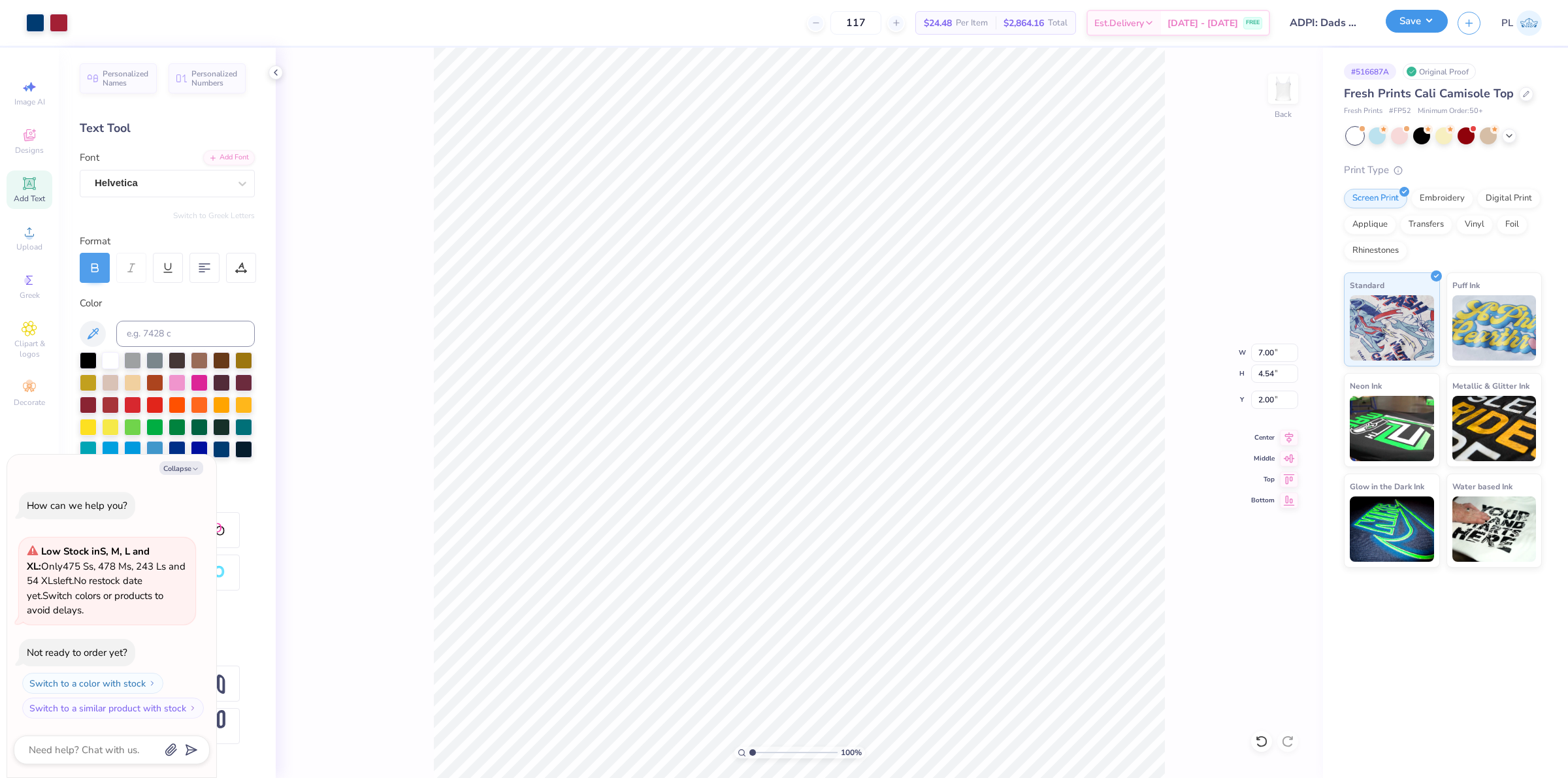
click at [1412, 14] on button "Save" at bounding box center [1417, 21] width 62 height 23
type input "1"
type textarea "x"
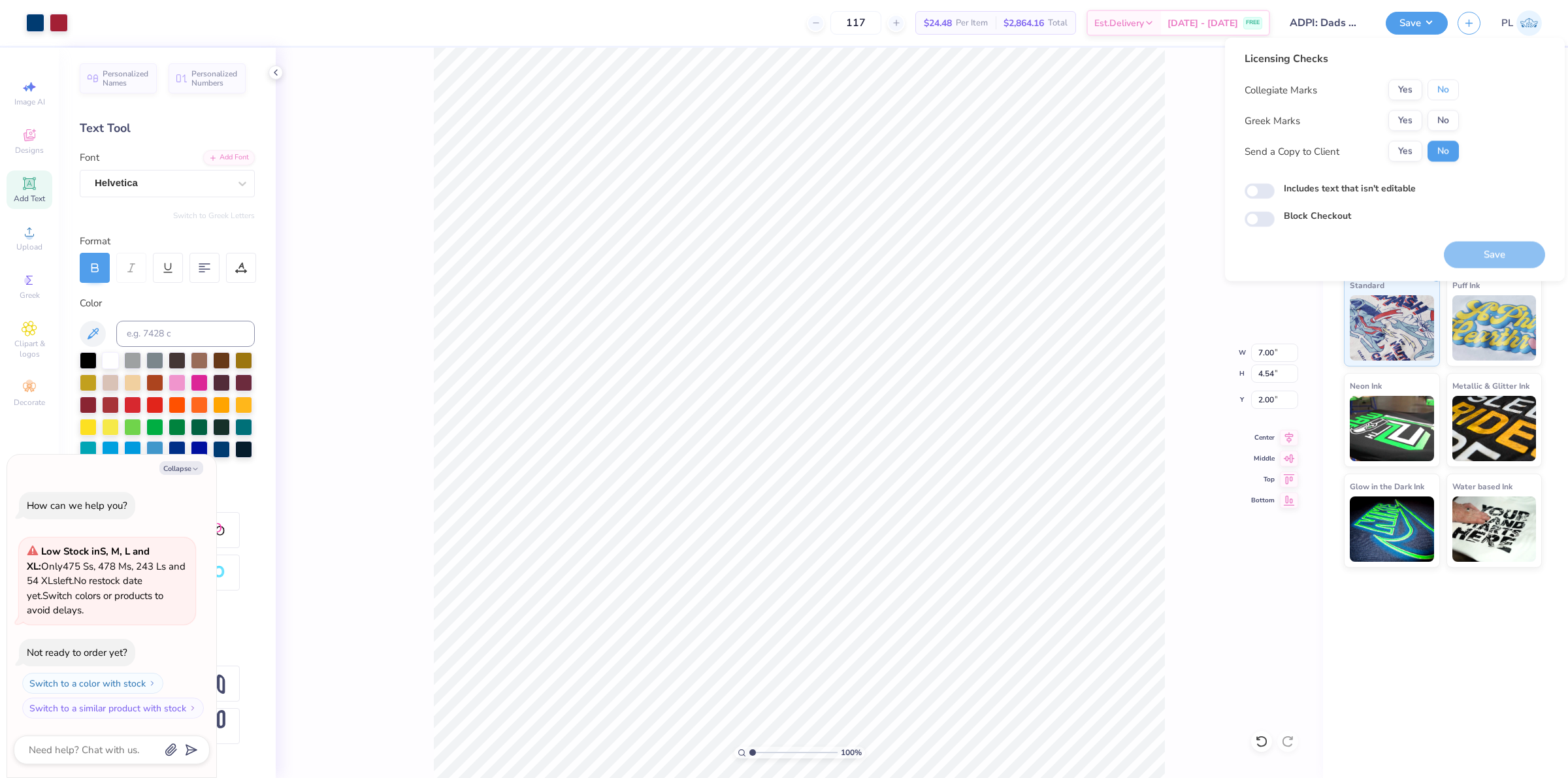
click at [1446, 95] on button "No" at bounding box center [1442, 90] width 31 height 21
click at [1416, 112] on button "Yes" at bounding box center [1405, 121] width 34 height 21
type input "1"
type textarea "x"
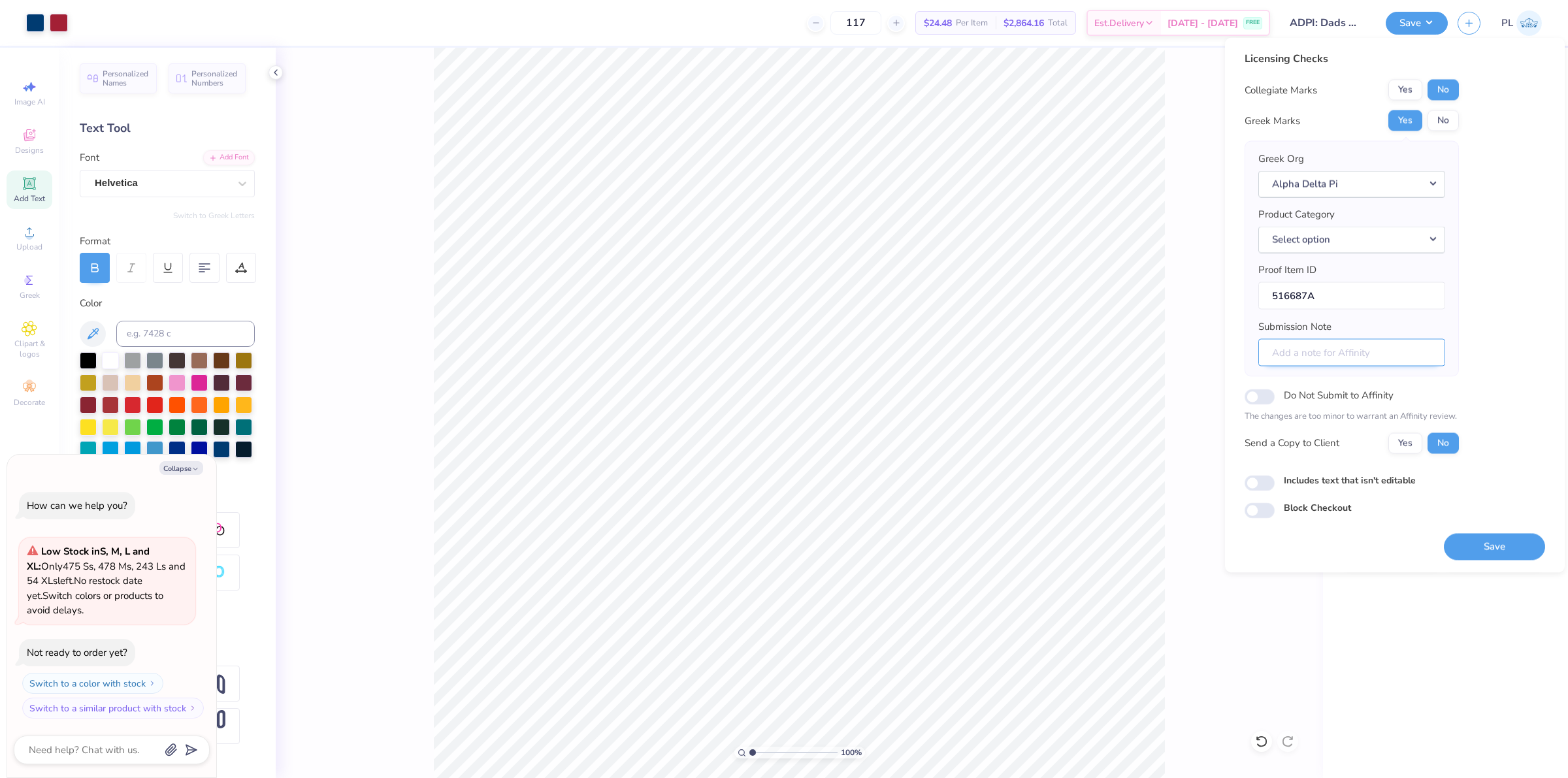
click at [1335, 358] on input "Submission Note" at bounding box center [1351, 353] width 187 height 28
type input "d"
type input "1"
type textarea "x"
type input "df"
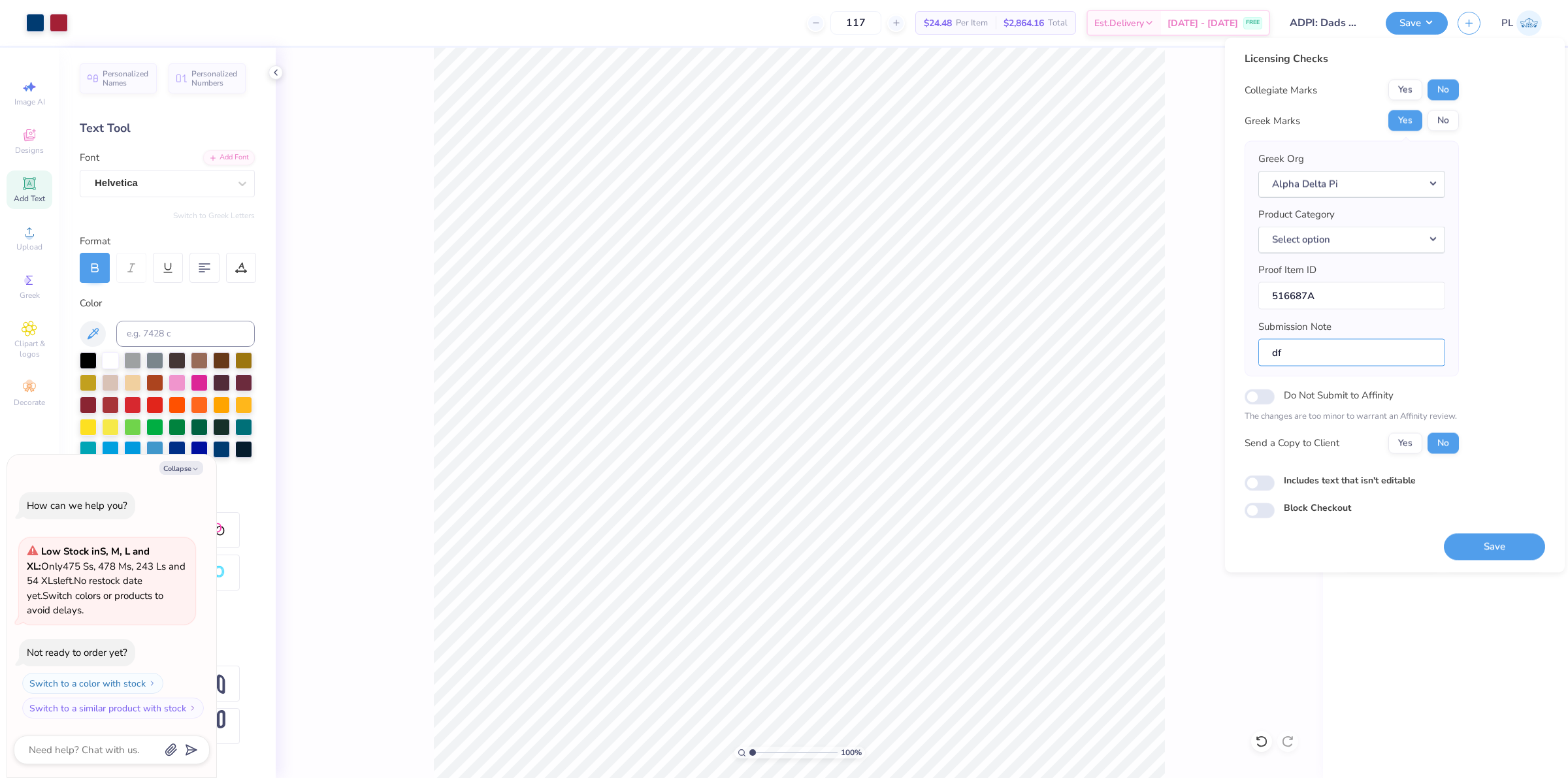
type input "1"
type textarea "x"
type input "d"
type input "1"
type textarea "x"
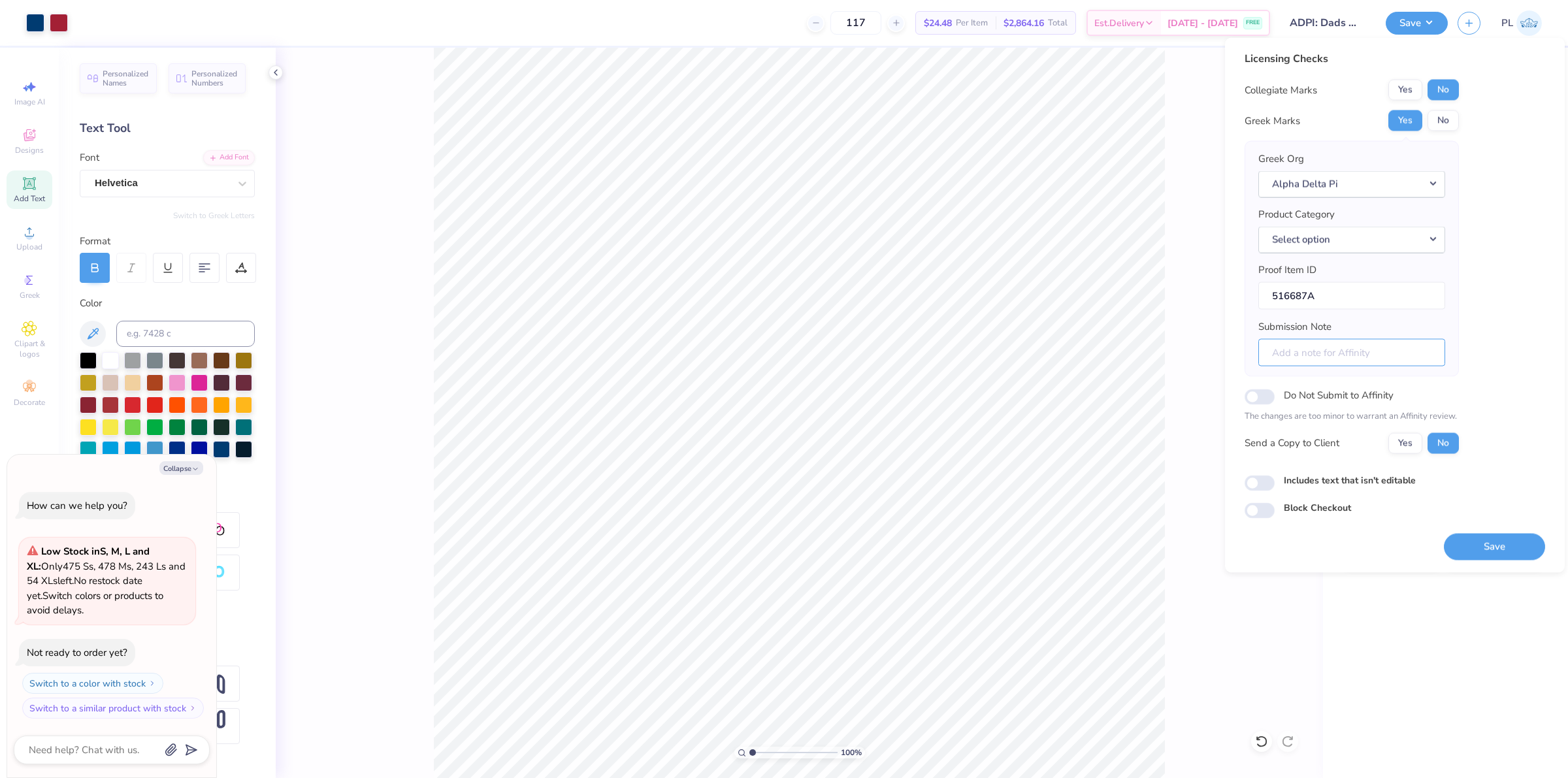
type input "1"
type textarea "x"
type input "d"
type input "1"
type textarea "x"
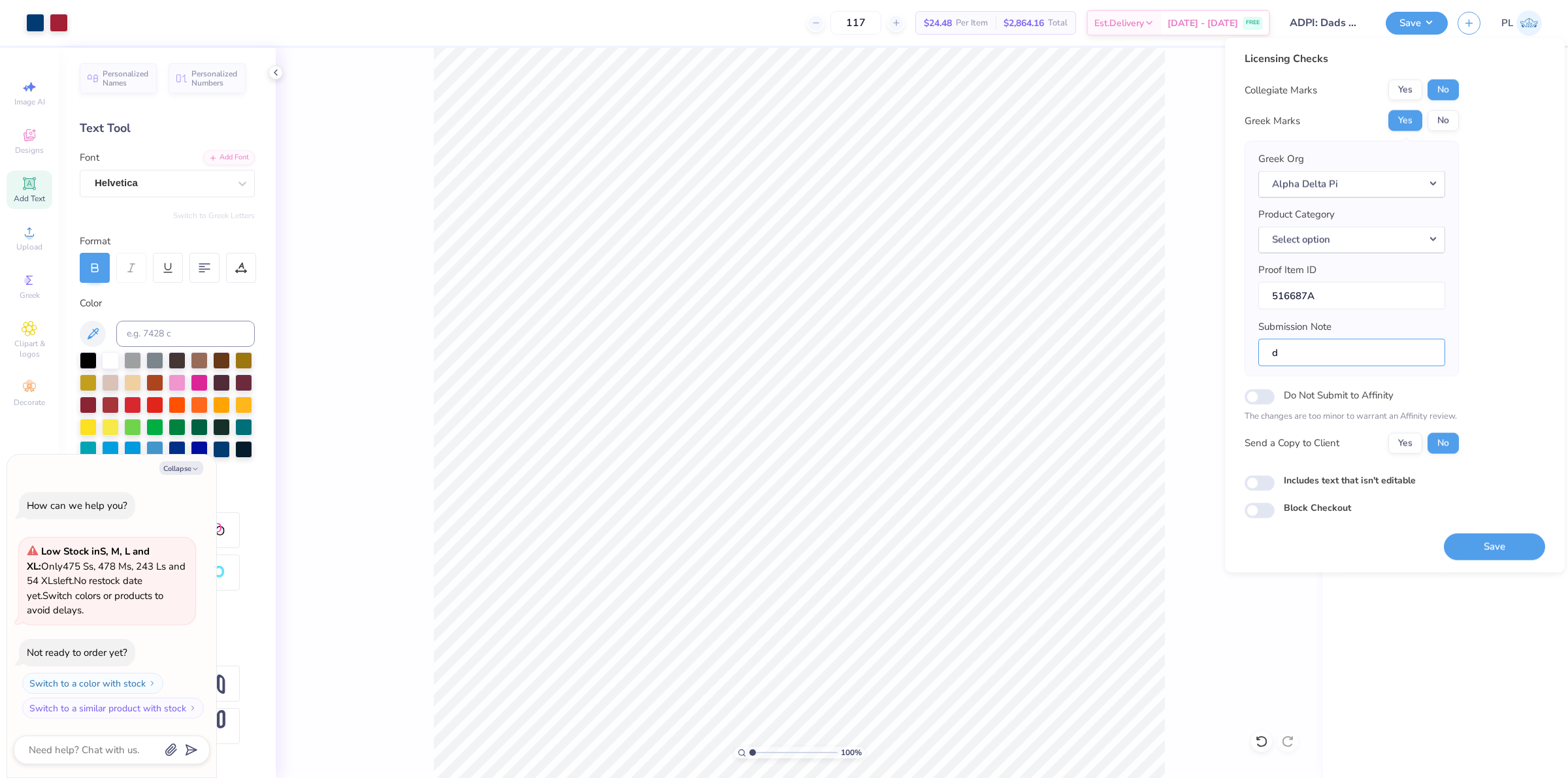
type input "dA"
type input "1"
type textarea "x"
type input "dAD"
type input "1"
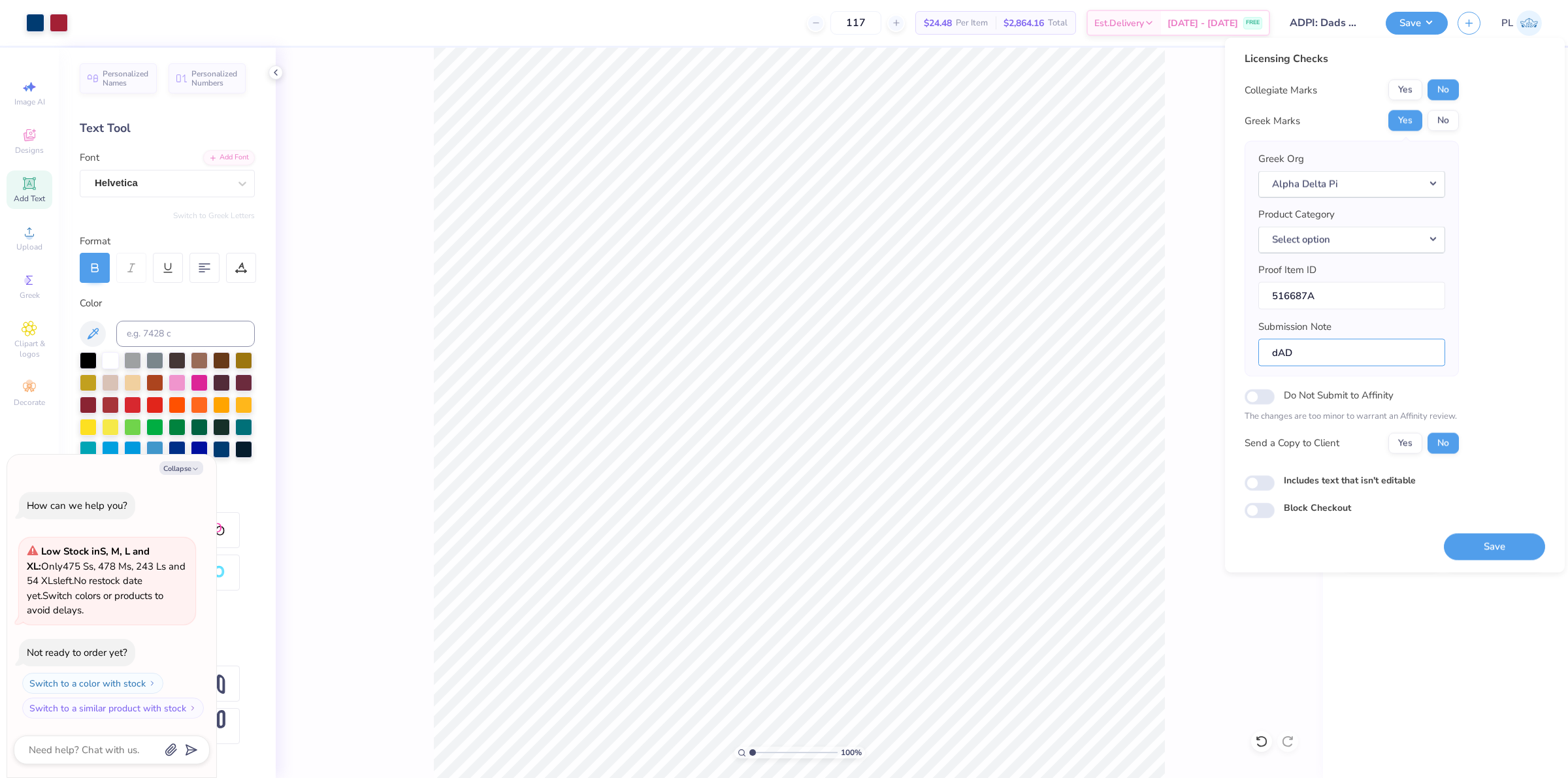
type textarea "x"
type input "dA"
type input "1"
type textarea "x"
type input "d"
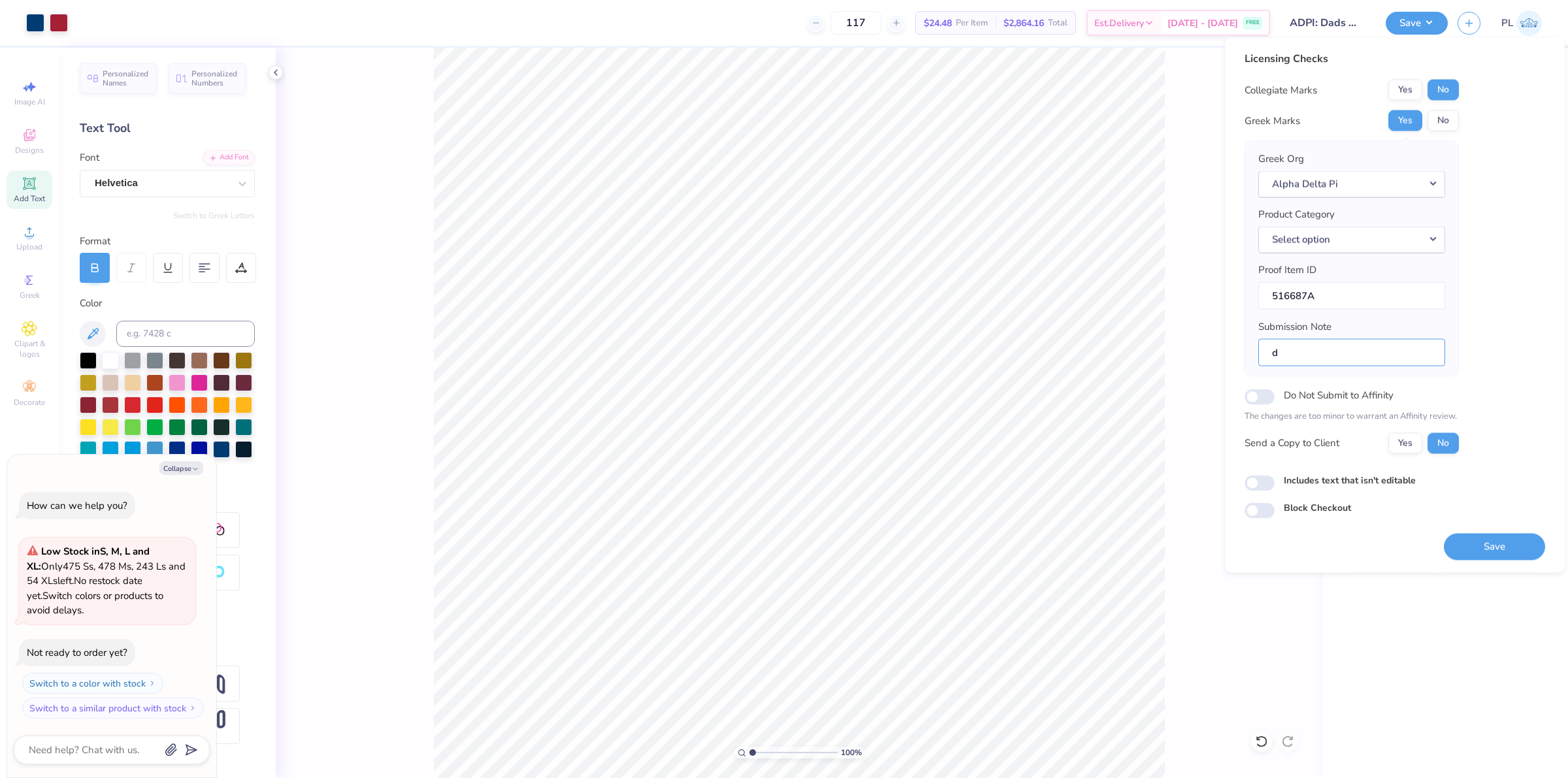
type input "1"
type textarea "x"
type input "1"
type textarea "x"
type input "d"
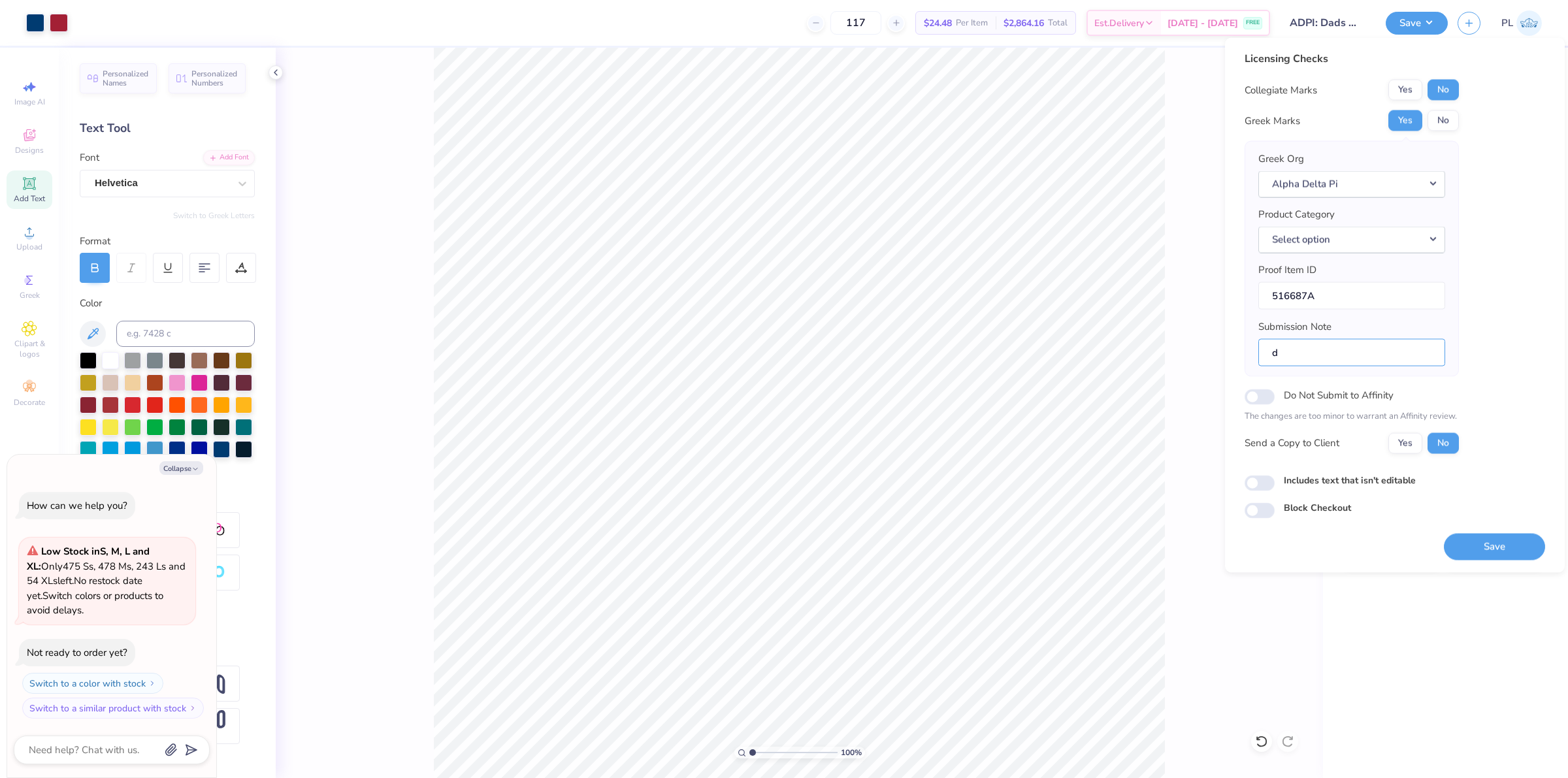
type input "1"
type textarea "x"
type input "1"
type textarea "x"
type input "D"
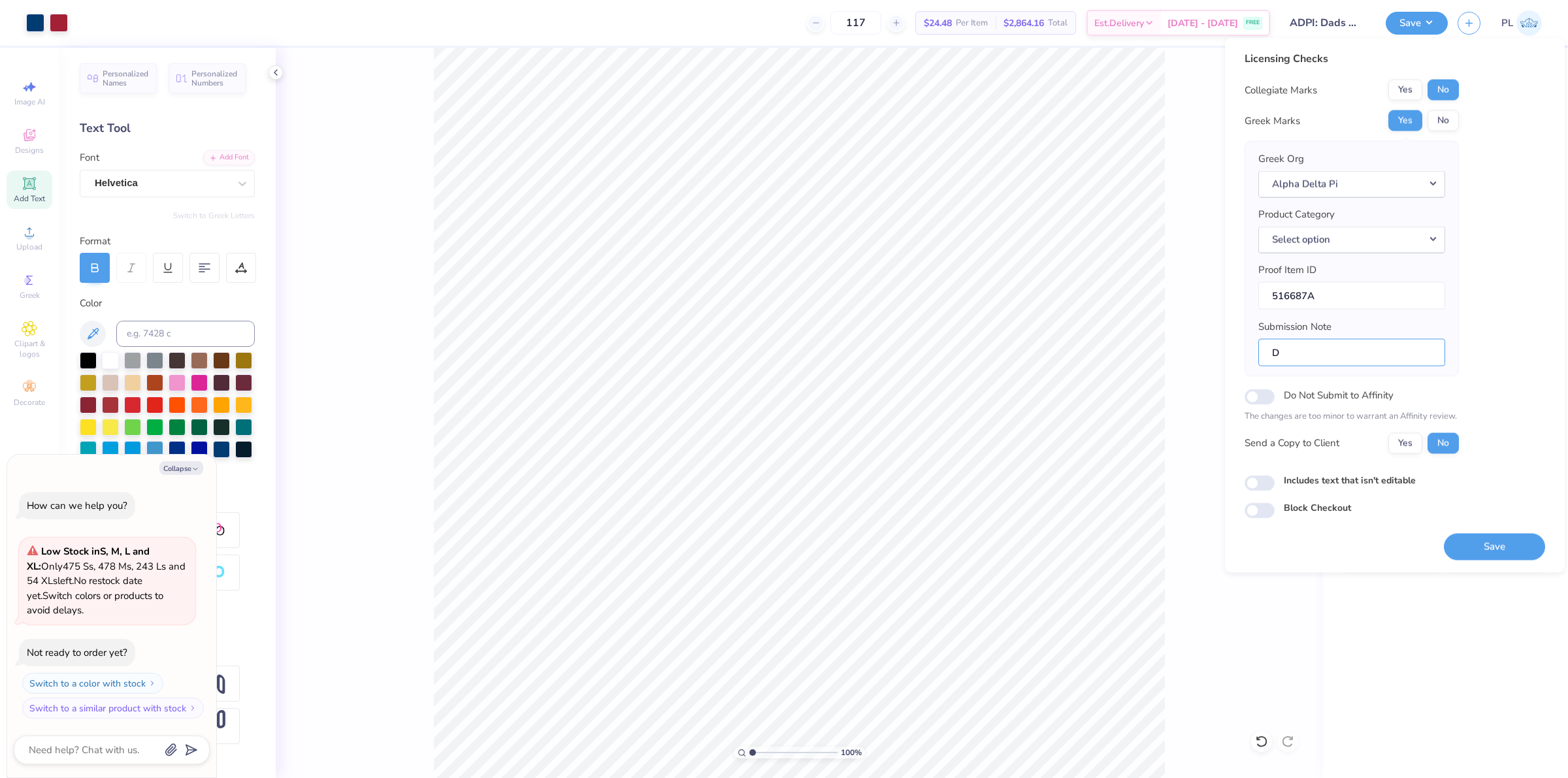
type input "1"
type textarea "x"
type input "DA"
type input "1"
type textarea "x"
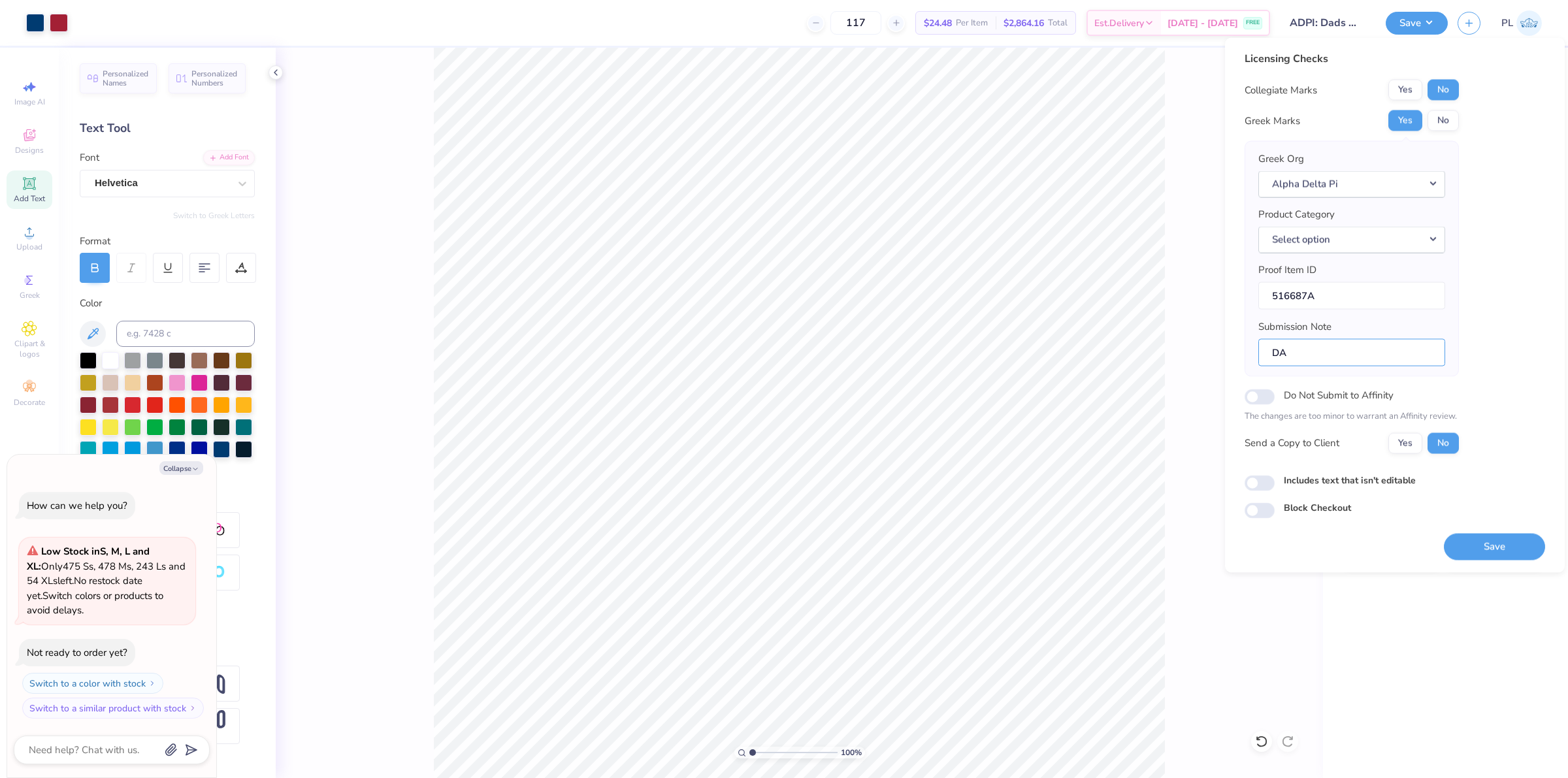
type input "DAS"
type input "1"
type textarea "x"
type input "DA"
type input "1"
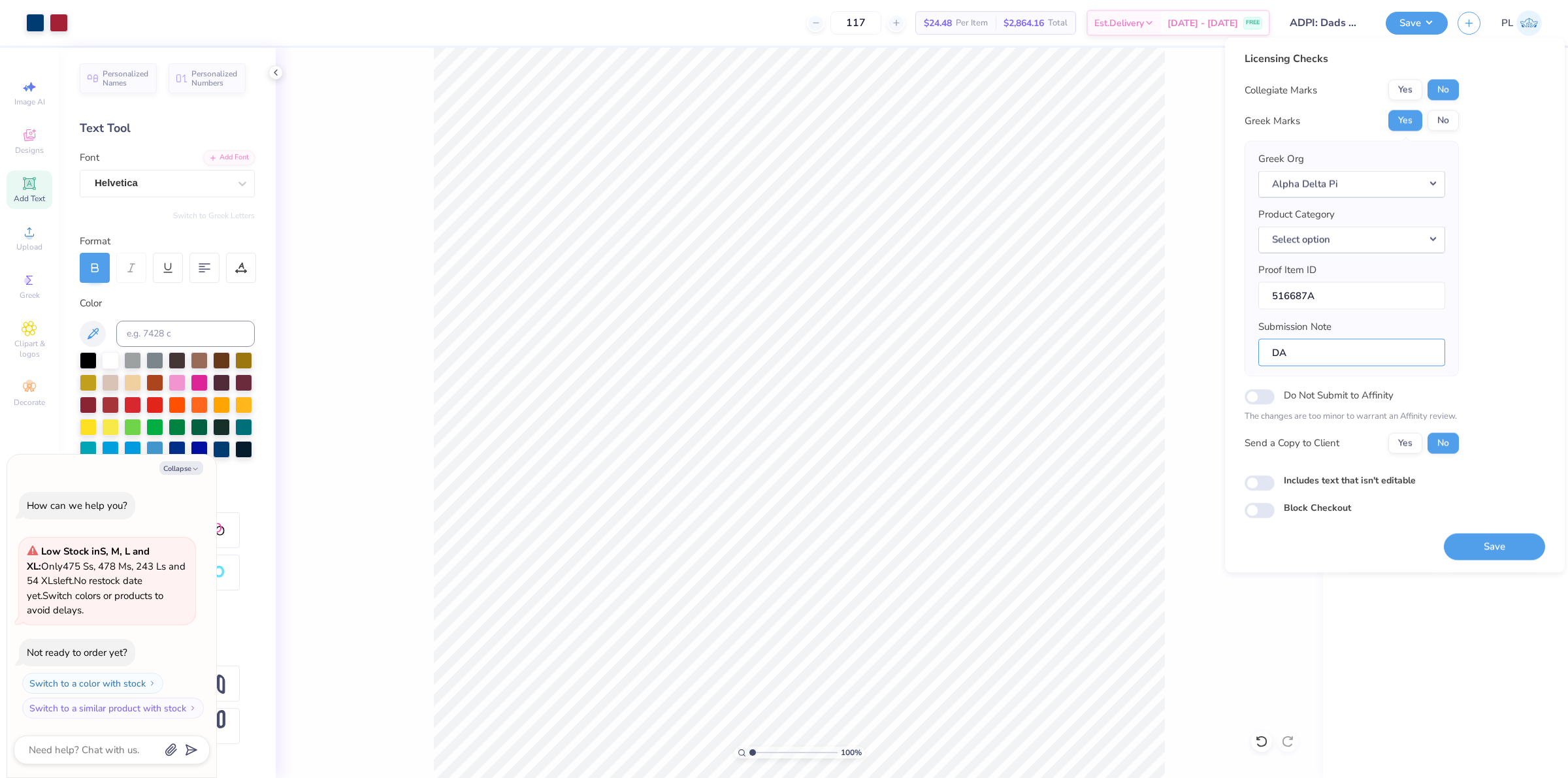
type textarea "x"
type input "DAD"
type input "1"
type textarea "x"
type input "DADS"
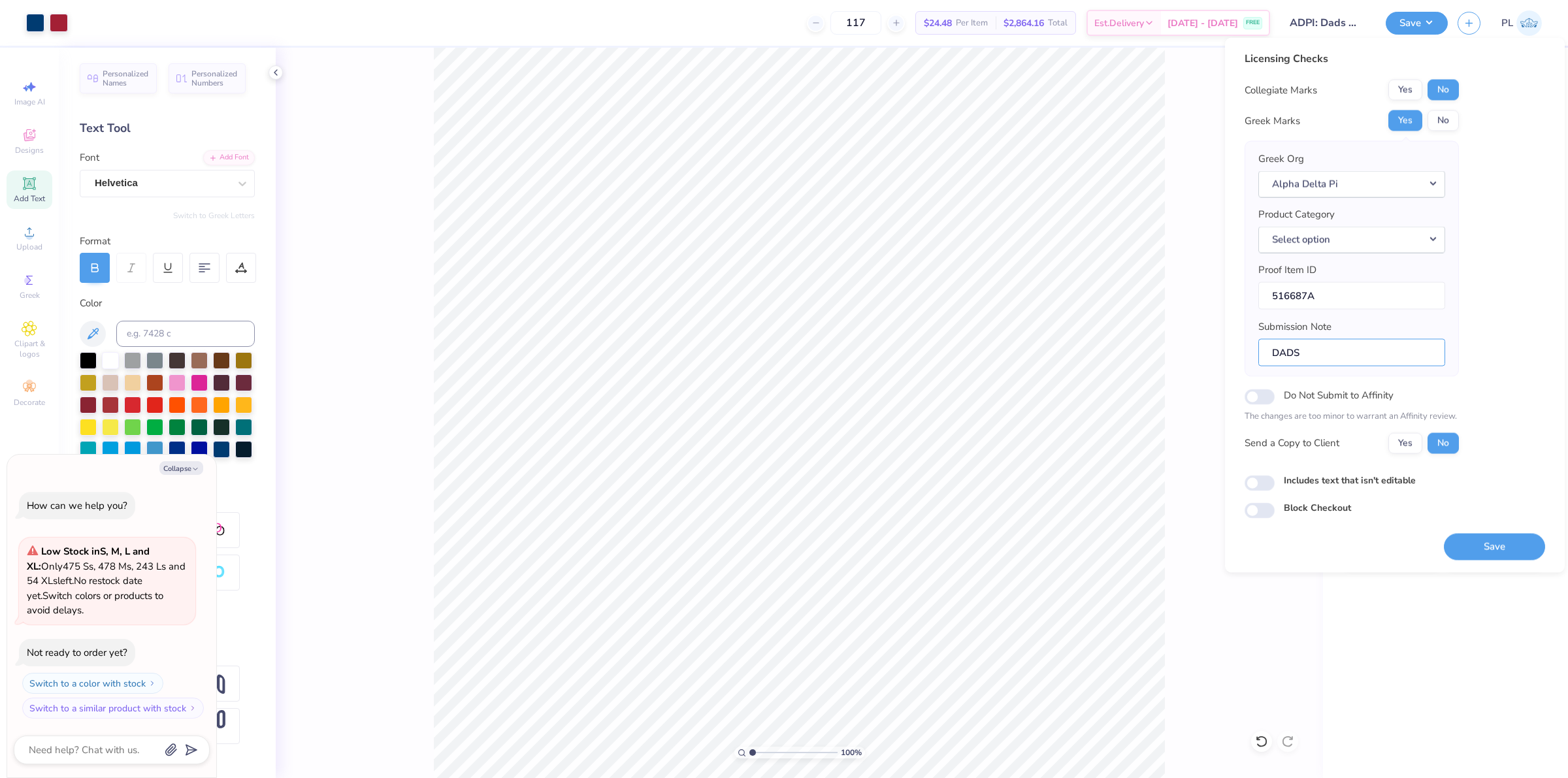
type input "1"
type textarea "x"
type input "DADS"
type input "1"
type textarea "x"
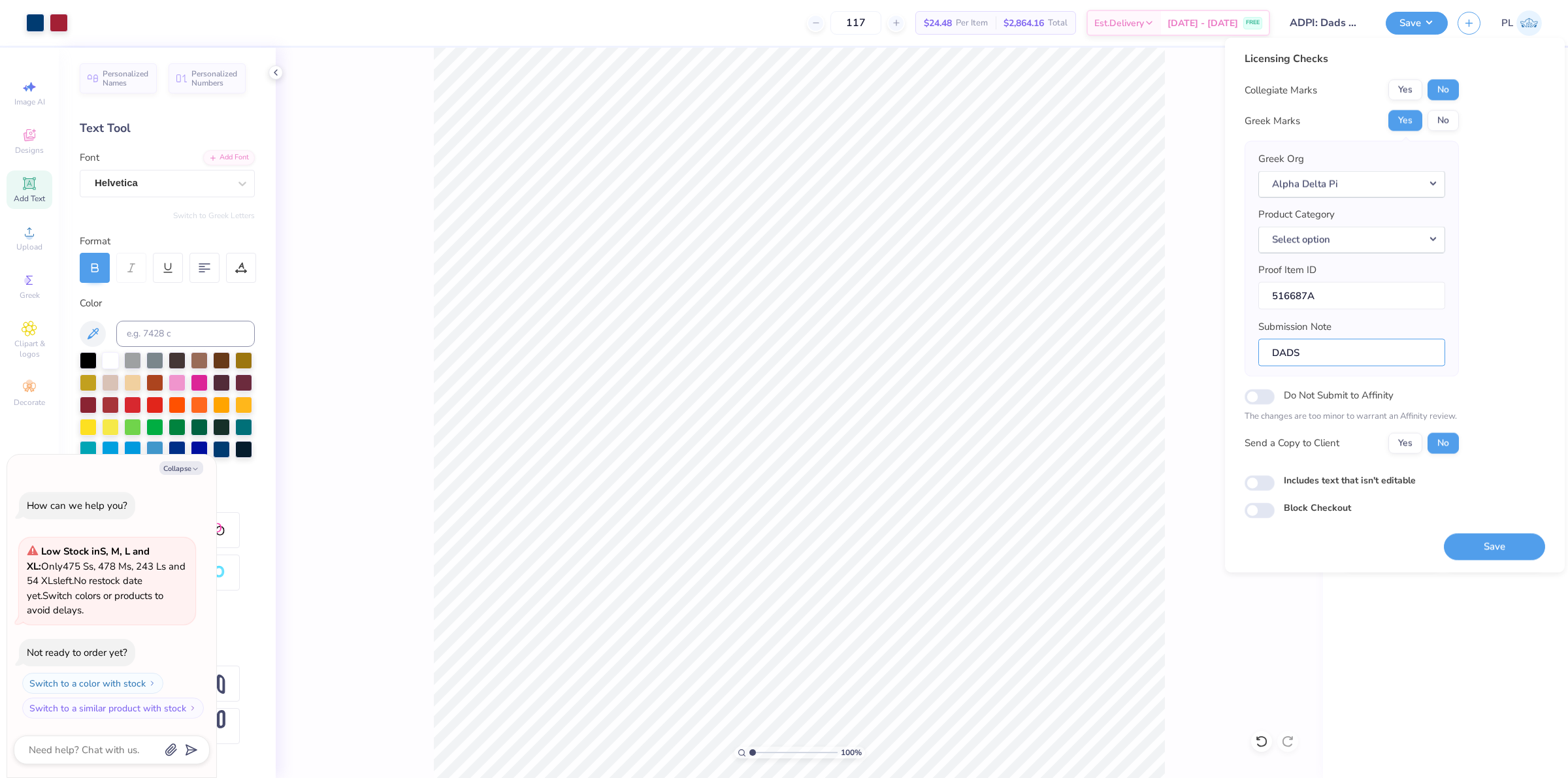
type input "DADS W"
type input "1"
type textarea "x"
type input "DADS WE"
type input "1"
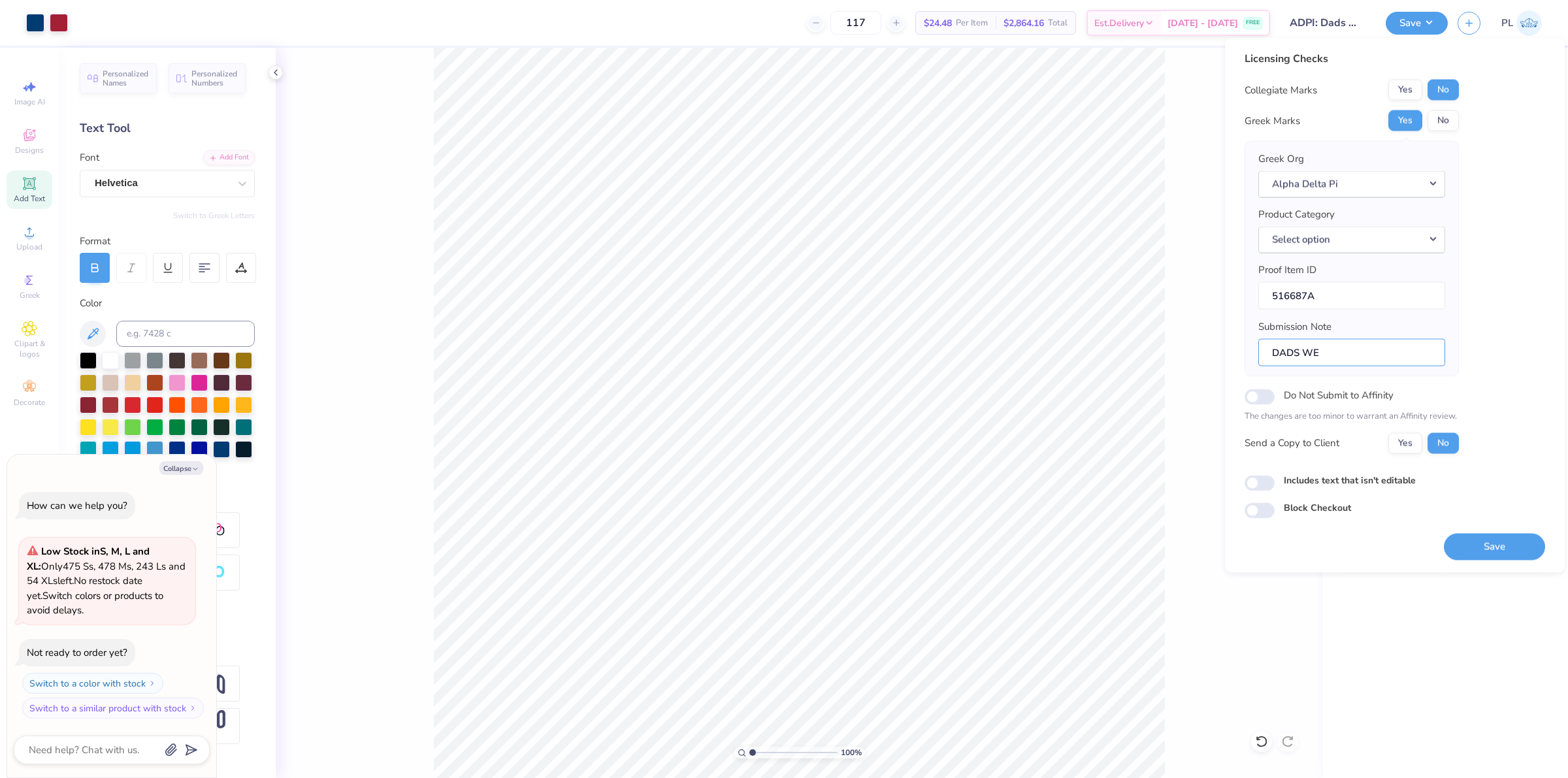
type textarea "x"
type input "DADS WEE"
type input "1"
type textarea "x"
type input "DADS WEEK"
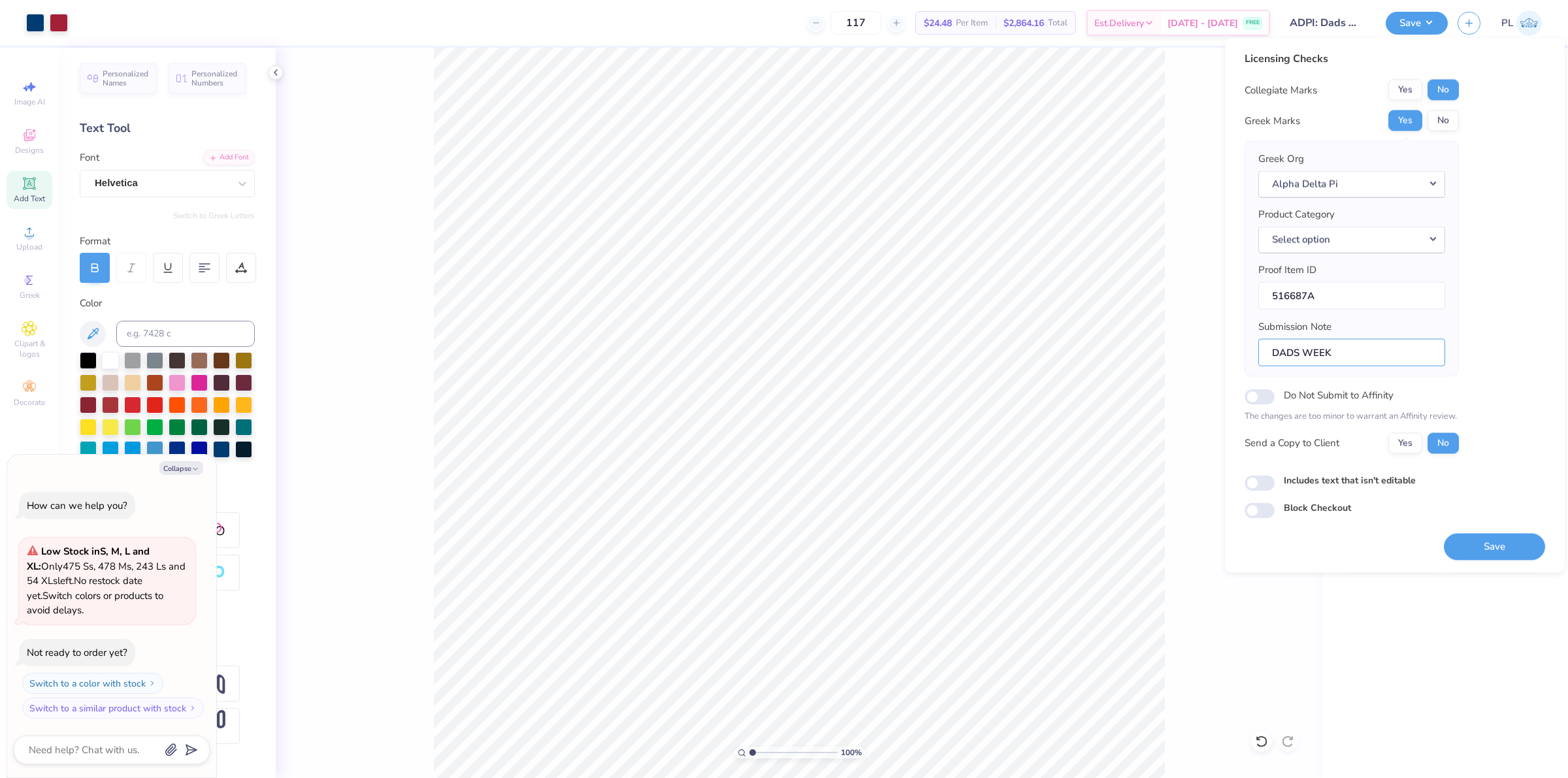
type input "1"
type textarea "x"
type input "DADS WEEKE"
type input "1"
type textarea "x"
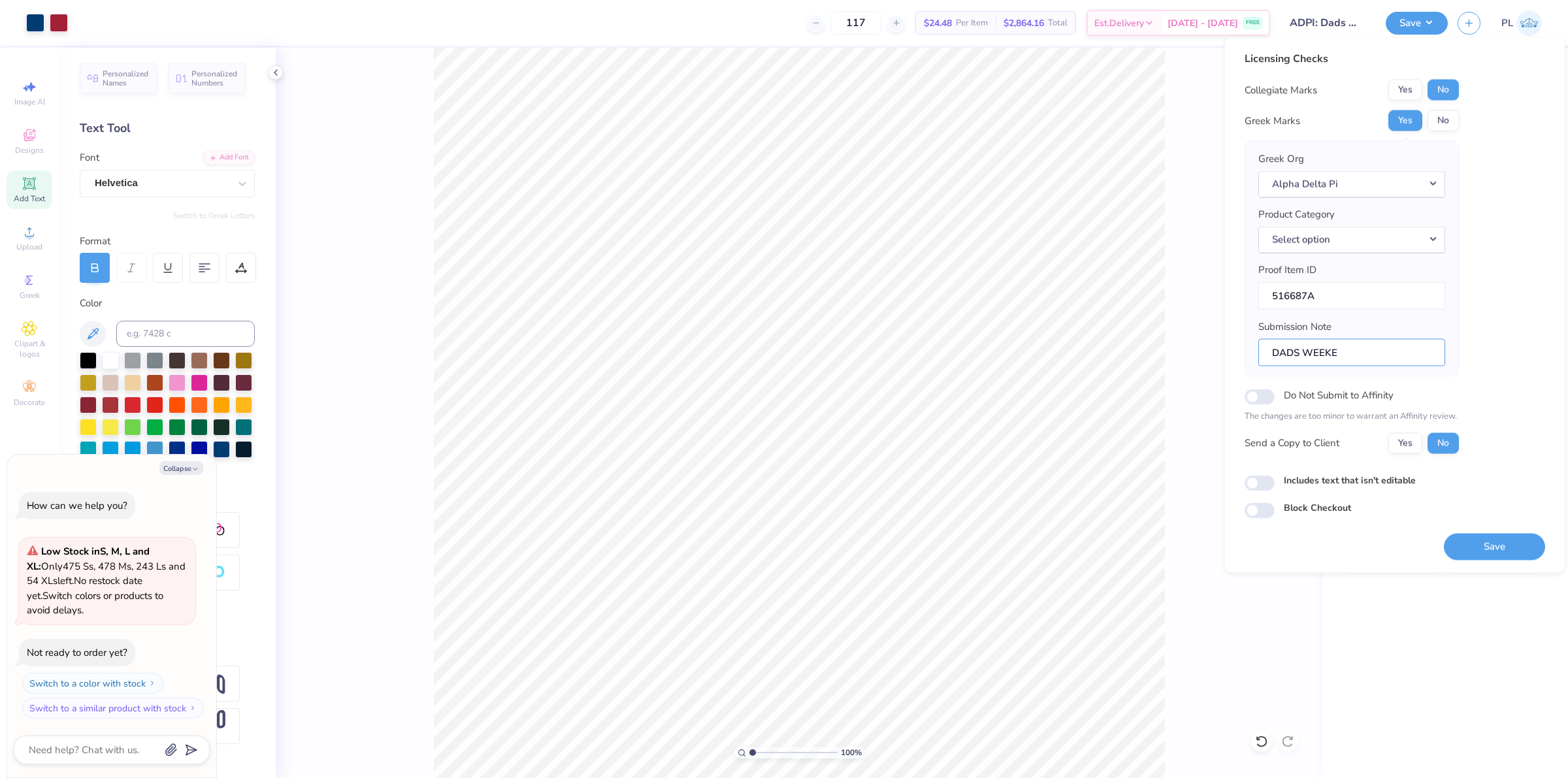
type input "DADS WEEKEN"
type input "1"
type textarea "x"
type input "DADS WEEKEND"
type input "1"
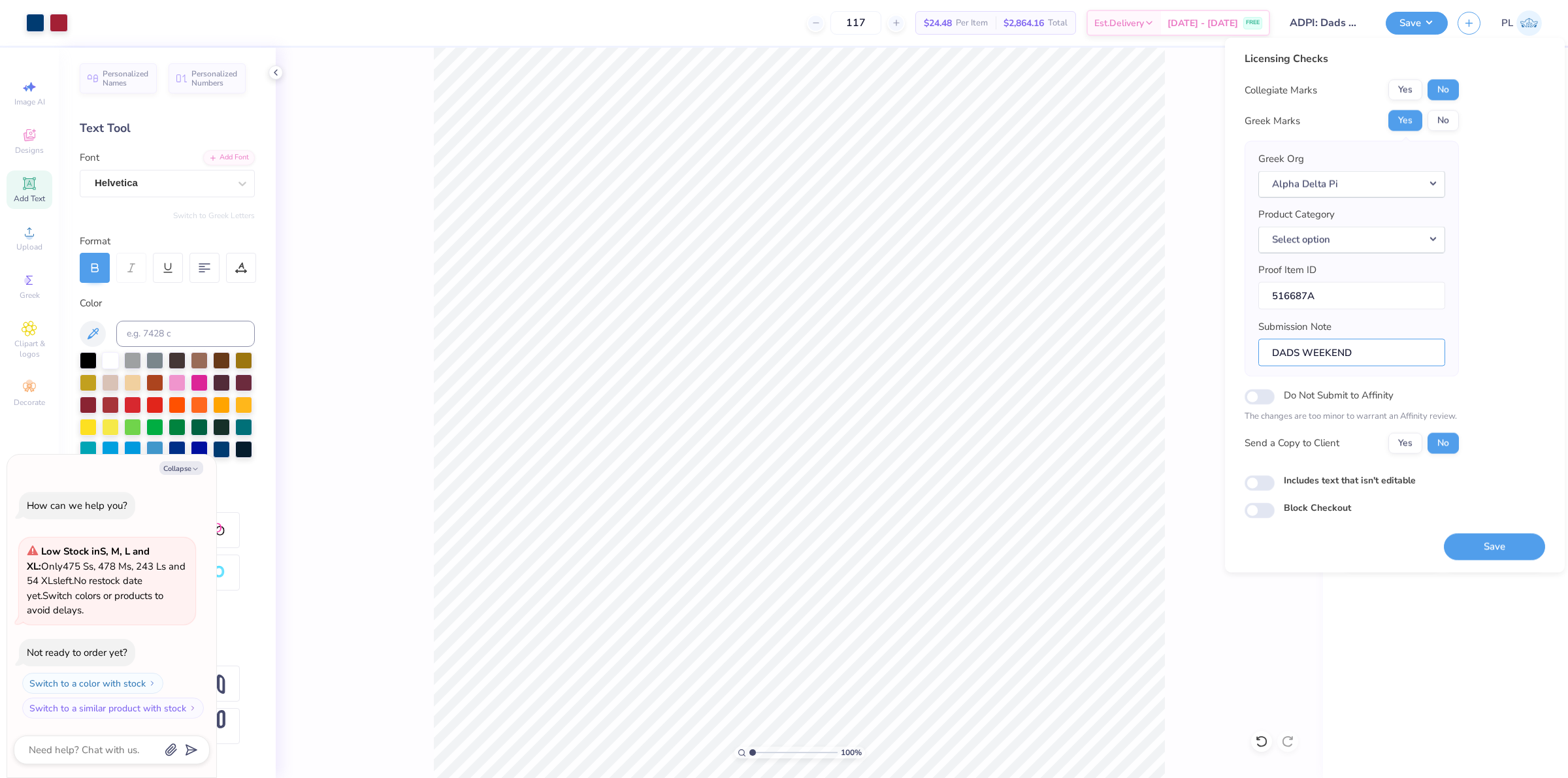
type textarea "x"
type input "DADS WEEKEND,"
type input "1"
type textarea "x"
type input "DADS WEEKEND,"
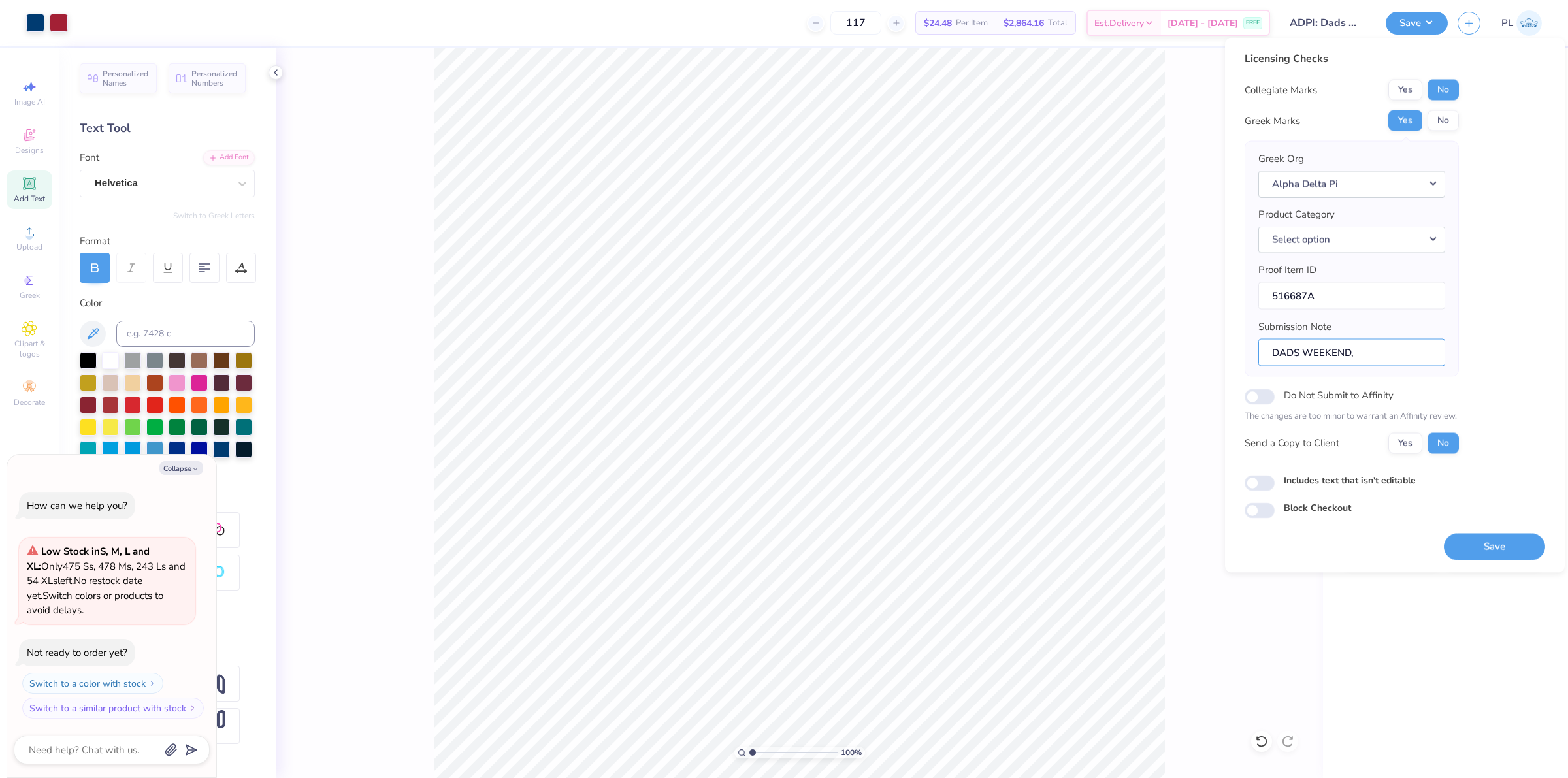
type input "1"
type textarea "x"
type input "DADS WEEKEND, E"
type input "1"
type textarea "x"
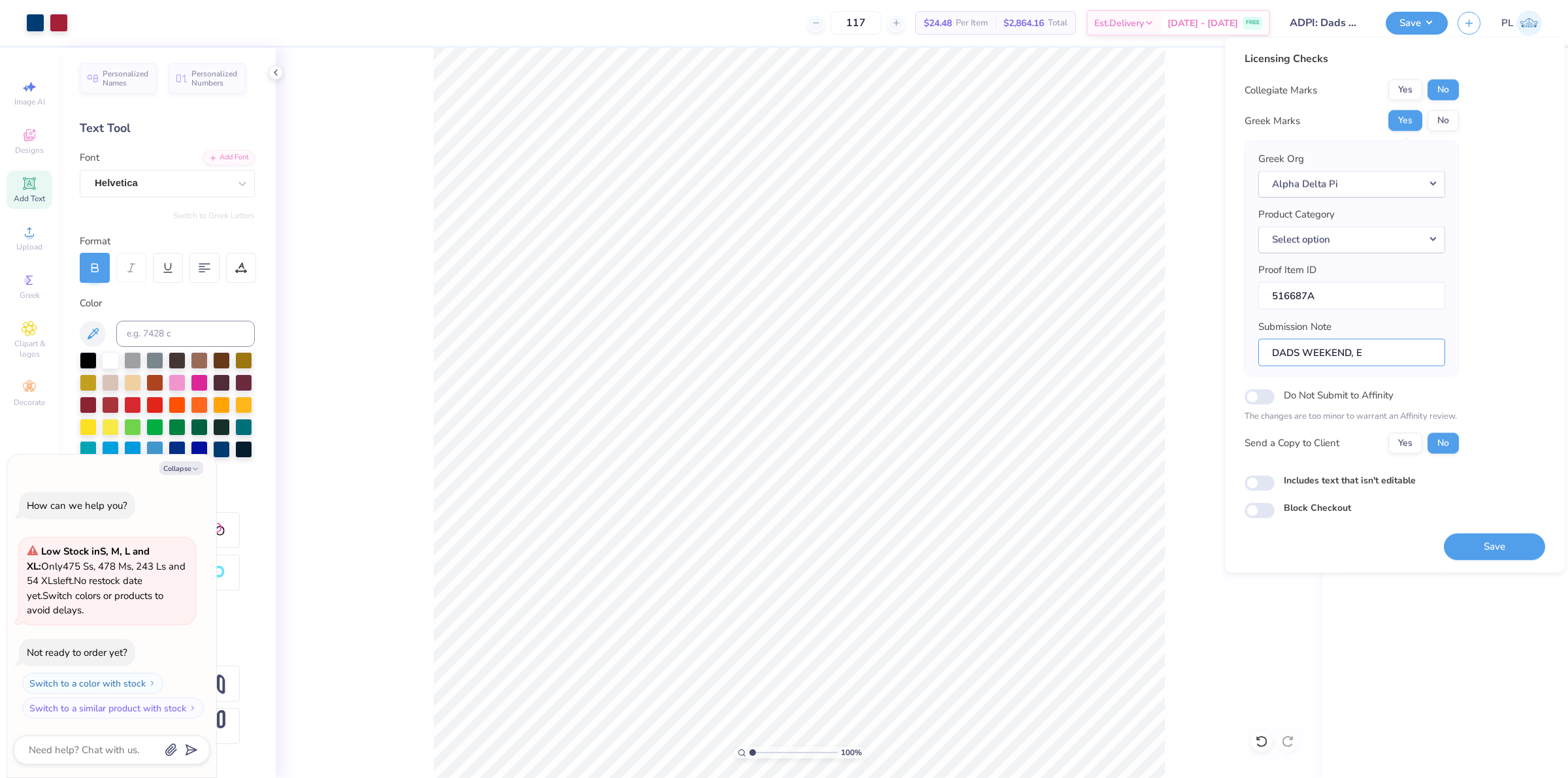
type input "DADS WEEKEND, ET"
type input "1"
type textarea "x"
type input "DADS WEEKEND, ETA"
type input "1"
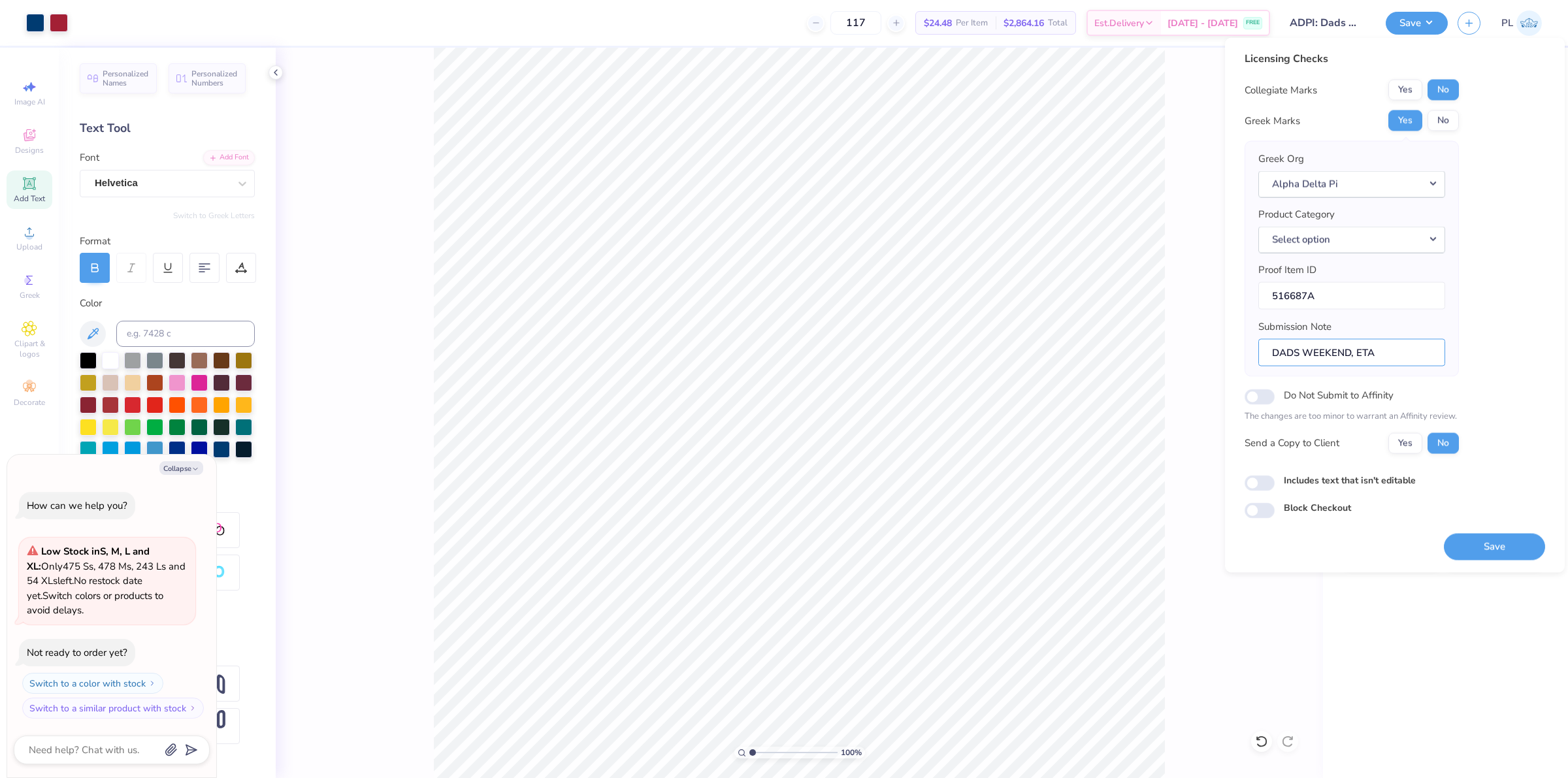
type textarea "x"
type input "DADS WEEKEND, ETA"
type input "1"
type textarea "x"
type input "DADS WEEKEND, ETA R"
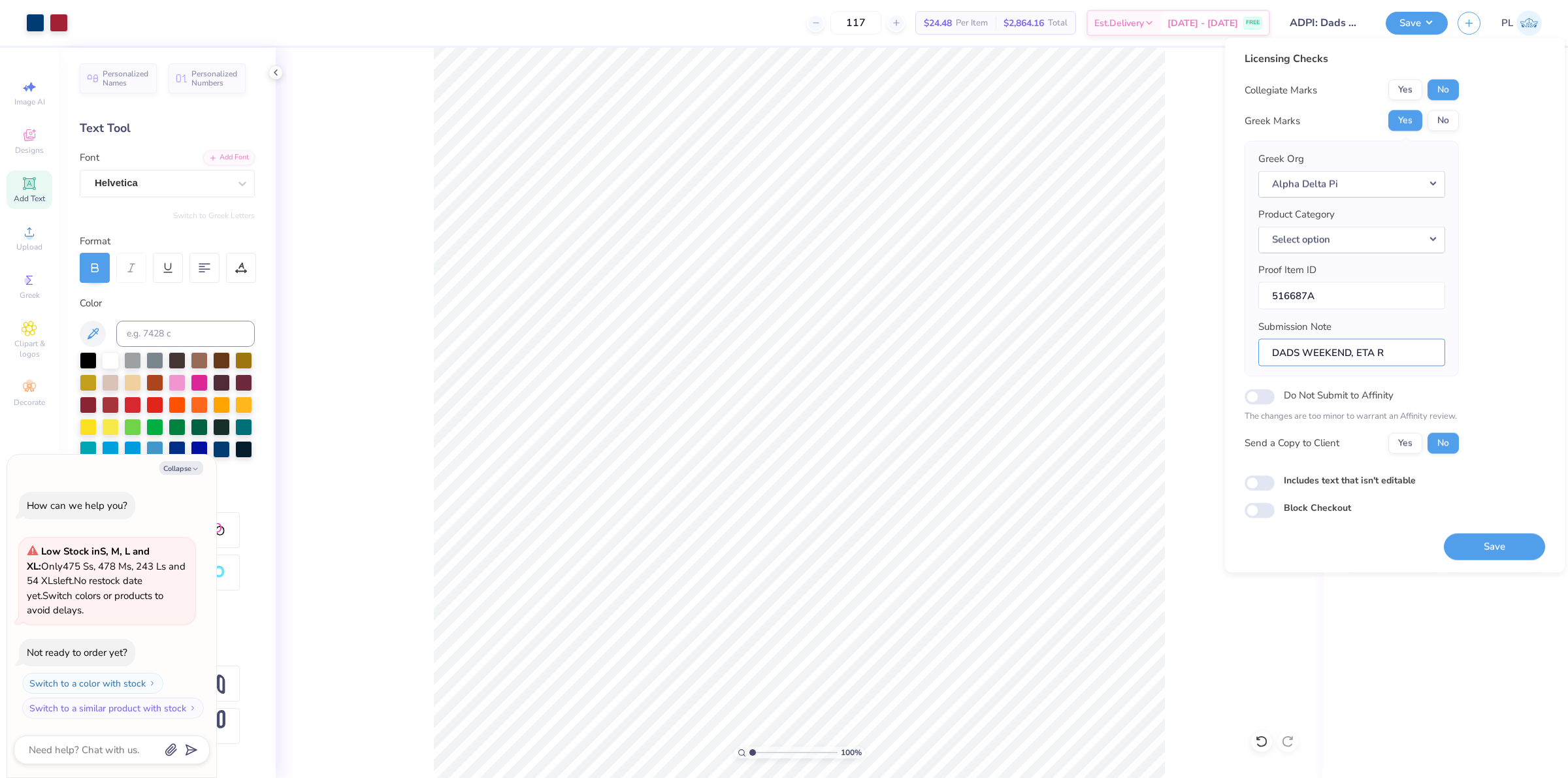
type input "1"
type textarea "x"
type input "DADS WEEKEND, ETA RH"
type input "1"
type textarea "x"
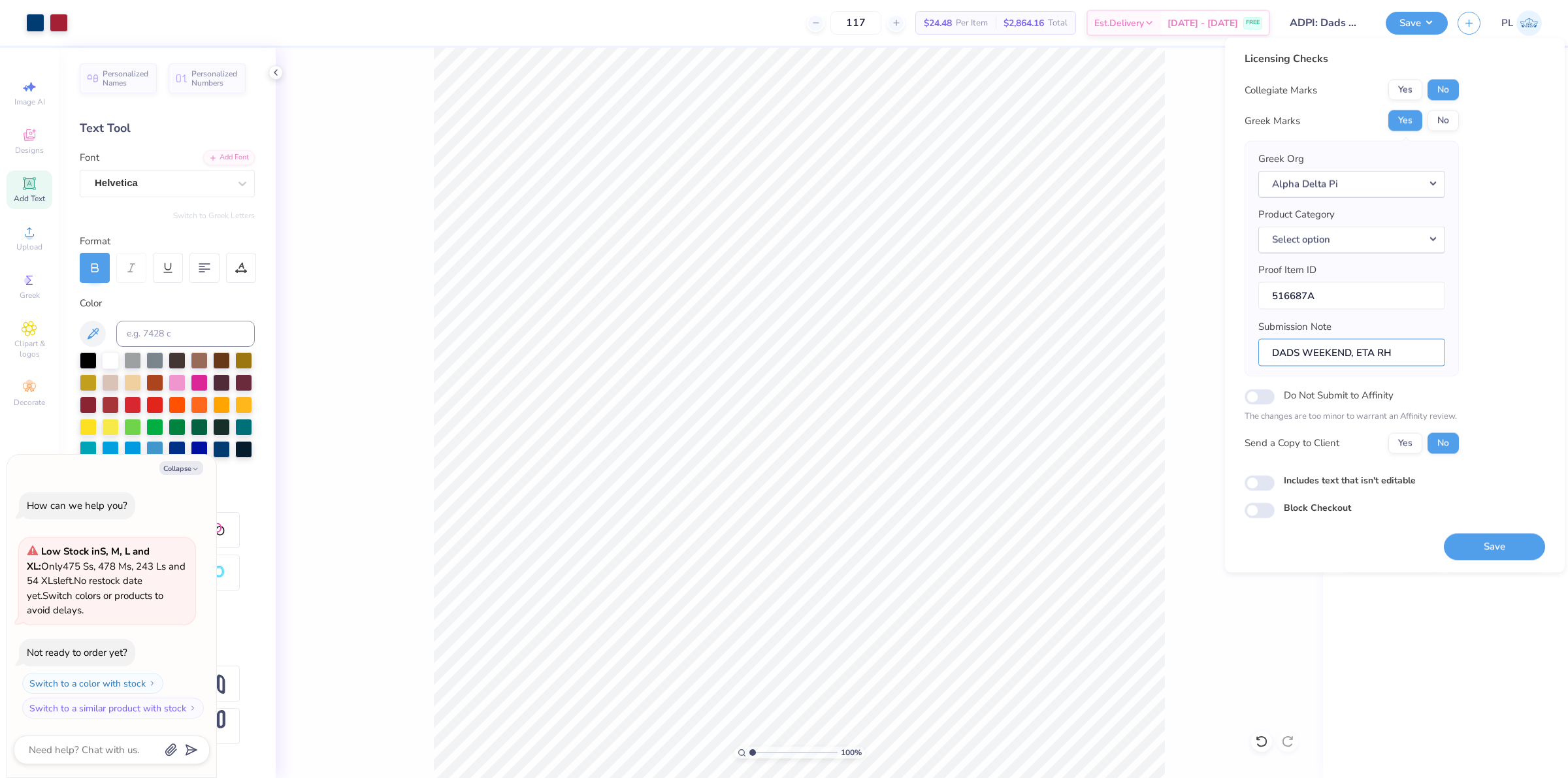
type input "DADS WEEKEND, ETA RHO"
type input "1"
type textarea "x"
type input "DADS WEEKEND, ETA RHO"
click at [1307, 248] on button "Select option" at bounding box center [1351, 240] width 187 height 27
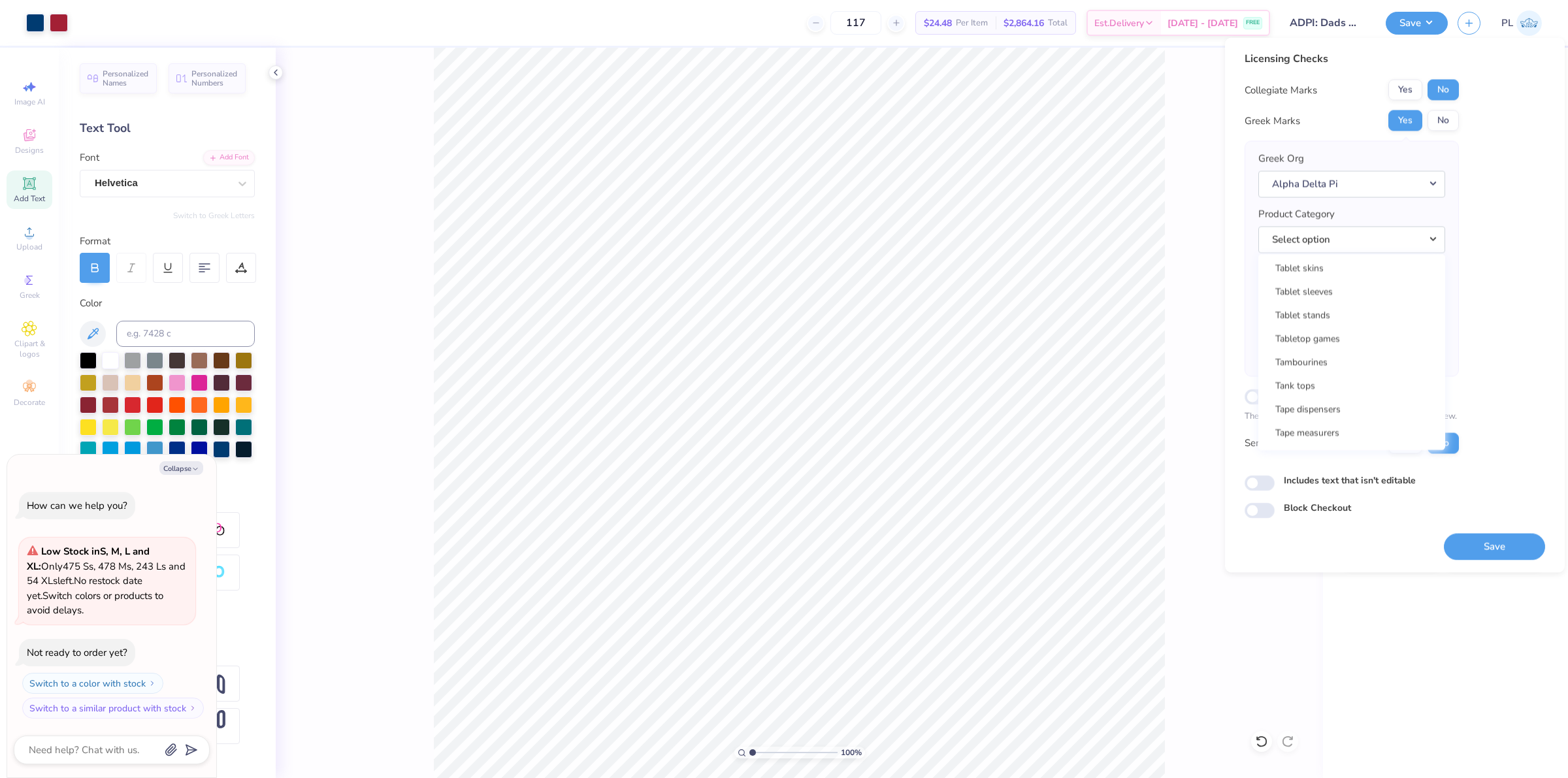
scroll to position [21064, 0]
click at [1330, 334] on link "Tank tops" at bounding box center [1351, 345] width 176 height 21
type input "1"
type textarea "x"
click at [1336, 478] on label "Includes text that isn't editable" at bounding box center [1350, 480] width 132 height 14
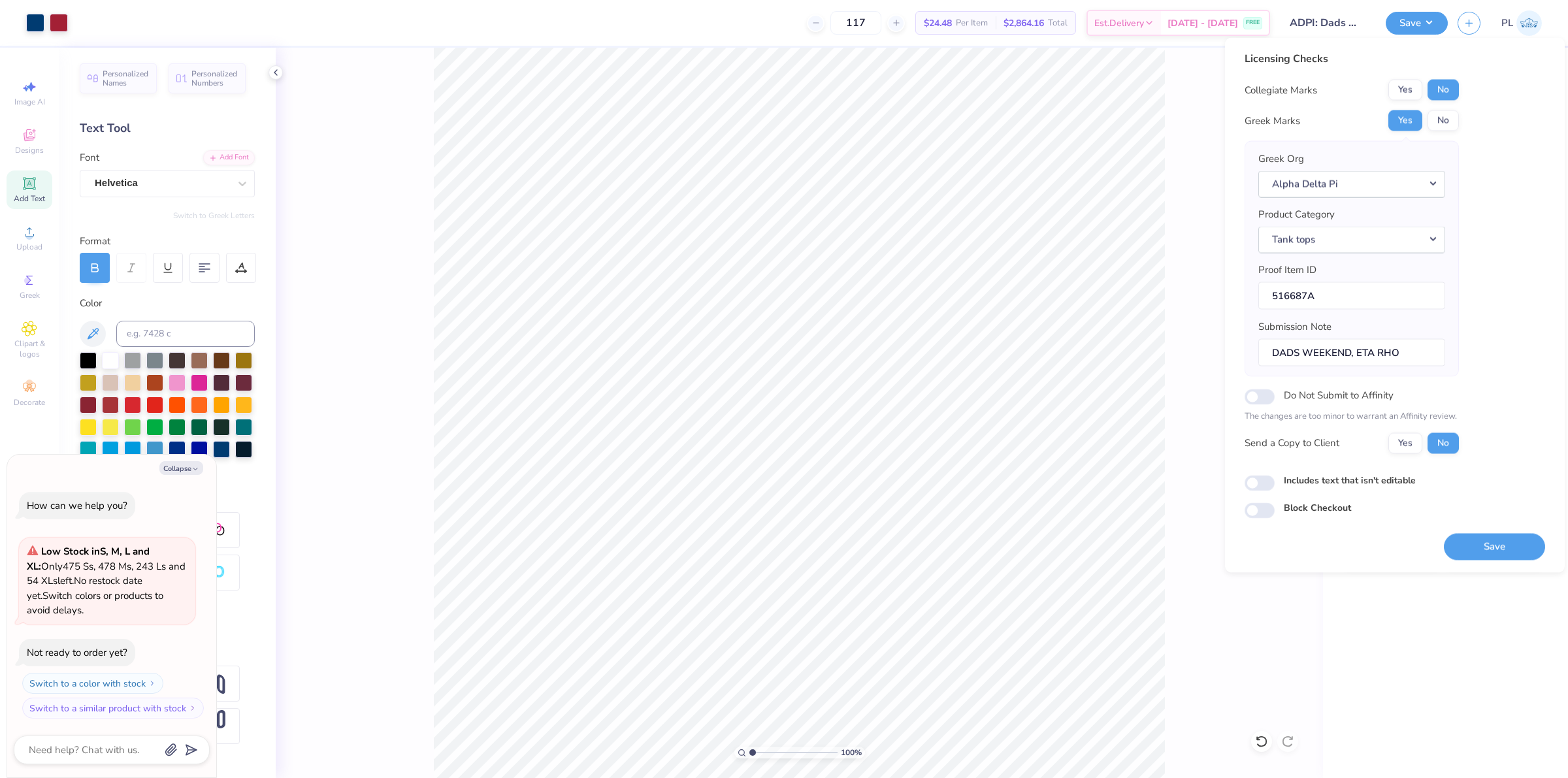
click at [1274, 478] on input "Includes text that isn't editable" at bounding box center [1259, 483] width 30 height 16
checkbox input "true"
type input "1"
type textarea "x"
click at [1491, 549] on button "Save" at bounding box center [1495, 546] width 102 height 27
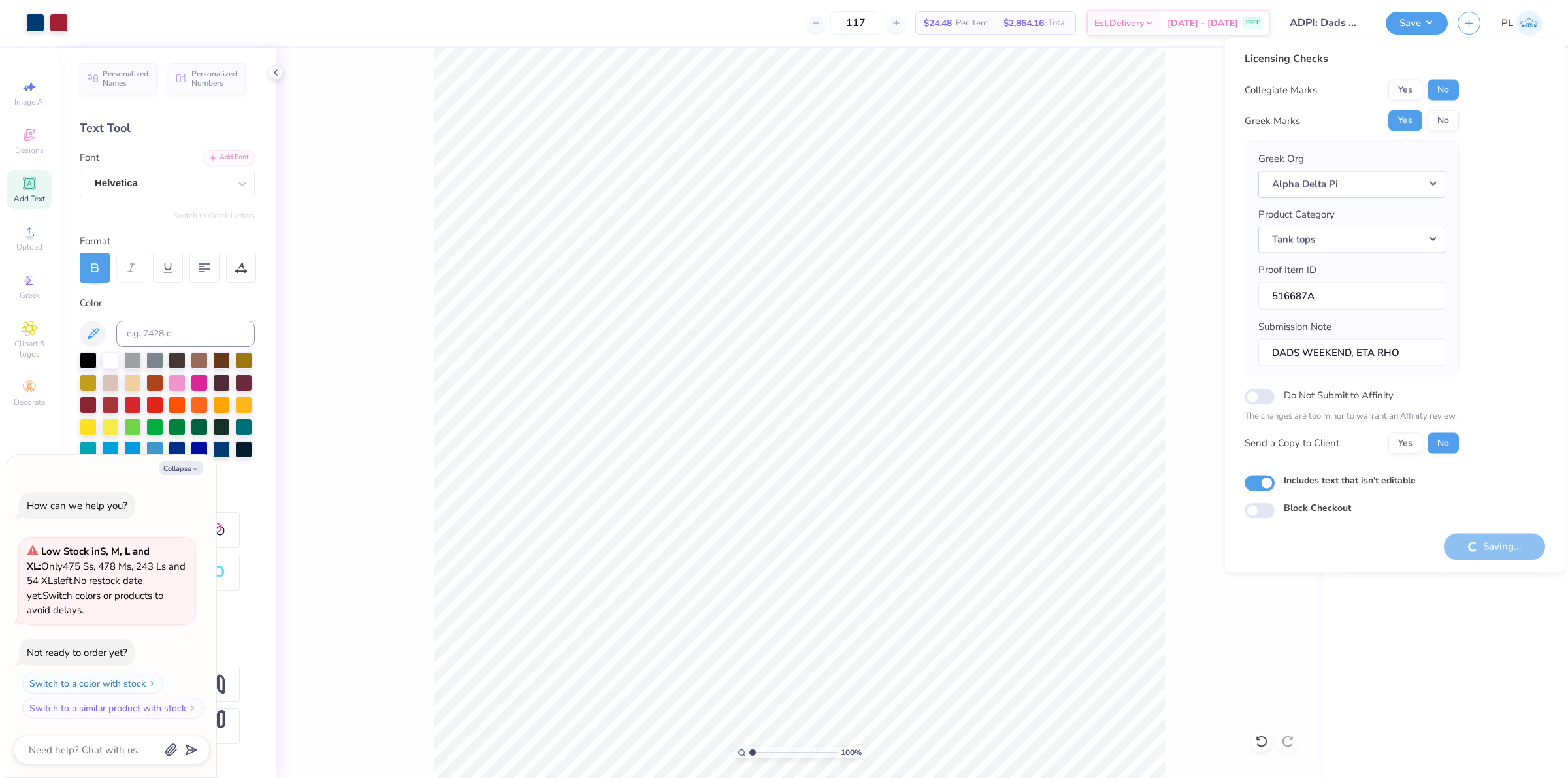
type input "1"
type textarea "x"
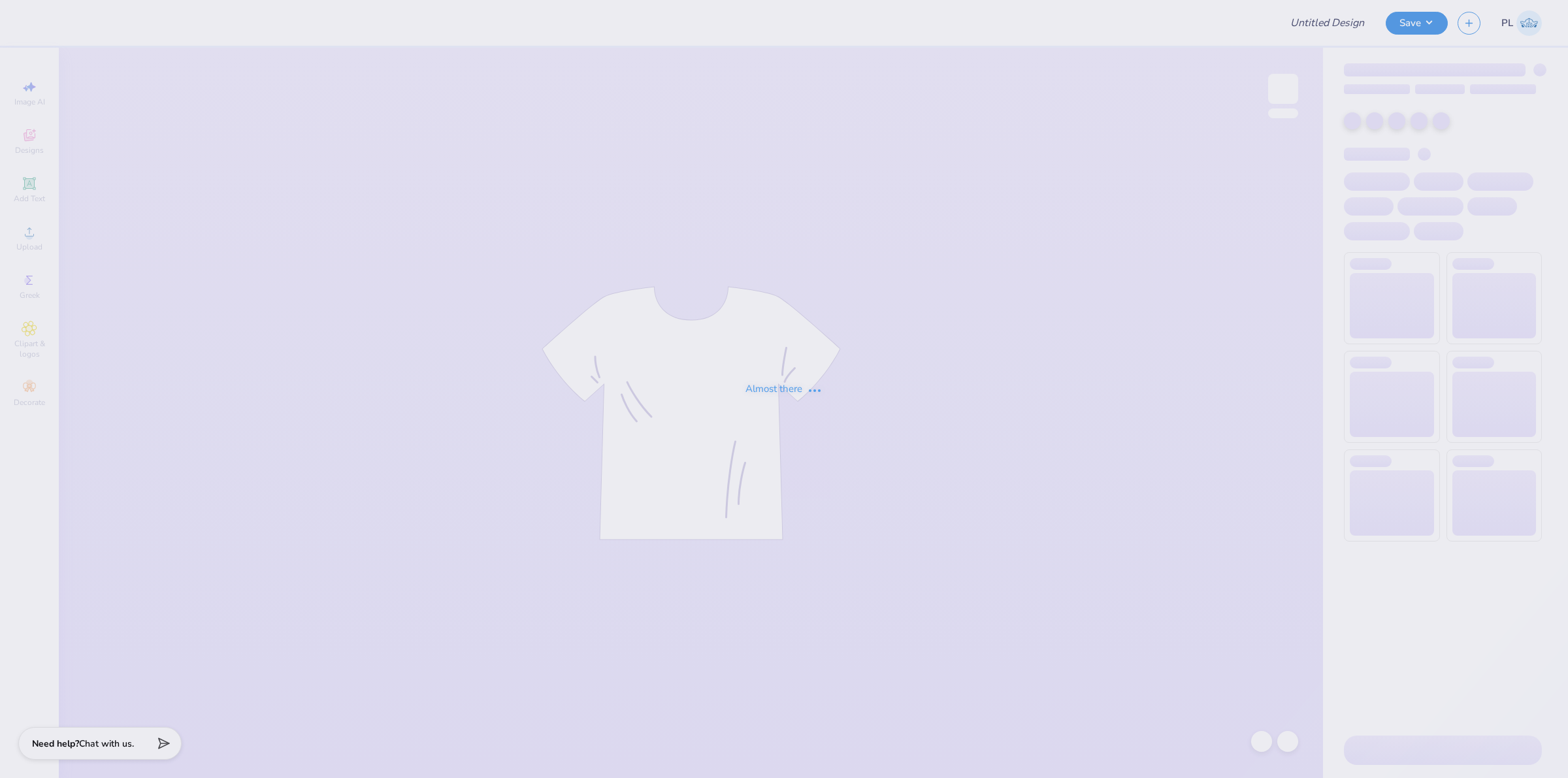
type input "The [GEOGRAPHIC_DATA][US_STATE] : [PERSON_NAME]"
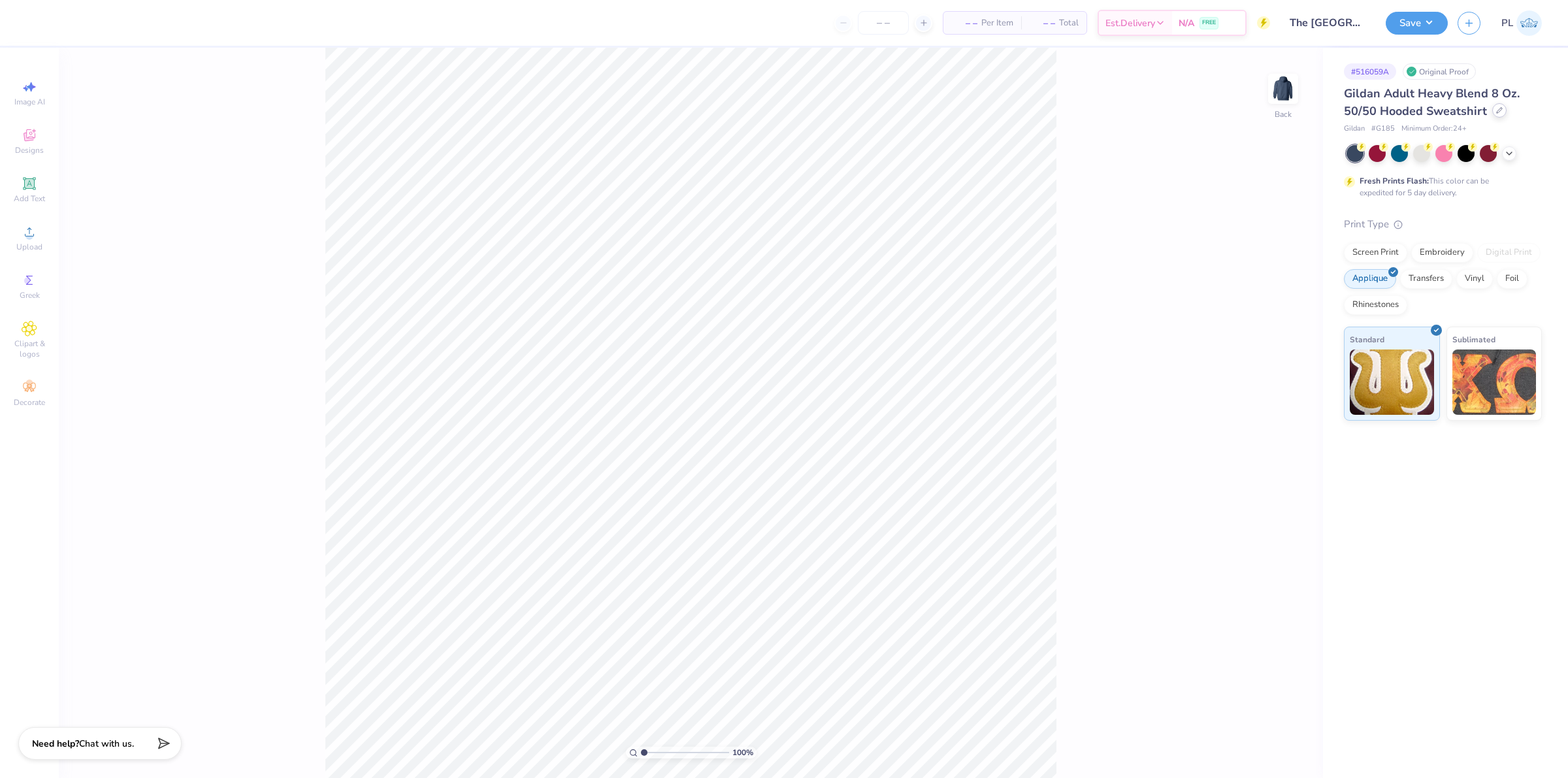
click at [1497, 111] on icon at bounding box center [1499, 110] width 6 height 6
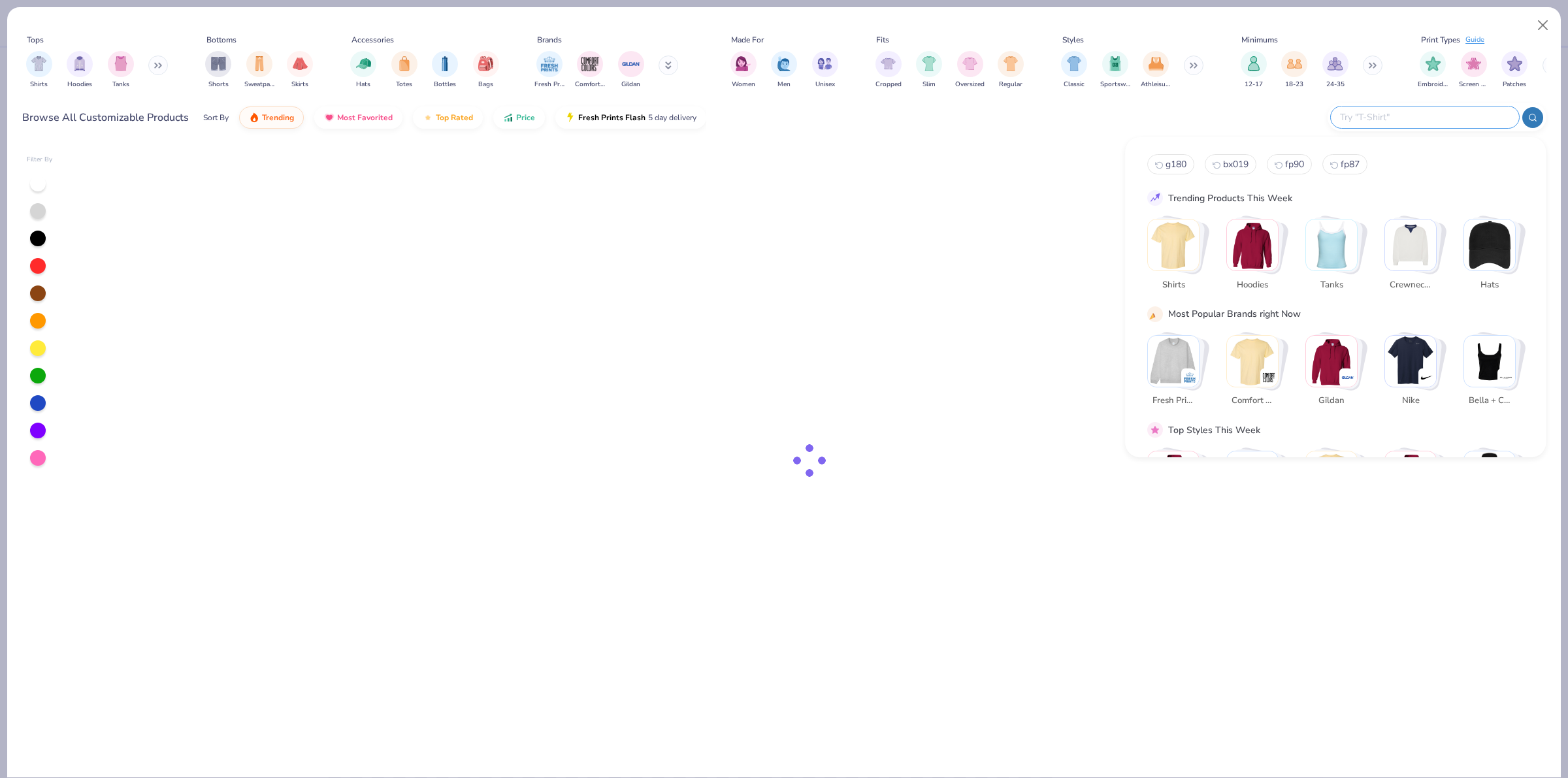
click at [1452, 118] on input "text" at bounding box center [1425, 117] width 172 height 15
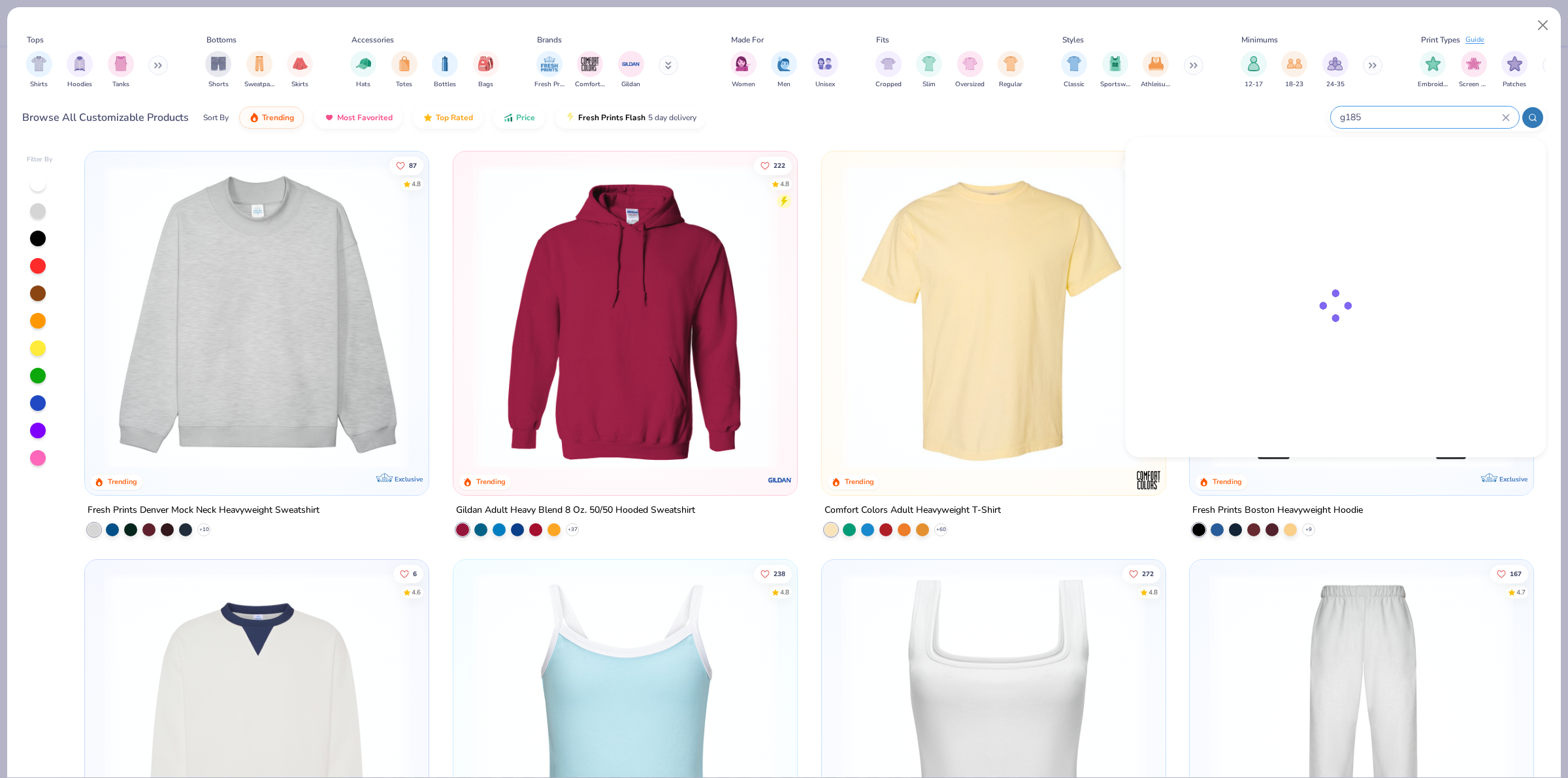
type input "g185"
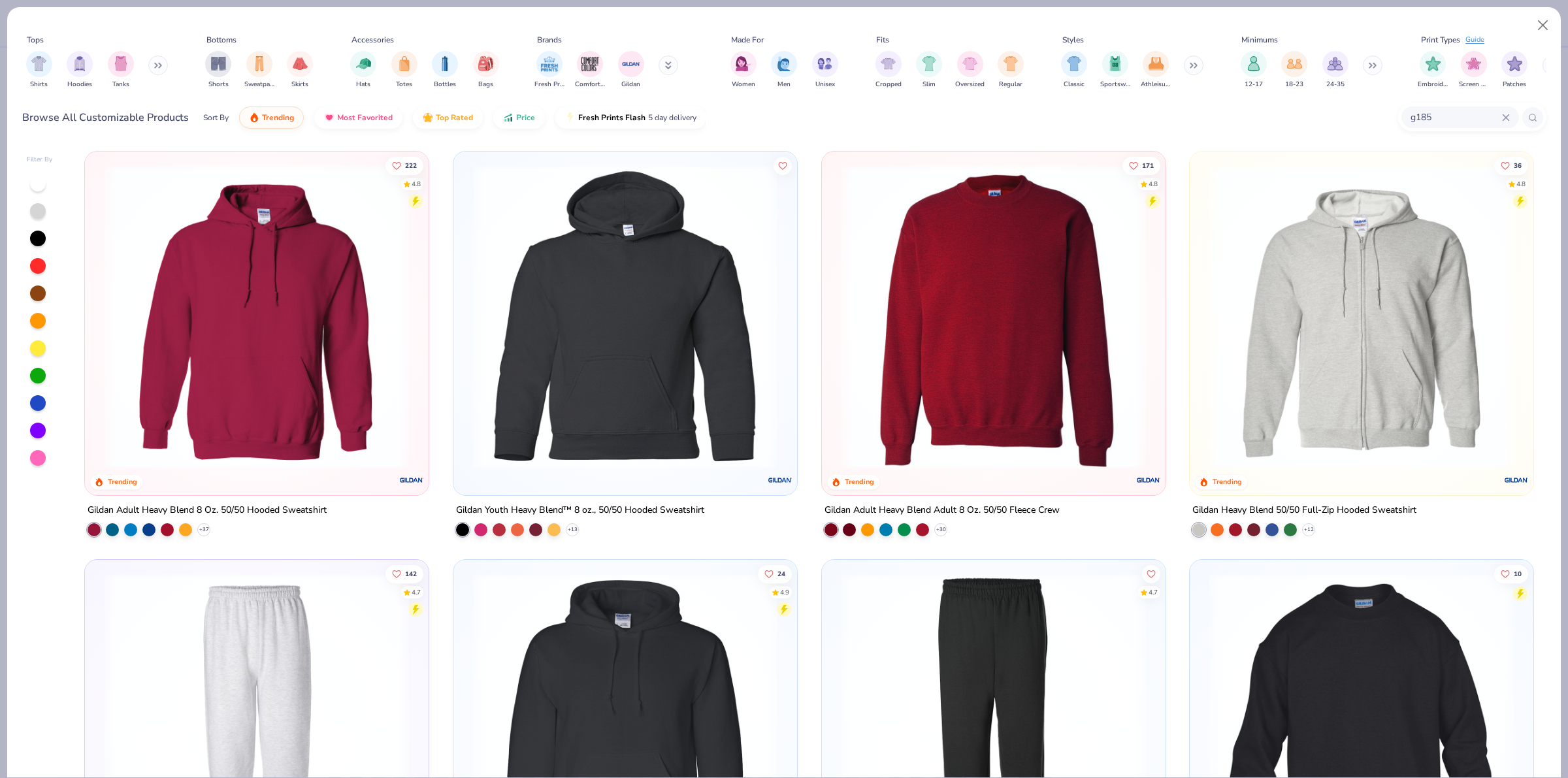
click at [174, 364] on img at bounding box center [256, 317] width 317 height 304
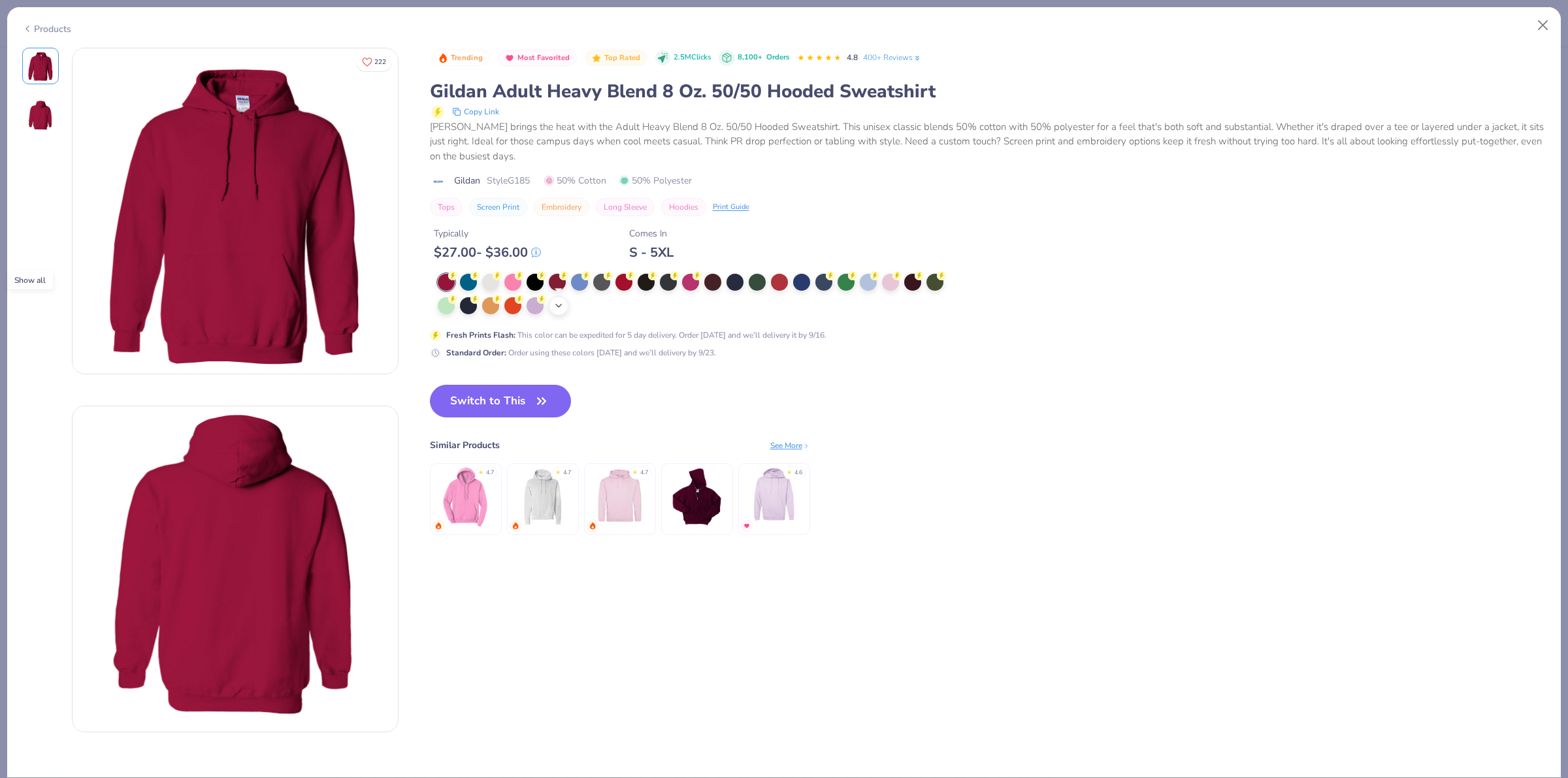
click at [554, 309] on icon at bounding box center [559, 306] width 11 height 11
click at [822, 281] on div at bounding box center [823, 280] width 17 height 17
